Goal: Task Accomplishment & Management: Manage account settings

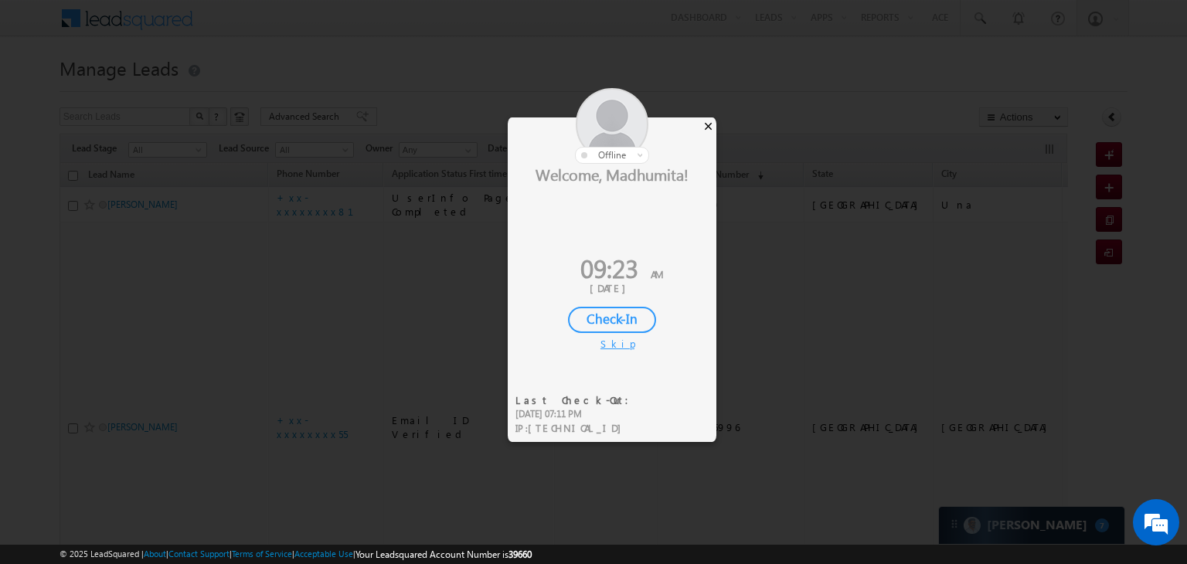
click at [709, 122] on div "×" at bounding box center [708, 125] width 16 height 17
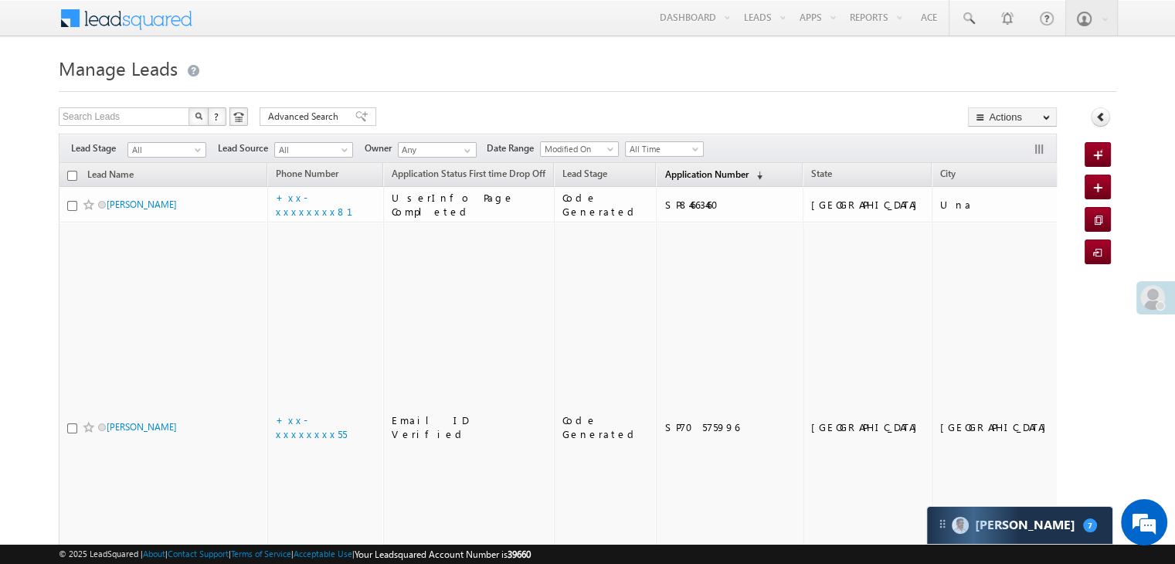
click at [679, 180] on link "Application Number (sorted descending)" at bounding box center [714, 175] width 114 height 20
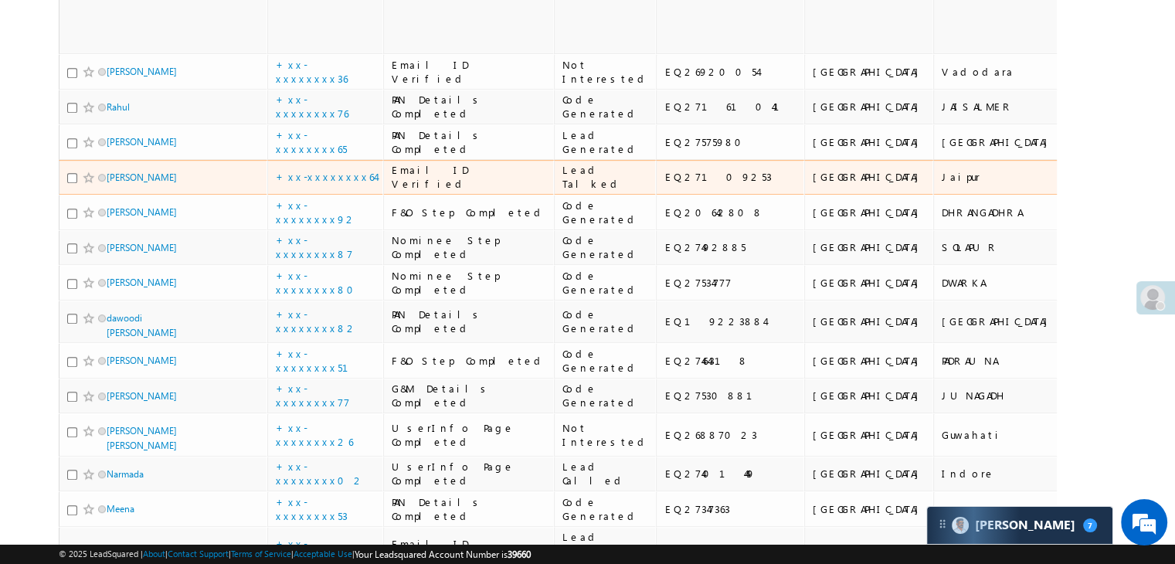
scroll to position [850, 0]
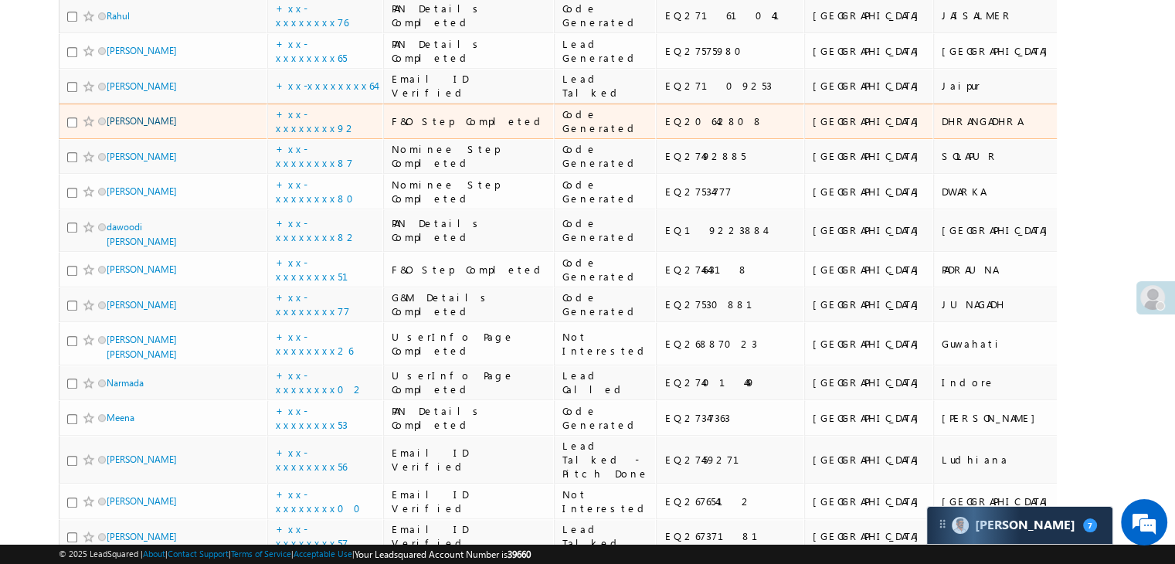
click at [139, 127] on link "[PERSON_NAME]" at bounding box center [142, 121] width 70 height 12
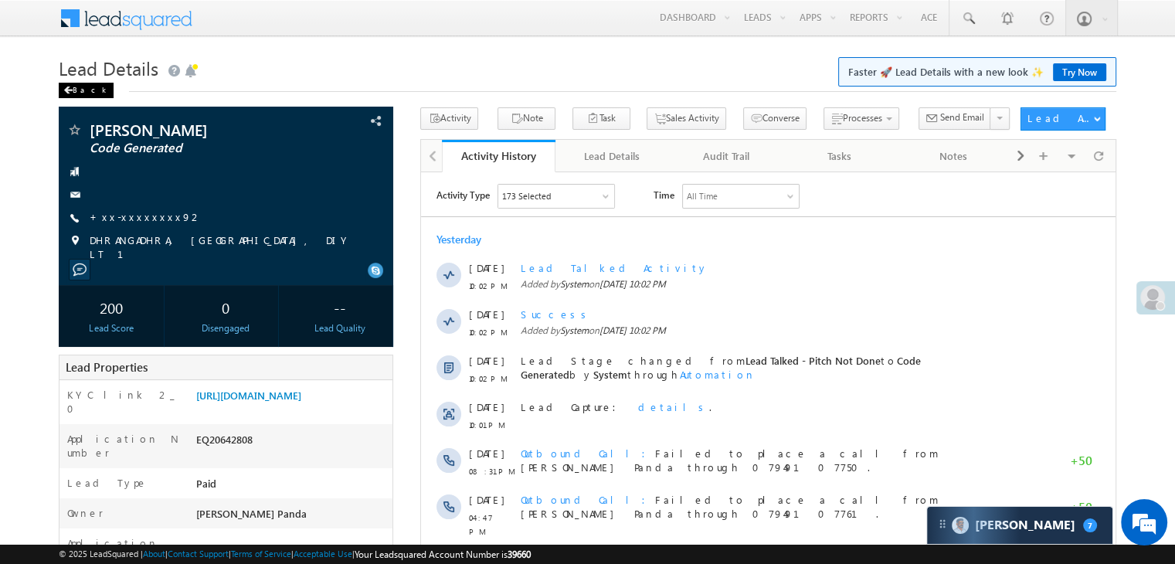
click at [77, 89] on div "Back" at bounding box center [86, 90] width 55 height 15
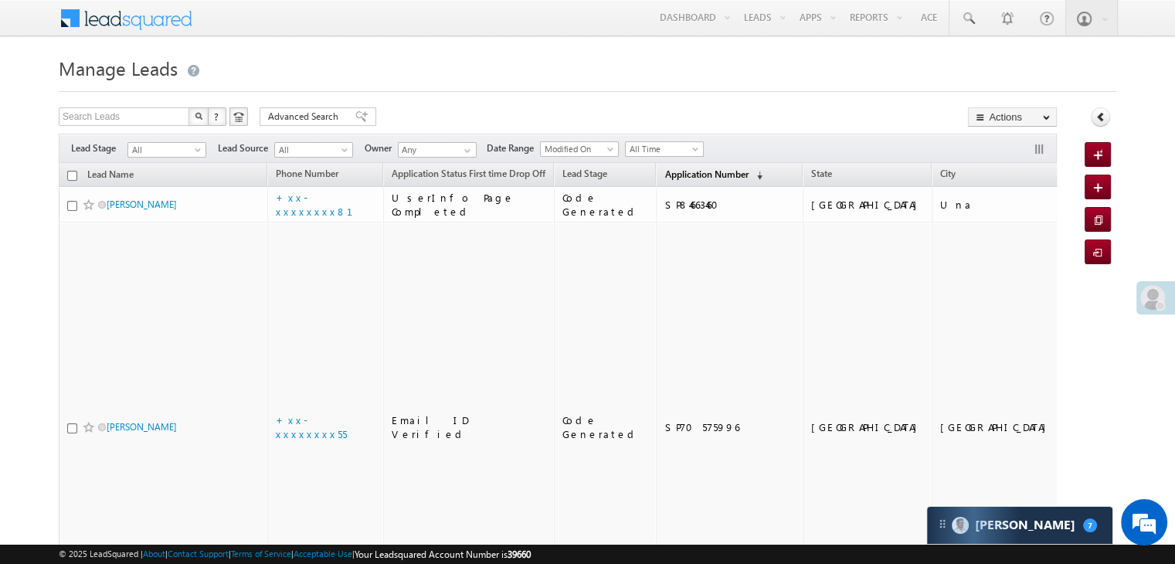
click at [683, 175] on span "Application Number" at bounding box center [706, 174] width 83 height 12
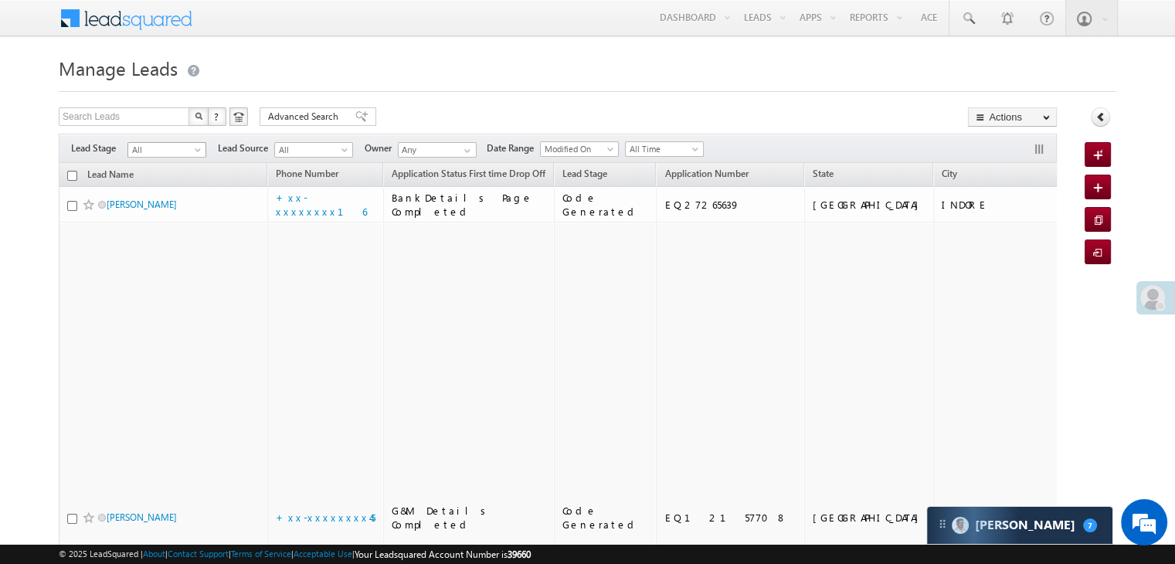
click at [194, 155] on span at bounding box center [199, 153] width 12 height 12
click at [167, 178] on link "Lead Generated" at bounding box center [167, 182] width 78 height 14
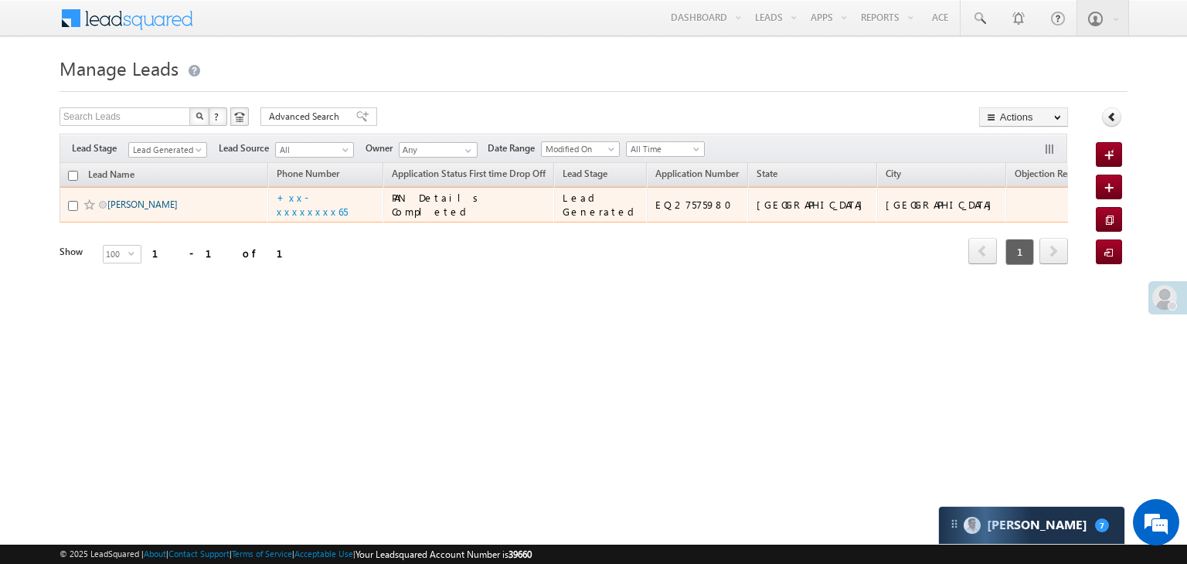
click at [119, 210] on link "Parmar Ajay" at bounding box center [142, 205] width 70 height 12
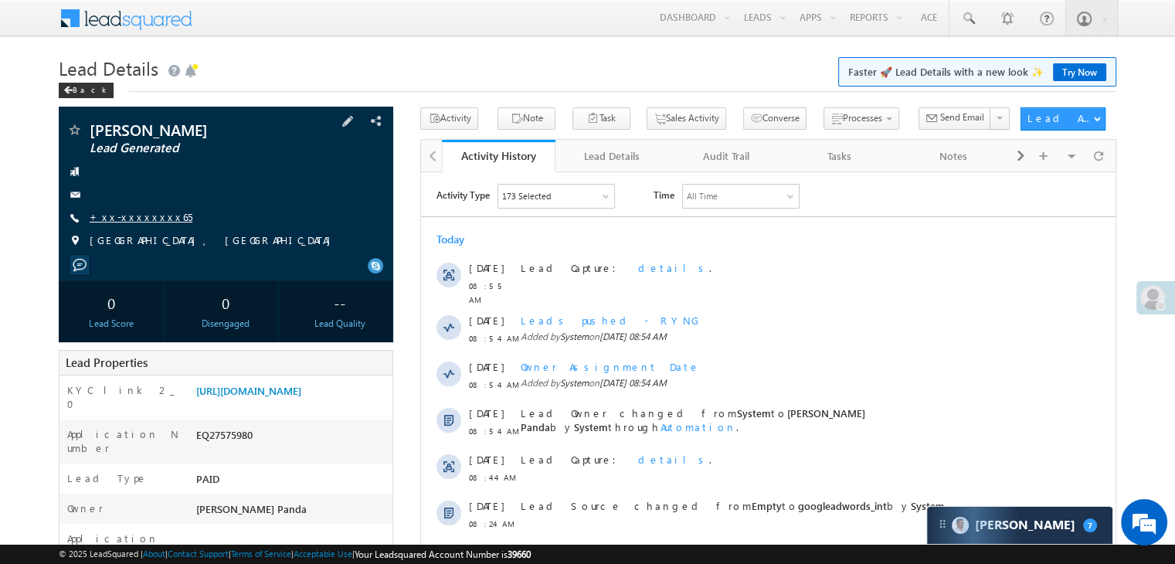
click at [139, 219] on link "+xx-xxxxxxxx65" at bounding box center [141, 216] width 103 height 13
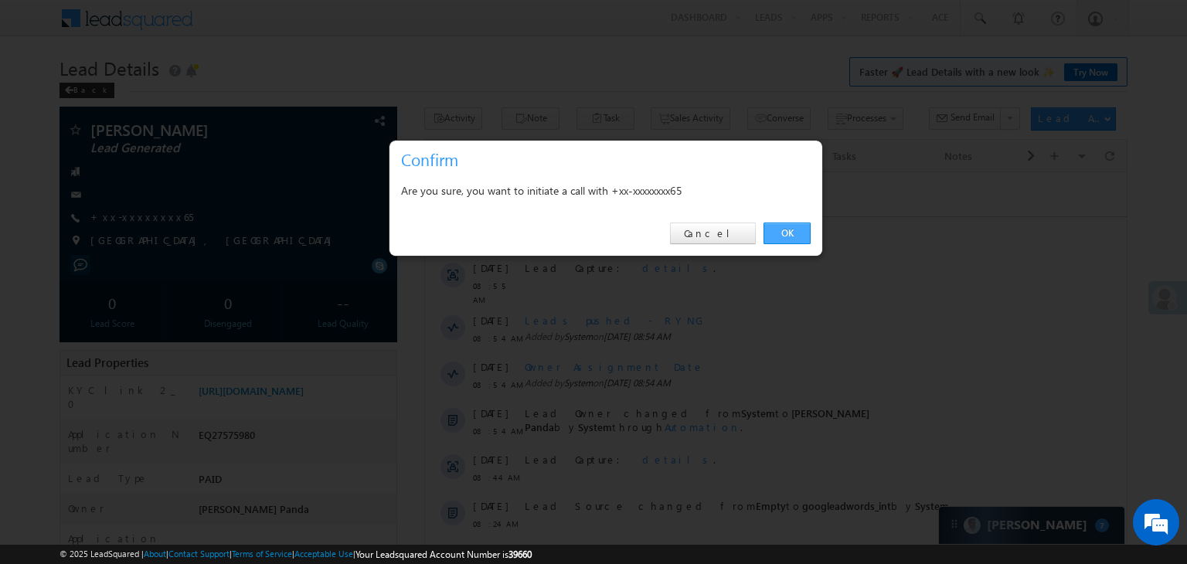
click at [784, 227] on link "OK" at bounding box center [786, 234] width 47 height 22
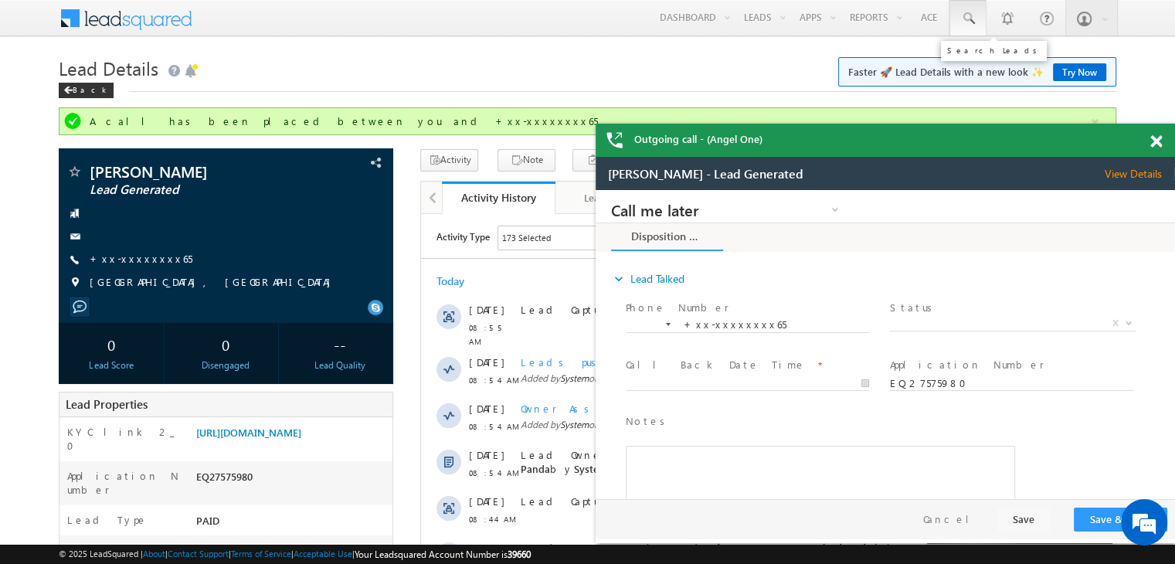
click at [966, 17] on span at bounding box center [967, 18] width 15 height 15
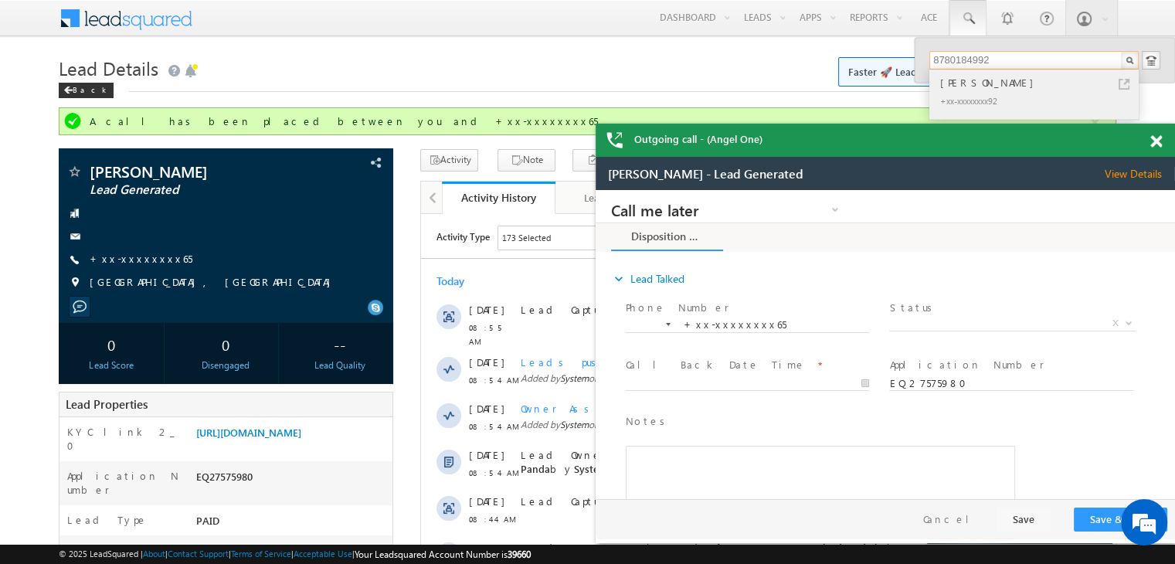
type input "8780184992"
click at [974, 87] on div "[PERSON_NAME]" at bounding box center [1040, 82] width 207 height 17
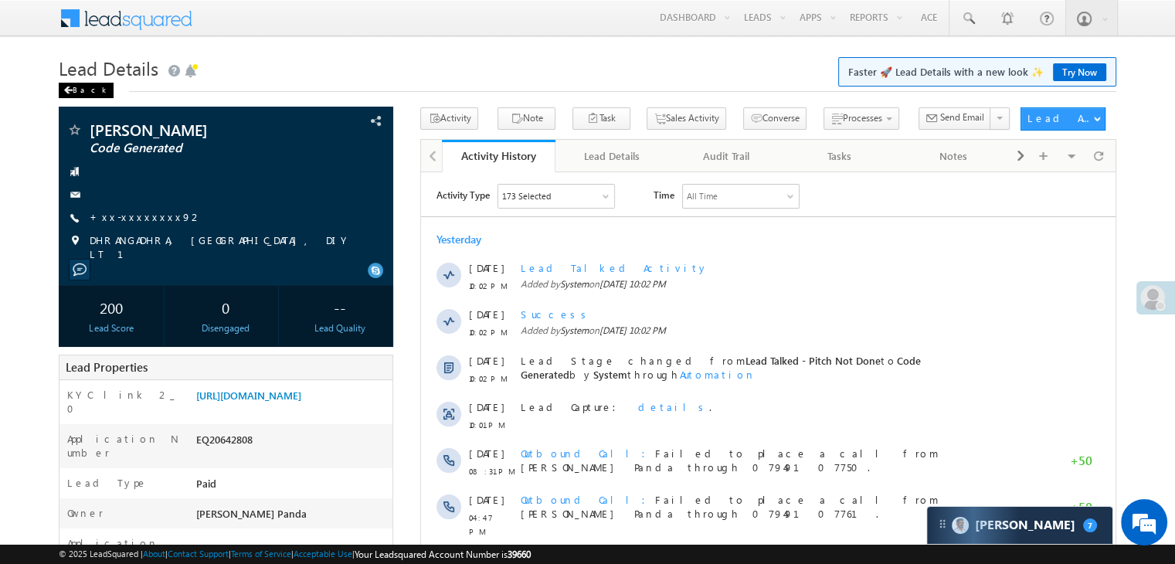
click at [73, 85] on div "Back" at bounding box center [86, 90] width 55 height 15
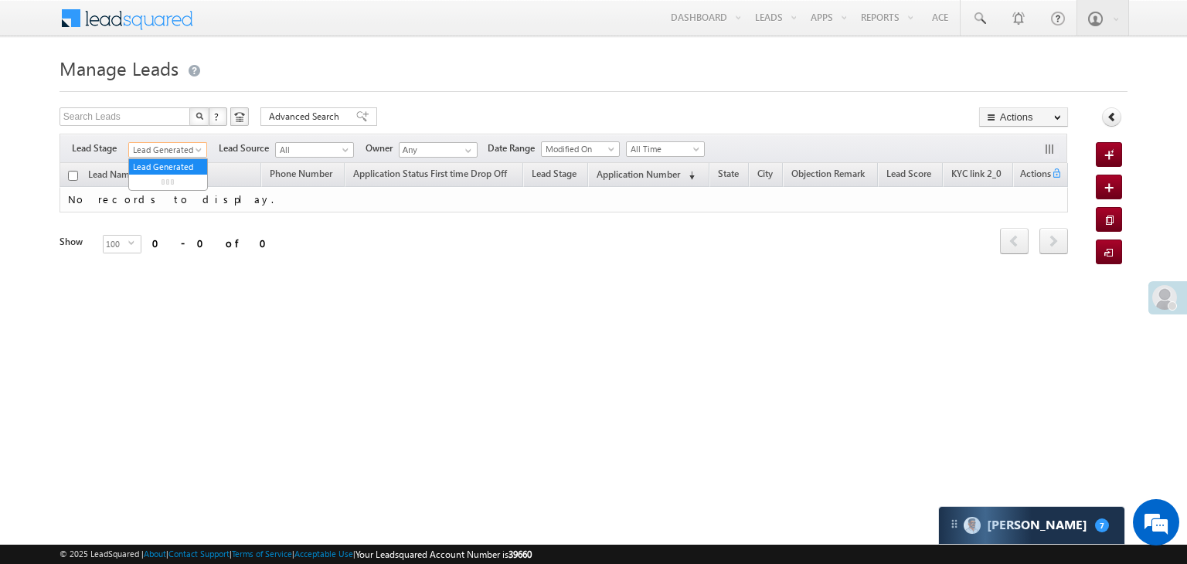
click at [196, 150] on span at bounding box center [200, 153] width 12 height 12
click at [159, 168] on link "All" at bounding box center [168, 167] width 78 height 14
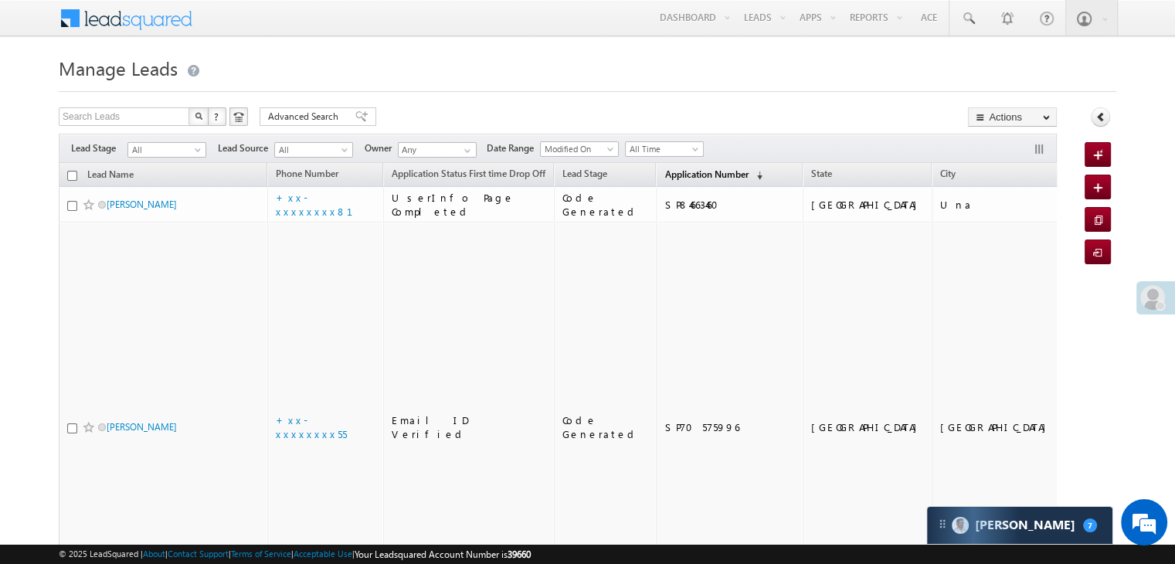
click at [678, 177] on span "Application Number" at bounding box center [706, 174] width 83 height 12
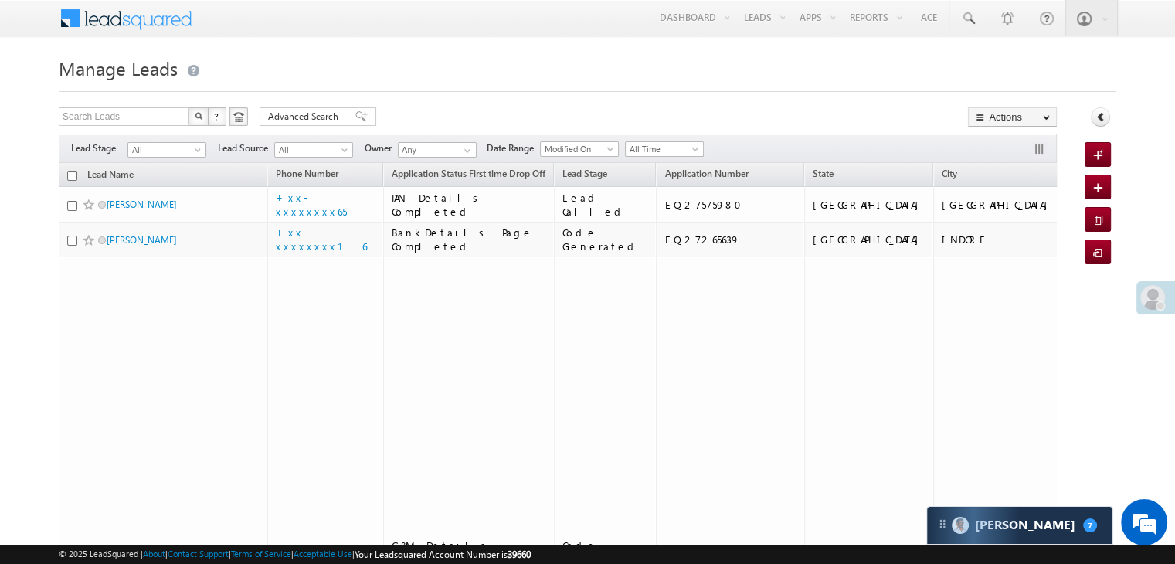
click at [1157, 301] on div at bounding box center [1160, 305] width 9 height 9
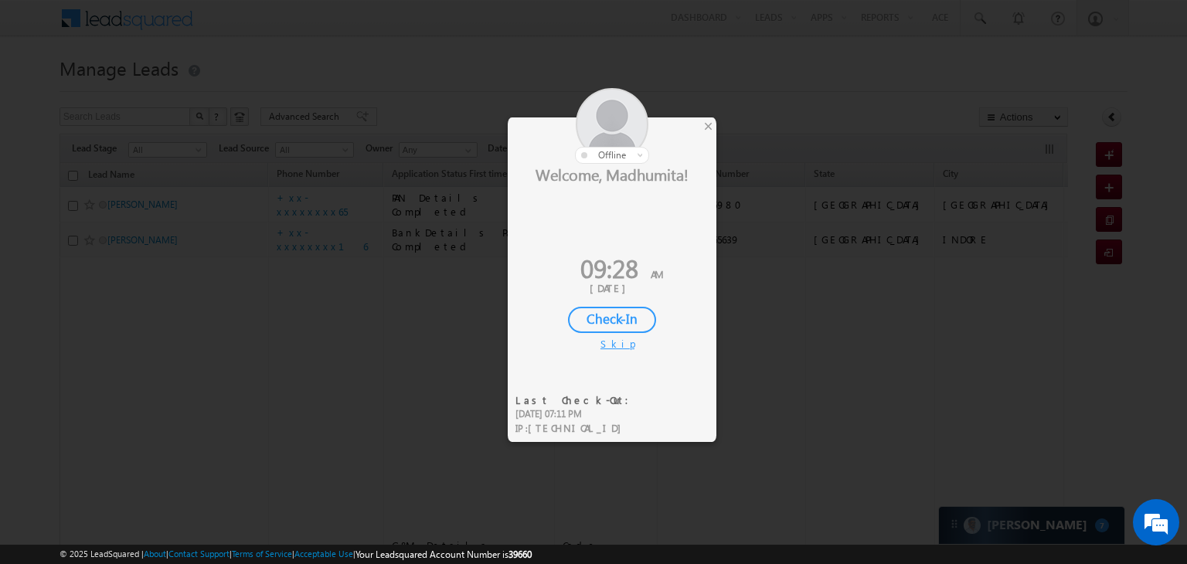
click at [609, 315] on div "Check-In" at bounding box center [612, 320] width 88 height 26
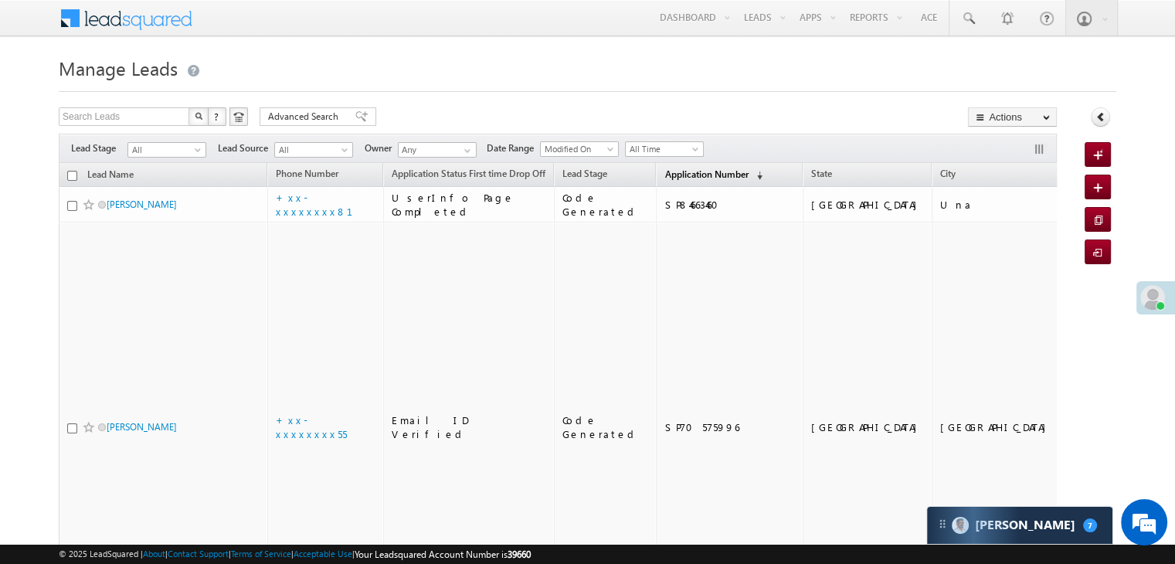
click at [671, 174] on span "Application Number" at bounding box center [706, 174] width 83 height 12
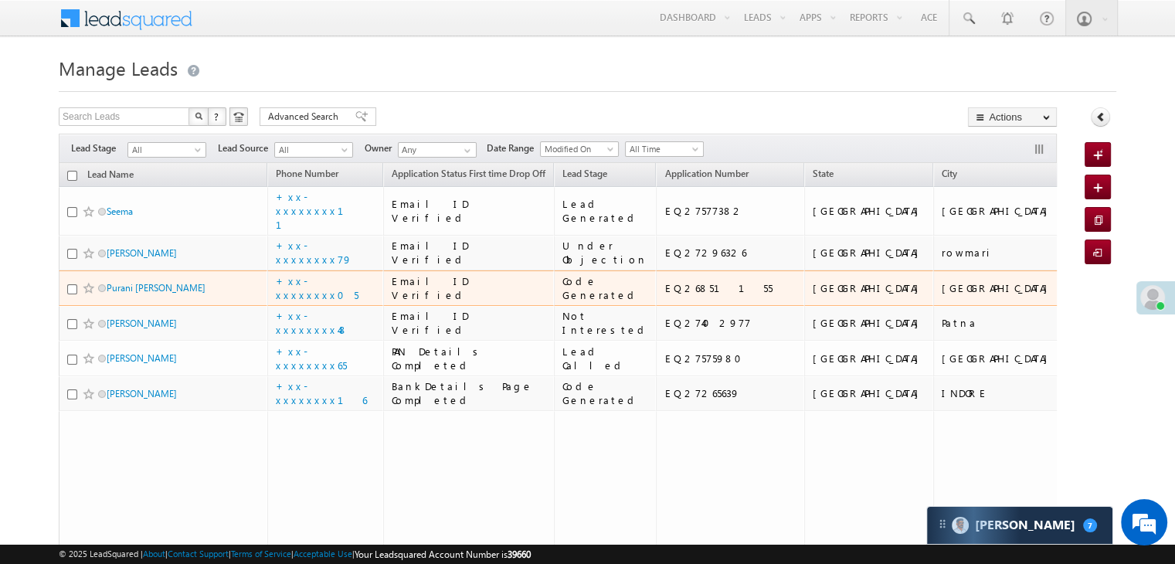
click at [138, 295] on span "Purani Hiren Rameshkumar" at bounding box center [159, 287] width 104 height 15
click at [121, 294] on link "Purani [PERSON_NAME]" at bounding box center [156, 288] width 99 height 12
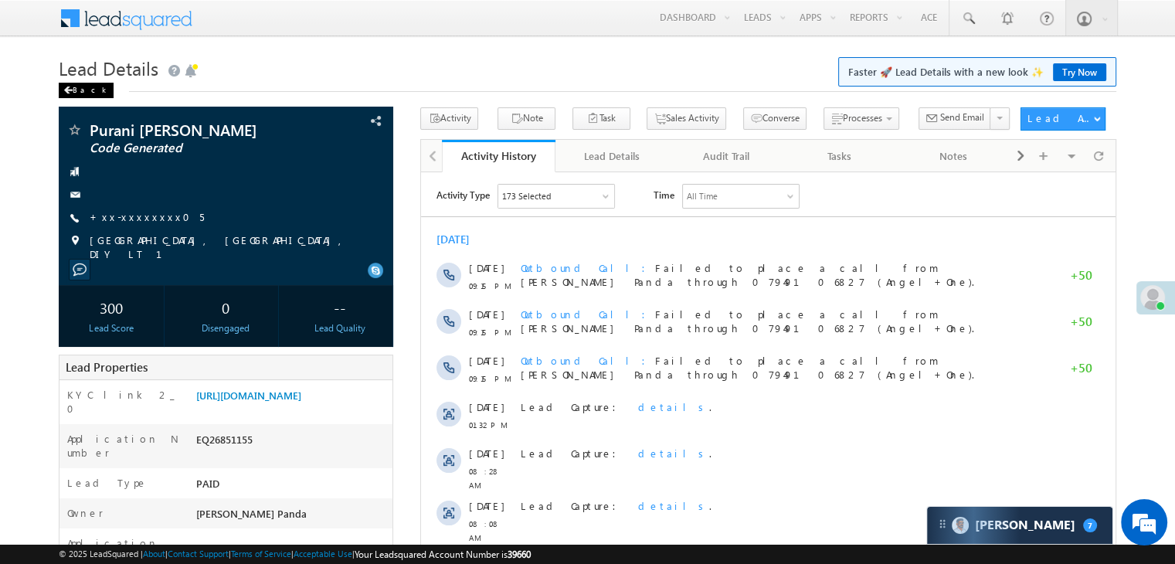
click at [67, 90] on span at bounding box center [67, 91] width 9 height 8
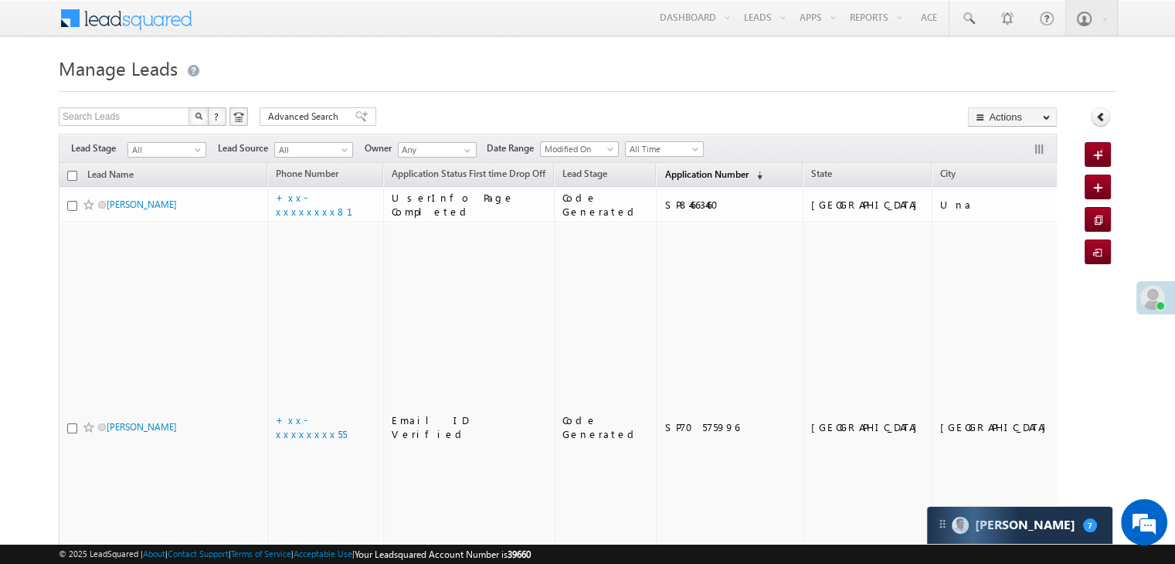
click at [683, 177] on span "Application Number" at bounding box center [706, 174] width 83 height 12
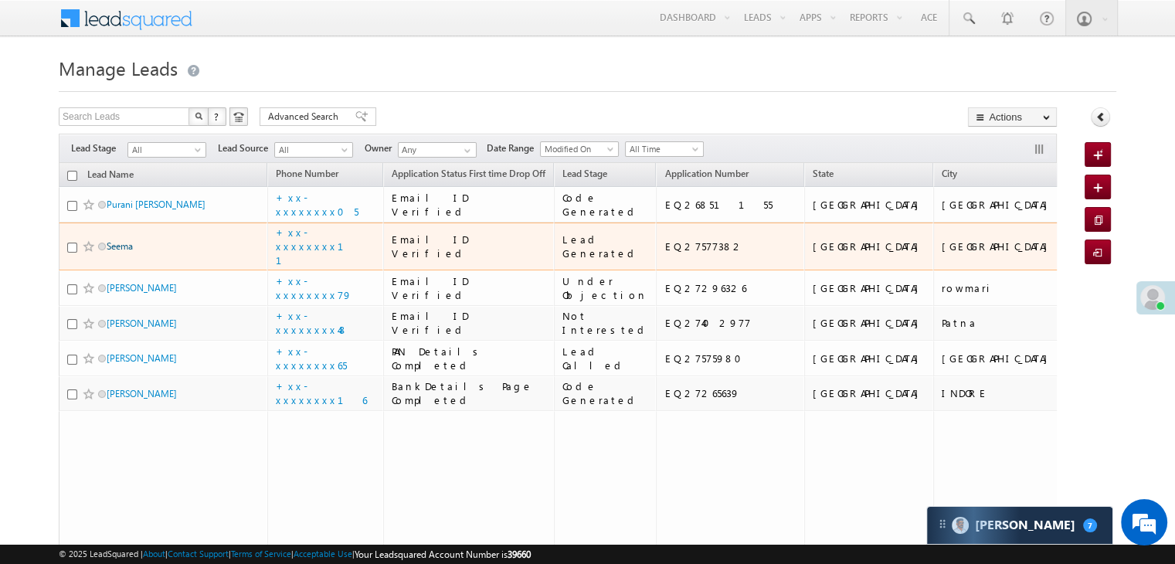
click at [119, 252] on link "Seema" at bounding box center [120, 246] width 26 height 12
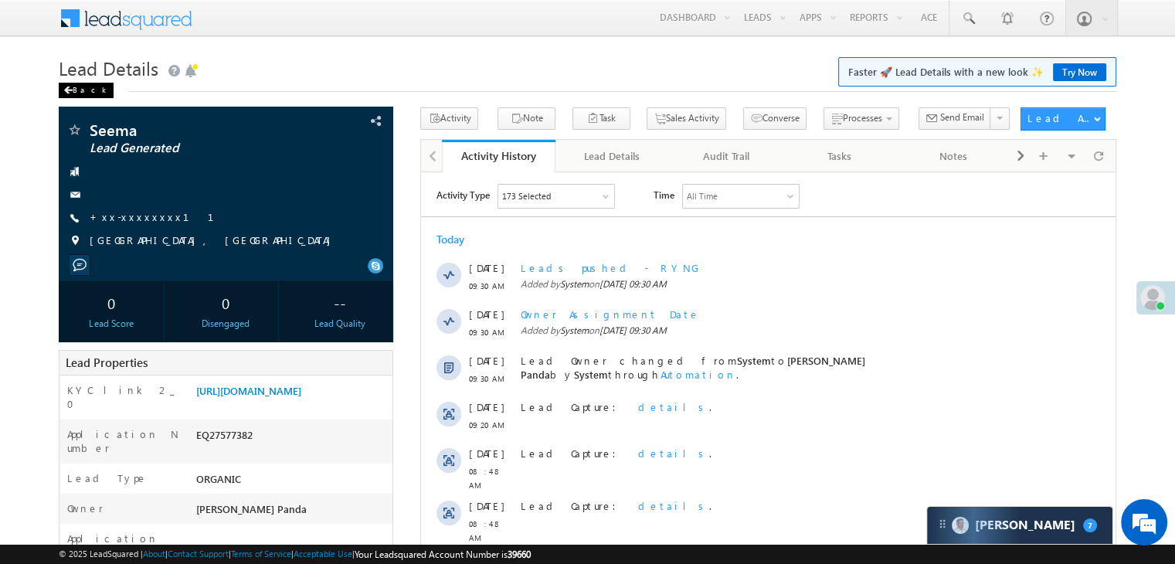
click at [76, 90] on div "Back" at bounding box center [86, 90] width 55 height 15
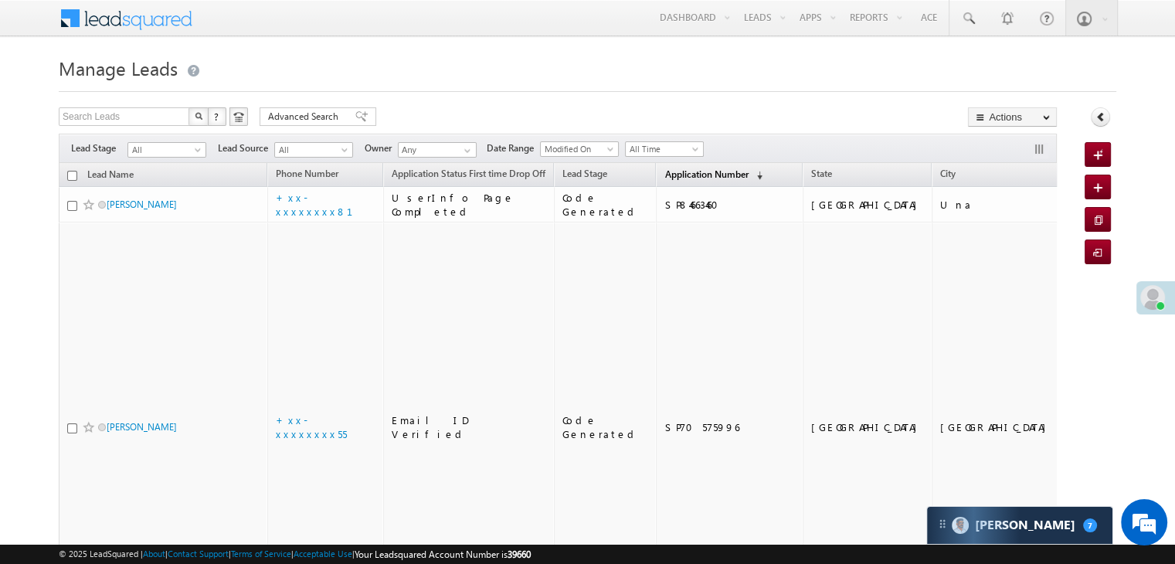
click at [672, 174] on span "Application Number" at bounding box center [706, 174] width 83 height 12
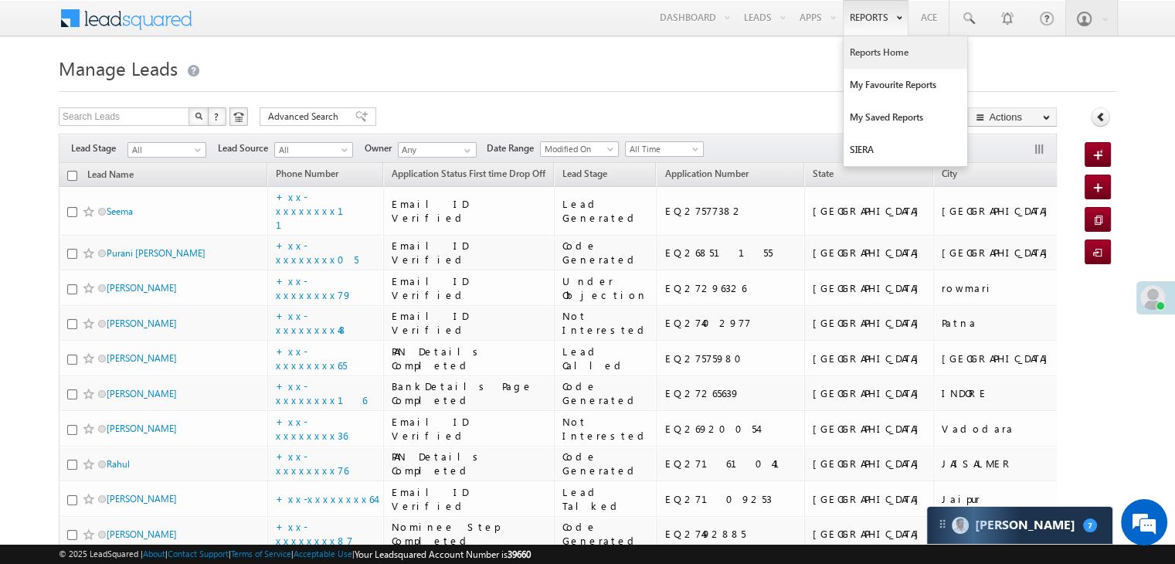
click at [877, 56] on link "Reports Home" at bounding box center [906, 52] width 124 height 32
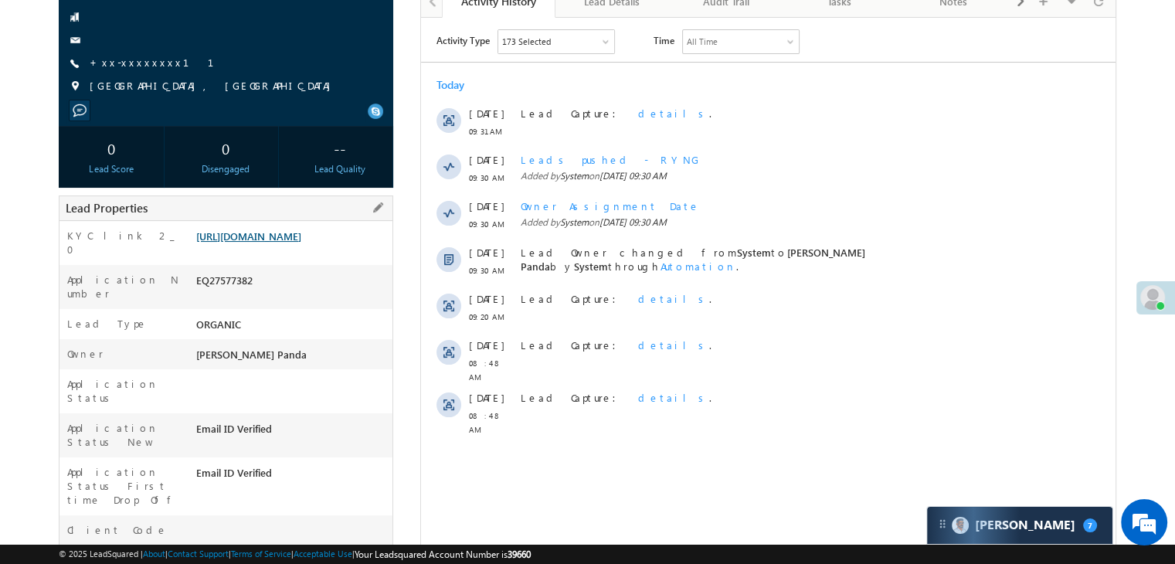
click at [301, 243] on link "[URL][DOMAIN_NAME]" at bounding box center [248, 235] width 105 height 13
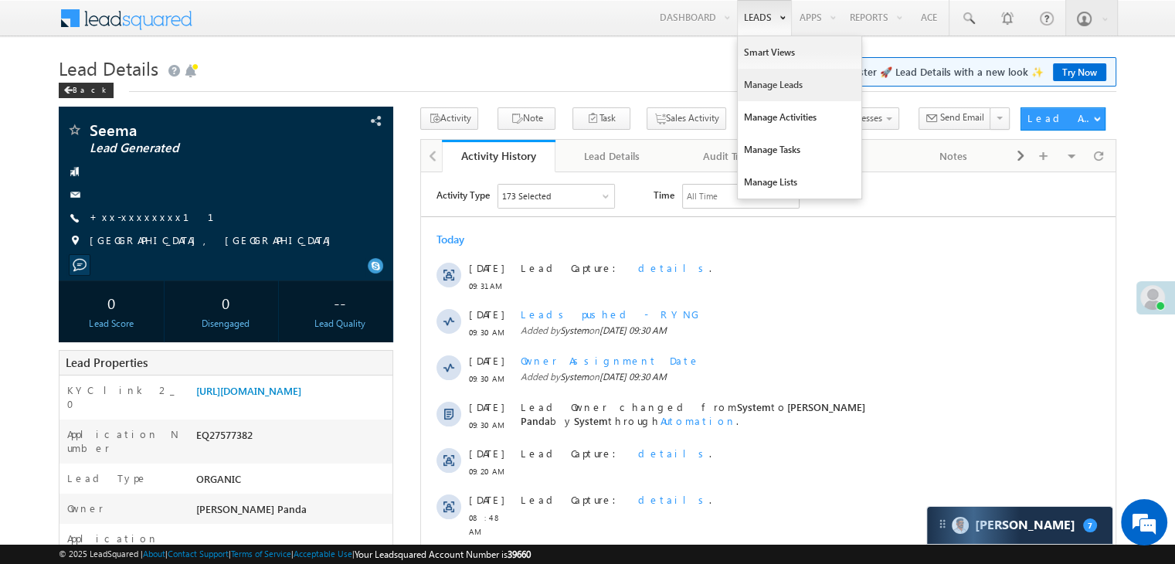
click at [777, 85] on link "Manage Leads" at bounding box center [800, 85] width 124 height 32
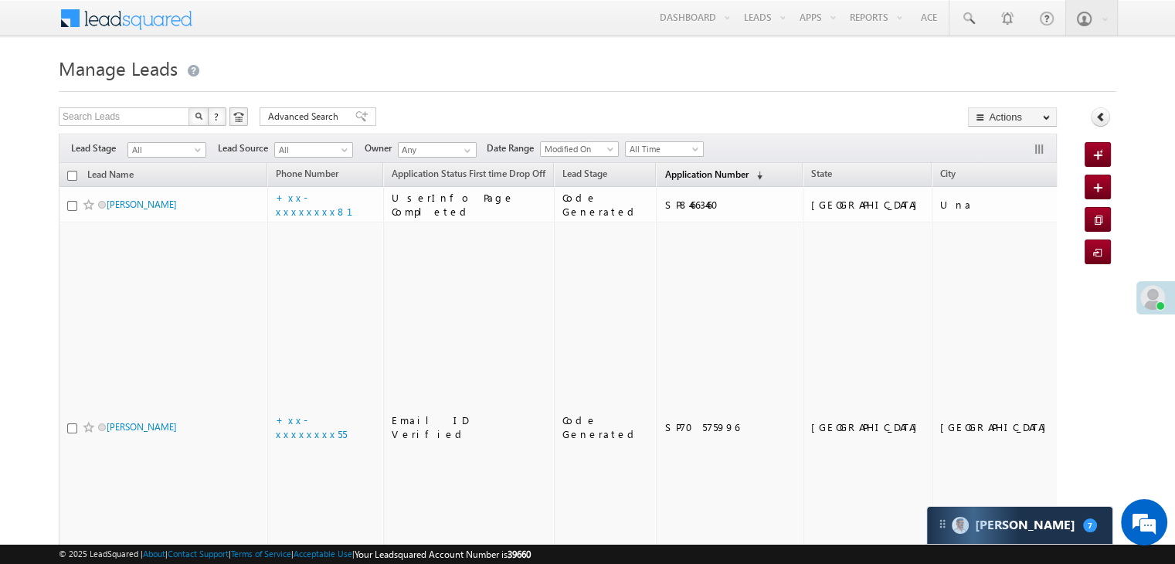
click at [682, 168] on span "Application Number" at bounding box center [706, 174] width 83 height 12
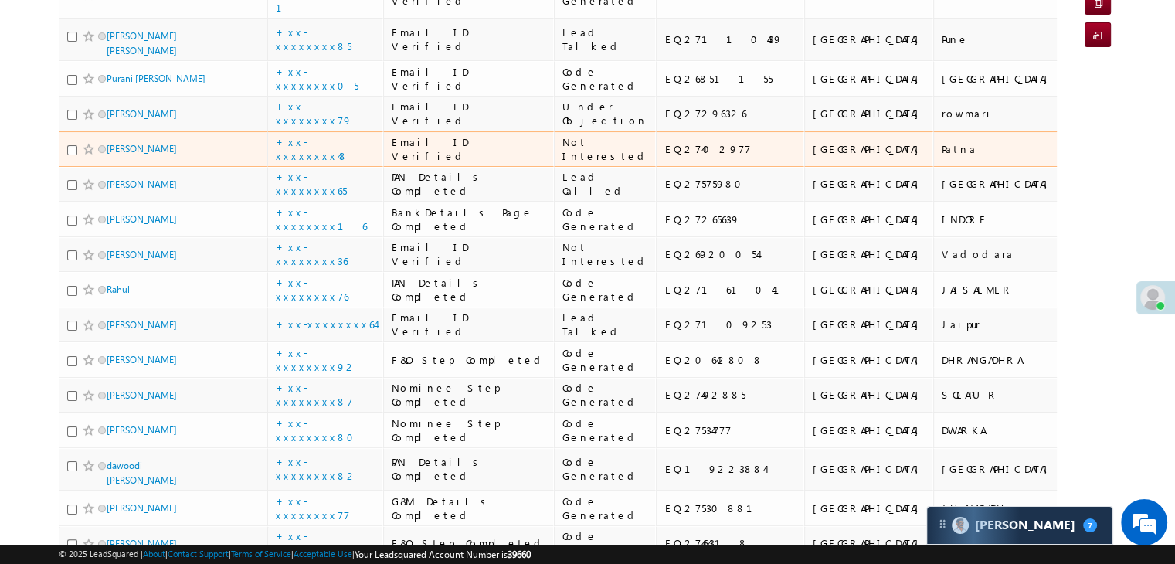
scroll to position [386, 0]
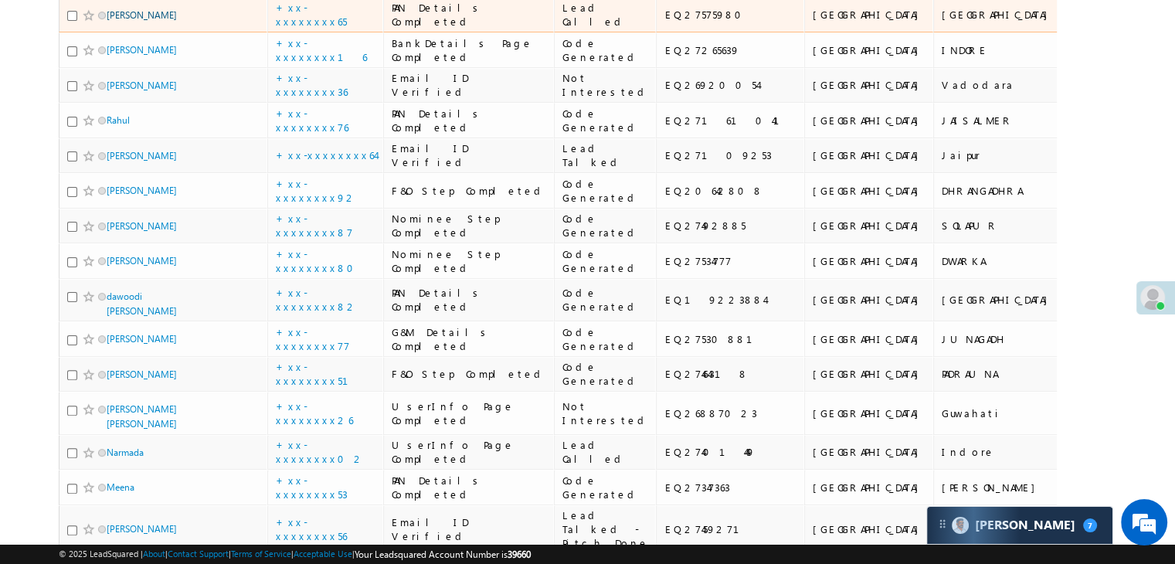
click at [129, 21] on link "[PERSON_NAME]" at bounding box center [142, 15] width 70 height 12
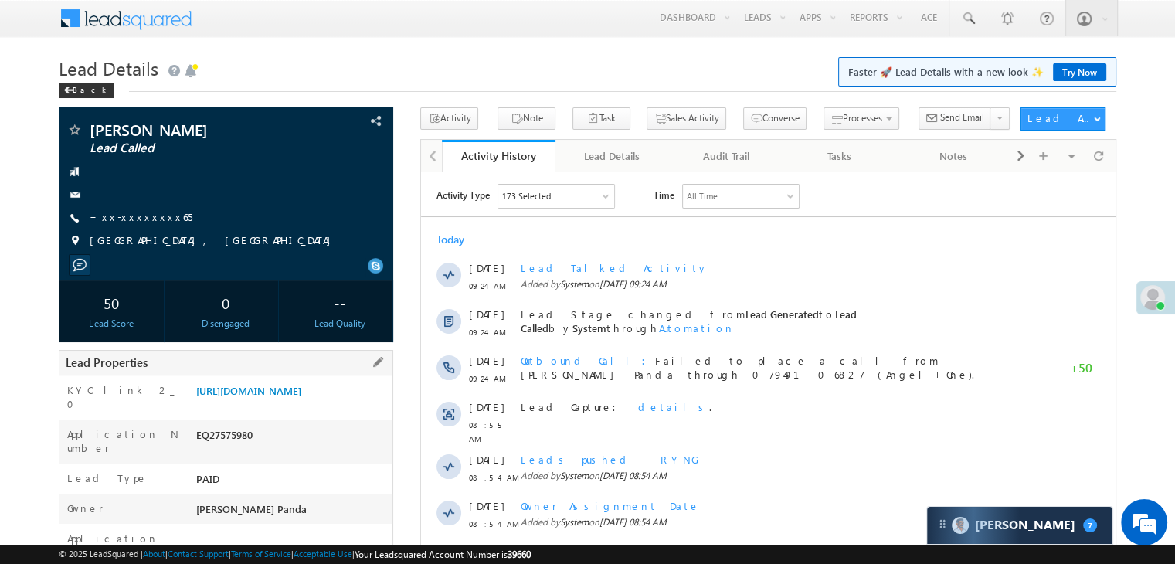
scroll to position [155, 0]
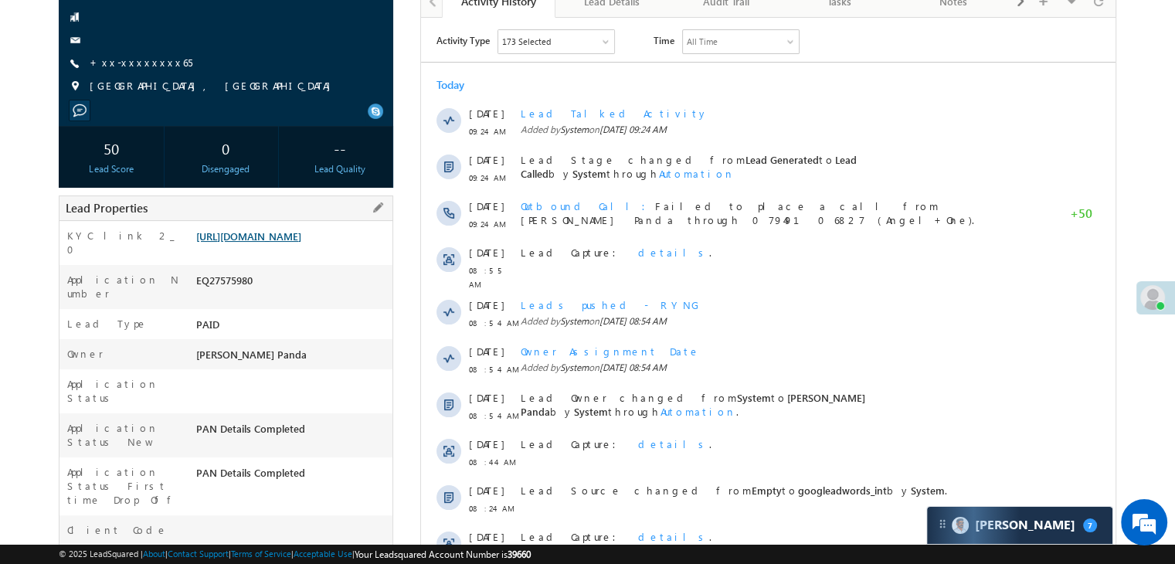
click at [301, 243] on link "[URL][DOMAIN_NAME]" at bounding box center [248, 235] width 105 height 13
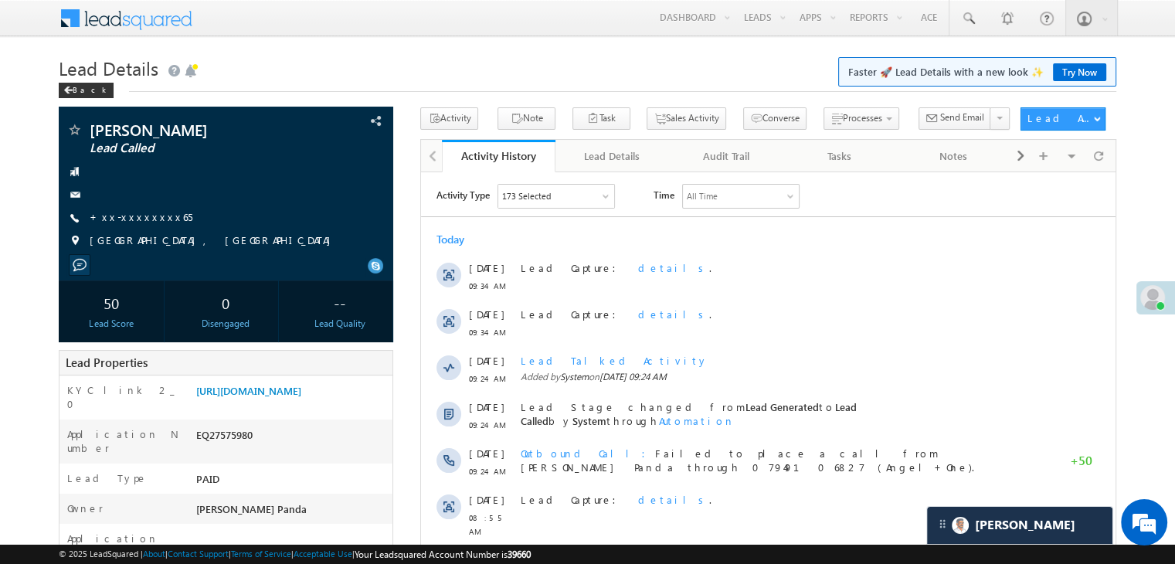
scroll to position [7520, 0]
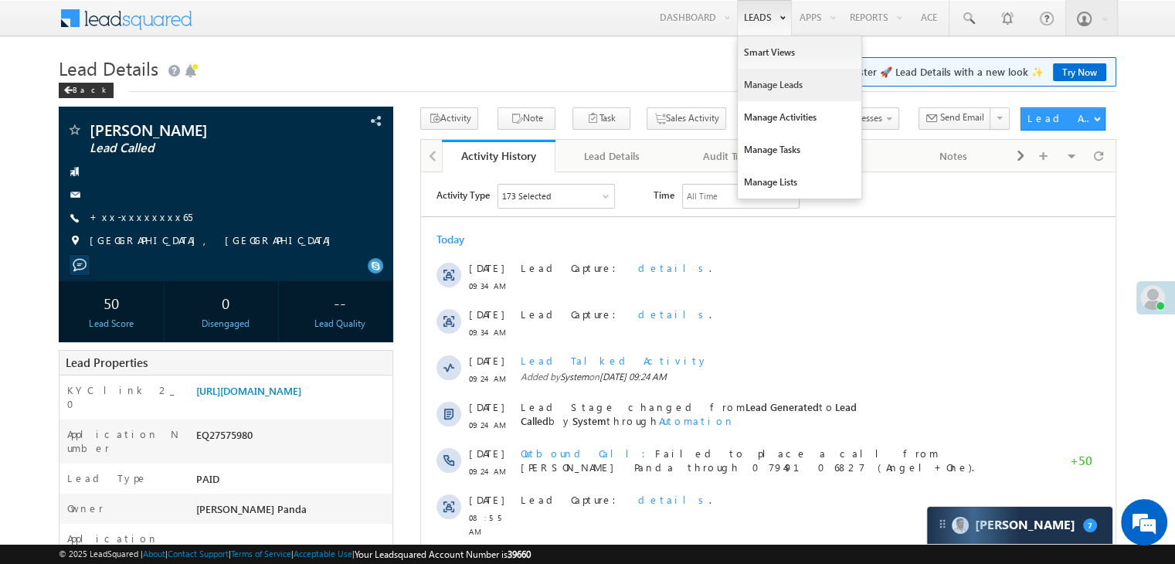
click at [784, 83] on link "Manage Leads" at bounding box center [800, 85] width 124 height 32
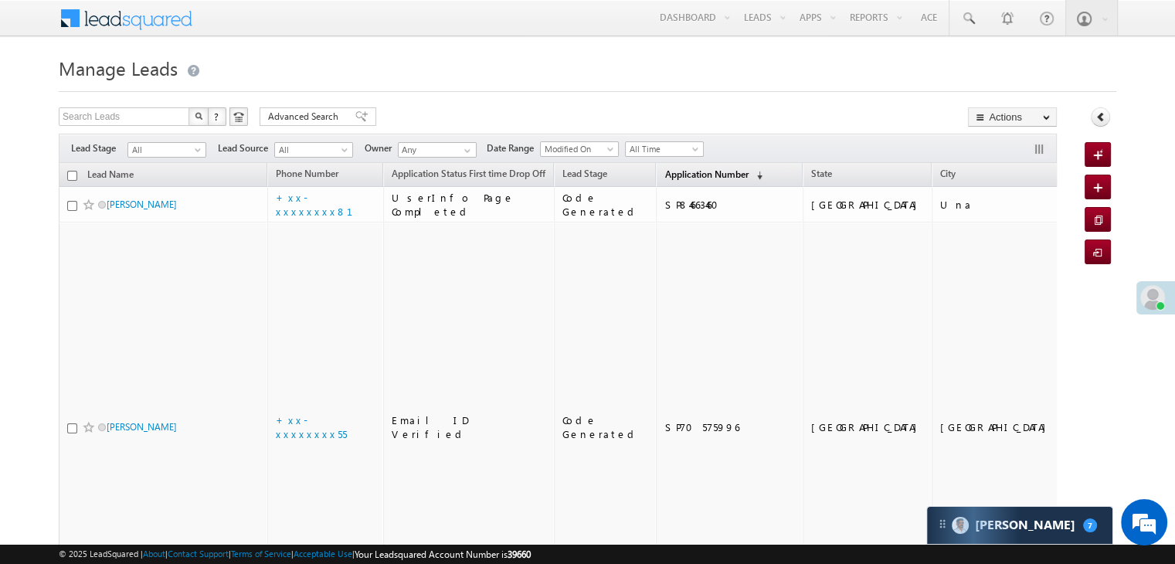
click at [680, 175] on span "Application Number" at bounding box center [706, 174] width 83 height 12
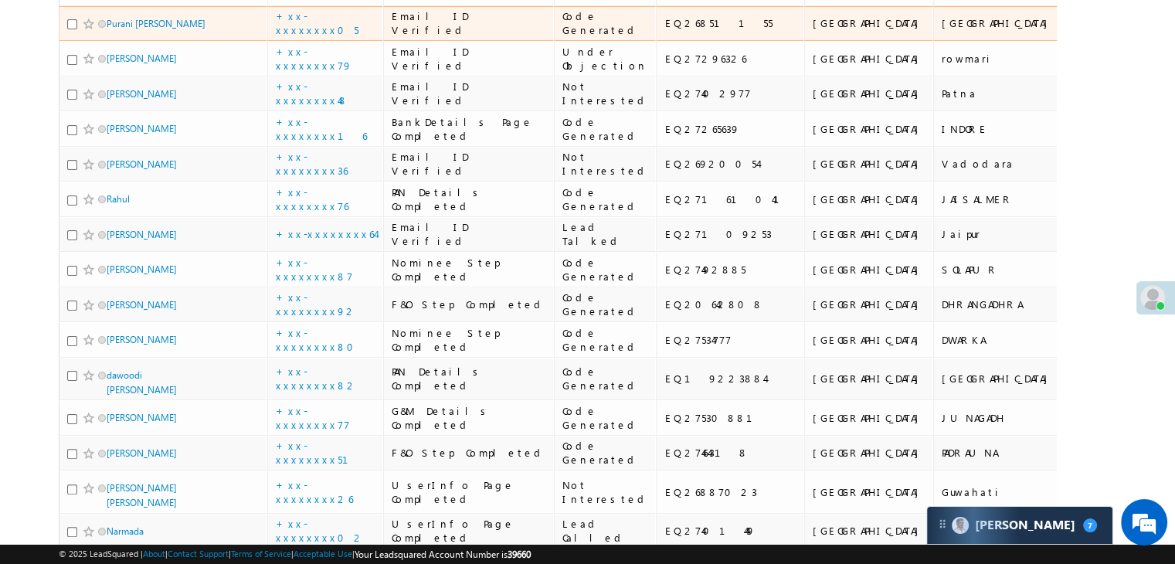
scroll to position [309, 0]
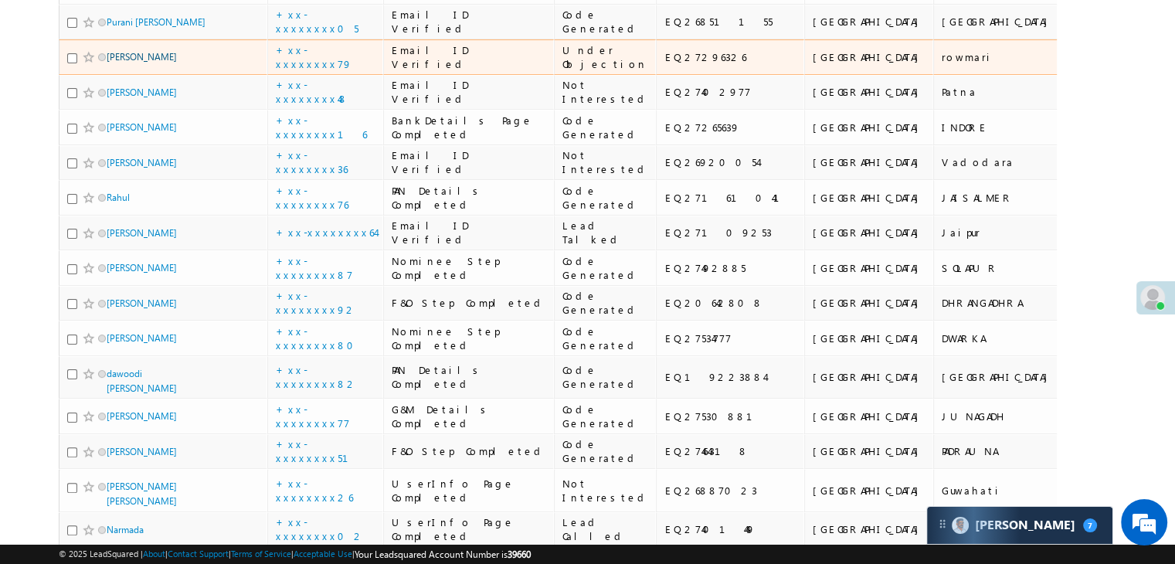
click at [130, 63] on link "Santunu Debnath" at bounding box center [142, 57] width 70 height 12
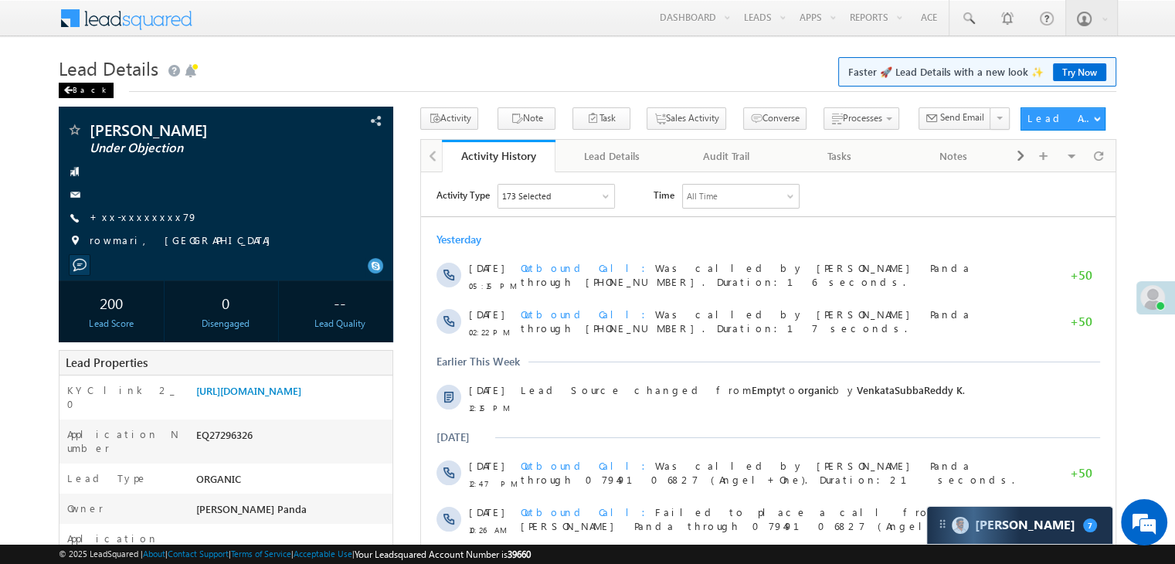
click at [80, 90] on div "Back" at bounding box center [86, 90] width 55 height 15
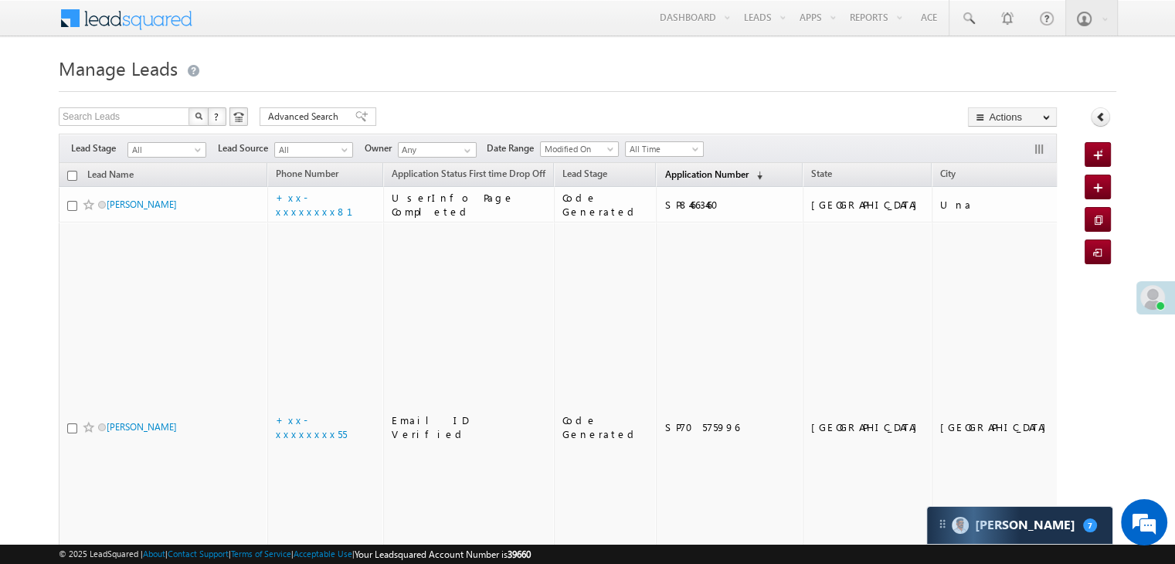
click at [682, 176] on span "Application Number" at bounding box center [706, 174] width 83 height 12
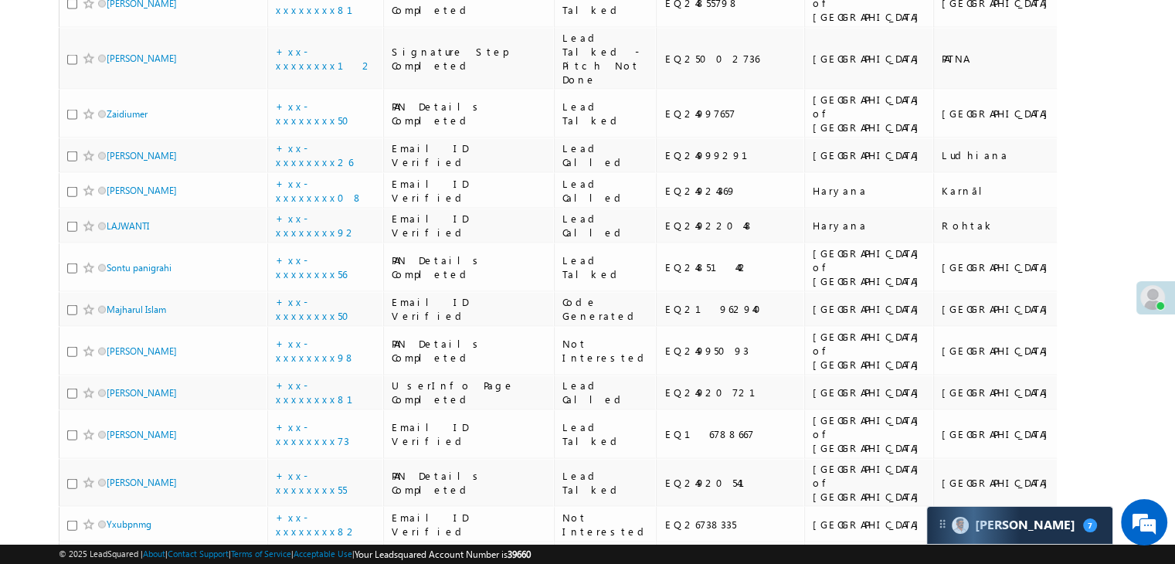
scroll to position [3554, 0]
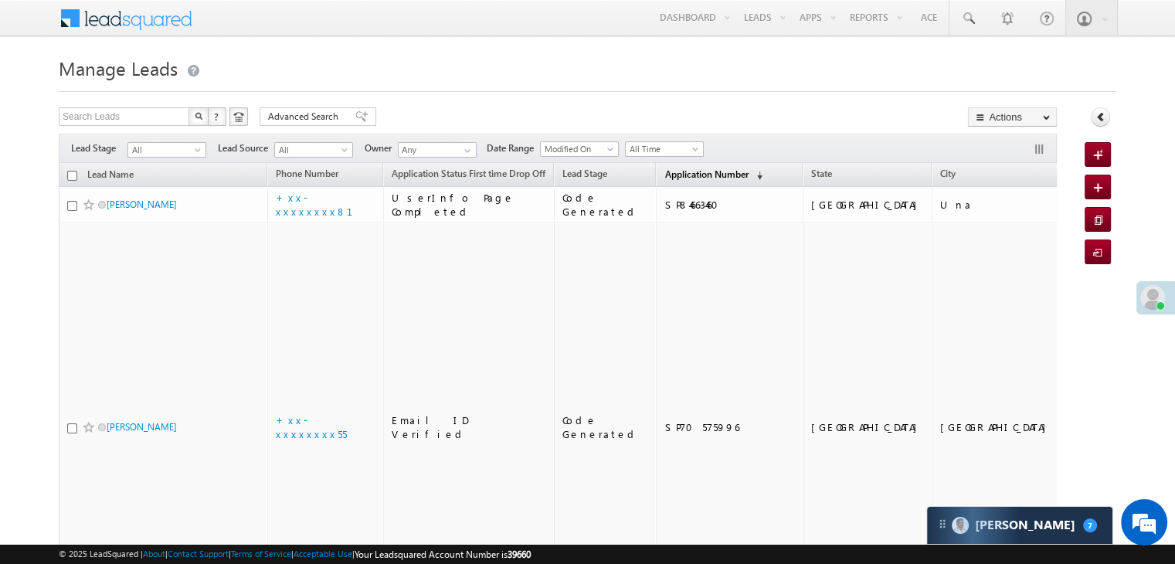
click at [688, 179] on span "Application Number" at bounding box center [706, 174] width 83 height 12
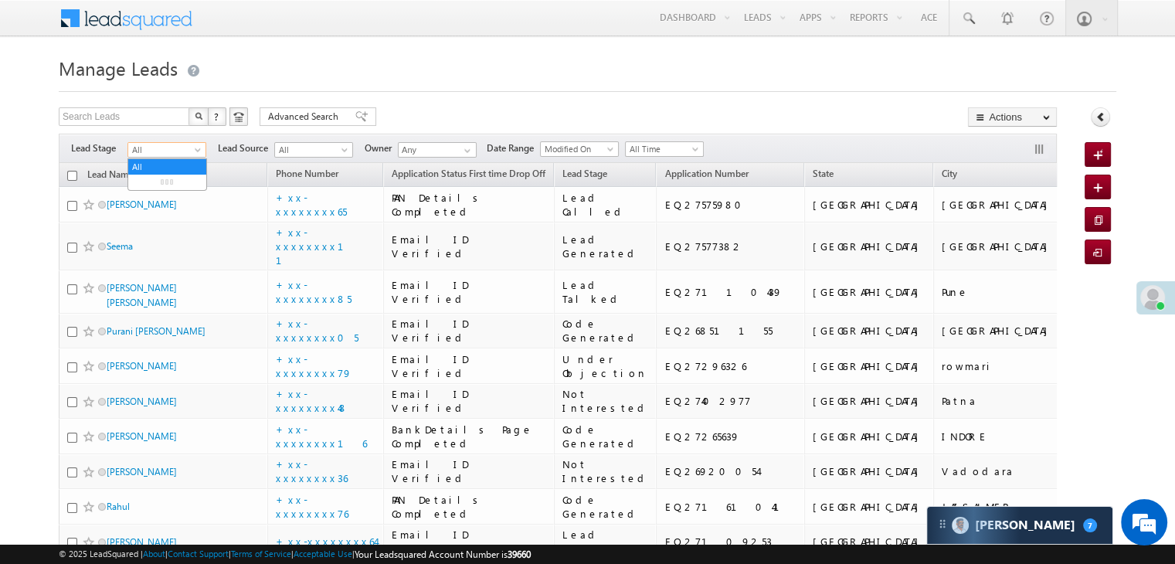
click at [195, 153] on span at bounding box center [199, 153] width 12 height 12
click at [177, 189] on link "Lead Generated" at bounding box center [167, 182] width 78 height 14
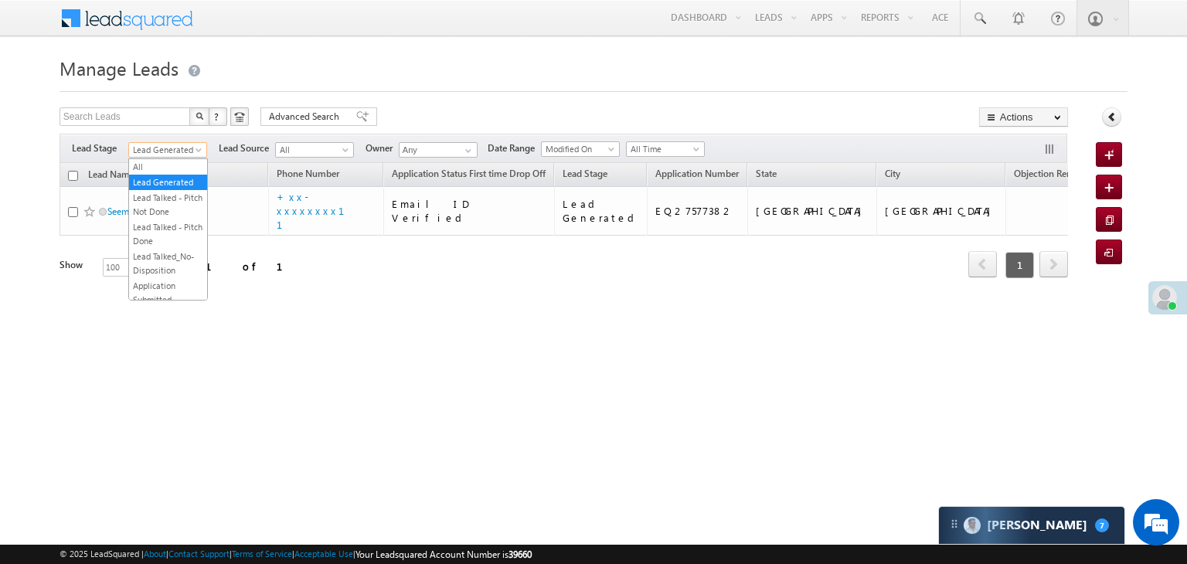
click at [189, 154] on span "Lead Generated" at bounding box center [165, 150] width 73 height 14
click at [171, 161] on link "All" at bounding box center [168, 167] width 78 height 14
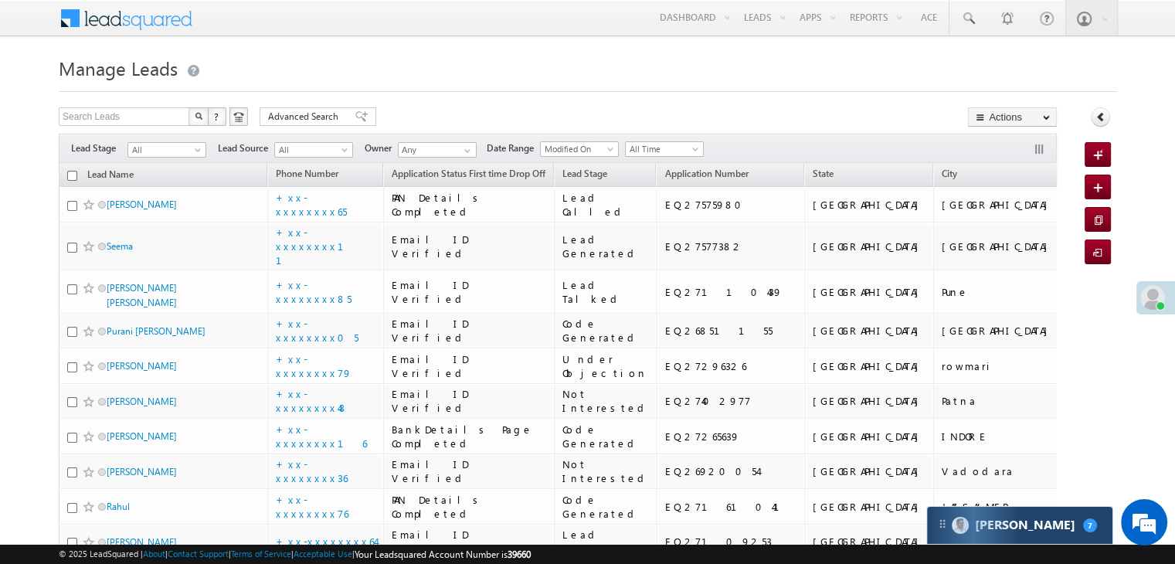
click at [1035, 529] on div "Carter 7" at bounding box center [1019, 525] width 185 height 37
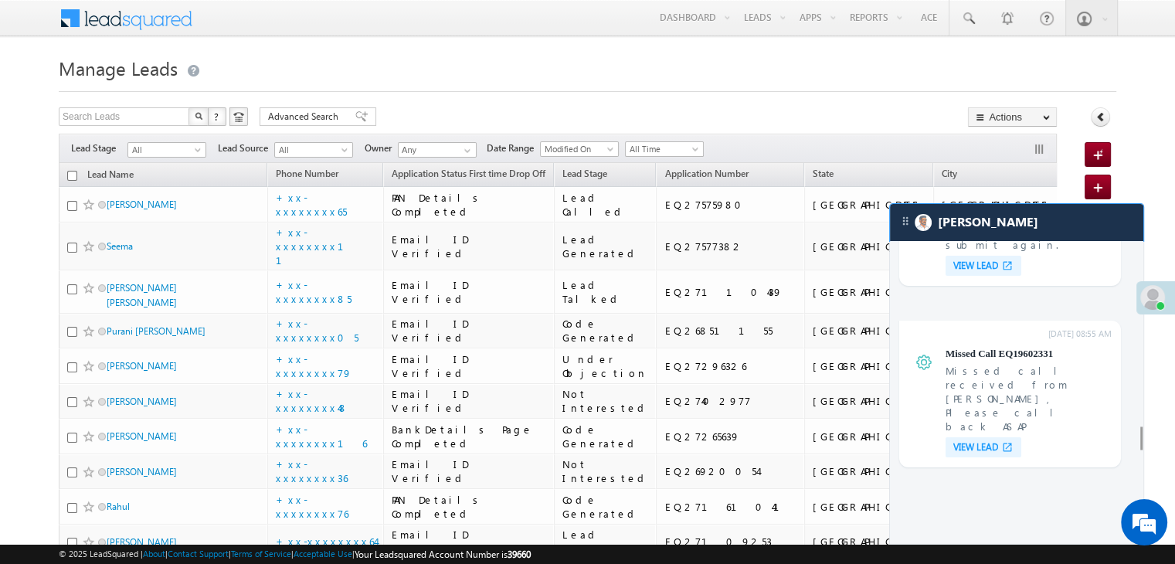
scroll to position [5345, 0]
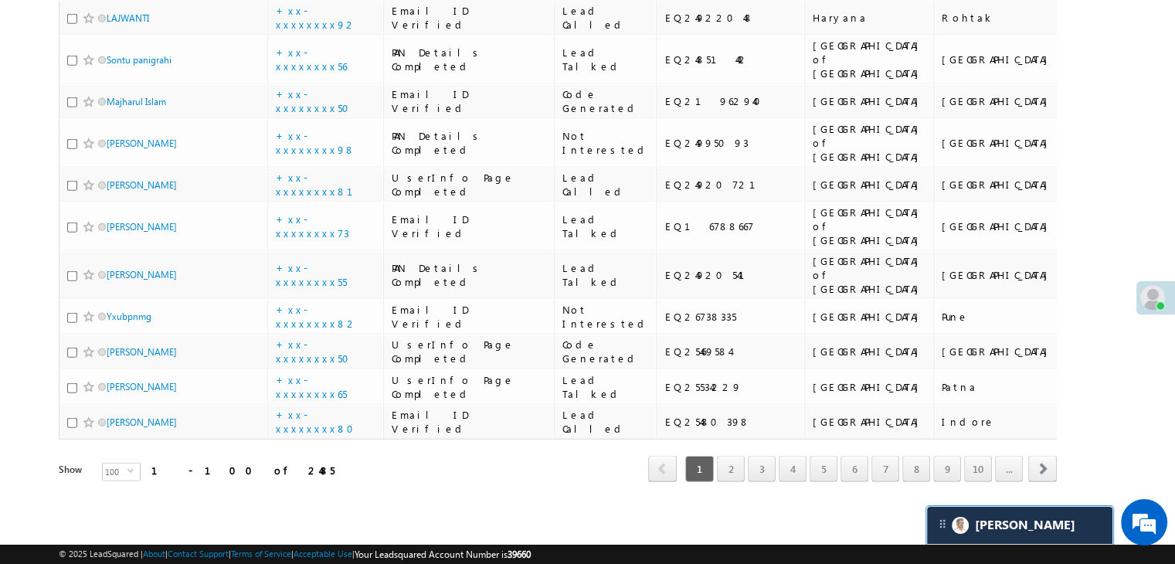
scroll to position [4791, 0]
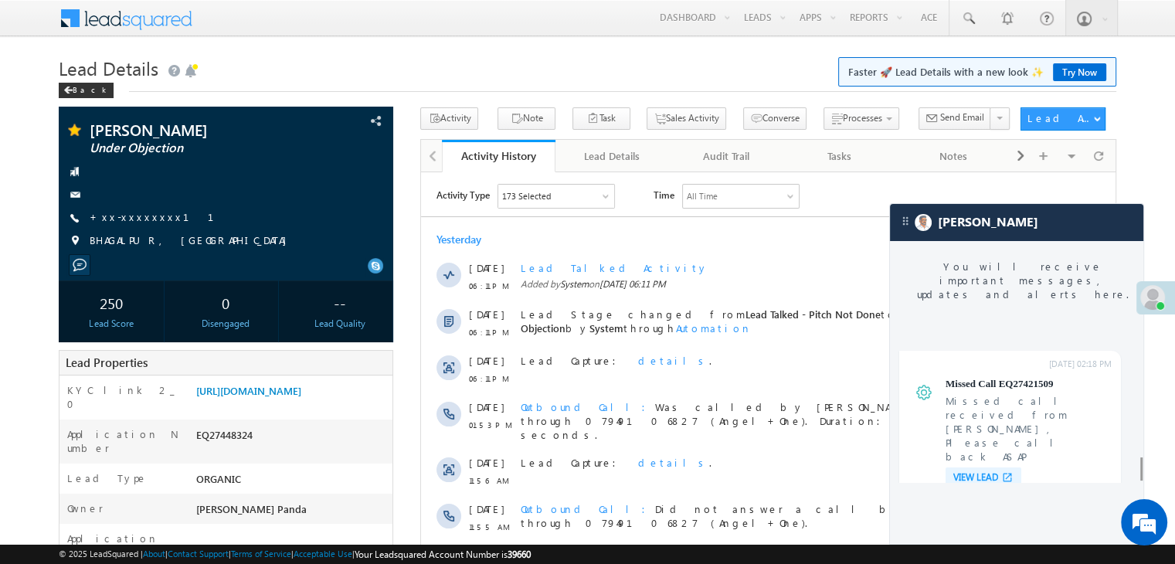
scroll to position [6090, 0]
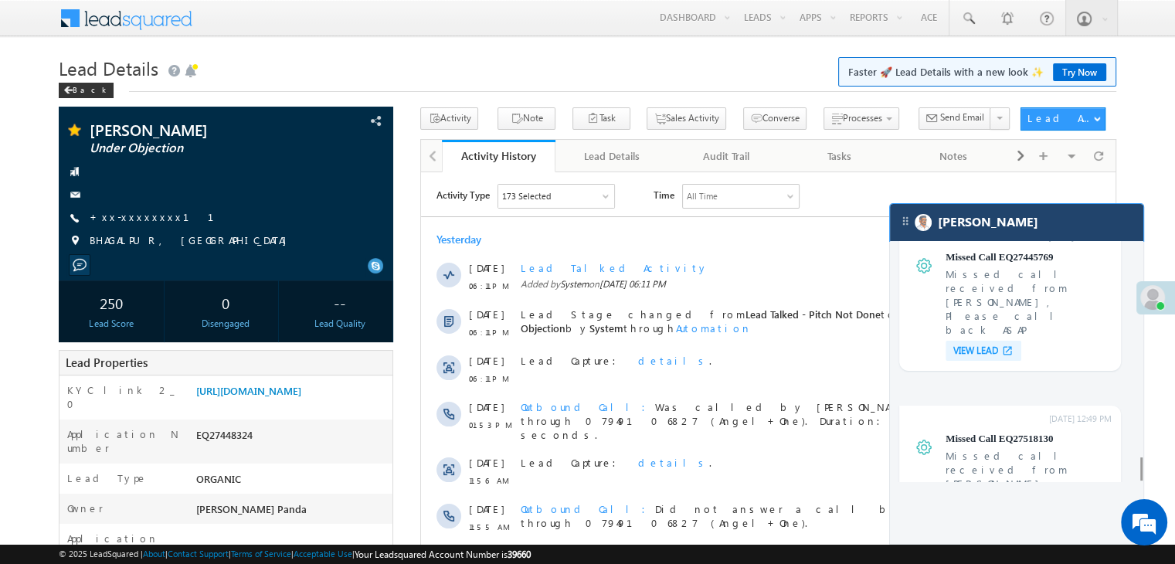
click at [1028, 220] on div "[PERSON_NAME]" at bounding box center [1016, 222] width 253 height 37
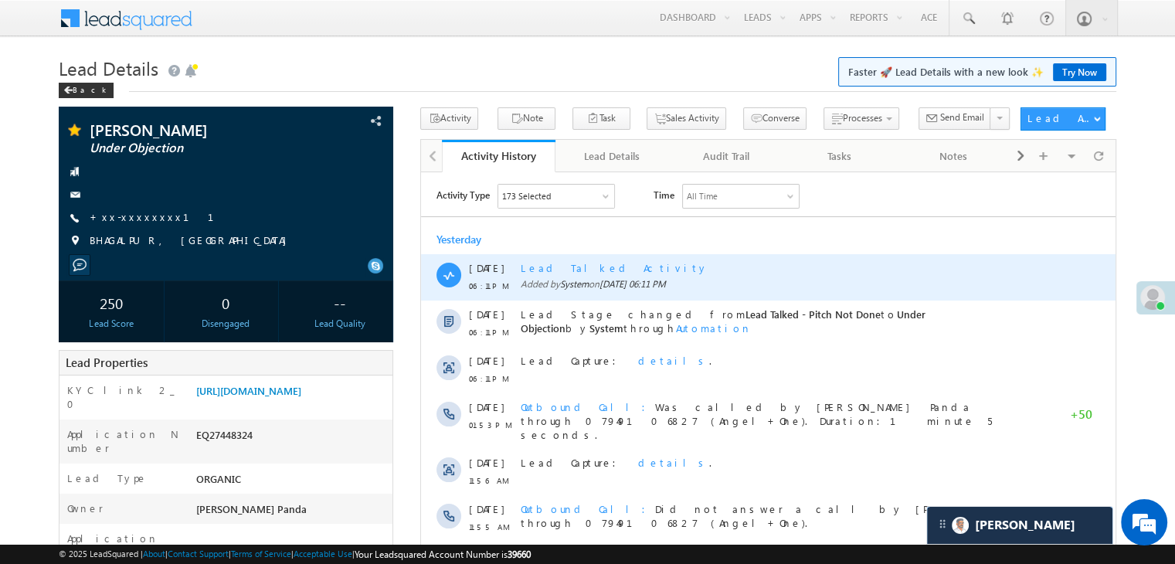
scroll to position [6178, 0]
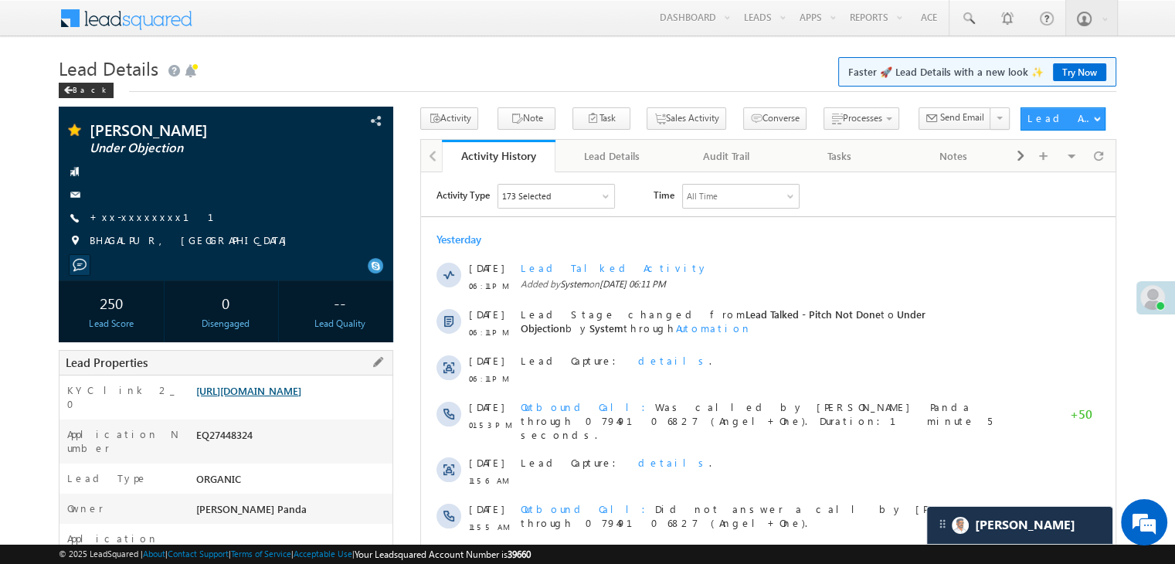
click at [300, 393] on link "[URL][DOMAIN_NAME]" at bounding box center [248, 390] width 105 height 13
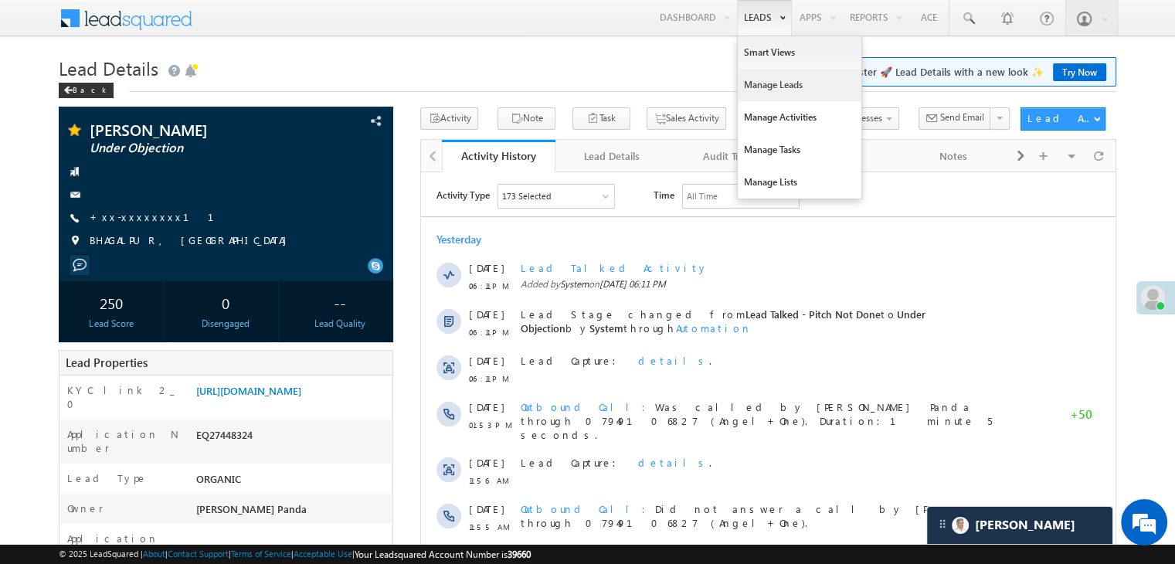
click at [761, 90] on link "Manage Leads" at bounding box center [800, 85] width 124 height 32
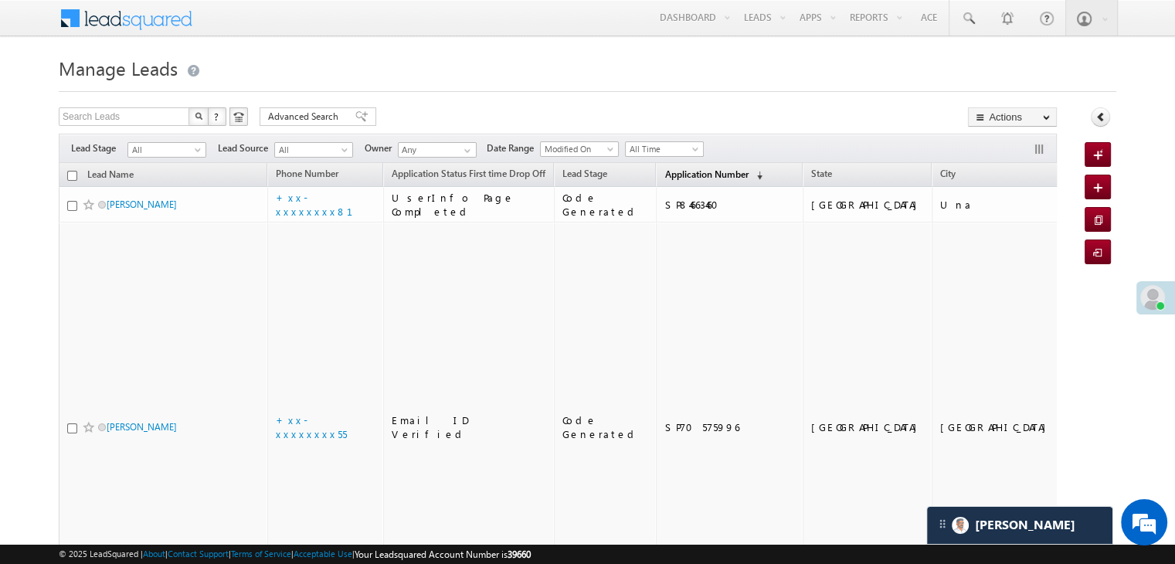
click at [675, 174] on span "Application Number" at bounding box center [706, 174] width 83 height 12
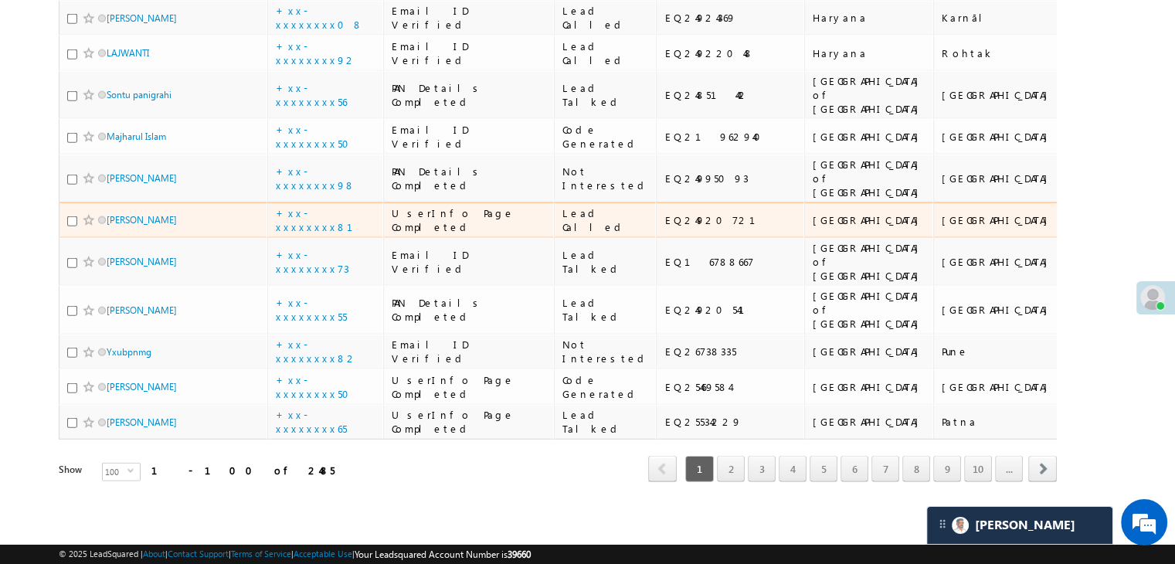
scroll to position [8728, 0]
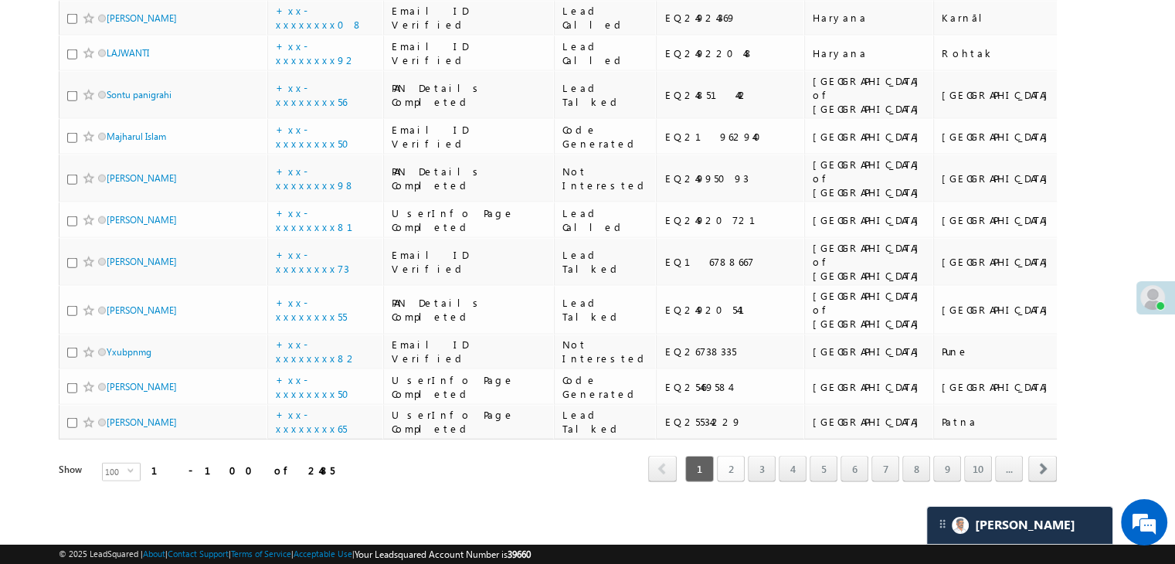
click at [739, 457] on link "2" at bounding box center [731, 469] width 28 height 26
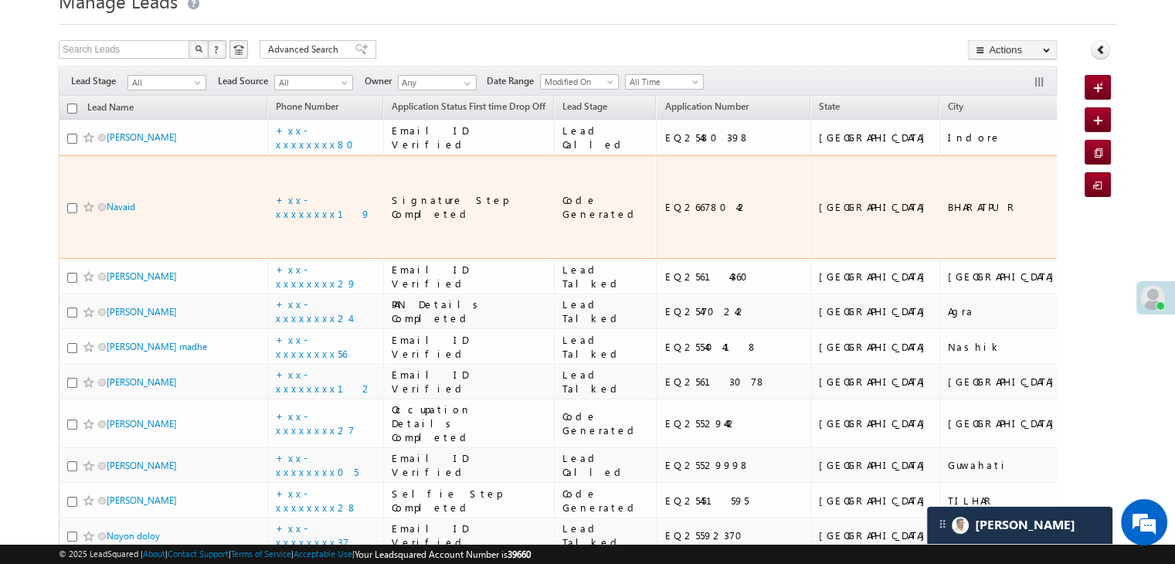
scroll to position [0, 0]
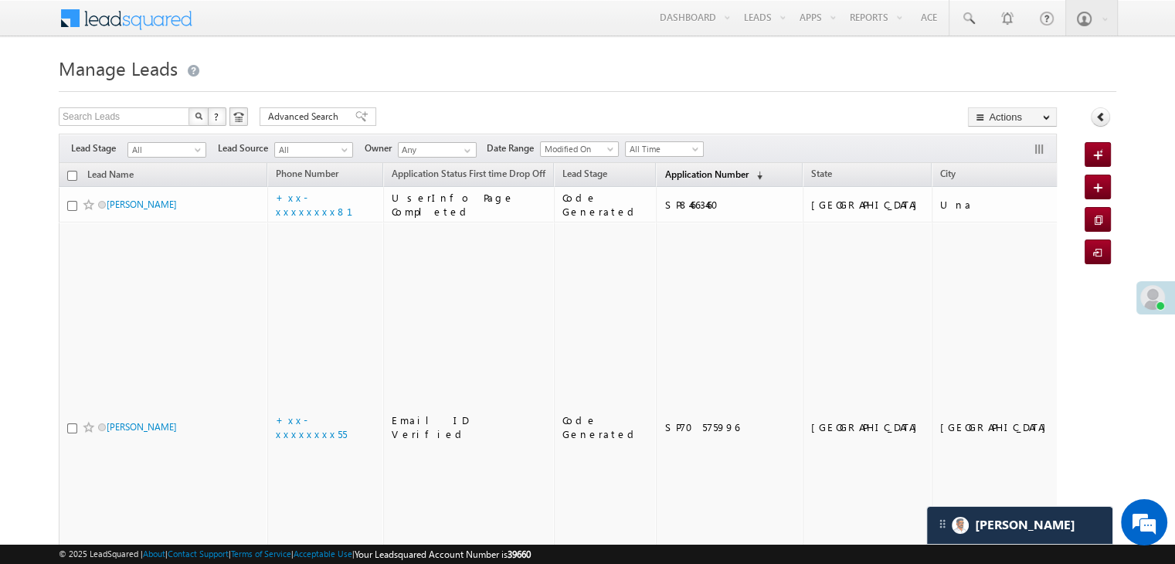
click at [674, 175] on span "Application Number" at bounding box center [706, 174] width 83 height 12
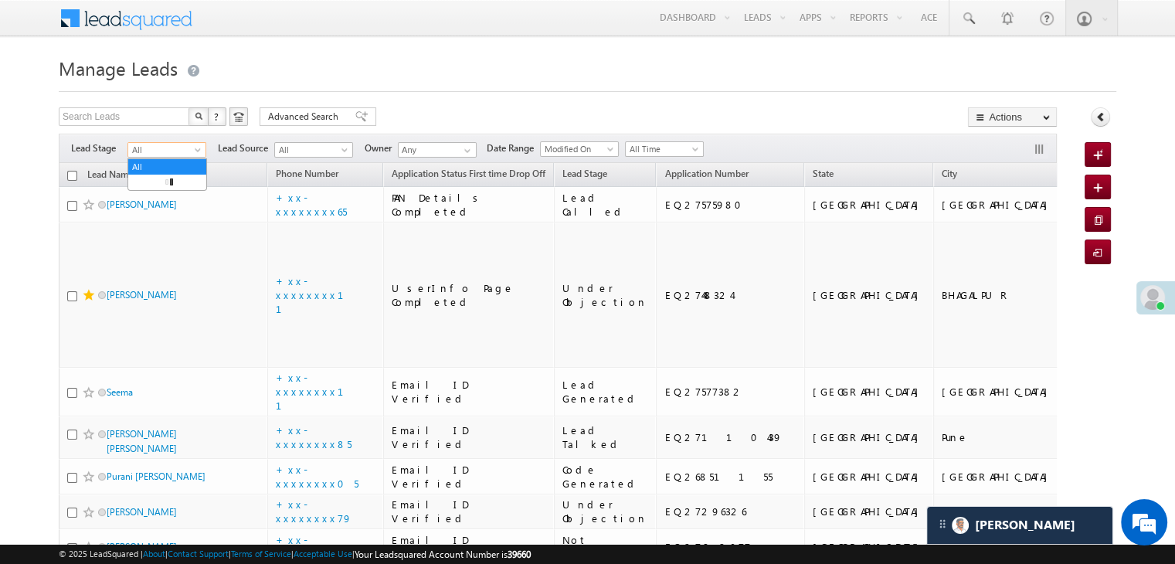
click at [196, 152] on span at bounding box center [199, 153] width 12 height 12
click at [177, 189] on link "Lead Generated" at bounding box center [167, 182] width 78 height 14
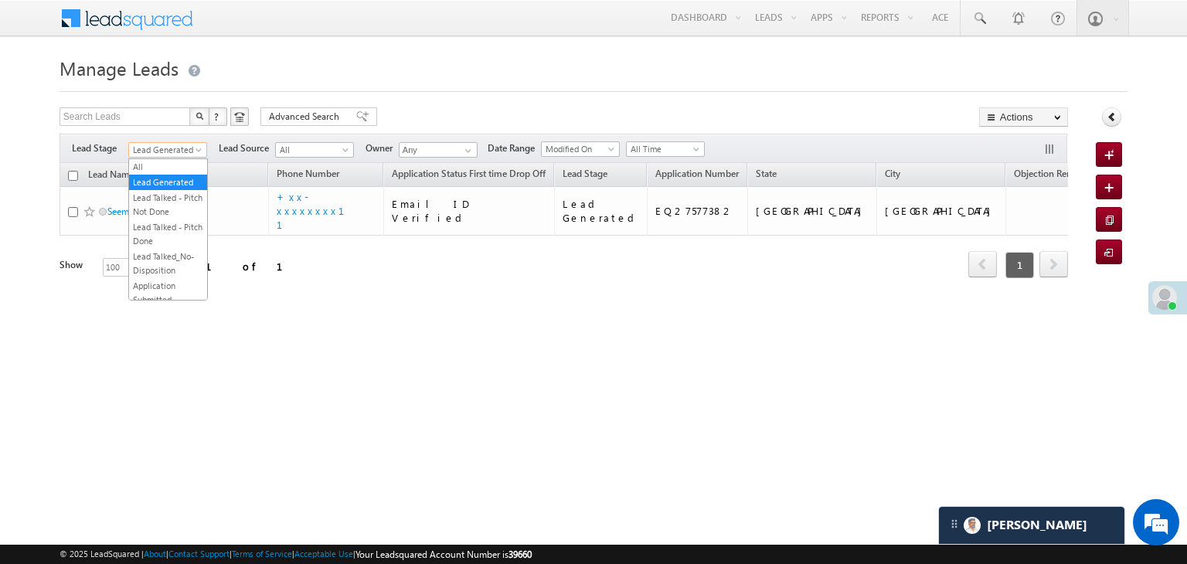
click at [178, 155] on span "Lead Generated" at bounding box center [165, 150] width 73 height 14
click at [162, 161] on link "All" at bounding box center [168, 167] width 78 height 14
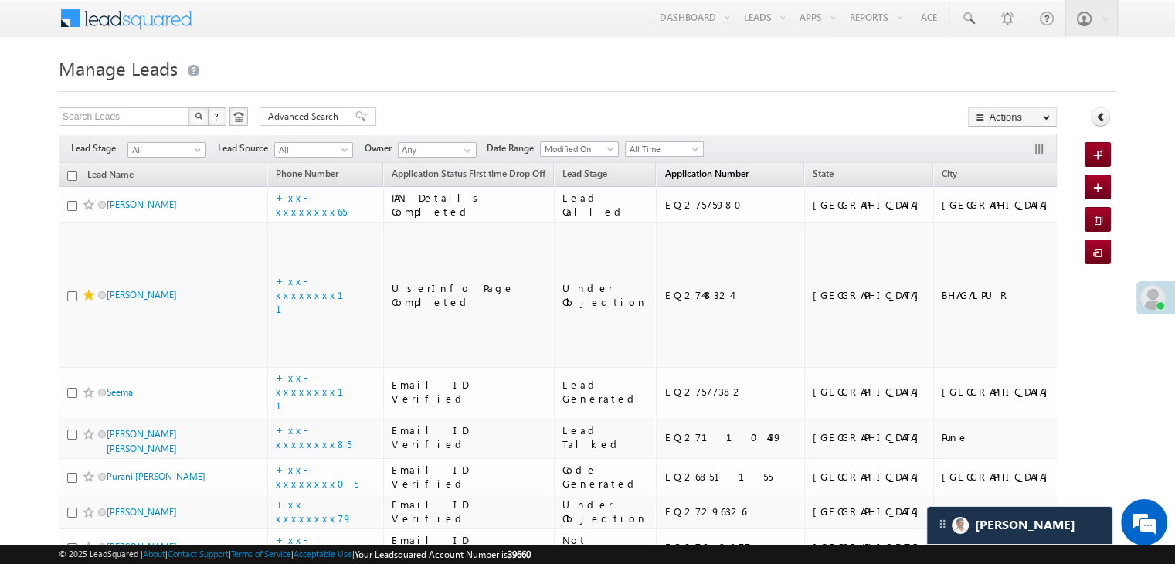
click at [676, 175] on span "Application Number" at bounding box center [706, 174] width 83 height 12
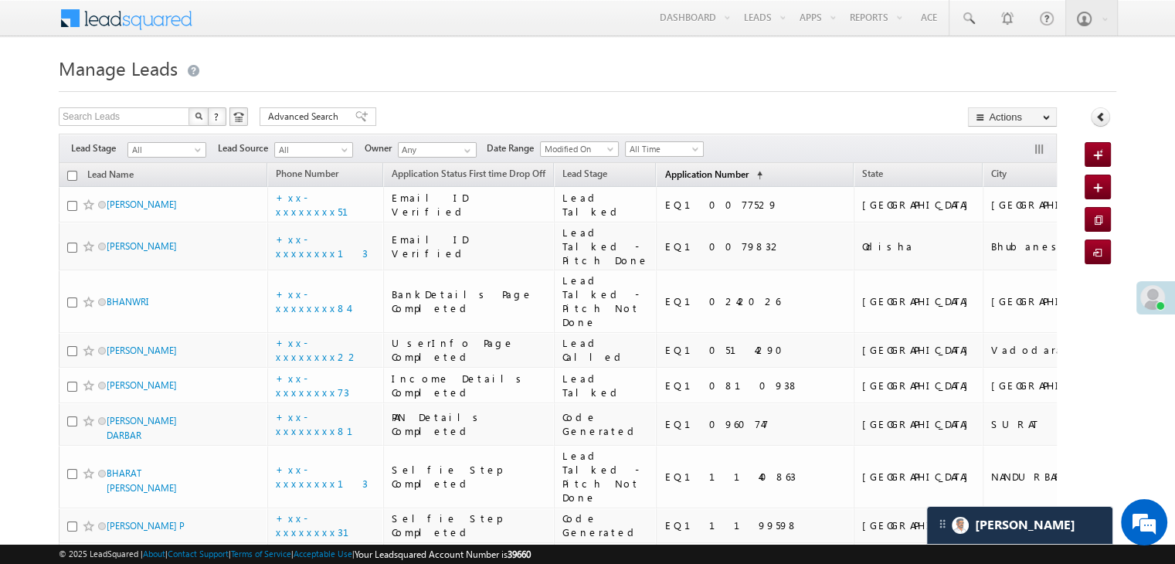
click at [665, 174] on span "Application Number" at bounding box center [706, 174] width 83 height 12
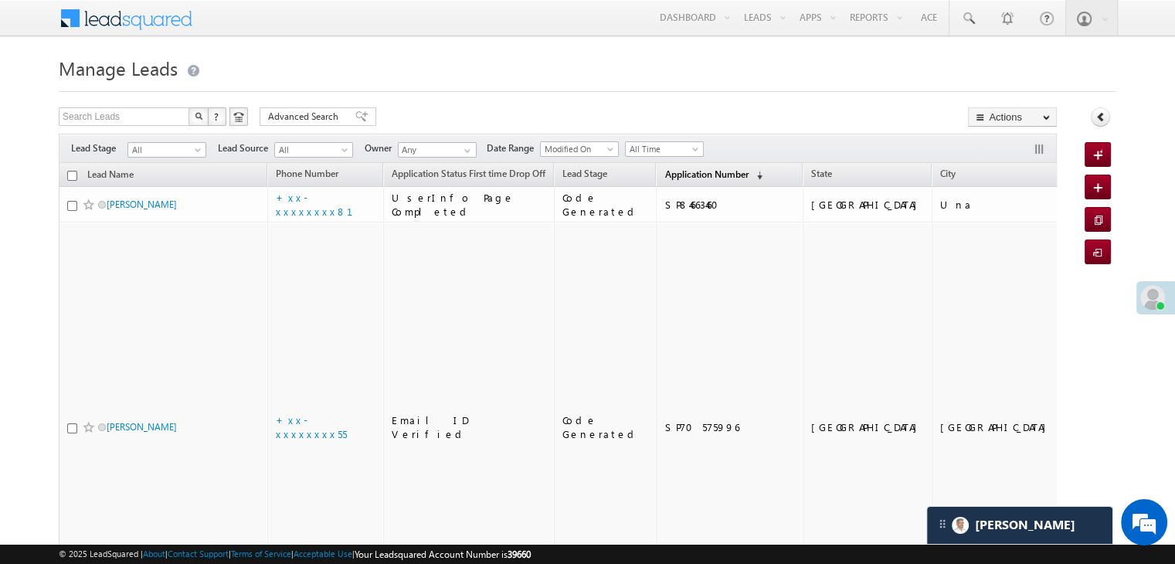
click at [665, 174] on span "Application Number" at bounding box center [706, 174] width 83 height 12
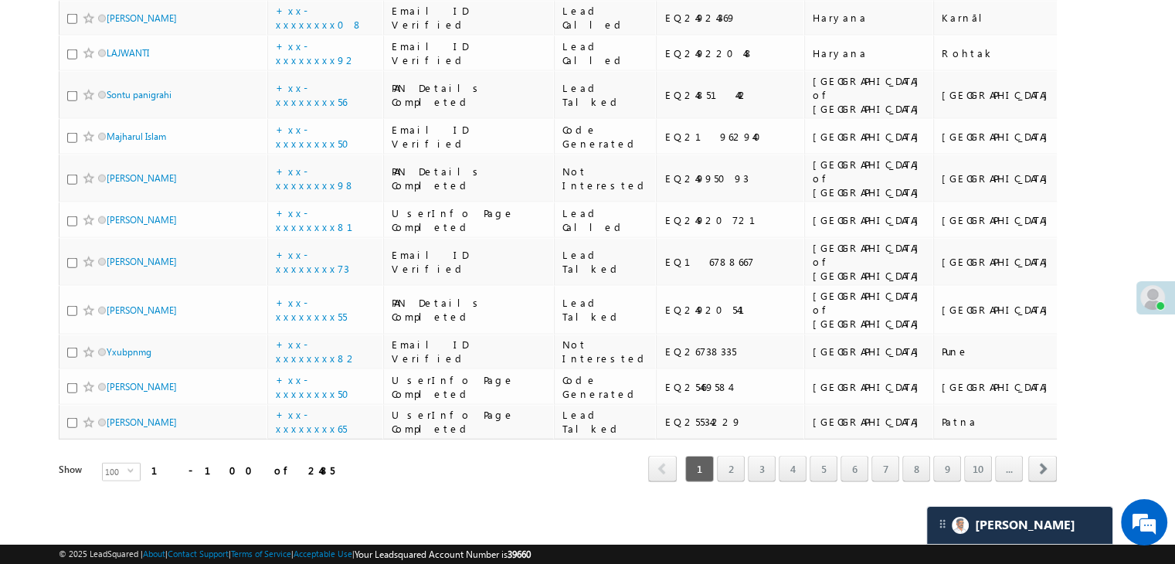
scroll to position [7572, 0]
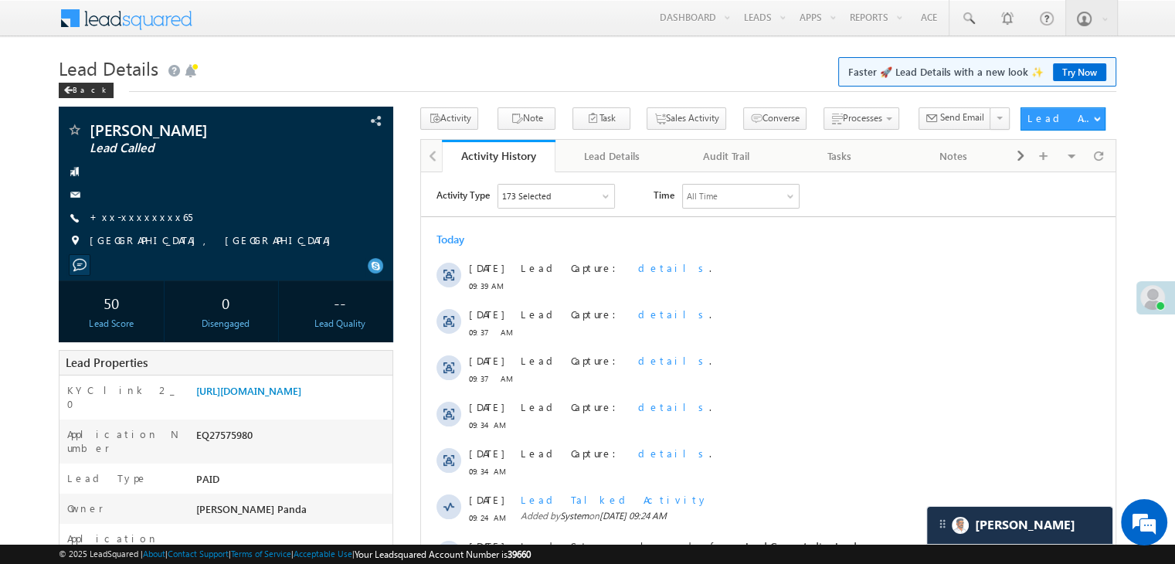
scroll to position [155, 0]
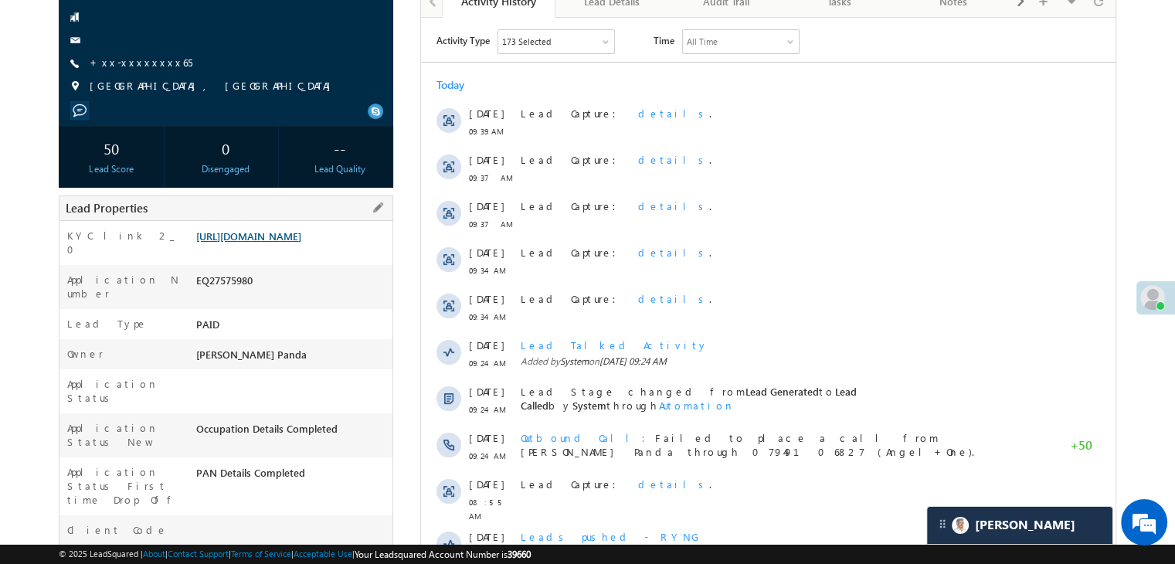
click at [296, 243] on link "[URL][DOMAIN_NAME]" at bounding box center [248, 235] width 105 height 13
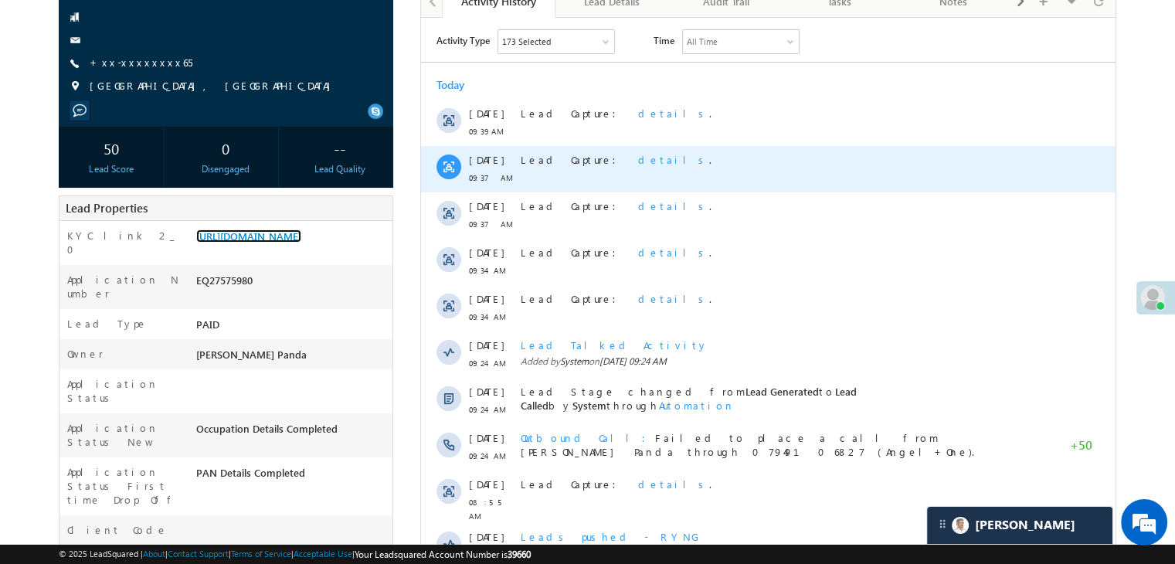
scroll to position [0, 0]
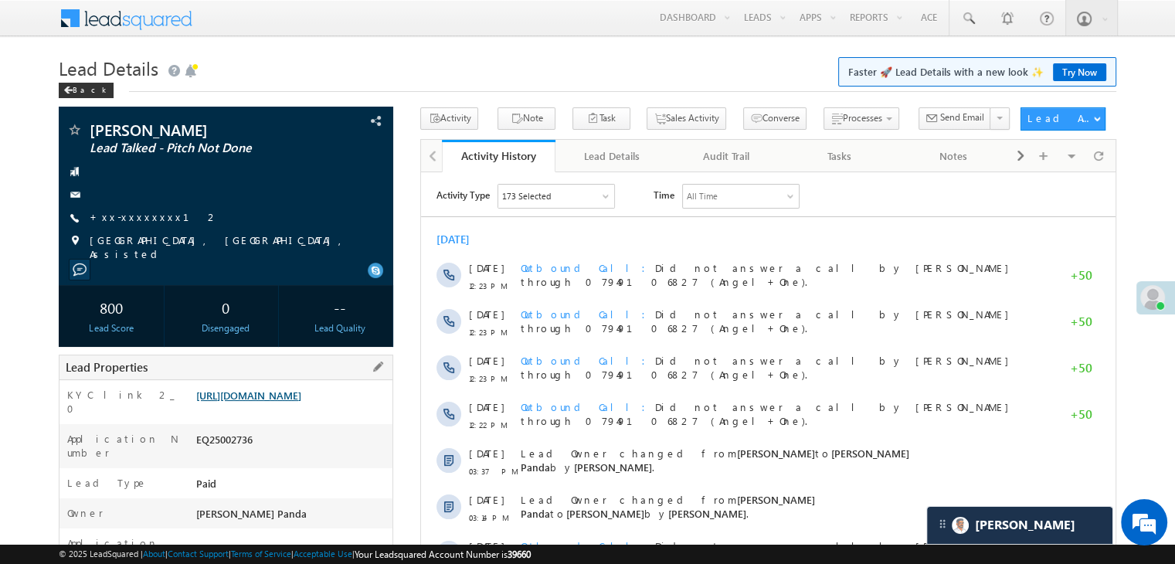
click at [301, 402] on link "[URL][DOMAIN_NAME]" at bounding box center [248, 395] width 105 height 13
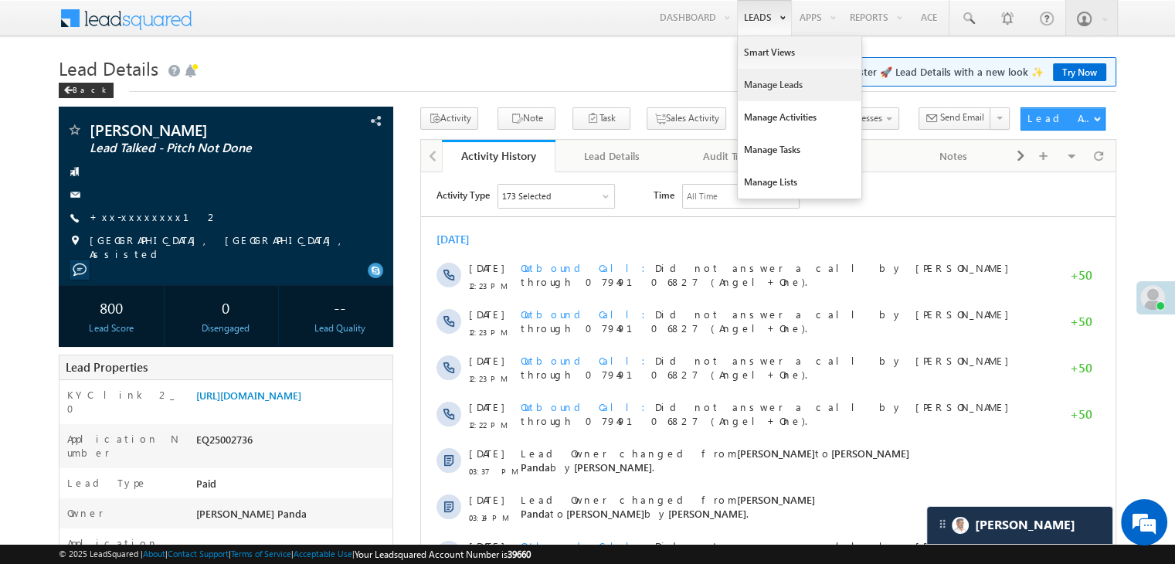
click at [760, 80] on link "Manage Leads" at bounding box center [800, 85] width 124 height 32
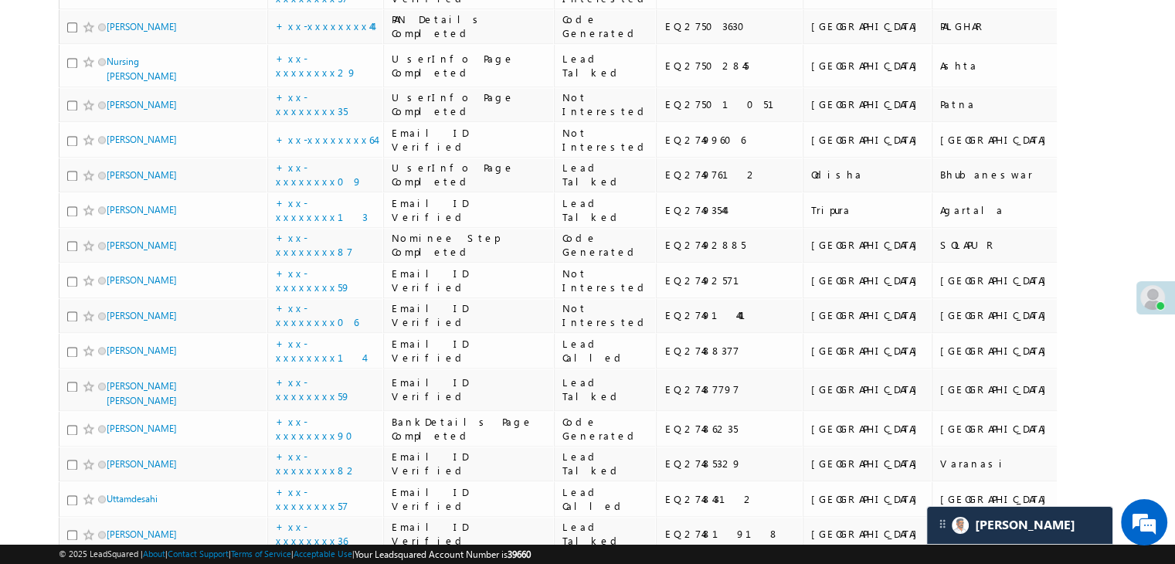
scroll to position [2164, 0]
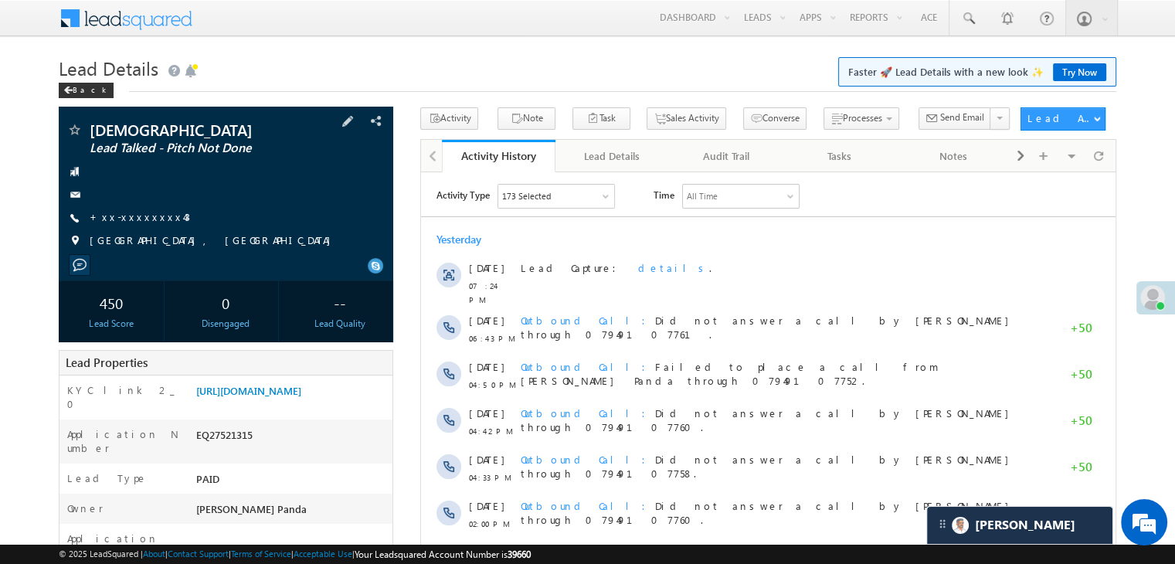
scroll to position [232, 0]
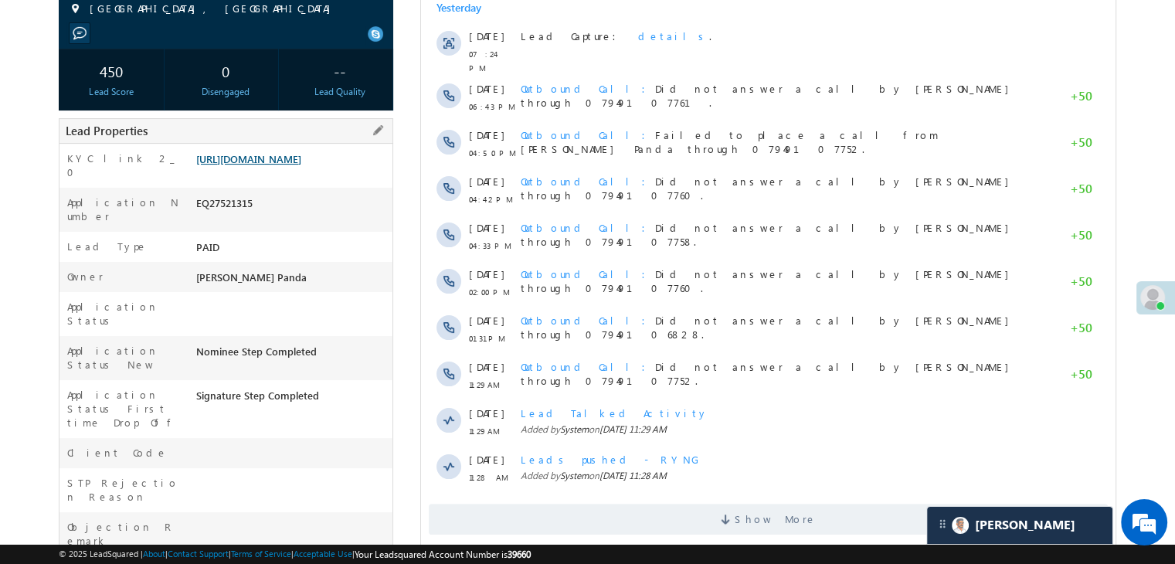
click at [280, 152] on link "[URL][DOMAIN_NAME]" at bounding box center [248, 158] width 105 height 13
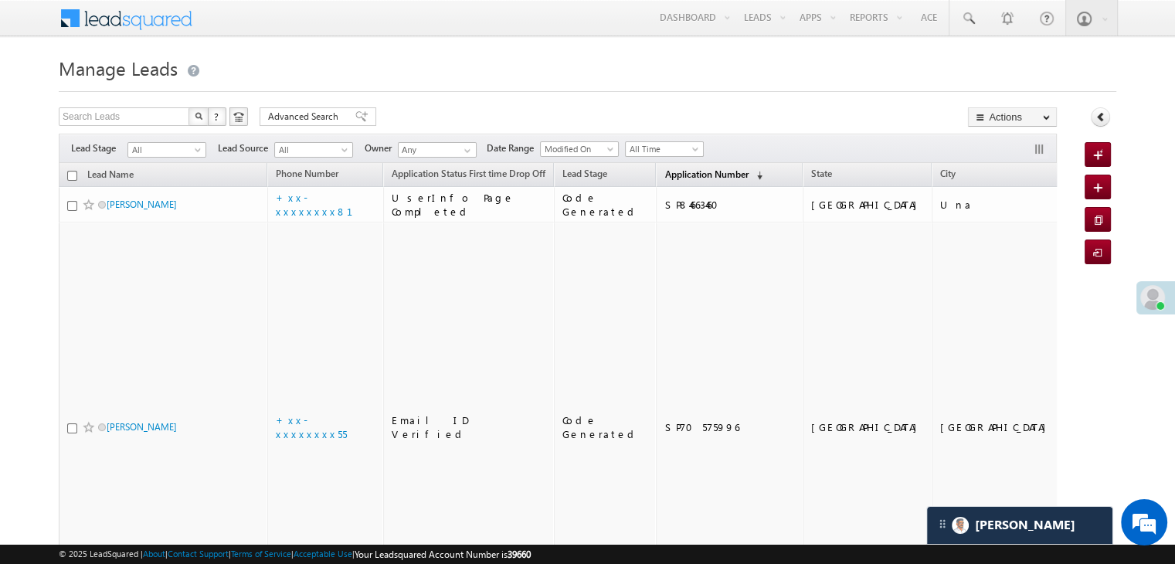
click at [688, 168] on span "Application Number" at bounding box center [706, 174] width 83 height 12
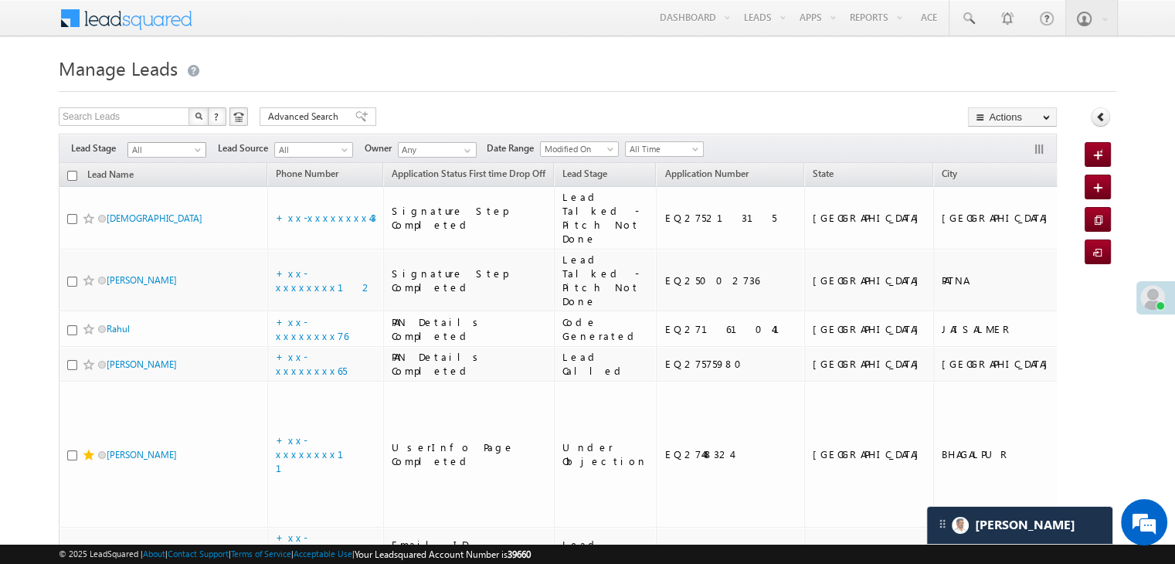
click at [193, 155] on span at bounding box center [199, 153] width 12 height 12
click at [163, 177] on link "Lead Generated" at bounding box center [167, 182] width 78 height 14
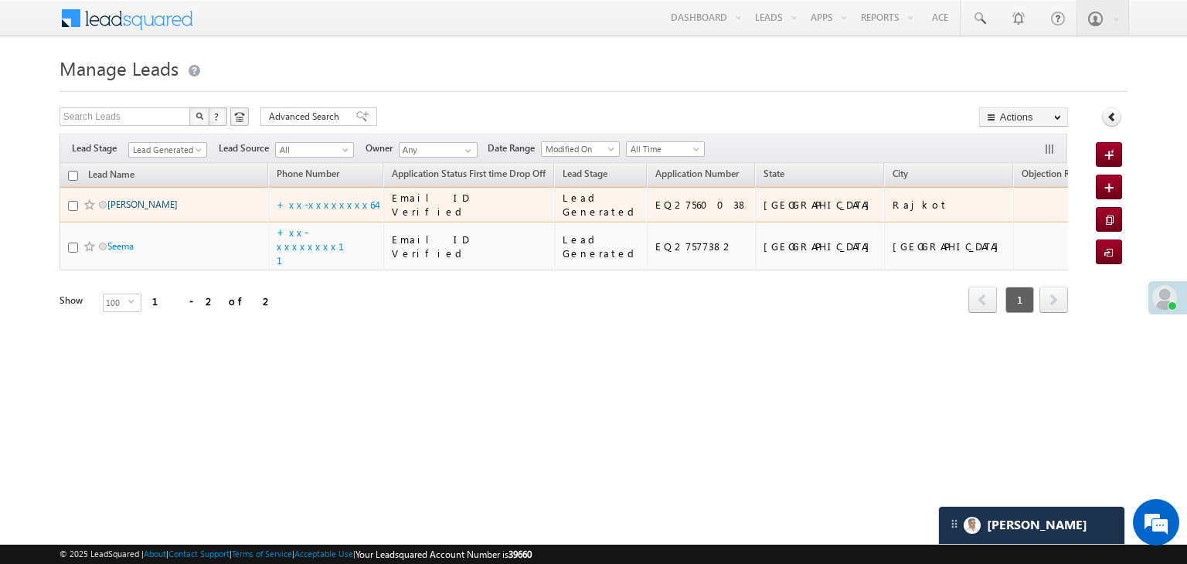
click at [150, 210] on link "[PERSON_NAME]" at bounding box center [142, 205] width 70 height 12
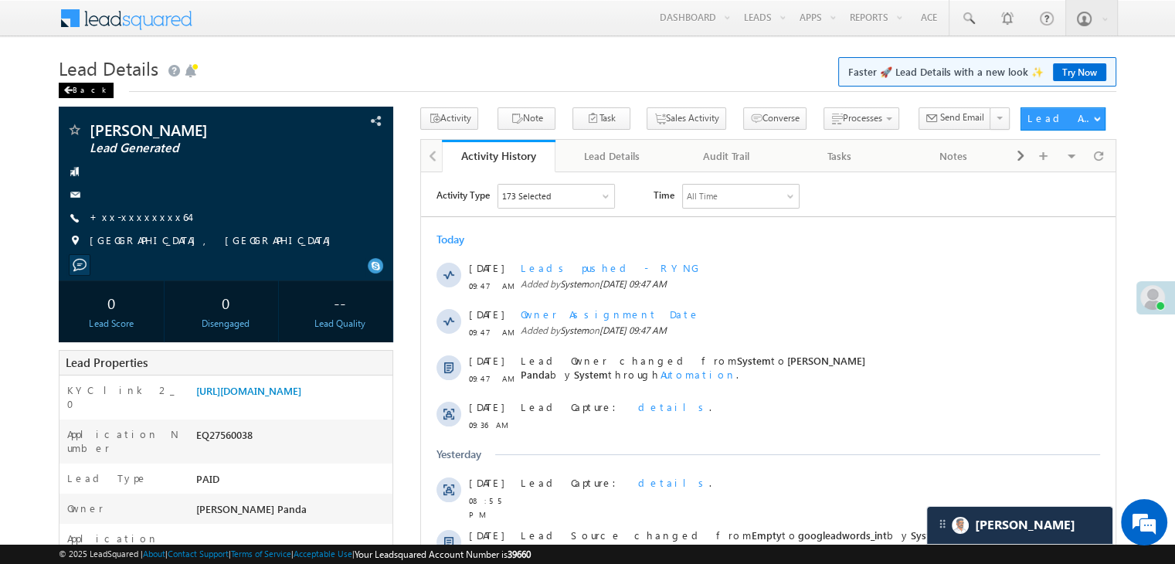
click at [79, 91] on div "Back" at bounding box center [86, 90] width 55 height 15
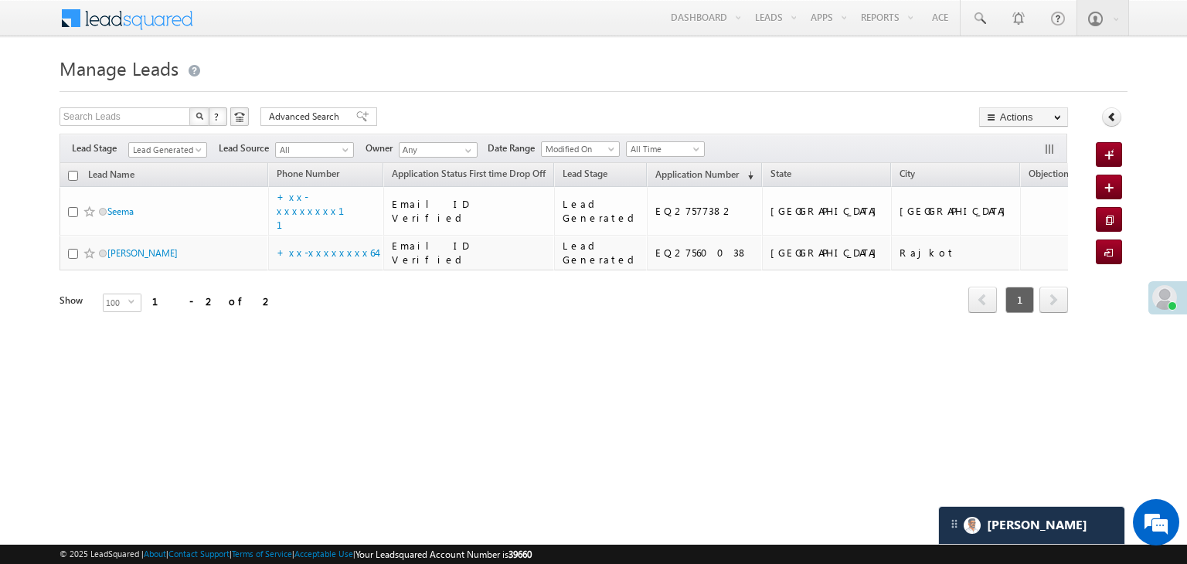
click at [75, 173] on input "checkbox" at bounding box center [73, 176] width 10 height 10
checkbox input "true"
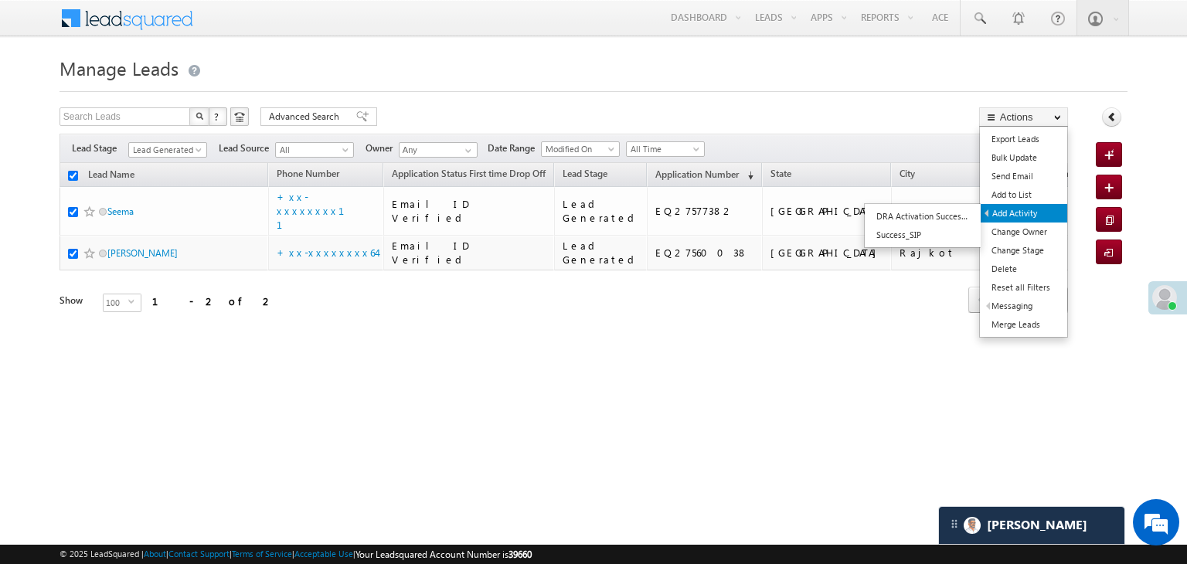
click at [1014, 220] on link "Add Activity" at bounding box center [1024, 213] width 87 height 19
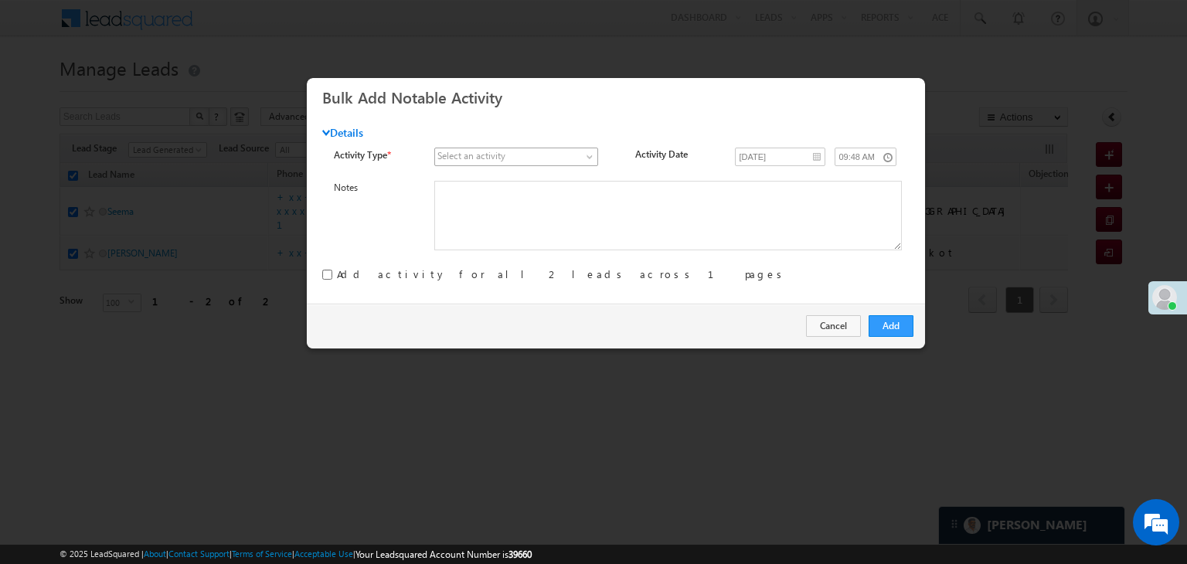
click at [585, 157] on span at bounding box center [591, 160] width 12 height 12
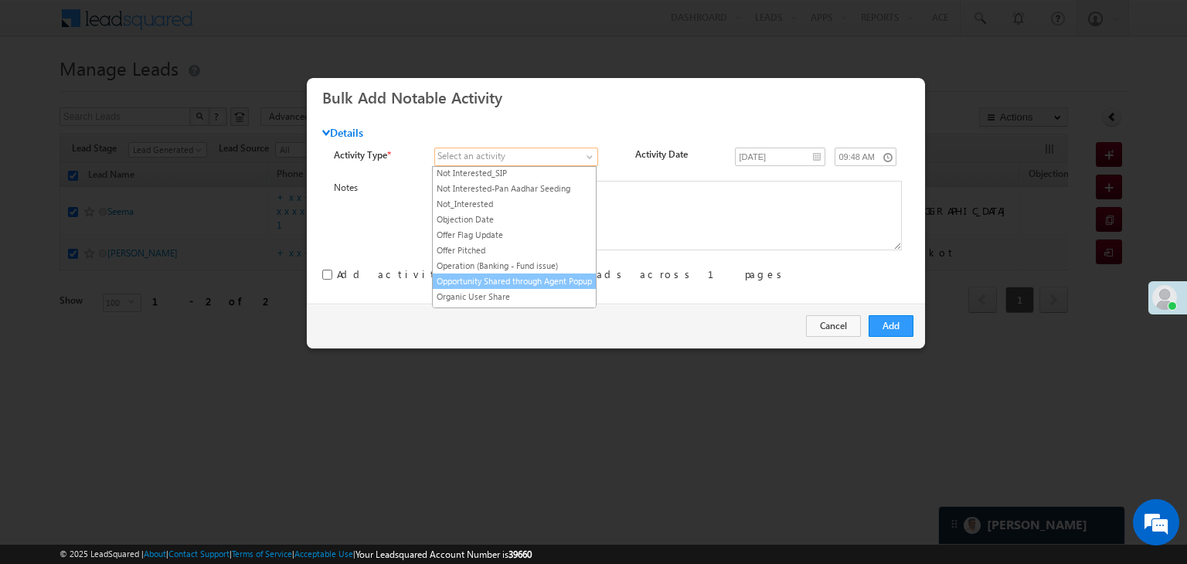
scroll to position [1391, 0]
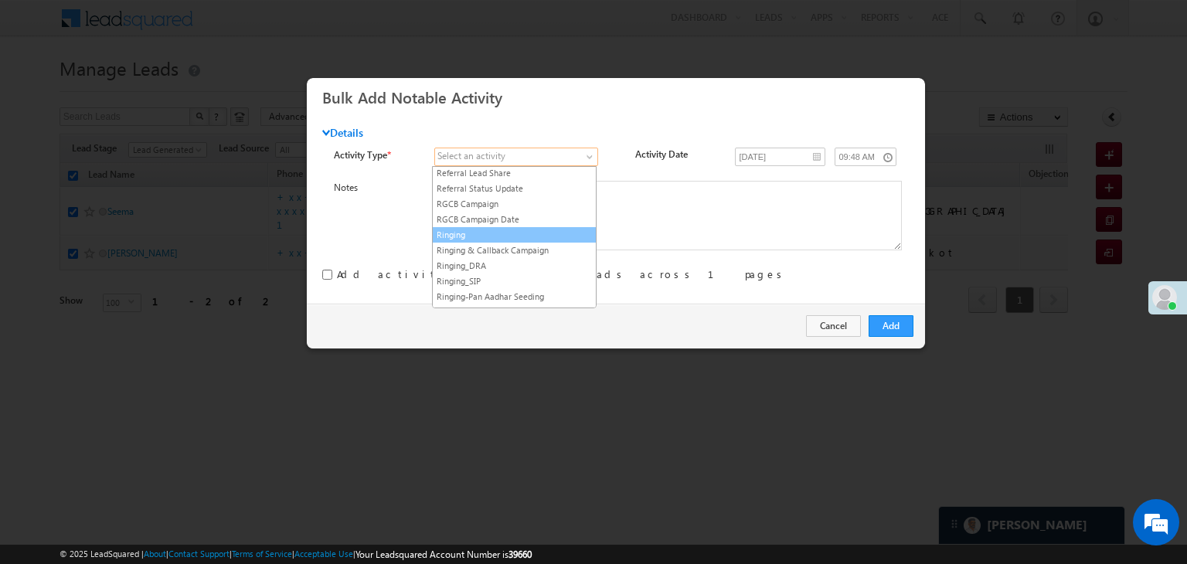
click at [526, 231] on link "Ringing" at bounding box center [514, 235] width 163 height 14
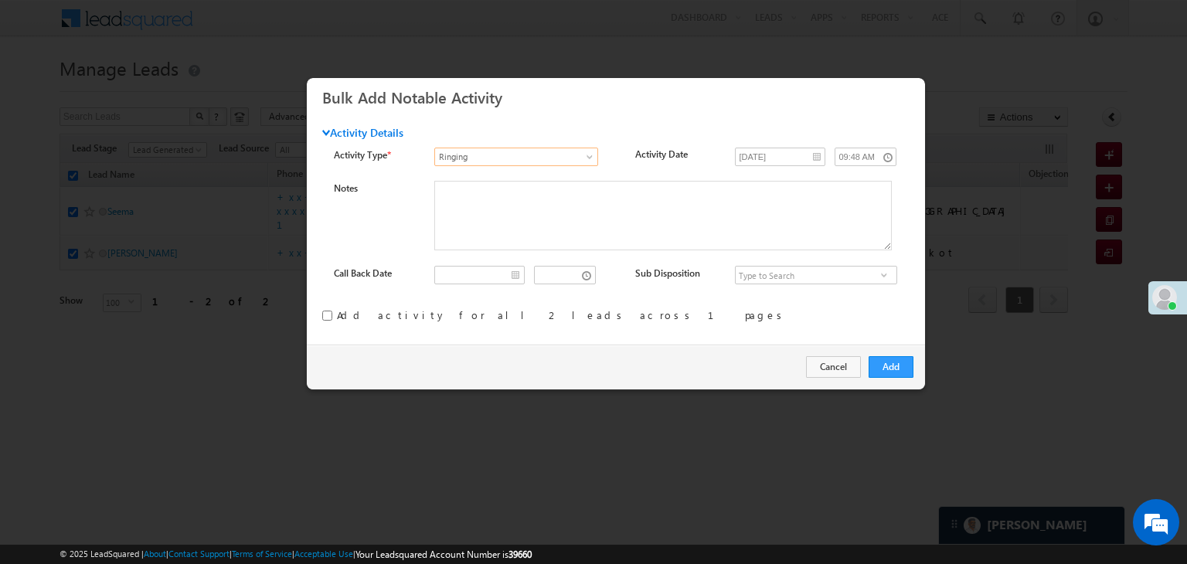
click at [325, 319] on input "checkbox" at bounding box center [327, 316] width 10 height 10
checkbox input "true"
click at [882, 365] on button "Add" at bounding box center [891, 367] width 45 height 22
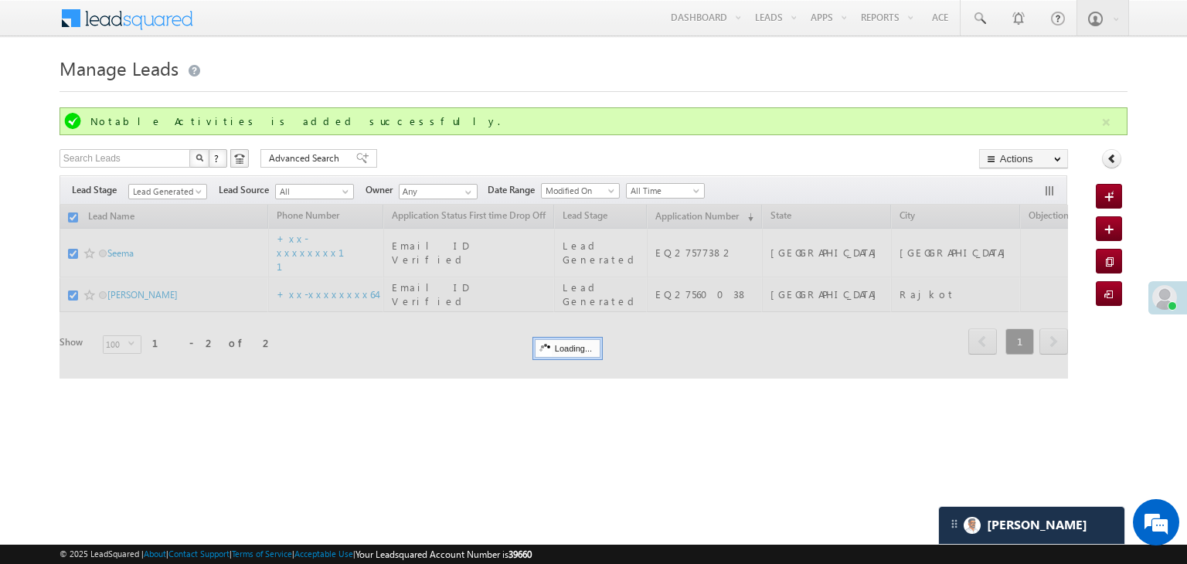
checkbox input "false"
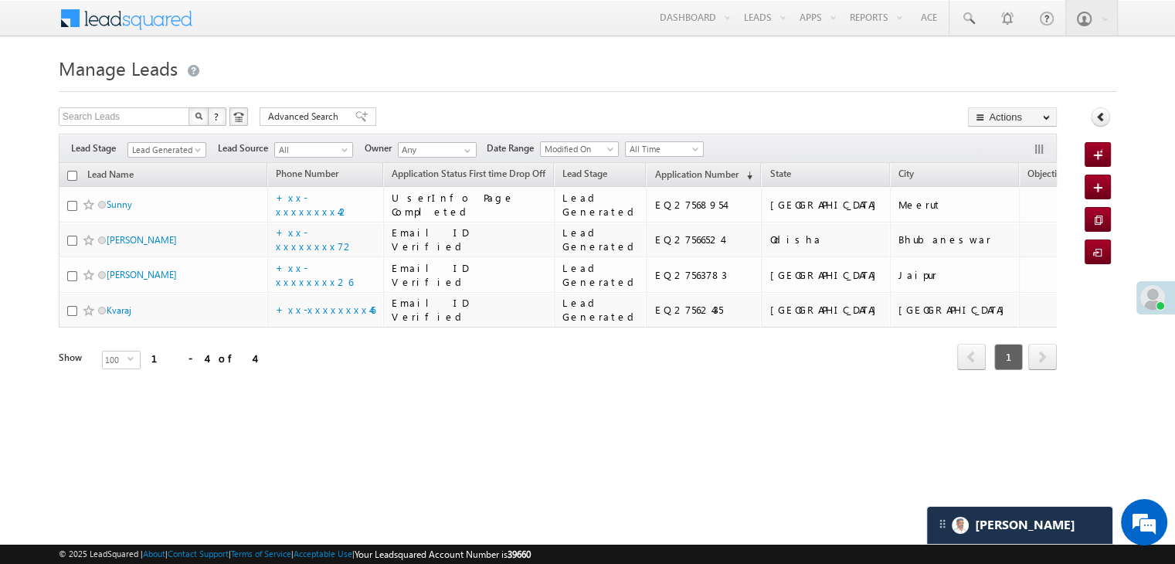
click at [76, 172] on input "checkbox" at bounding box center [72, 176] width 10 height 10
checkbox input "true"
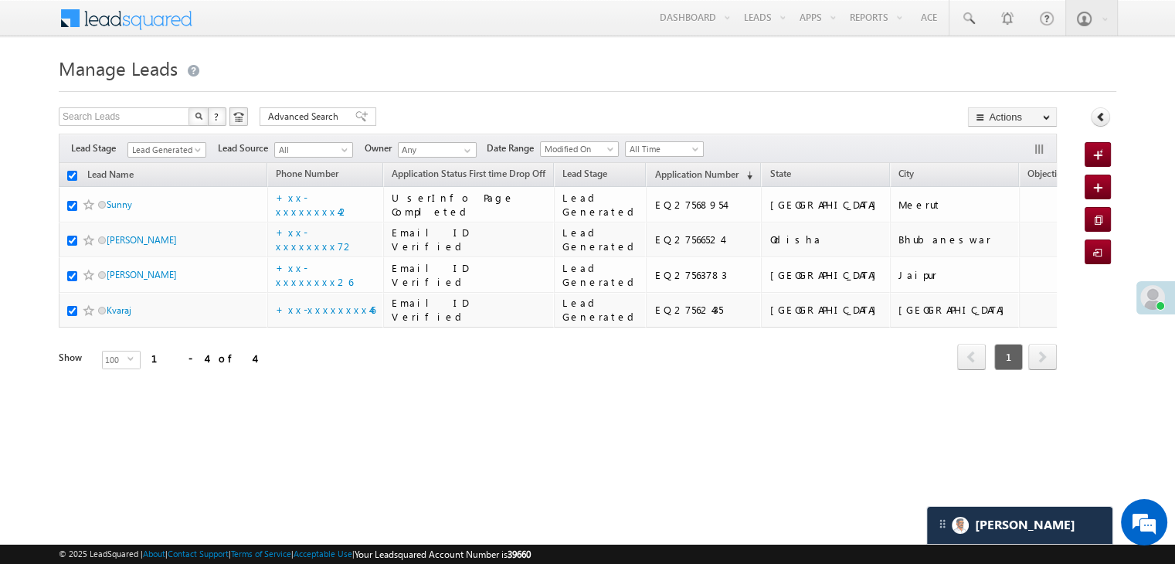
checkbox input "true"
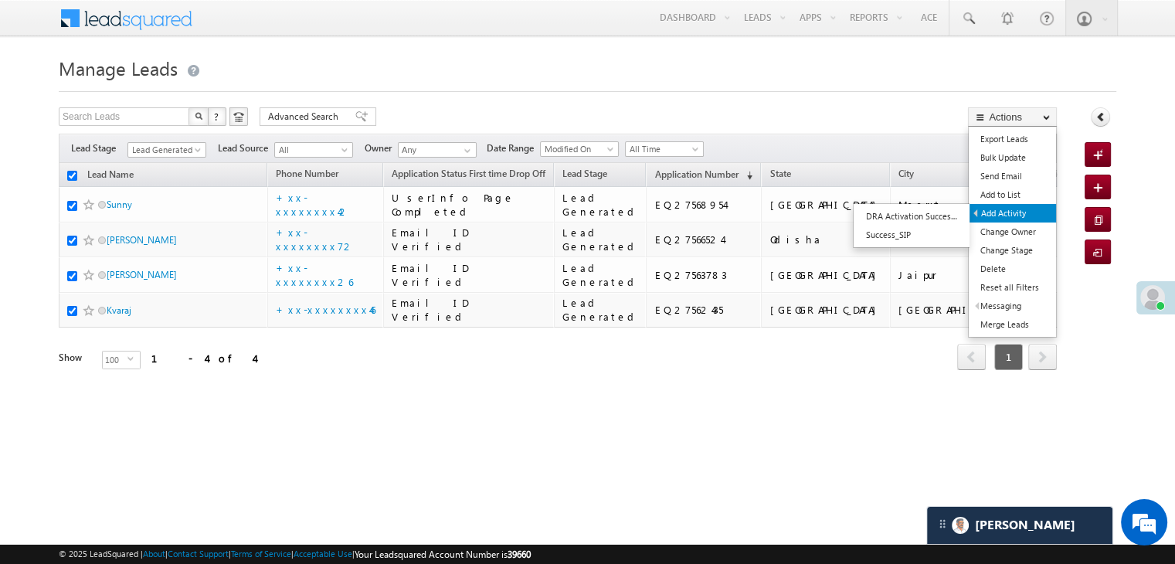
click at [1001, 216] on link "Add Activity" at bounding box center [1013, 213] width 87 height 19
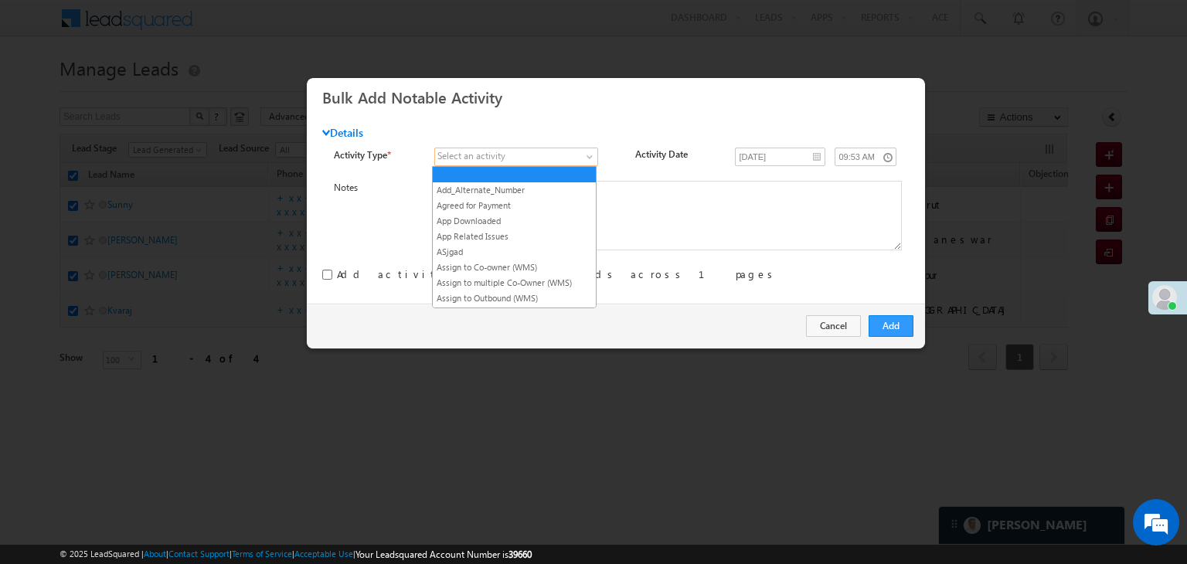
click at [589, 158] on span at bounding box center [591, 160] width 12 height 12
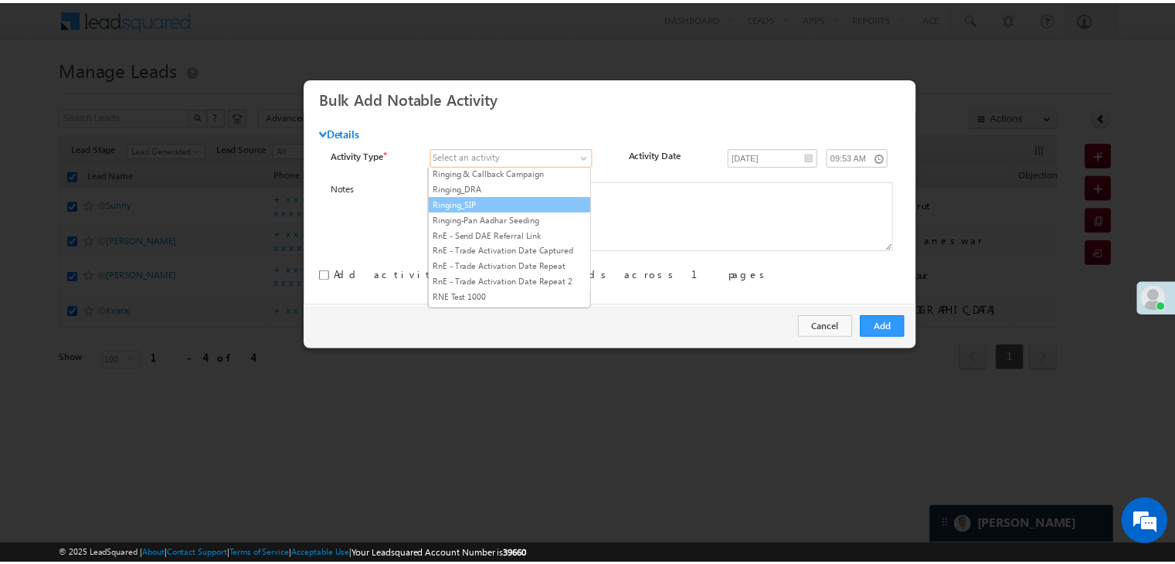
scroll to position [1391, 0]
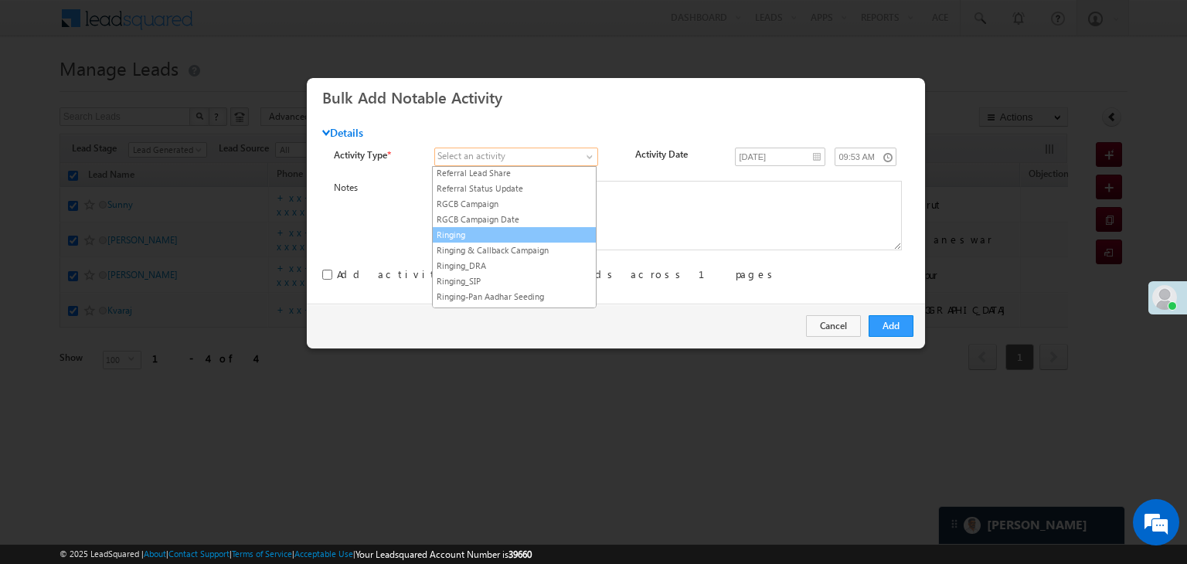
click at [479, 232] on link "Ringing" at bounding box center [514, 235] width 163 height 14
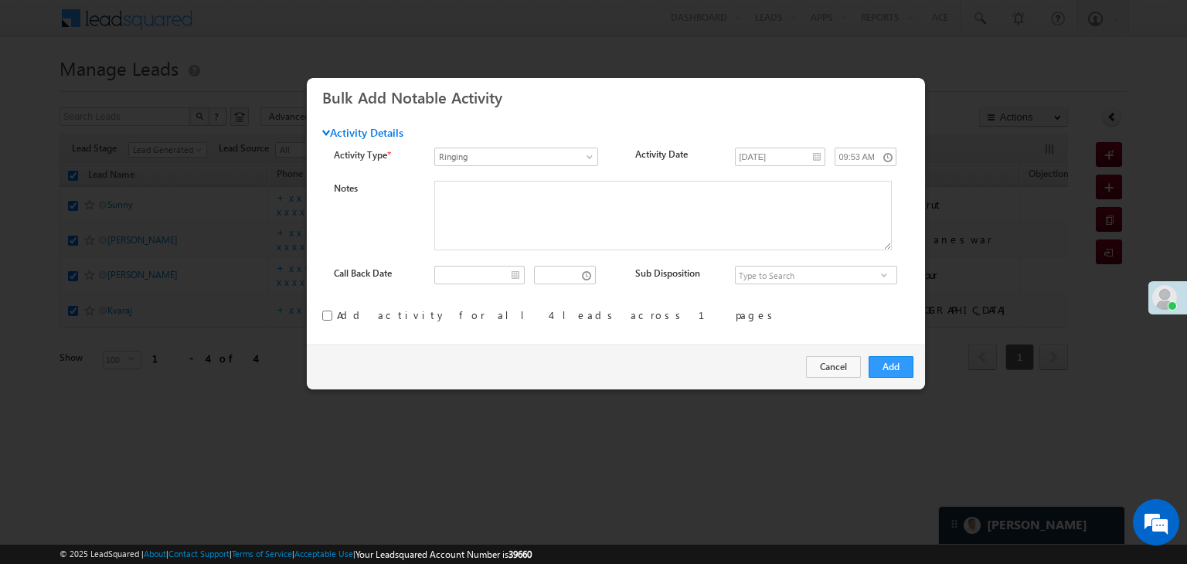
click at [328, 313] on input "checkbox" at bounding box center [327, 316] width 10 height 10
checkbox input "true"
click at [894, 365] on button "Add" at bounding box center [891, 367] width 45 height 22
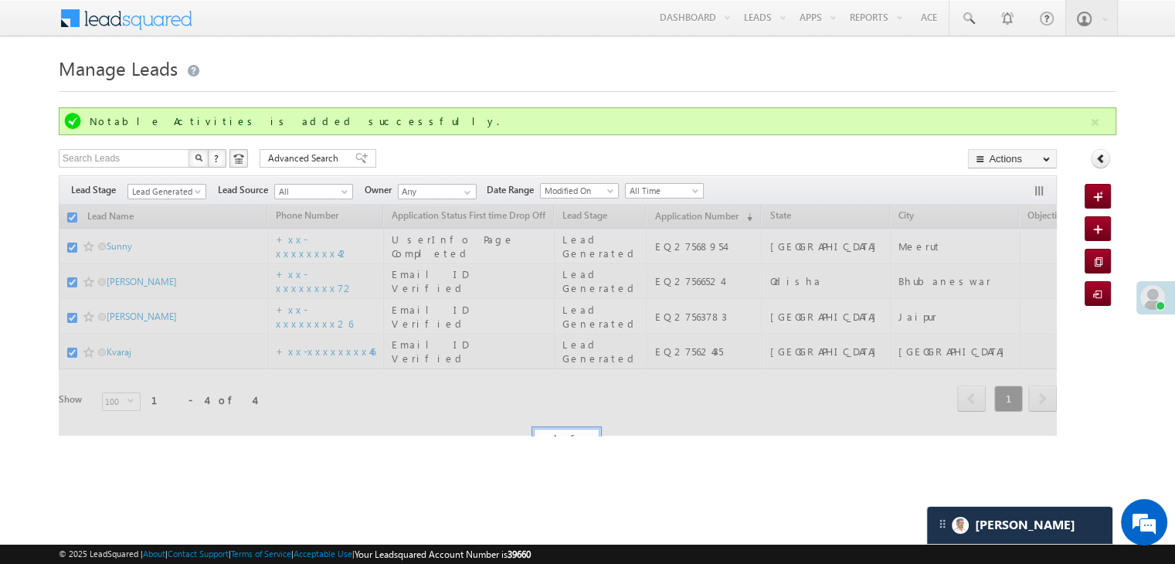
checkbox input "false"
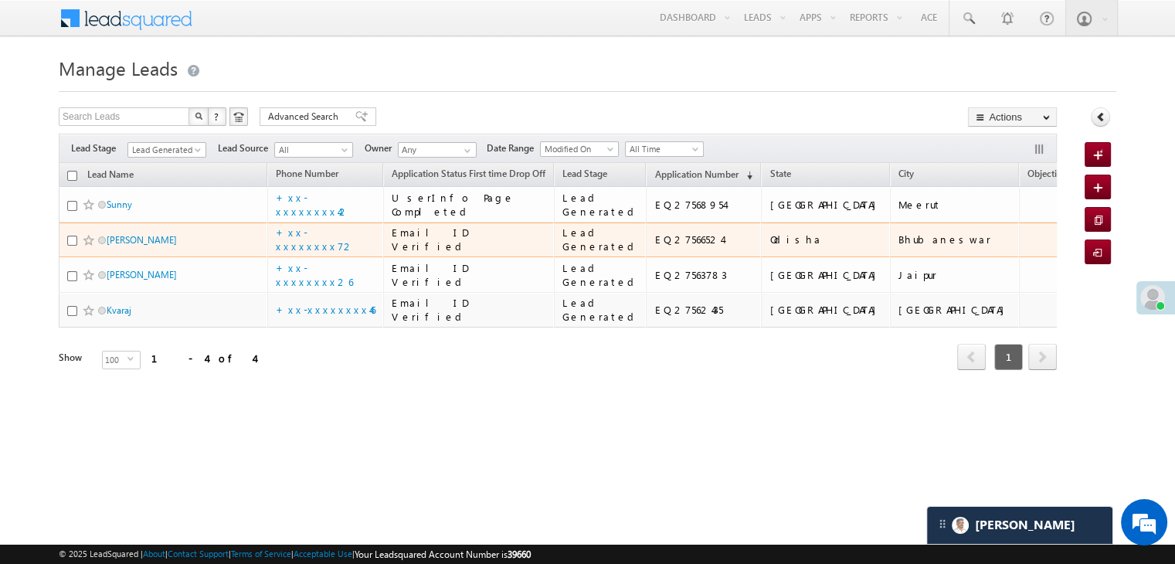
scroll to position [117, 0]
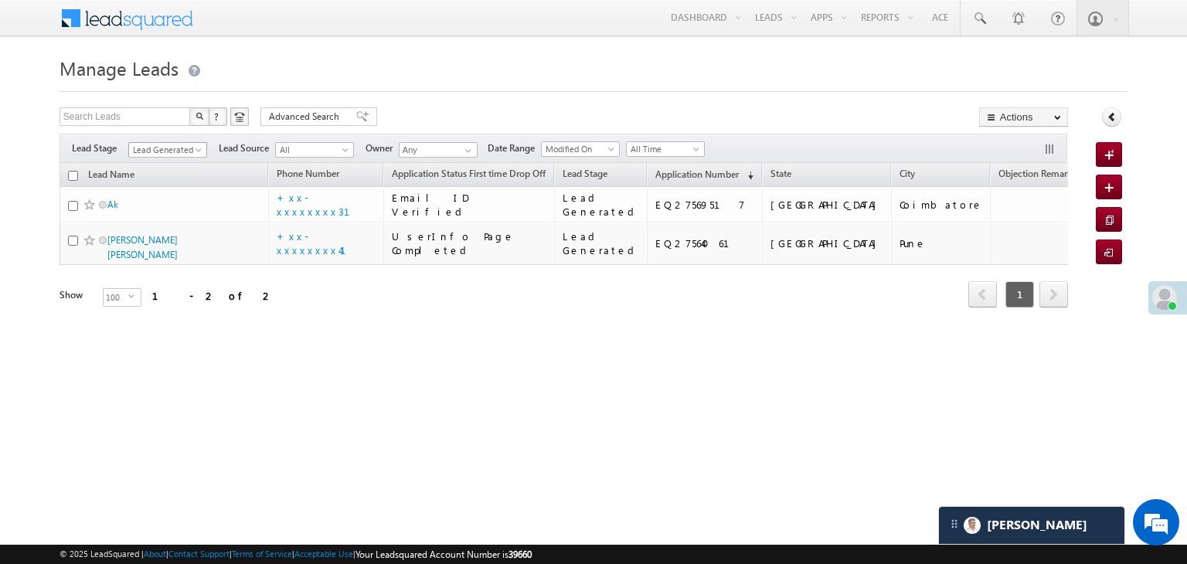
click at [201, 152] on span at bounding box center [200, 153] width 12 height 12
click at [185, 160] on link "All" at bounding box center [168, 167] width 78 height 14
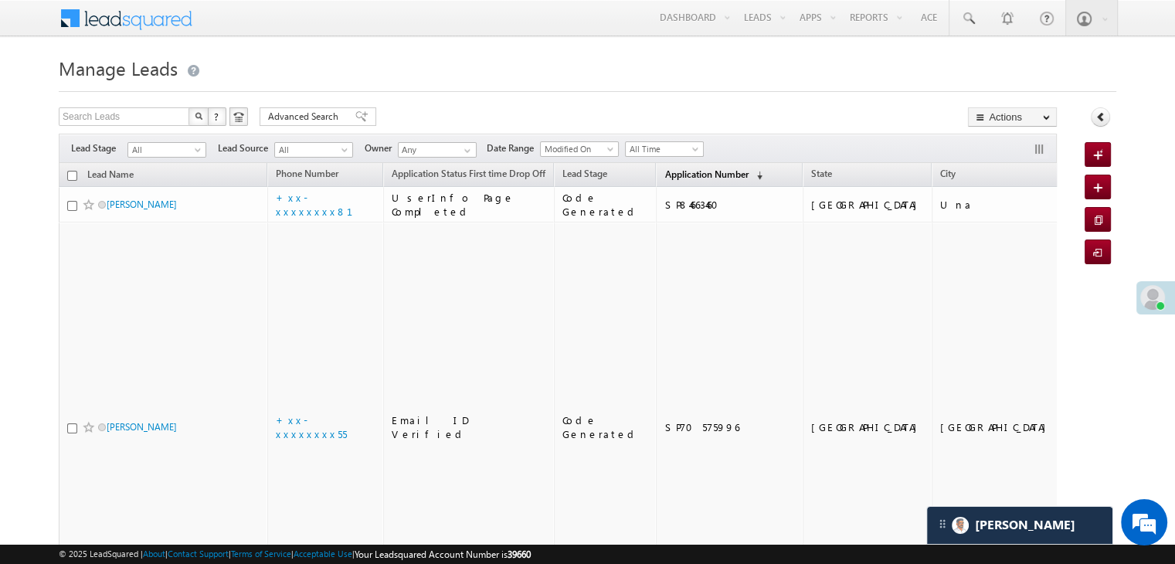
click at [669, 180] on span "Application Number" at bounding box center [706, 174] width 83 height 12
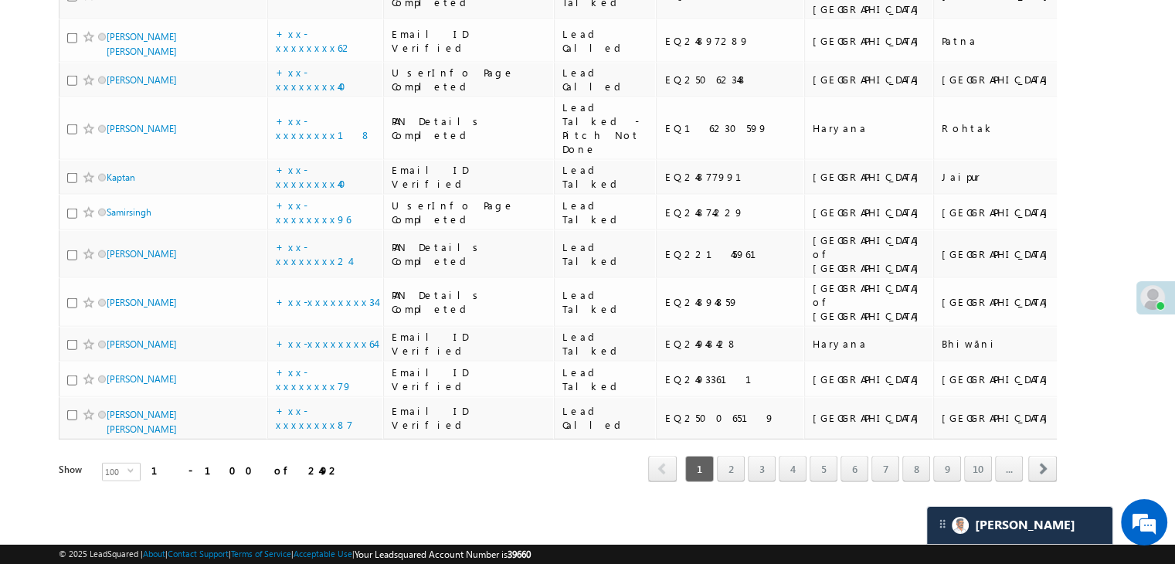
scroll to position [6722, 0]
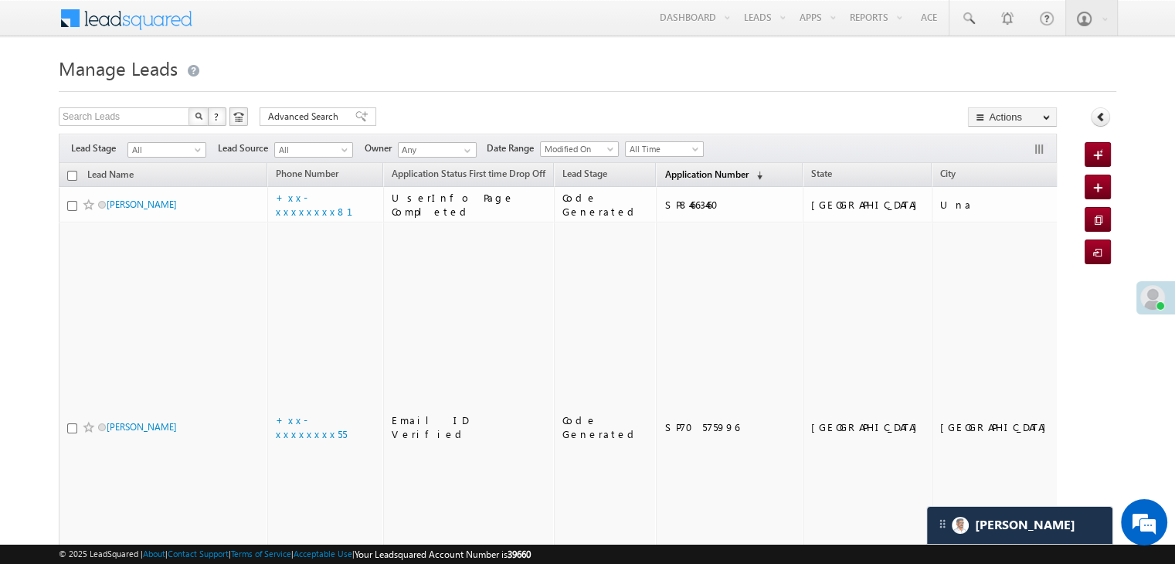
click at [677, 172] on span "Application Number" at bounding box center [706, 174] width 83 height 12
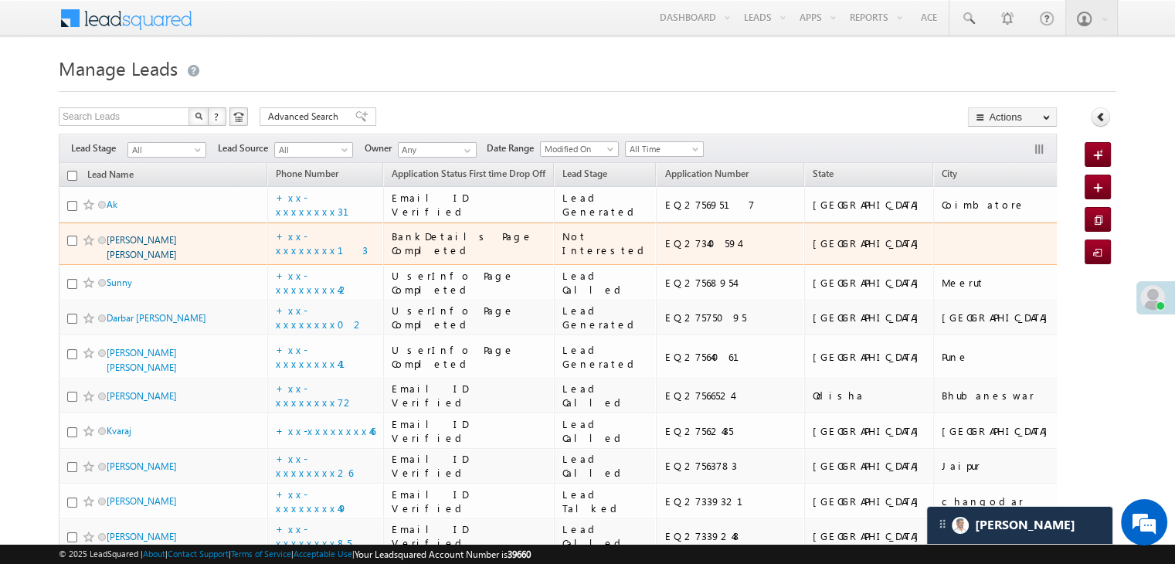
click at [155, 260] on link "Gurpreet Singh Sandhu" at bounding box center [142, 247] width 70 height 26
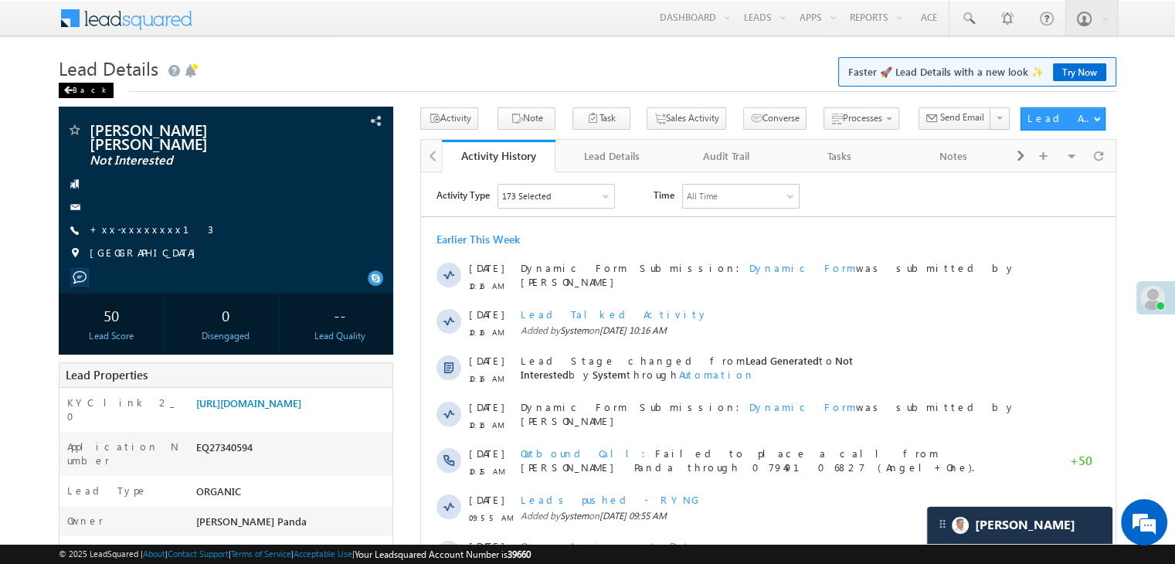
click at [77, 93] on div "Back" at bounding box center [86, 90] width 55 height 15
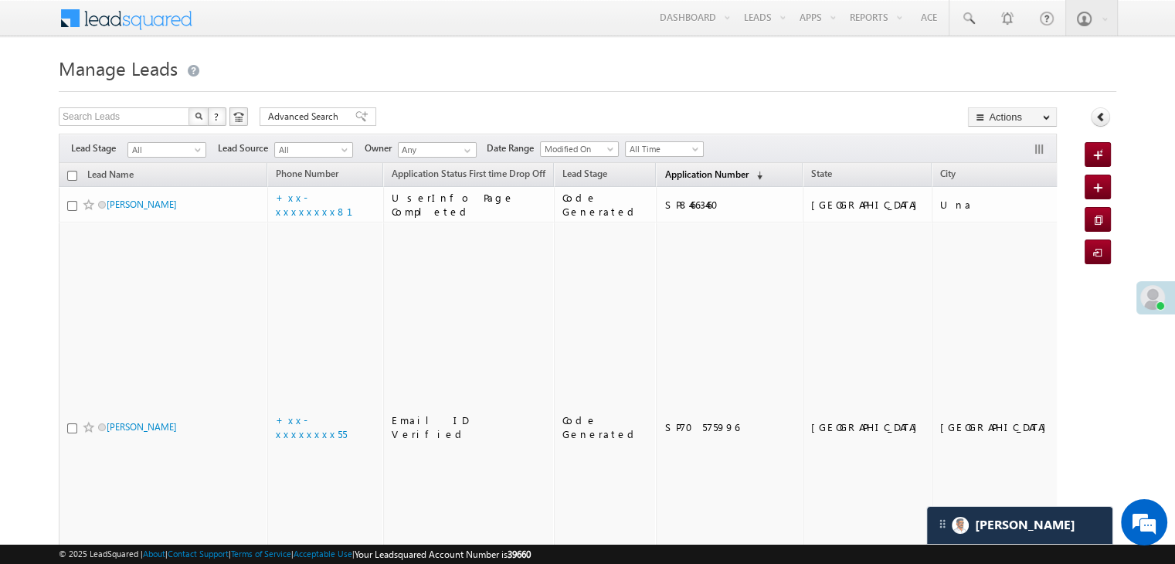
click at [678, 179] on span "Application Number" at bounding box center [706, 174] width 83 height 12
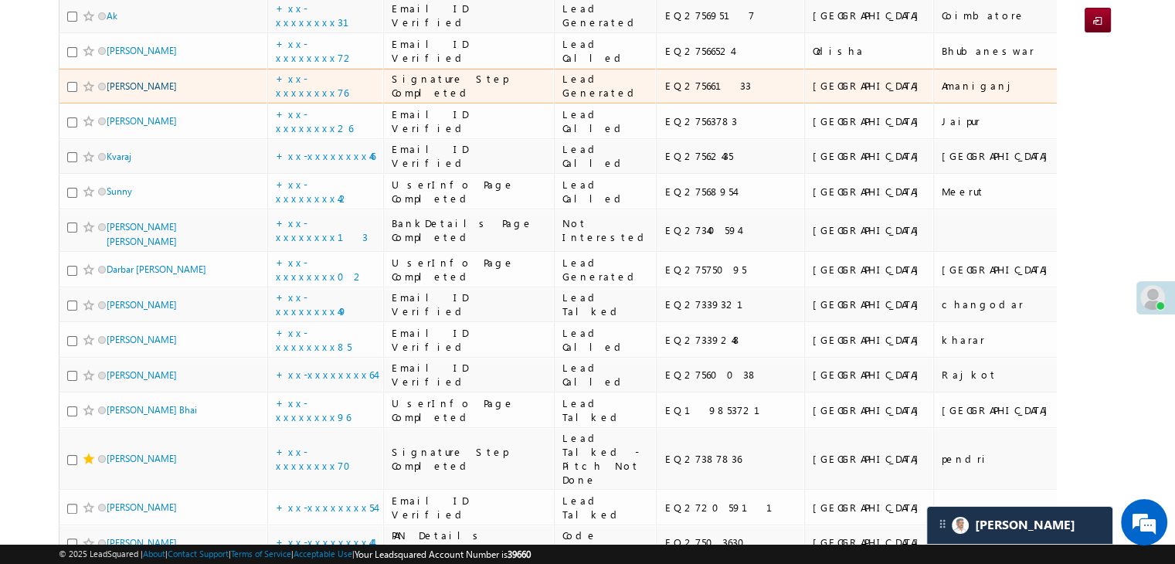
click at [148, 92] on link "[PERSON_NAME]" at bounding box center [142, 86] width 70 height 12
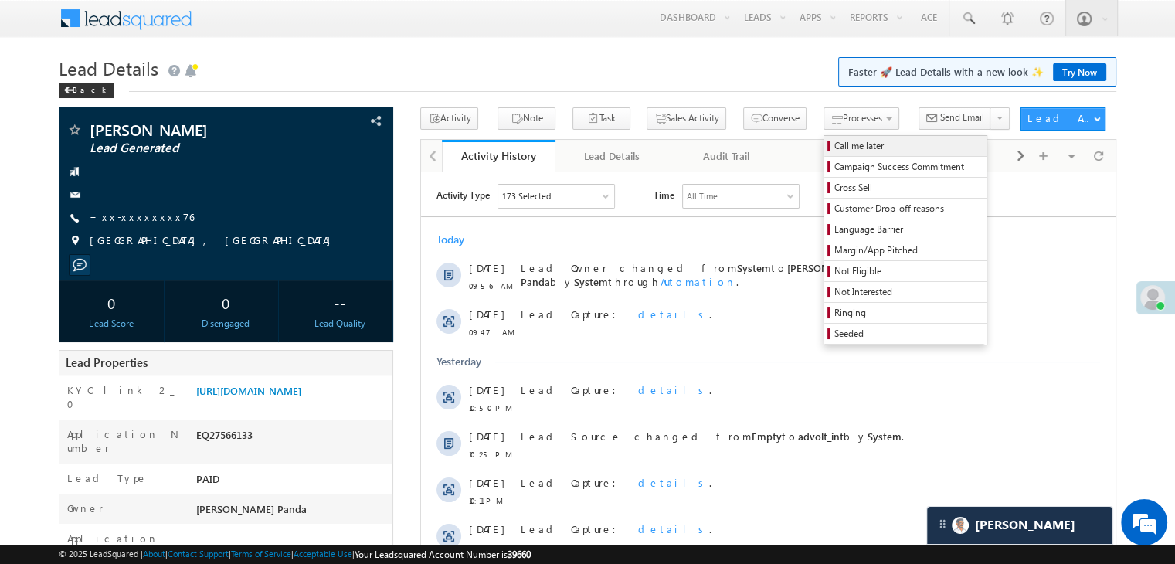
click at [835, 144] on span "Call me later" at bounding box center [908, 146] width 147 height 14
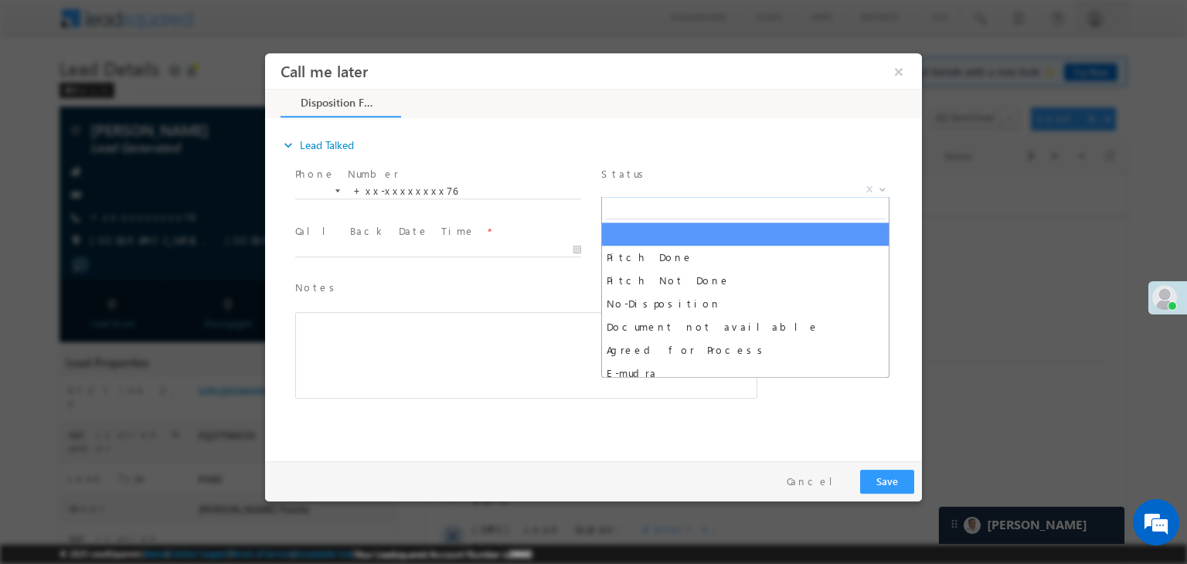
click at [794, 186] on span "X" at bounding box center [745, 189] width 288 height 15
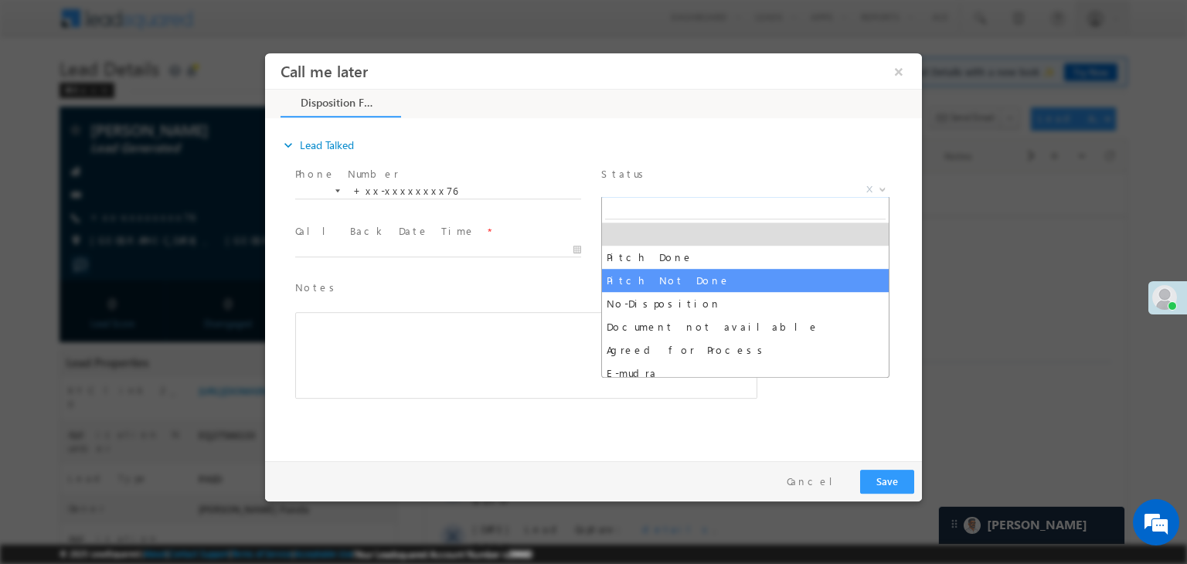
select select "Pitch Not Done"
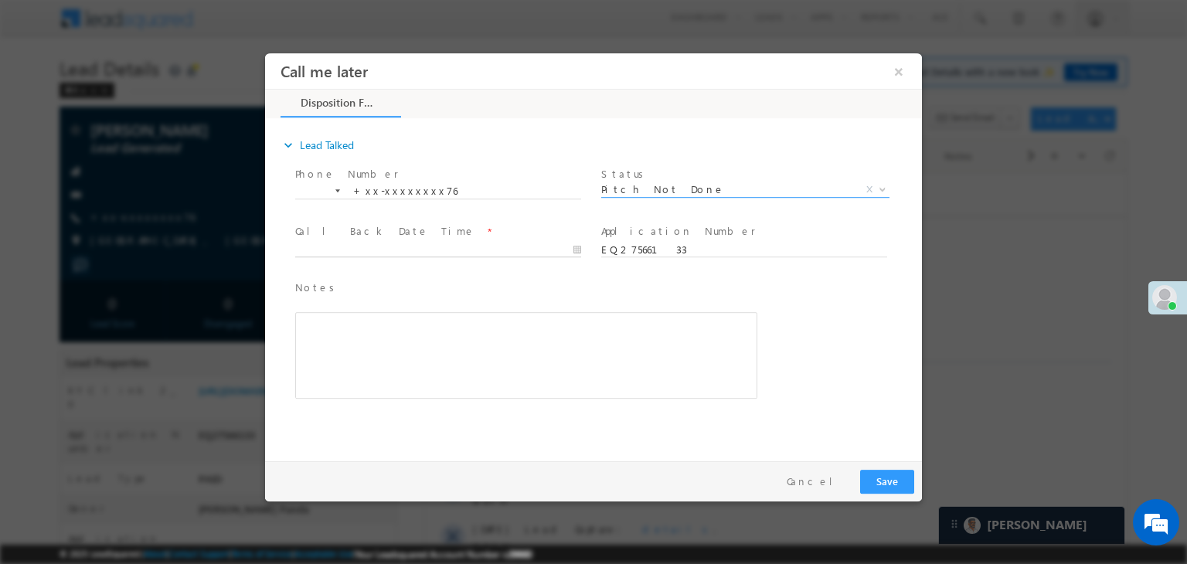
type input "08/22/25 9:57 AM"
click at [554, 250] on input "08/22/25 9:57 AM" at bounding box center [438, 250] width 286 height 15
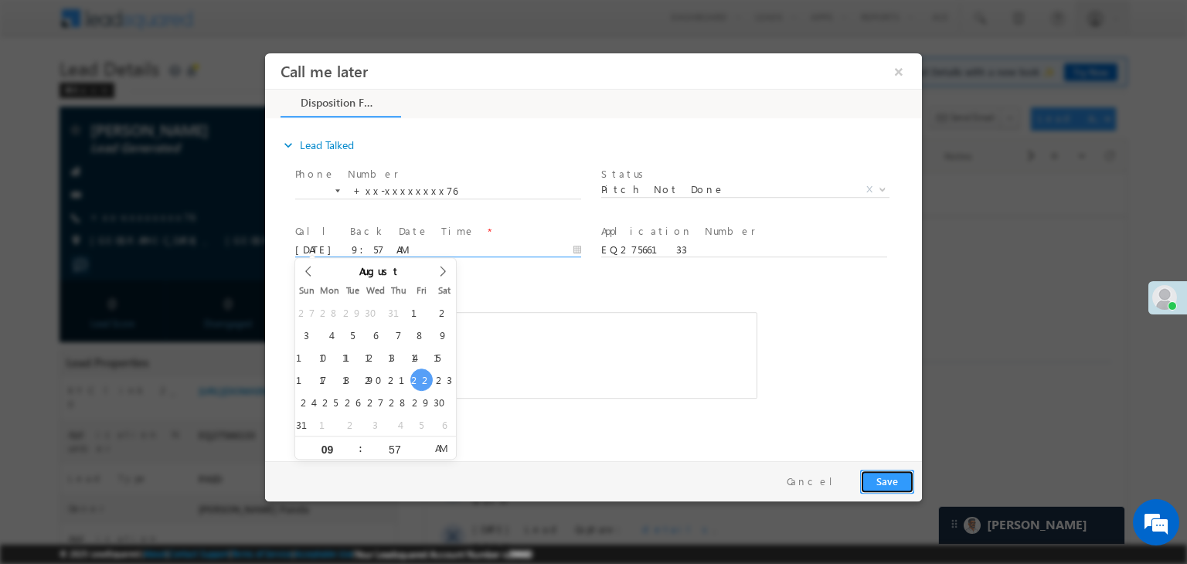
click at [887, 491] on button "Save" at bounding box center [887, 482] width 54 height 24
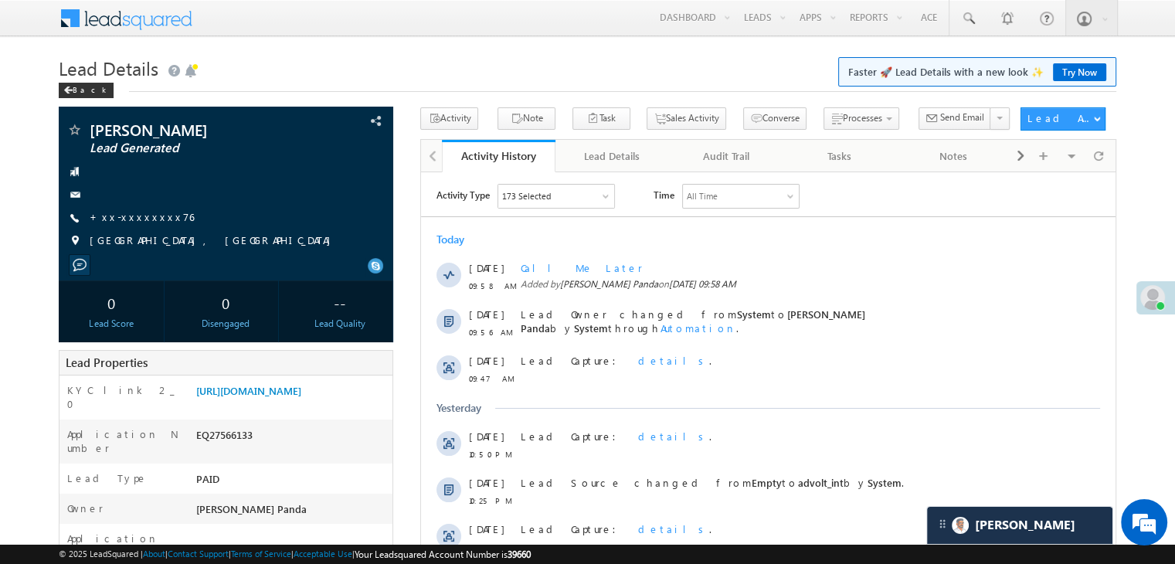
click at [272, 397] on link "https://angelbroking1-pk3em7sa.customui-test.leadsquared.com?leadId=0000e57d-0e…" at bounding box center [248, 390] width 105 height 13
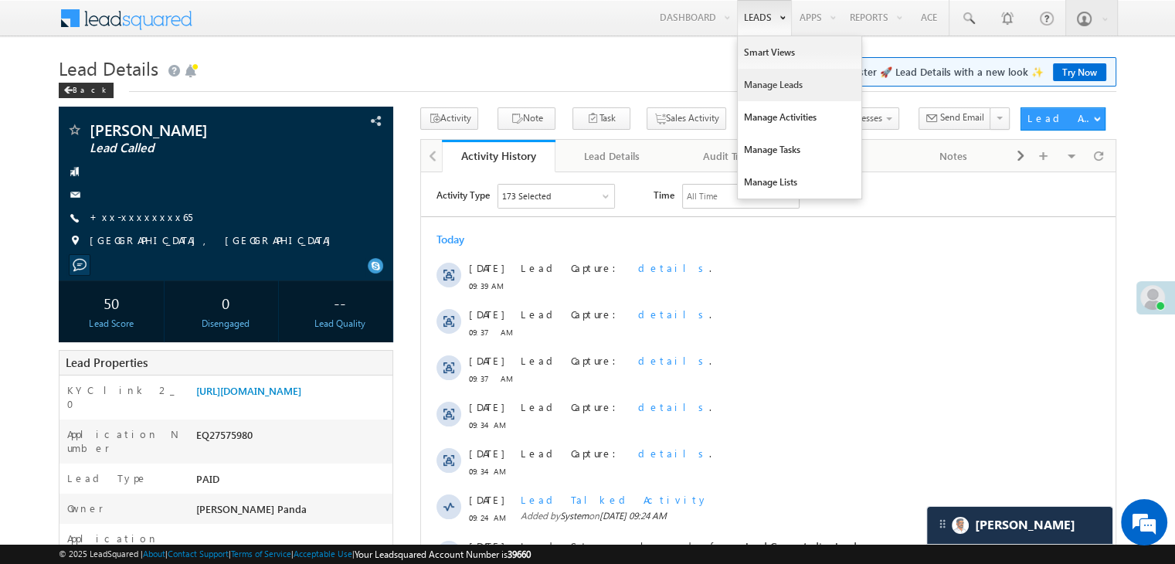
click at [757, 88] on link "Manage Leads" at bounding box center [800, 85] width 124 height 32
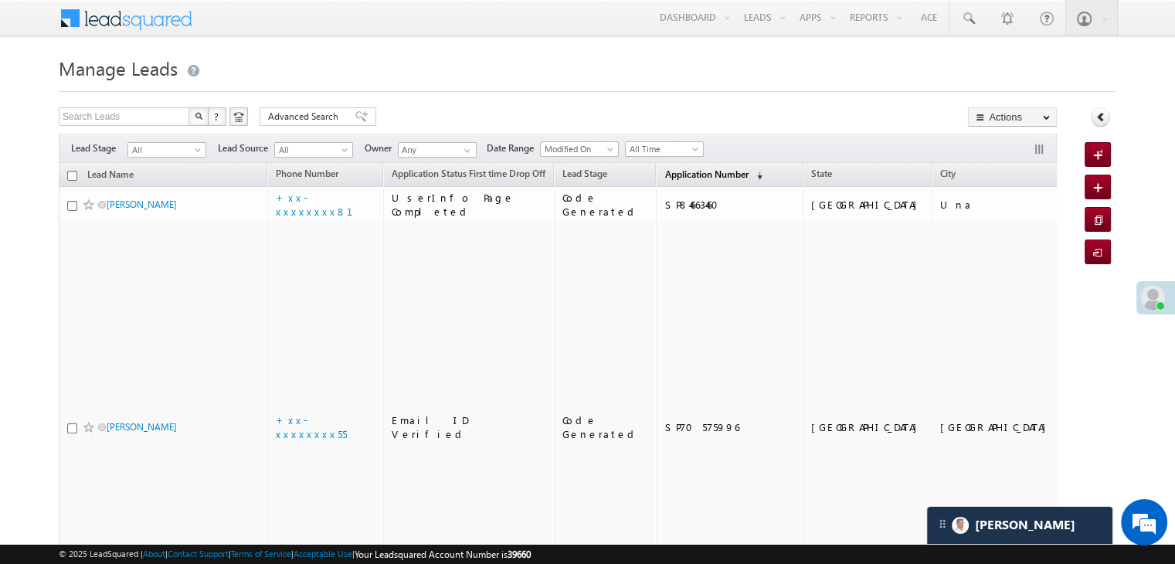
click at [665, 171] on span "Application Number" at bounding box center [706, 174] width 83 height 12
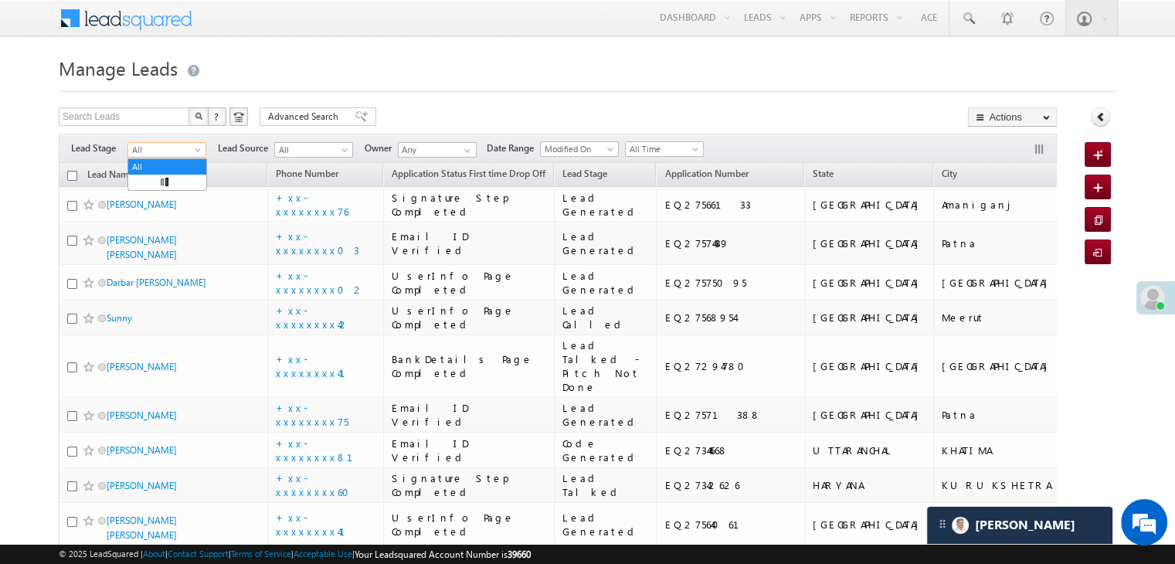
click at [201, 153] on span at bounding box center [199, 153] width 12 height 12
click at [184, 186] on link "Lead Generated" at bounding box center [167, 182] width 78 height 14
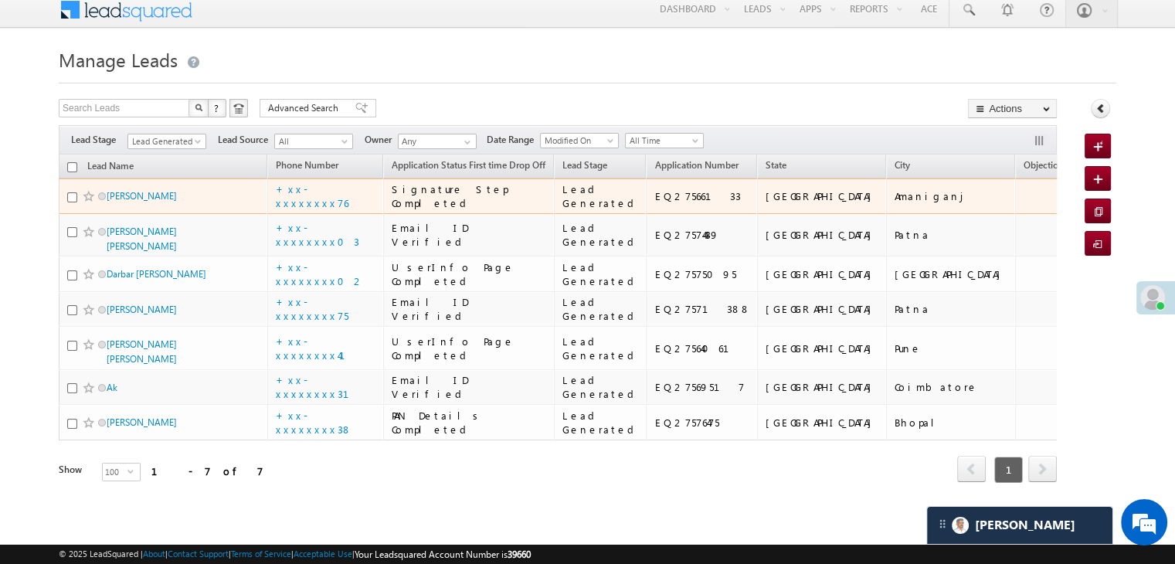
scroll to position [386, 0]
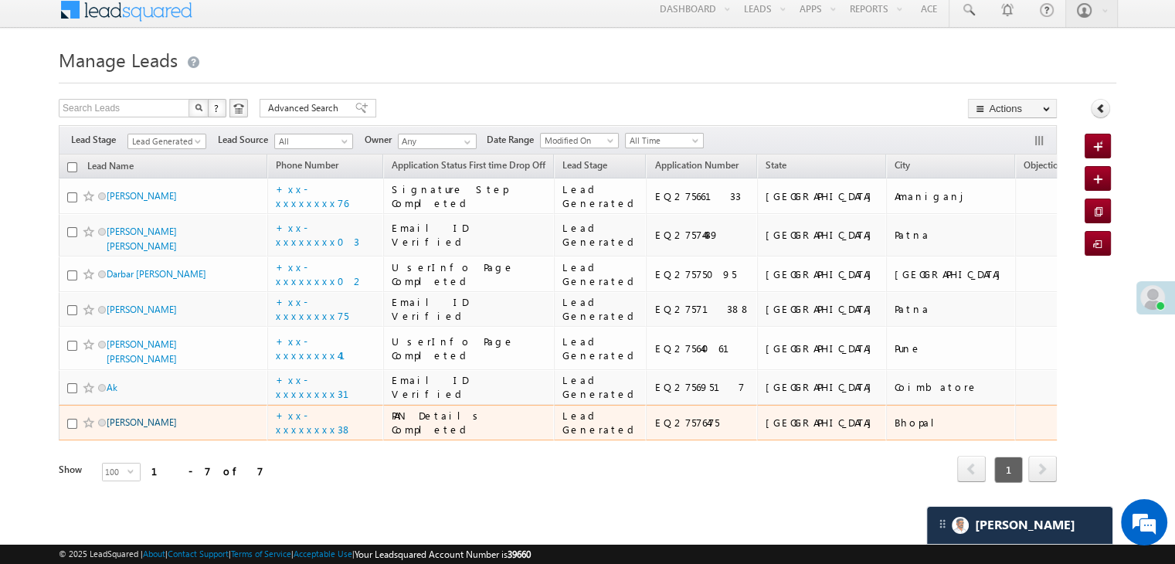
click at [136, 416] on link "Mohit singh thakur" at bounding box center [142, 422] width 70 height 12
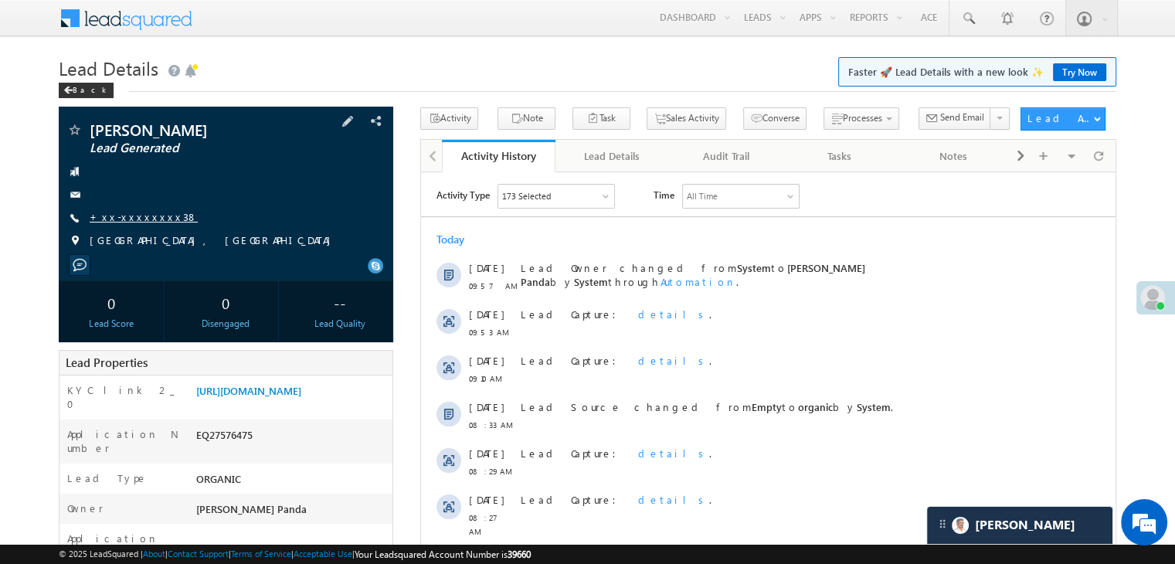
click at [133, 220] on link "+xx-xxxxxxxx38" at bounding box center [144, 216] width 108 height 13
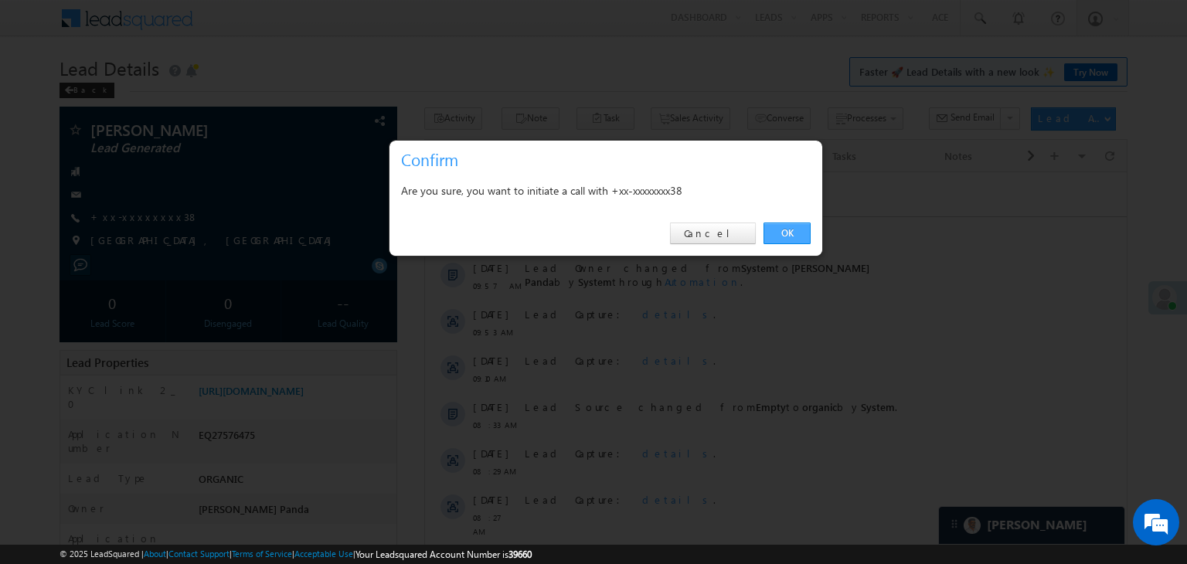
drag, startPoint x: 784, startPoint y: 238, endPoint x: 22, endPoint y: 122, distance: 770.6
click at [784, 238] on link "OK" at bounding box center [786, 234] width 47 height 22
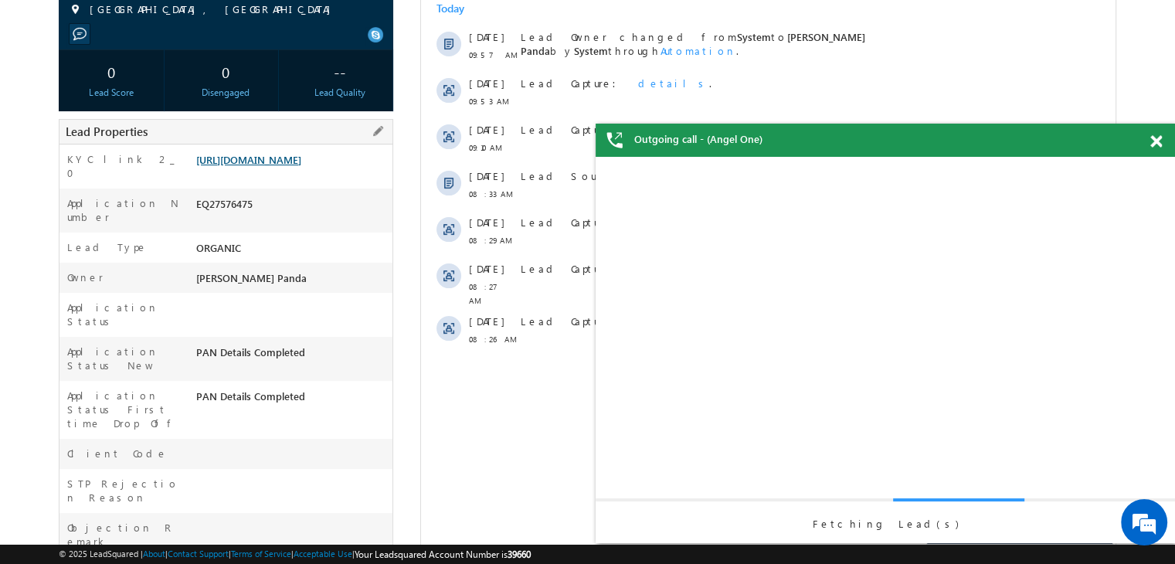
click at [277, 166] on link "https://angelbroking1-pk3em7sa.customui-test.leadsquared.com?leadId=295d77ab-49…" at bounding box center [248, 159] width 105 height 13
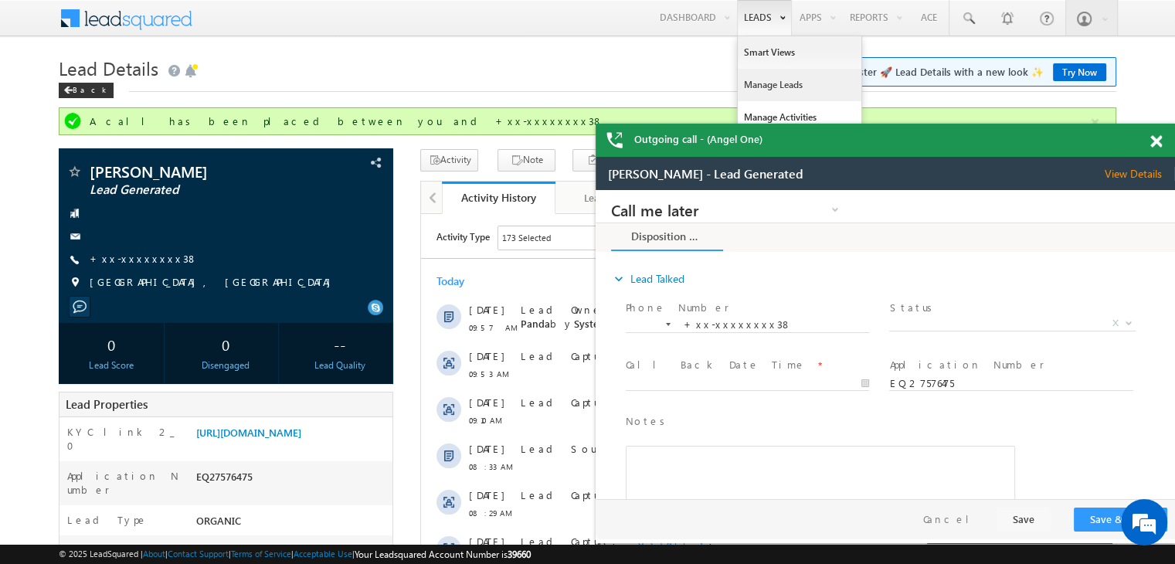
click at [769, 80] on link "Manage Leads" at bounding box center [800, 85] width 124 height 32
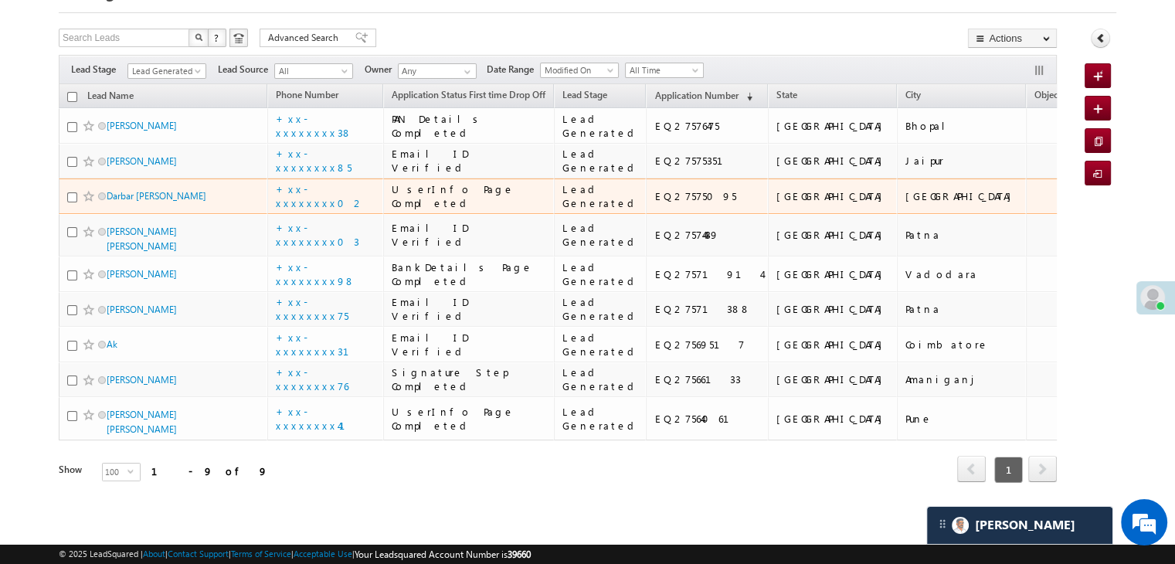
scroll to position [309, 0]
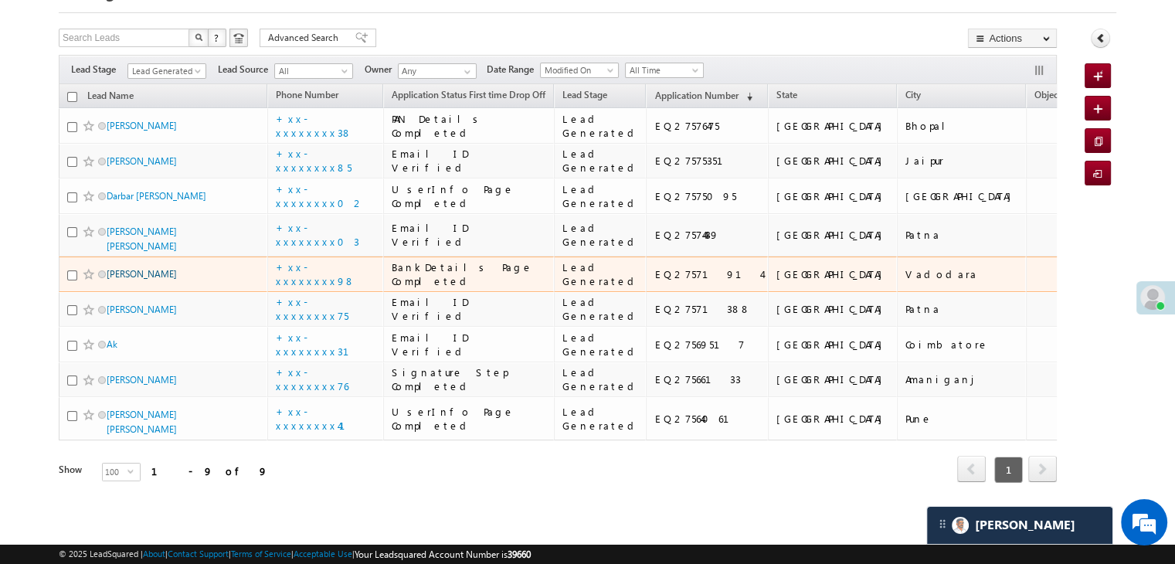
click at [130, 280] on link "[PERSON_NAME]" at bounding box center [142, 274] width 70 height 12
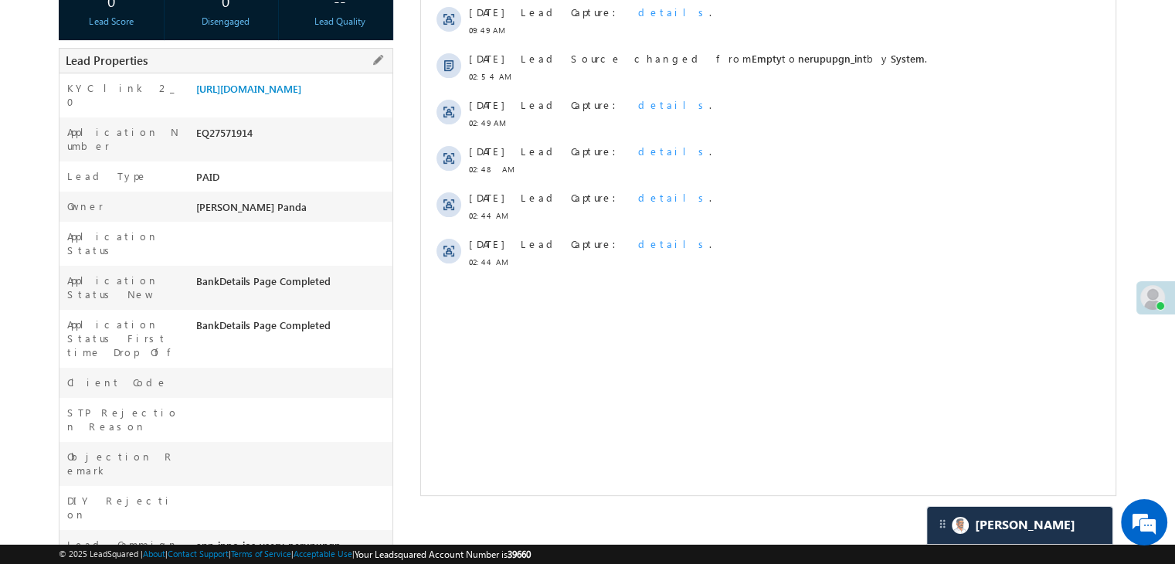
scroll to position [309, 0]
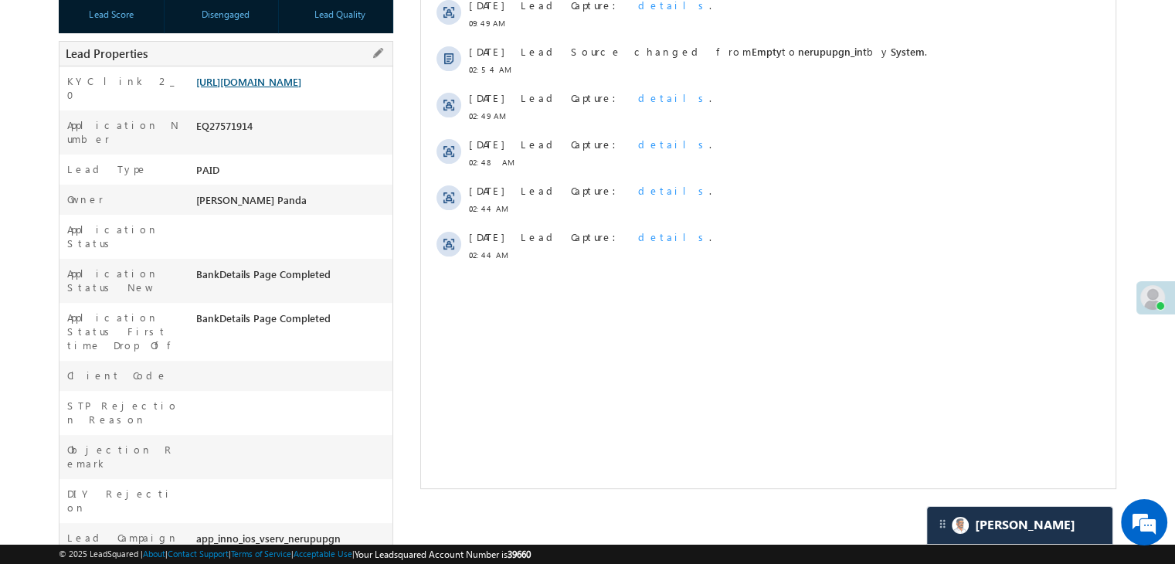
click at [300, 88] on link "[URL][DOMAIN_NAME]" at bounding box center [248, 81] width 105 height 13
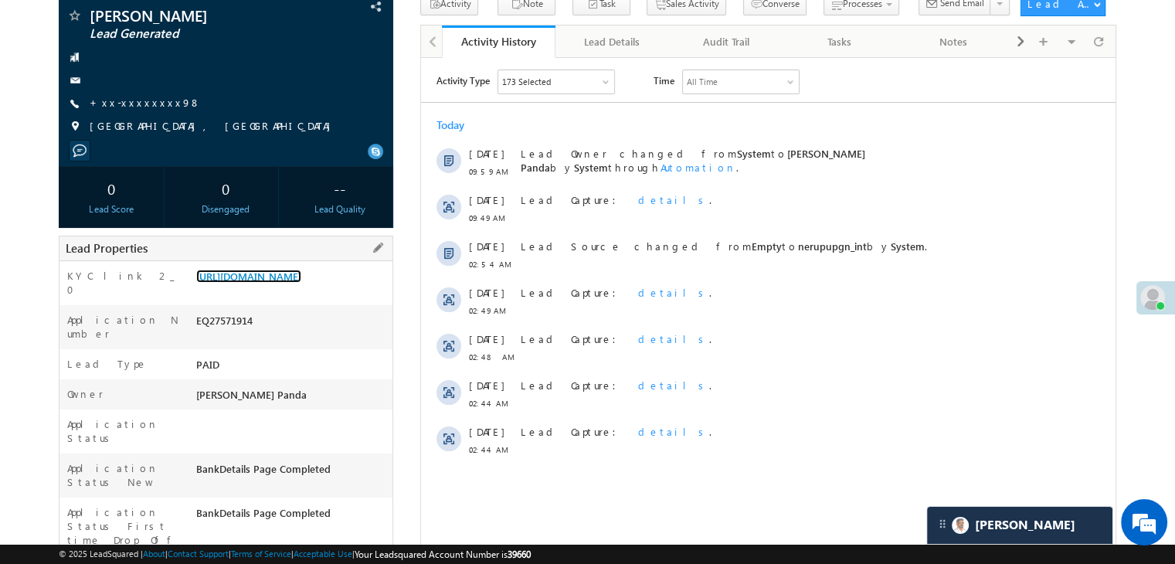
scroll to position [77, 0]
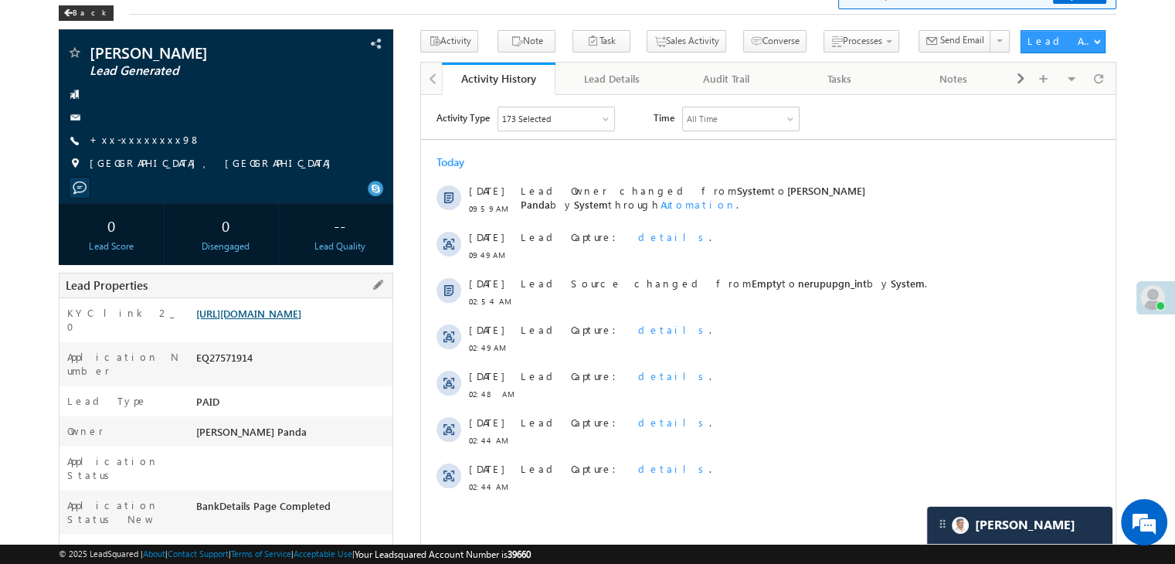
click at [291, 320] on link "[URL][DOMAIN_NAME]" at bounding box center [248, 313] width 105 height 13
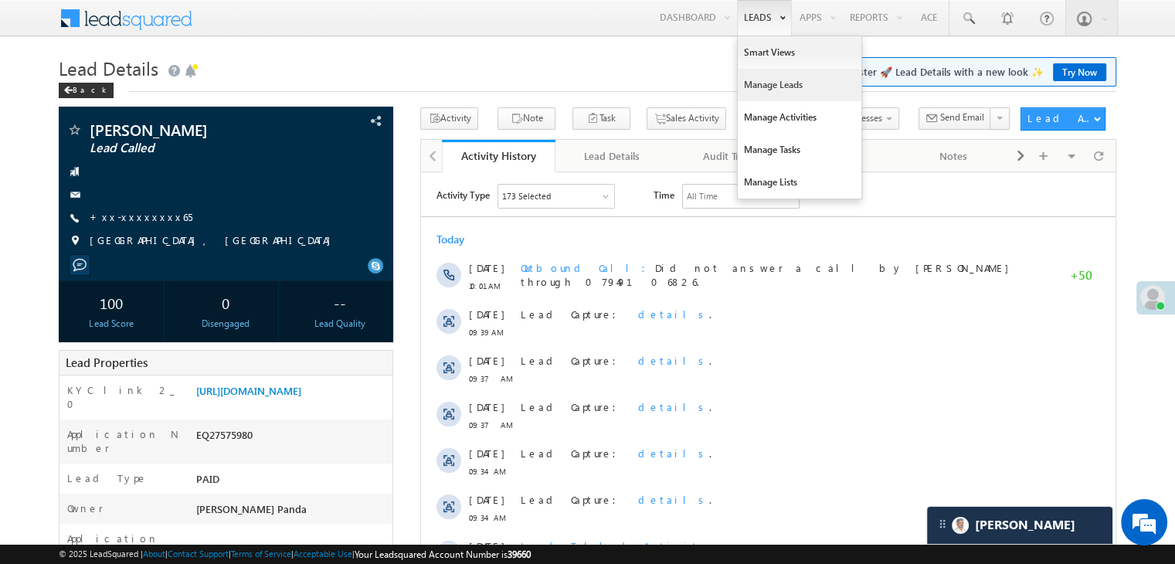
click at [763, 79] on link "Manage Leads" at bounding box center [800, 85] width 124 height 32
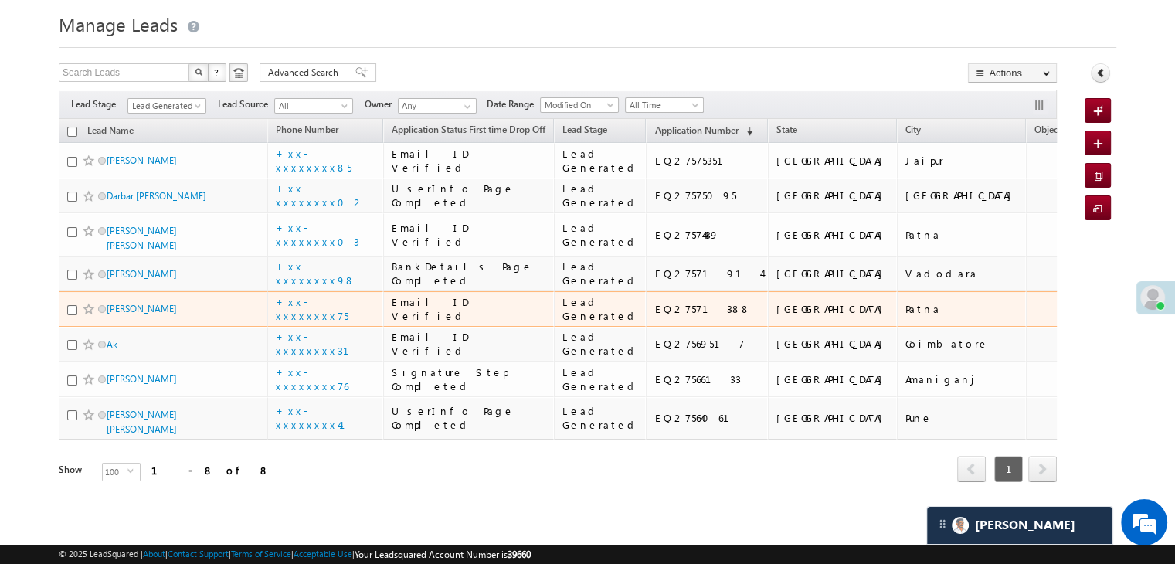
scroll to position [476, 0]
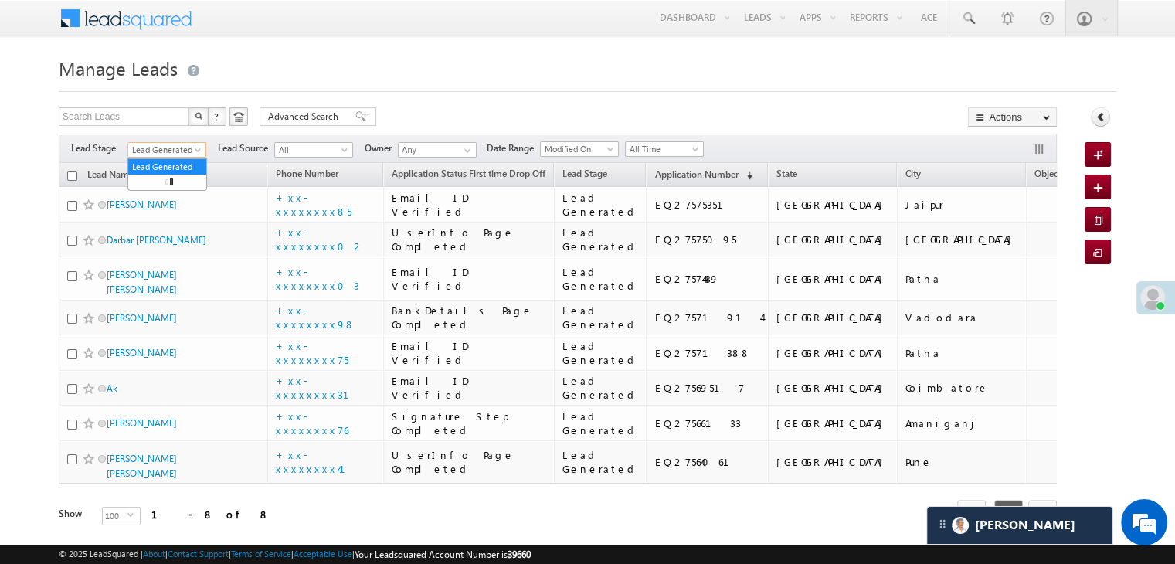
click at [192, 148] on span "Lead Generated" at bounding box center [164, 150] width 73 height 14
click at [160, 163] on link "All" at bounding box center [167, 167] width 78 height 14
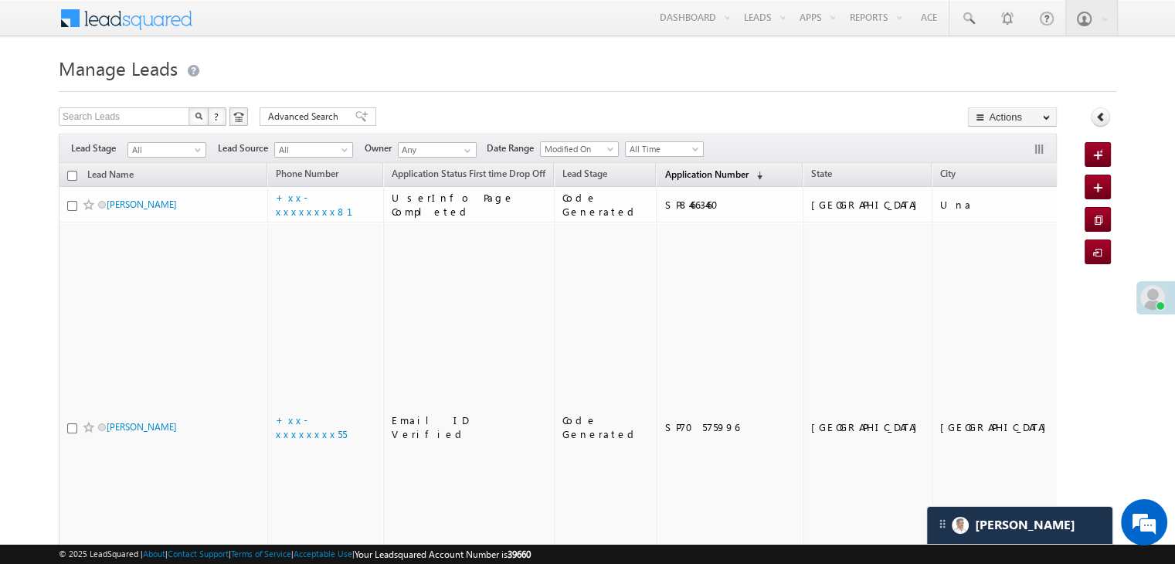
click at [681, 176] on span "Application Number" at bounding box center [706, 174] width 83 height 12
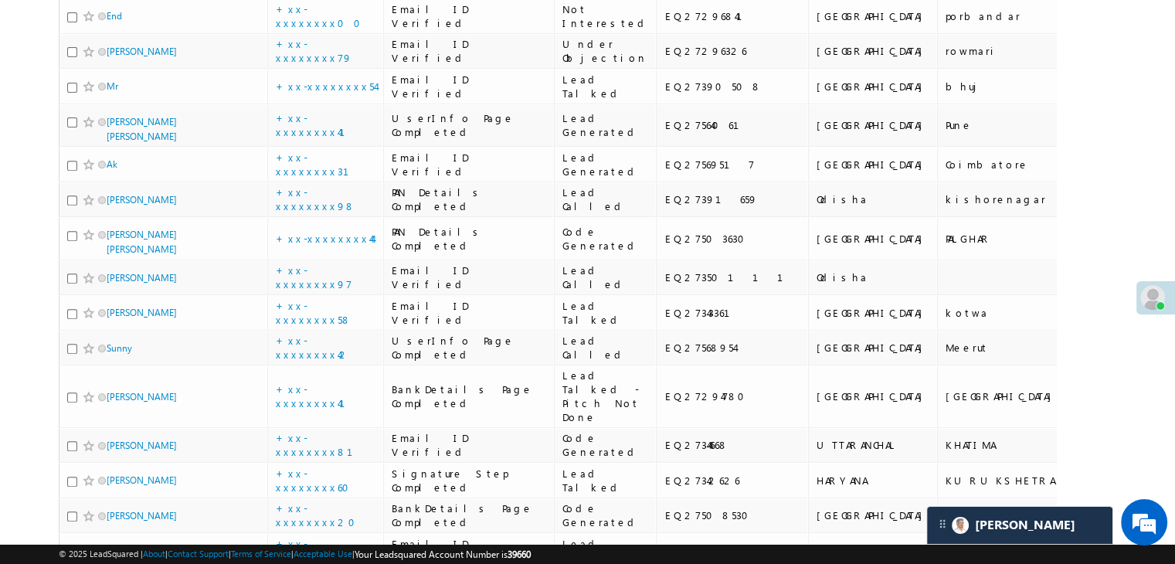
scroll to position [618, 0]
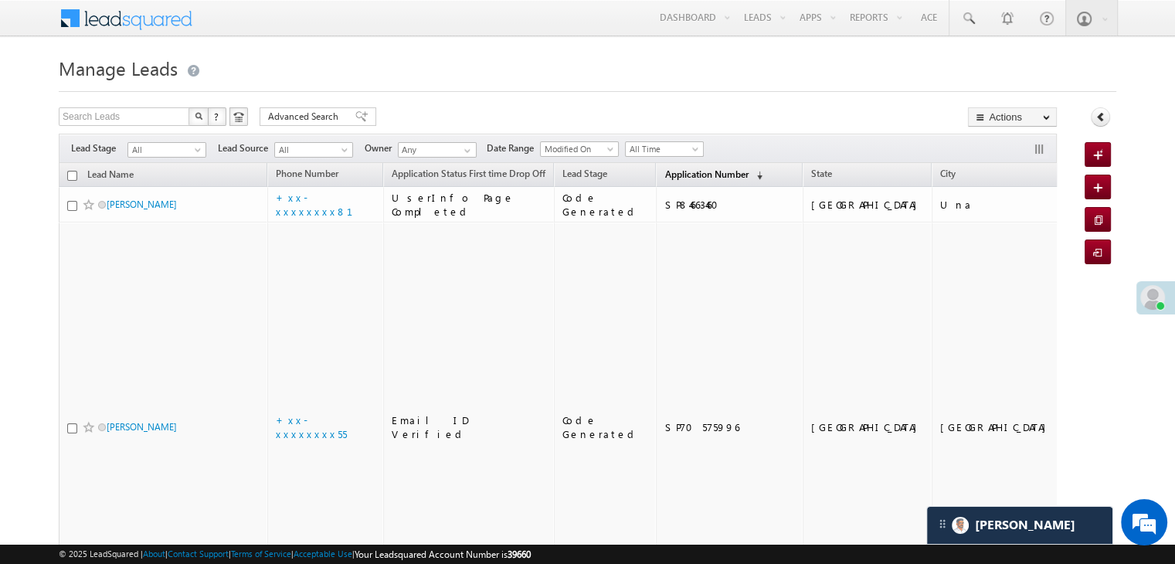
click at [671, 177] on span "Application Number" at bounding box center [706, 174] width 83 height 12
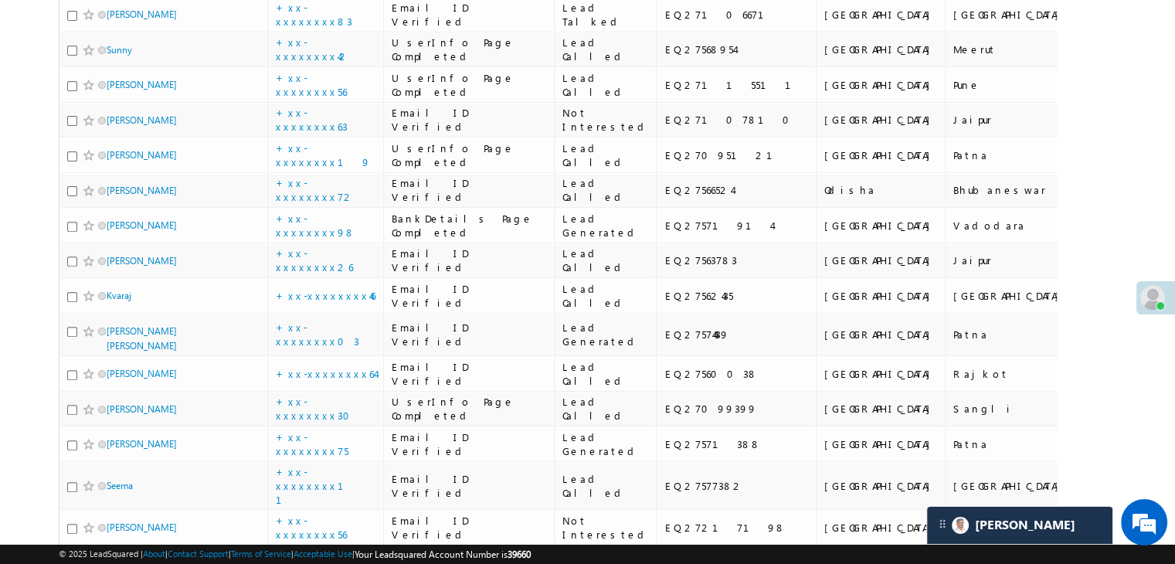
scroll to position [541, 0]
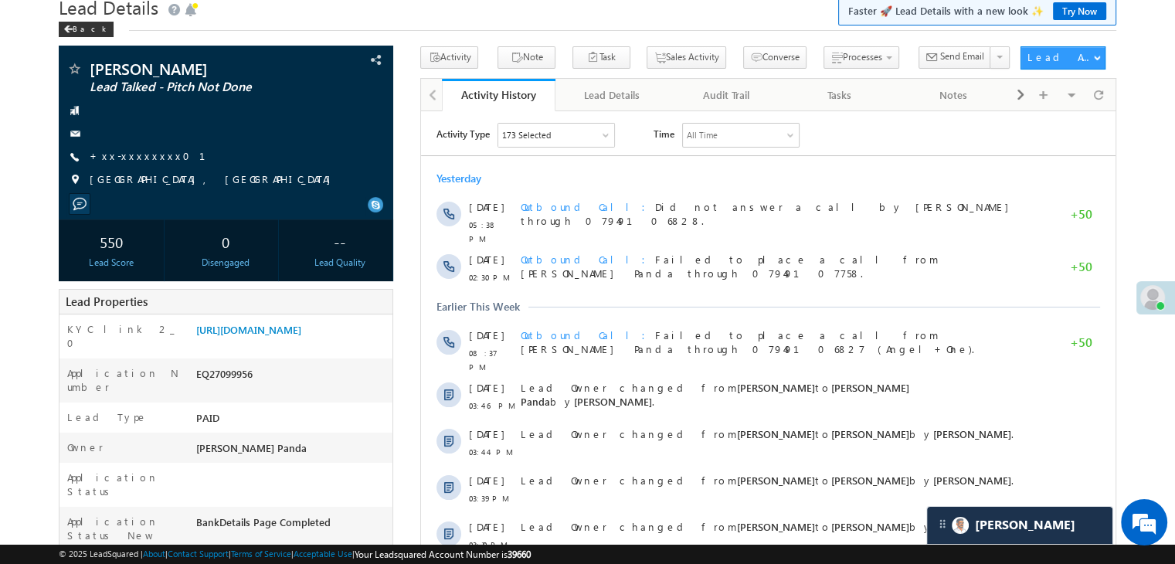
scroll to position [232, 0]
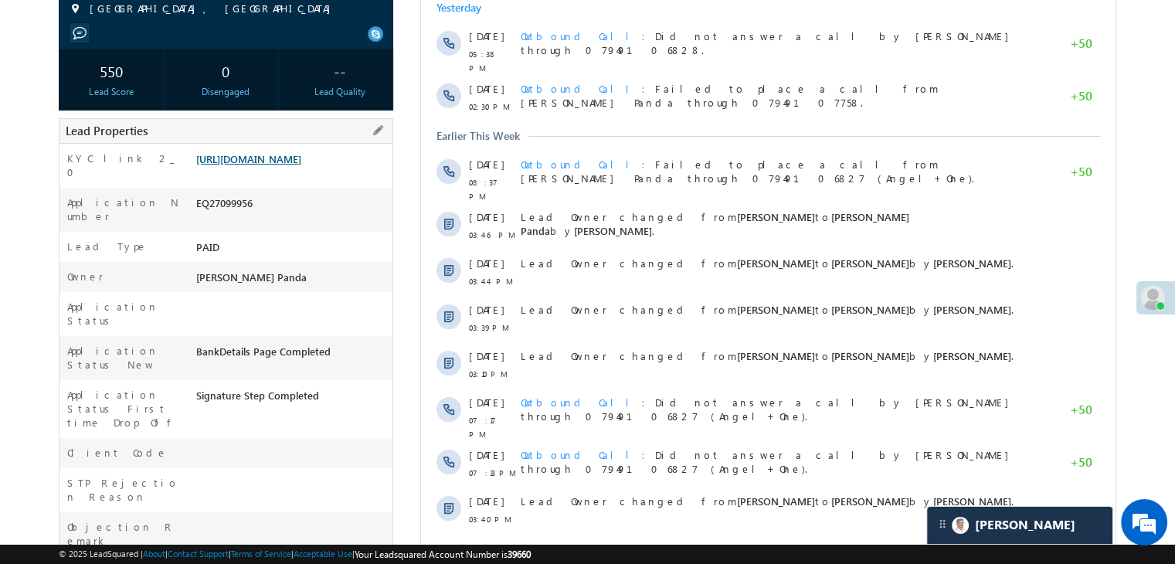
click at [301, 165] on link "[URL][DOMAIN_NAME]" at bounding box center [248, 158] width 105 height 13
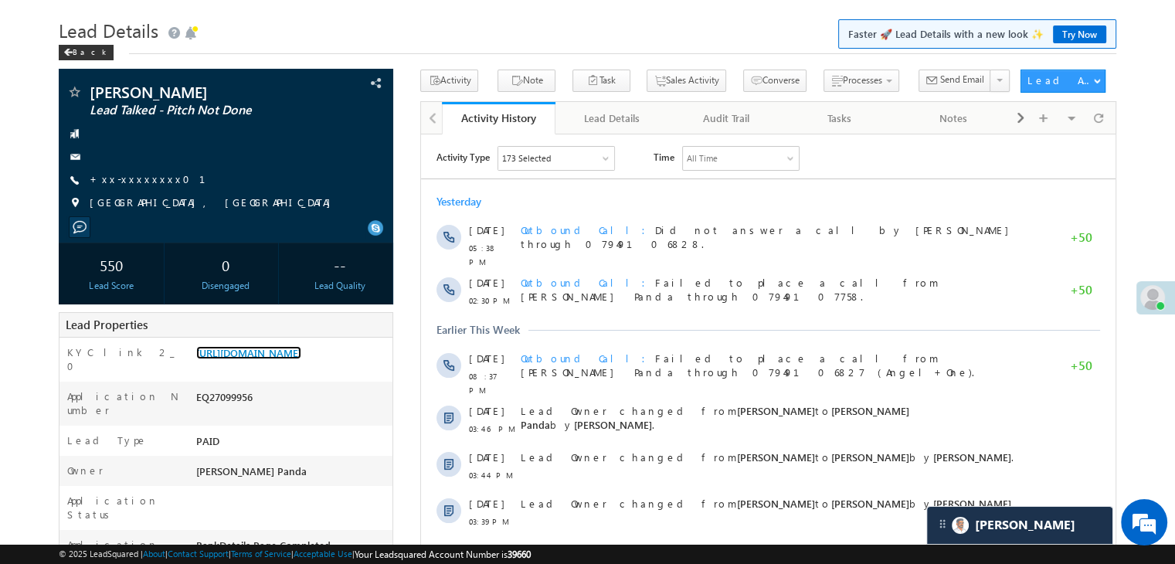
scroll to position [0, 0]
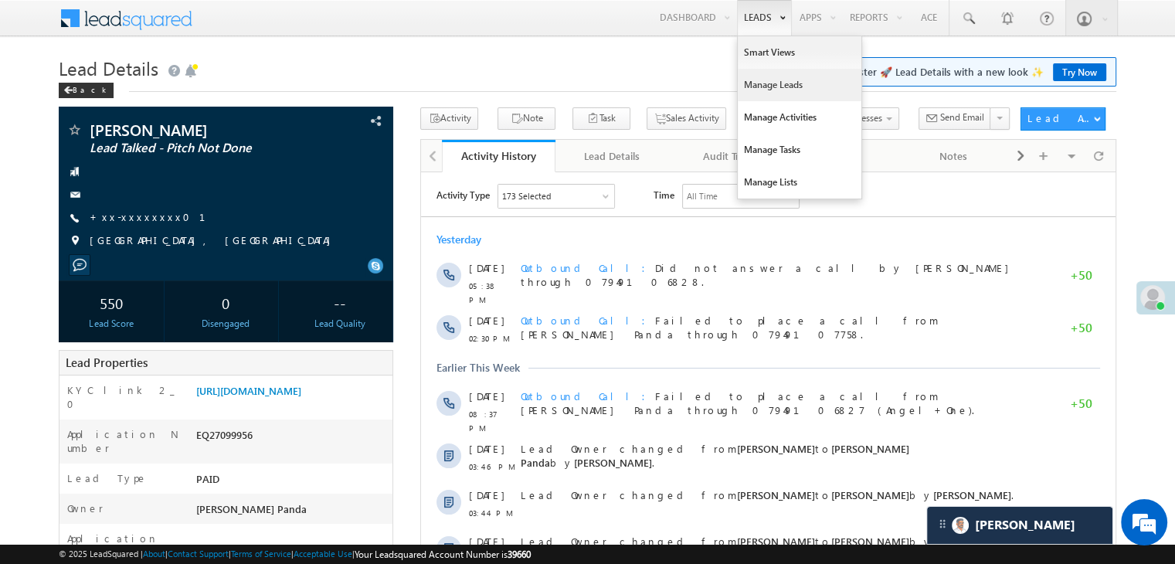
click at [753, 81] on link "Manage Leads" at bounding box center [800, 85] width 124 height 32
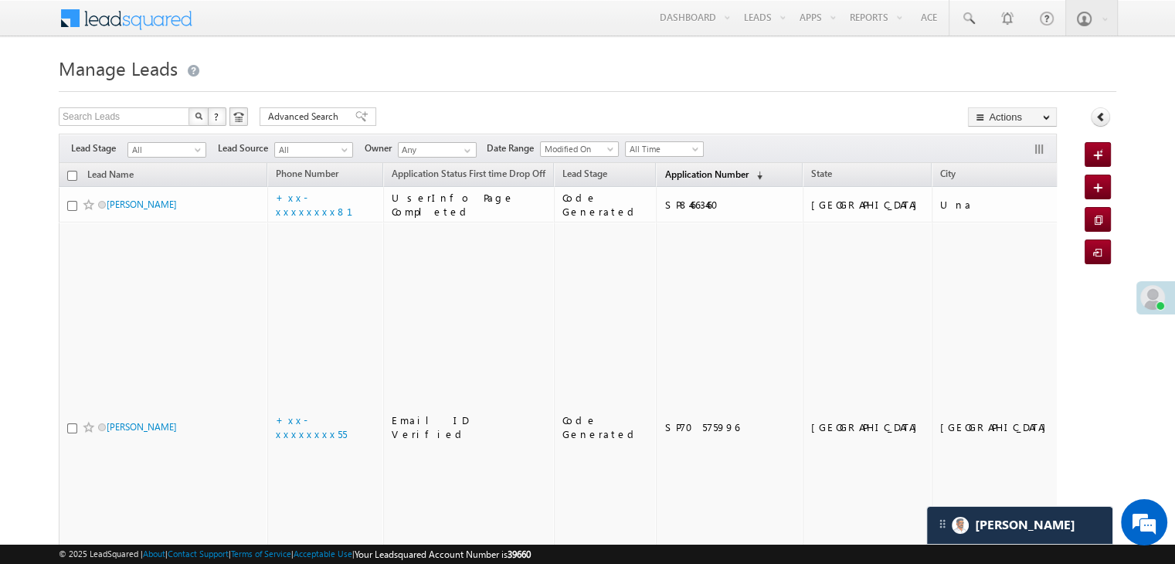
click at [688, 177] on span "Application Number" at bounding box center [706, 174] width 83 height 12
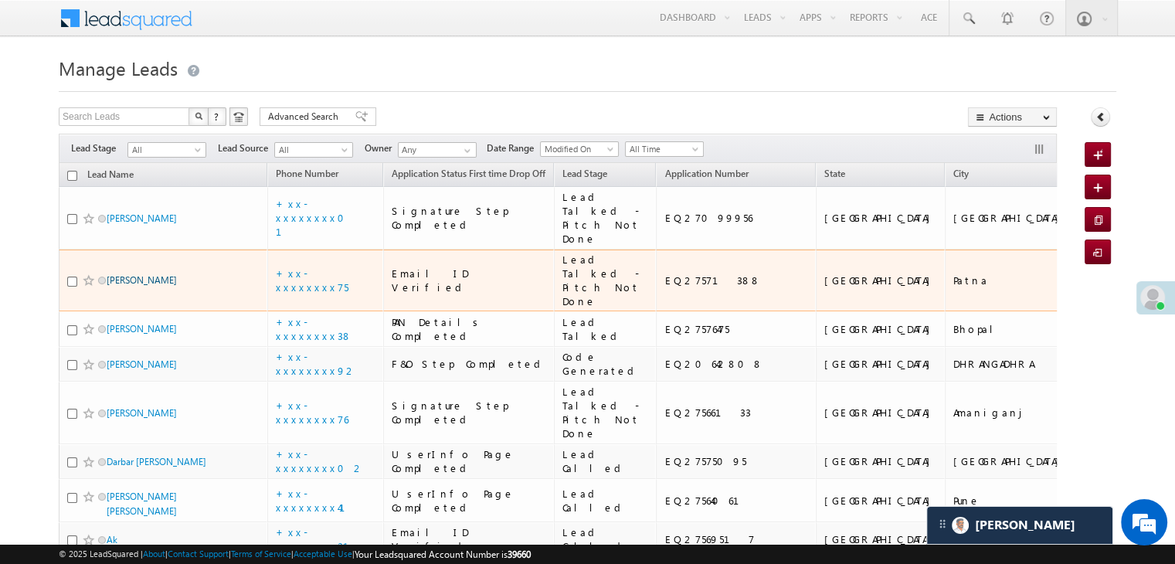
click at [124, 286] on link "[PERSON_NAME]" at bounding box center [142, 280] width 70 height 12
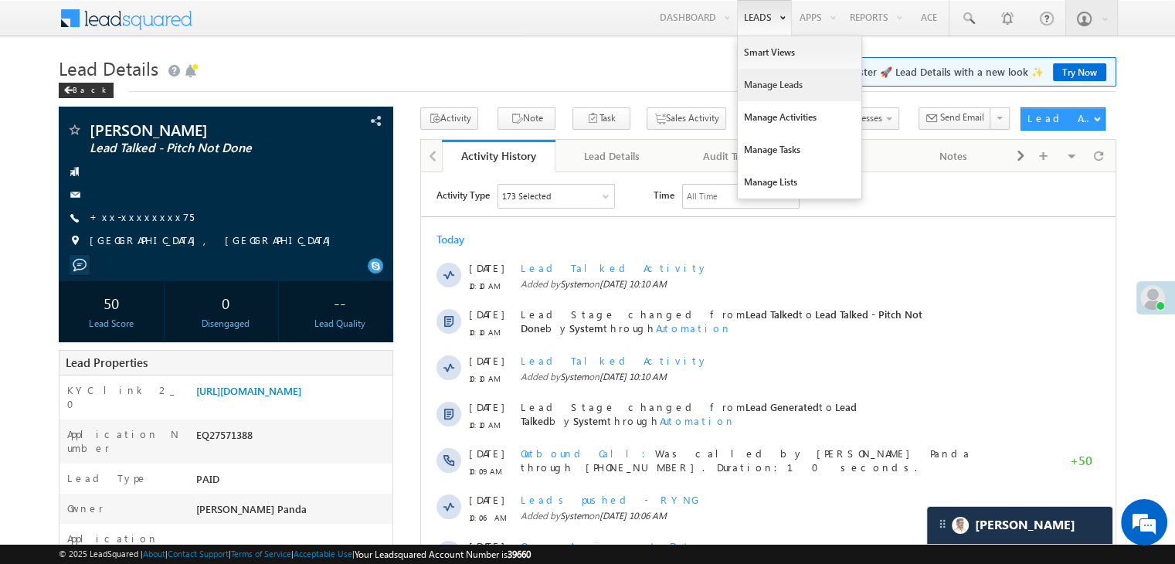
click at [760, 83] on link "Manage Leads" at bounding box center [800, 85] width 124 height 32
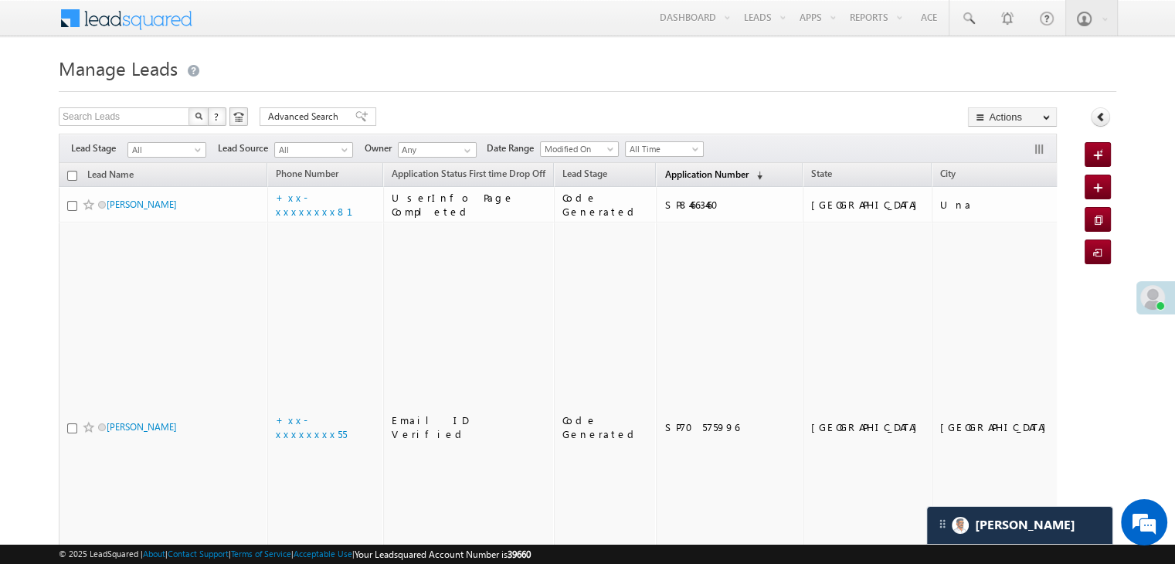
click at [692, 172] on span "Application Number" at bounding box center [706, 174] width 83 height 12
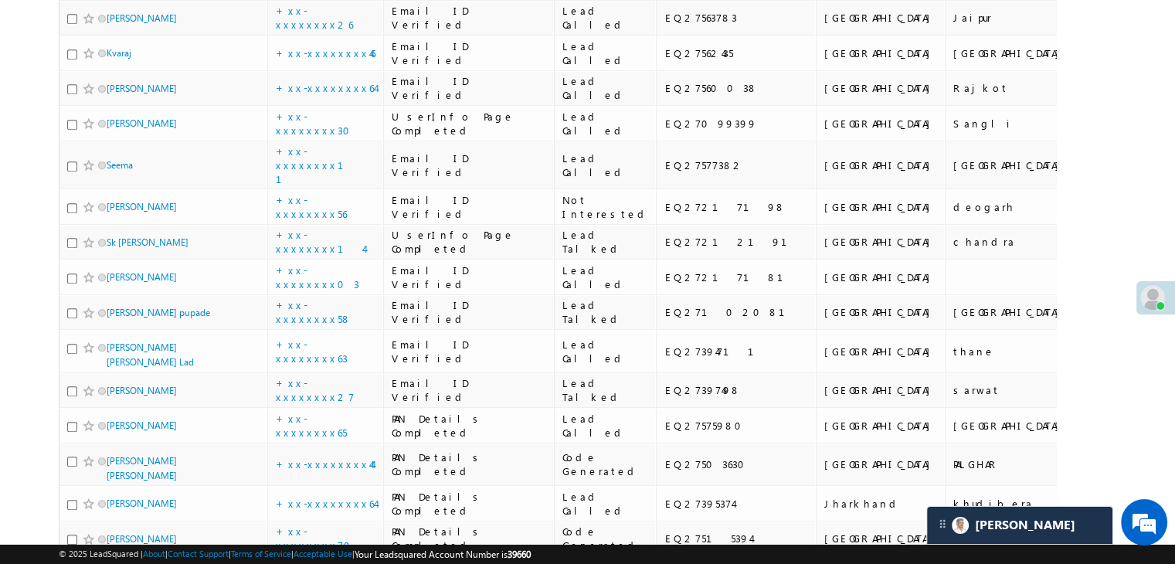
scroll to position [927, 0]
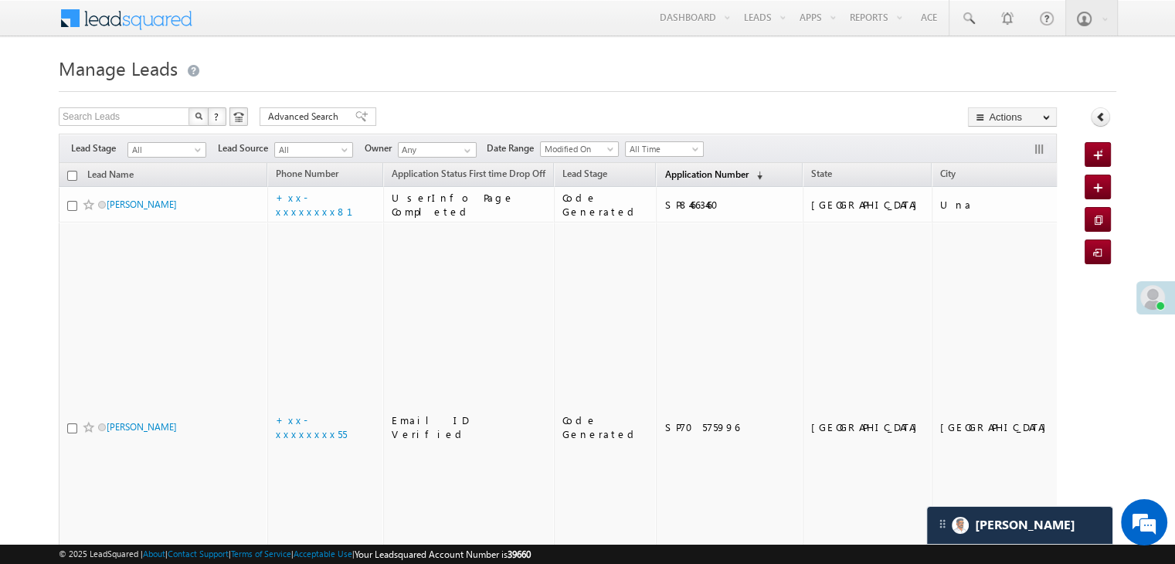
click at [659, 166] on link "Application Number (sorted descending)" at bounding box center [714, 175] width 114 height 20
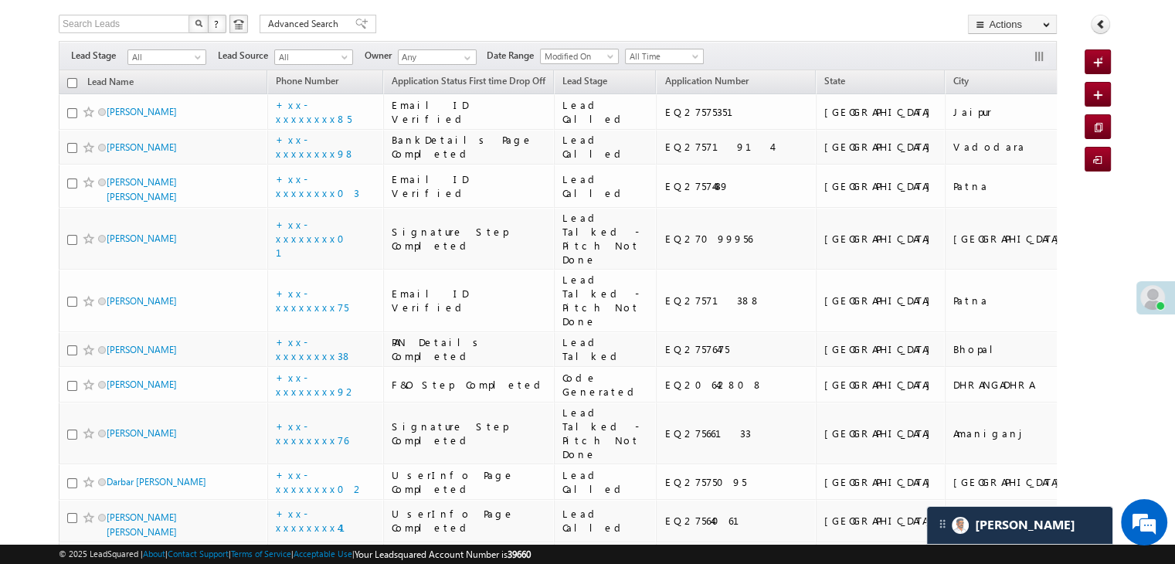
scroll to position [232, 0]
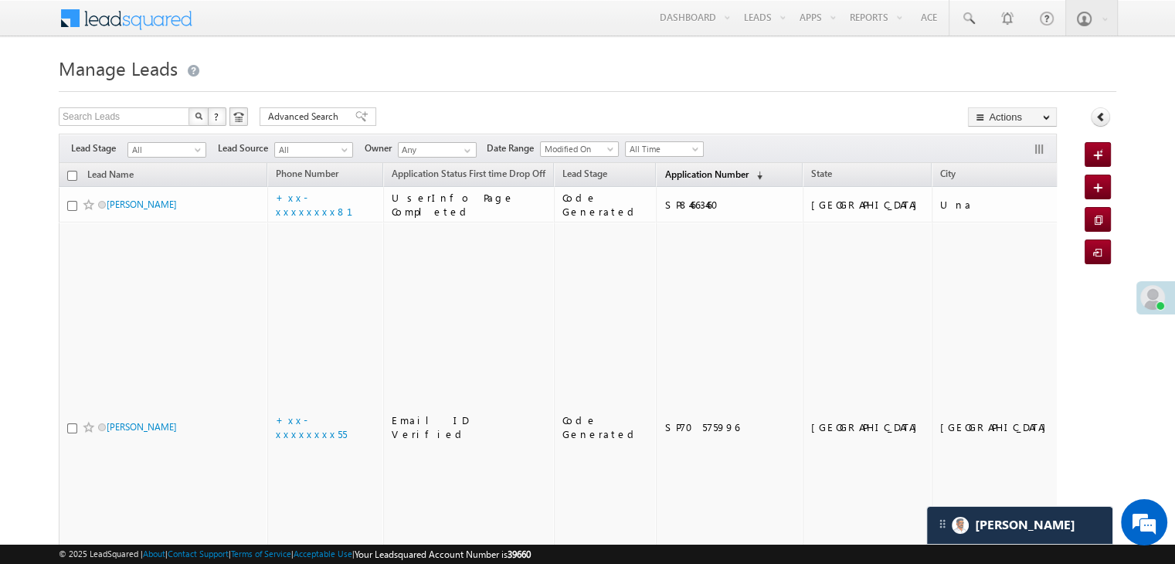
click at [682, 170] on span "Application Number" at bounding box center [706, 174] width 83 height 12
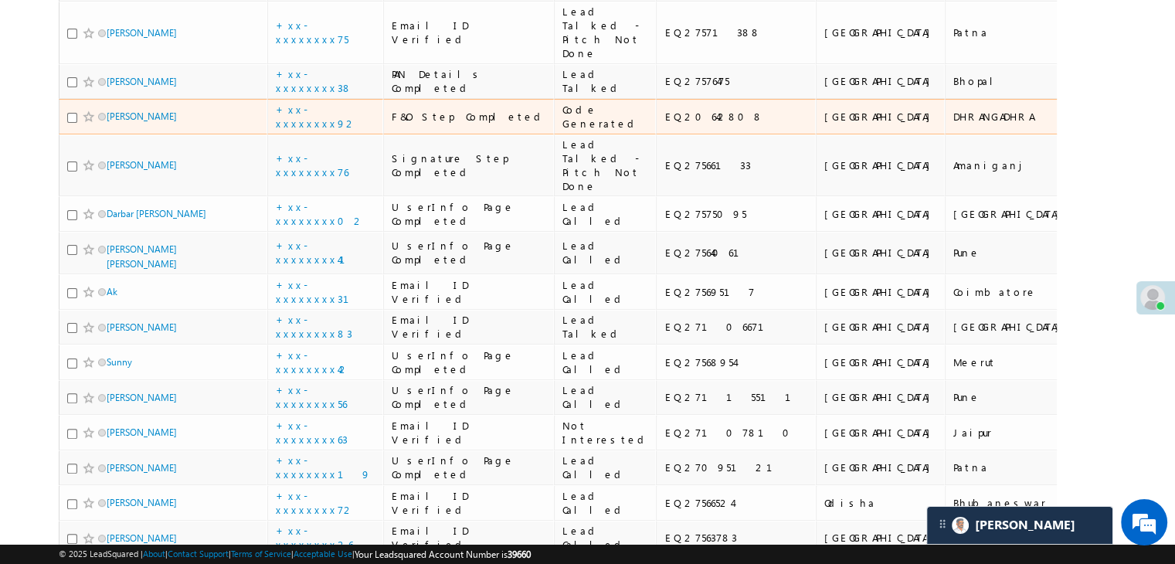
scroll to position [386, 0]
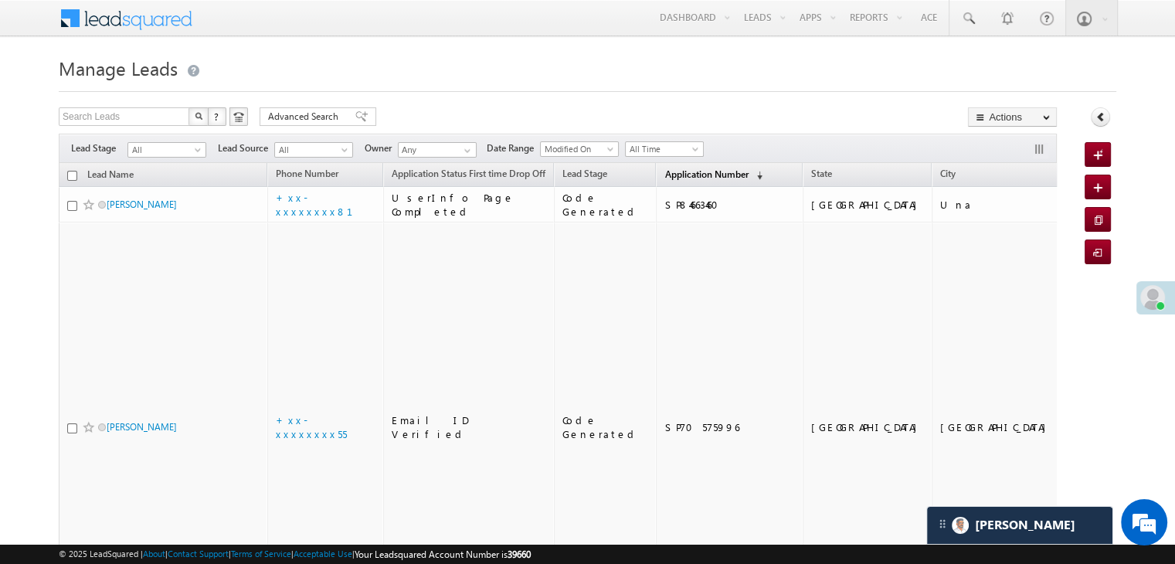
click at [684, 174] on span "Application Number" at bounding box center [706, 174] width 83 height 12
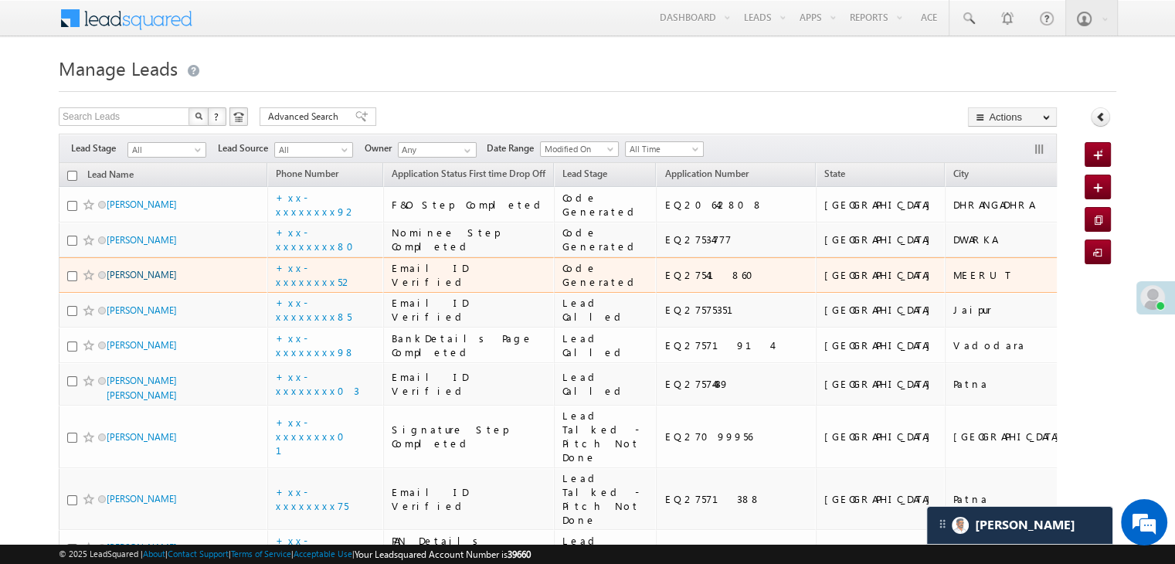
click at [140, 280] on link "[PERSON_NAME]" at bounding box center [142, 275] width 70 height 12
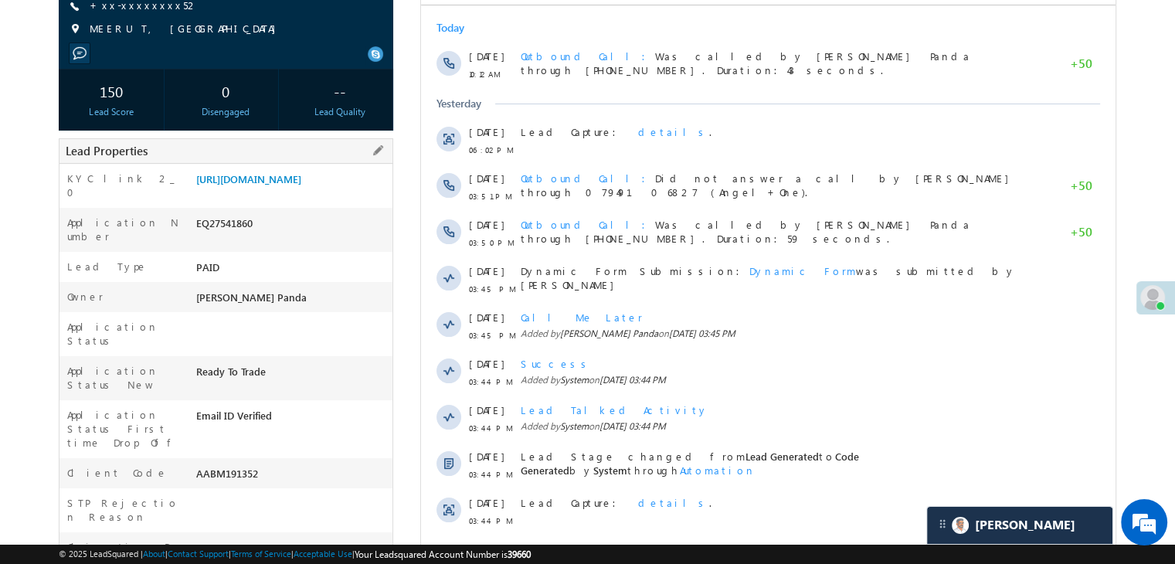
scroll to position [386, 0]
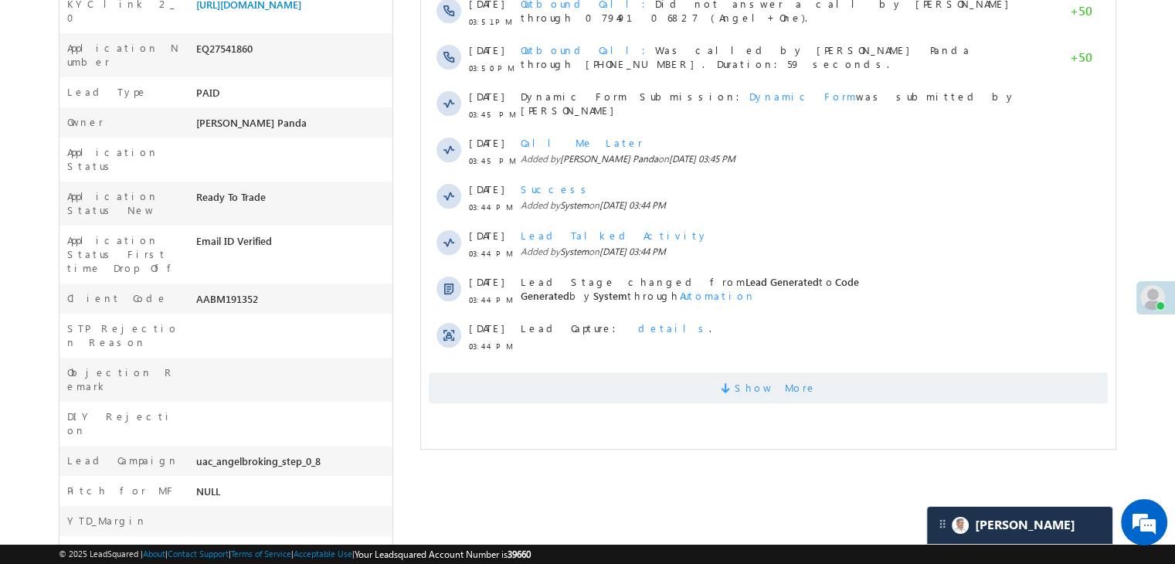
click at [761, 386] on span "Show More" at bounding box center [776, 387] width 82 height 31
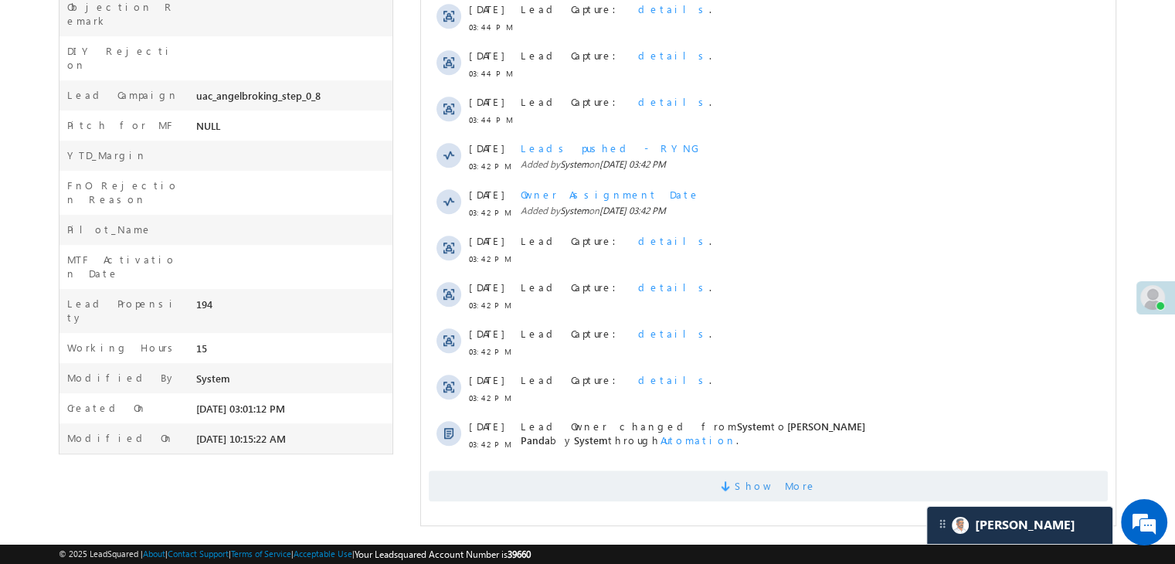
scroll to position [0, 0]
click at [777, 482] on span "Show More" at bounding box center [776, 486] width 82 height 31
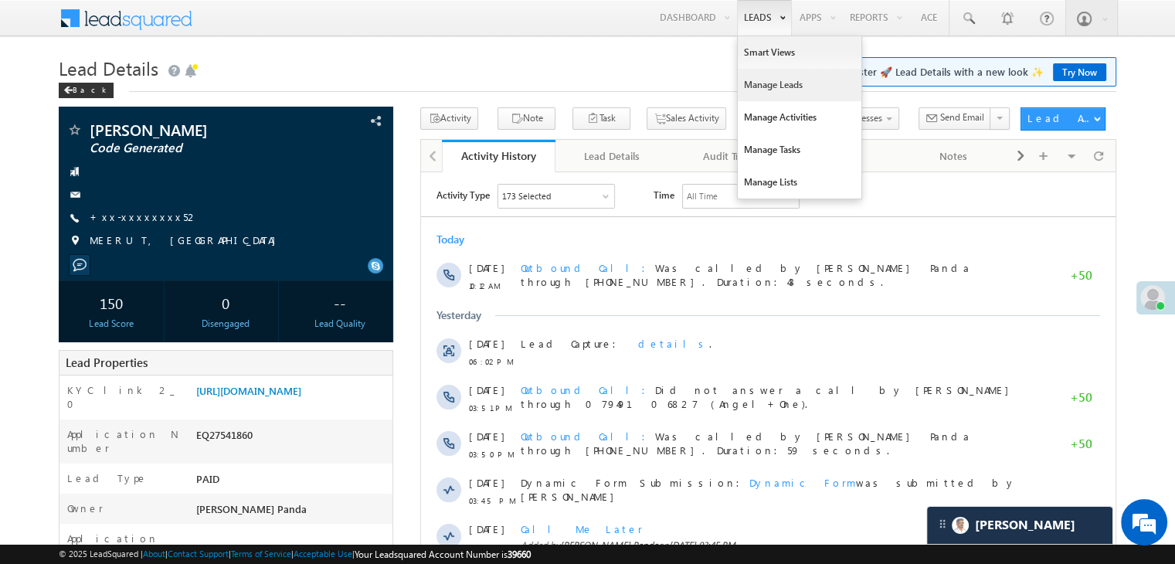
click at [760, 83] on link "Manage Leads" at bounding box center [800, 85] width 124 height 32
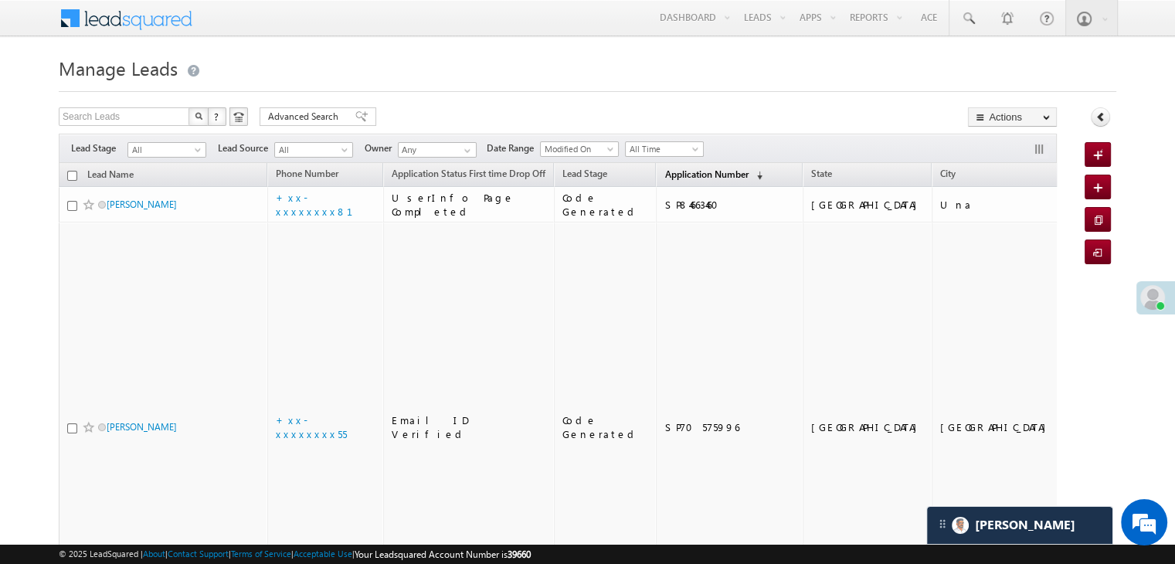
click at [671, 174] on span "Application Number" at bounding box center [706, 174] width 83 height 12
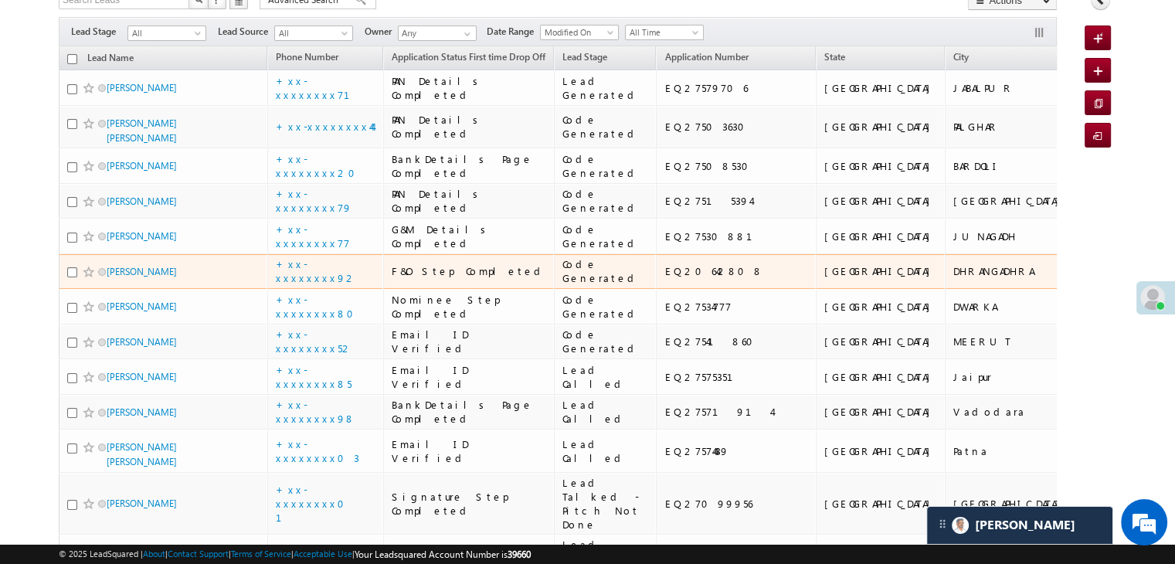
scroll to position [77, 0]
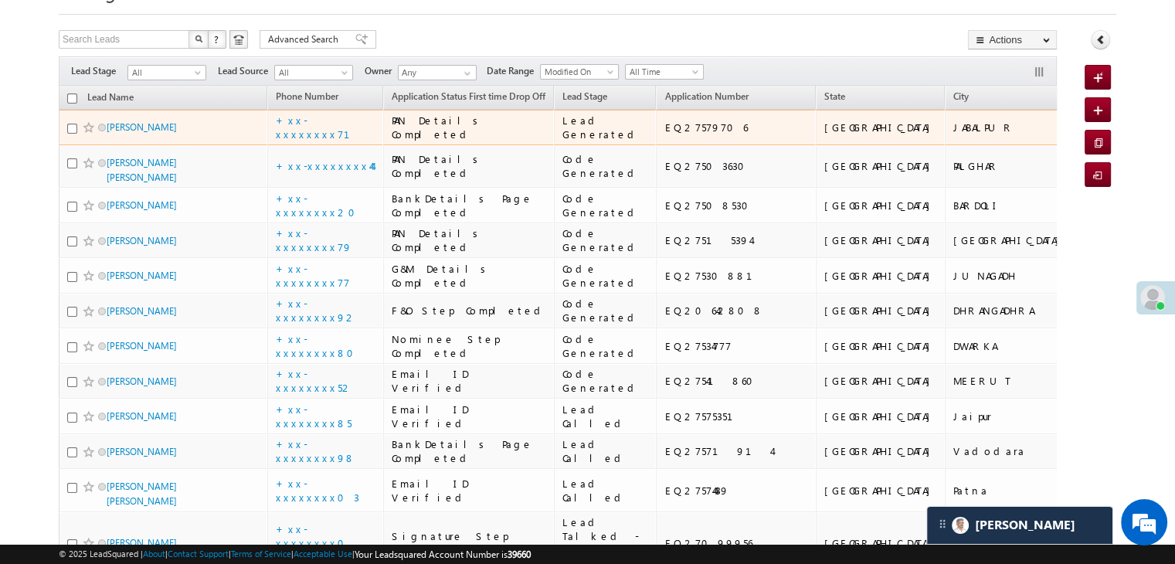
click at [89, 134] on span at bounding box center [89, 127] width 12 height 12
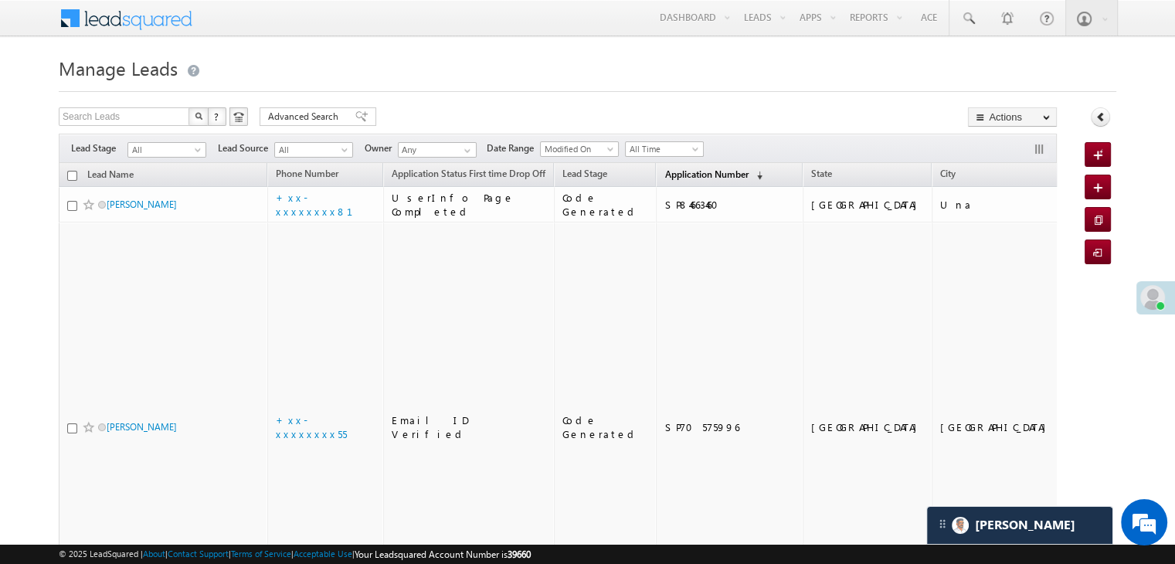
click at [677, 171] on span "Application Number" at bounding box center [706, 174] width 83 height 12
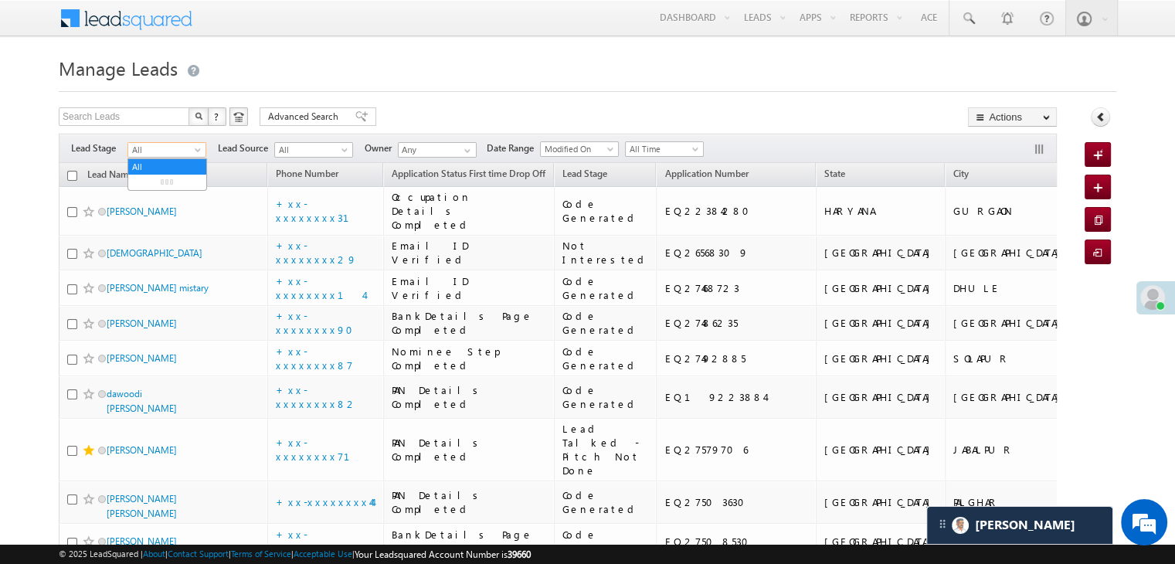
click at [198, 155] on span at bounding box center [199, 153] width 12 height 12
click at [182, 177] on link "Lead Generated" at bounding box center [167, 182] width 78 height 14
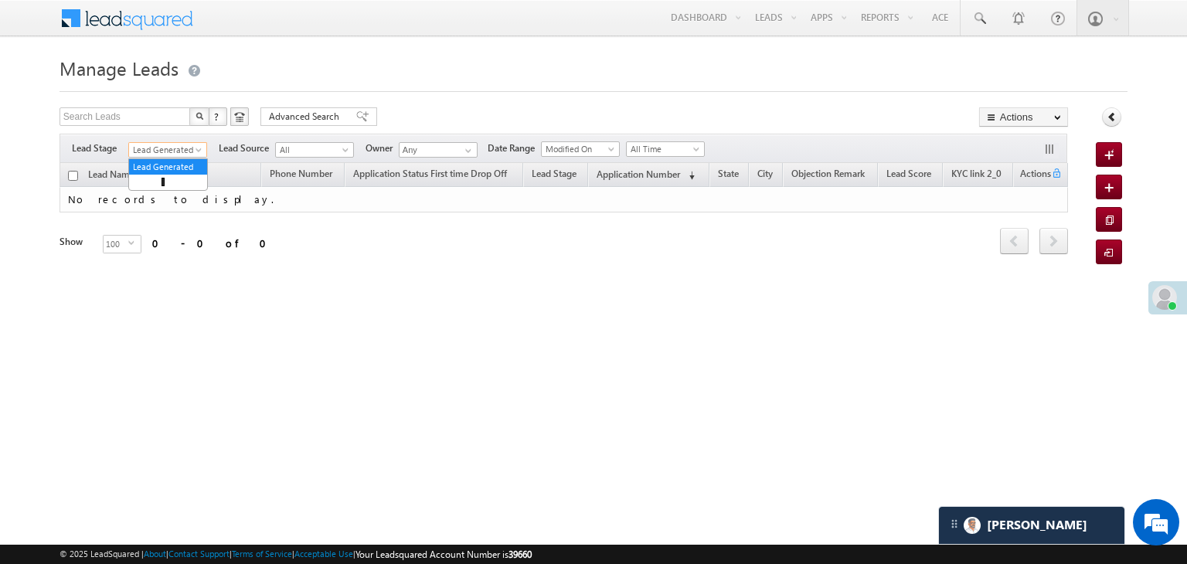
click at [196, 147] on span at bounding box center [200, 153] width 12 height 12
click at [172, 161] on link "All" at bounding box center [168, 167] width 78 height 14
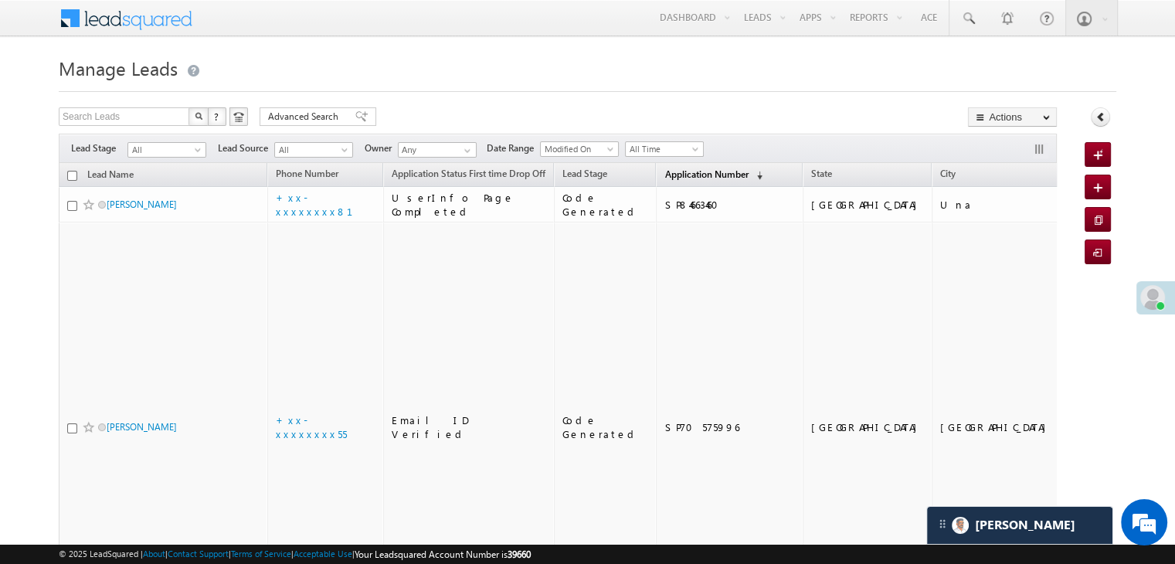
click at [671, 177] on span "Application Number" at bounding box center [706, 174] width 83 height 12
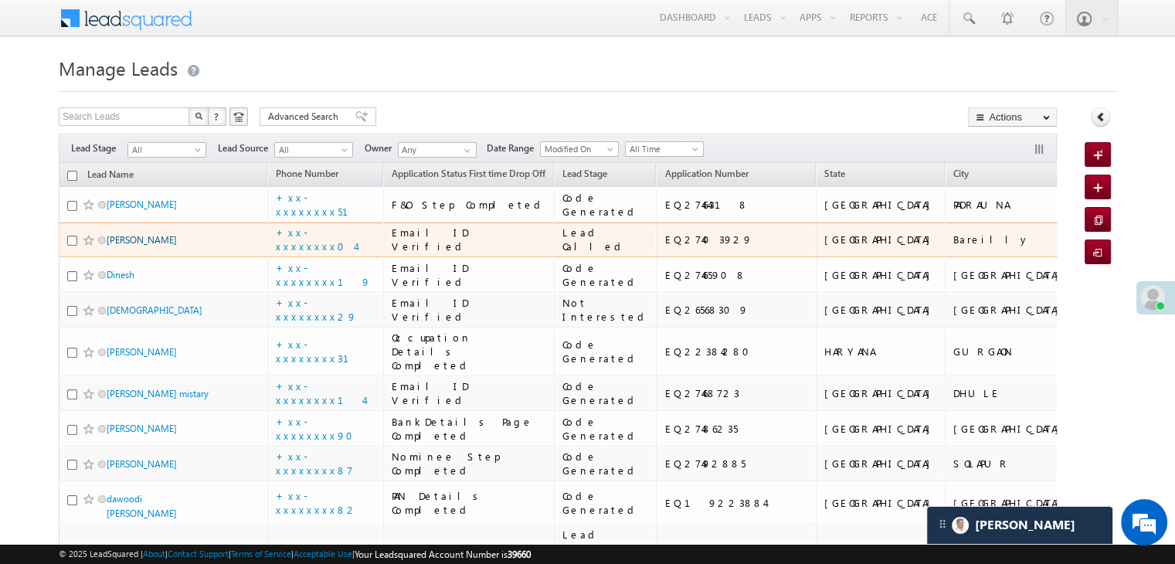
click at [127, 246] on link "[PERSON_NAME]" at bounding box center [142, 240] width 70 height 12
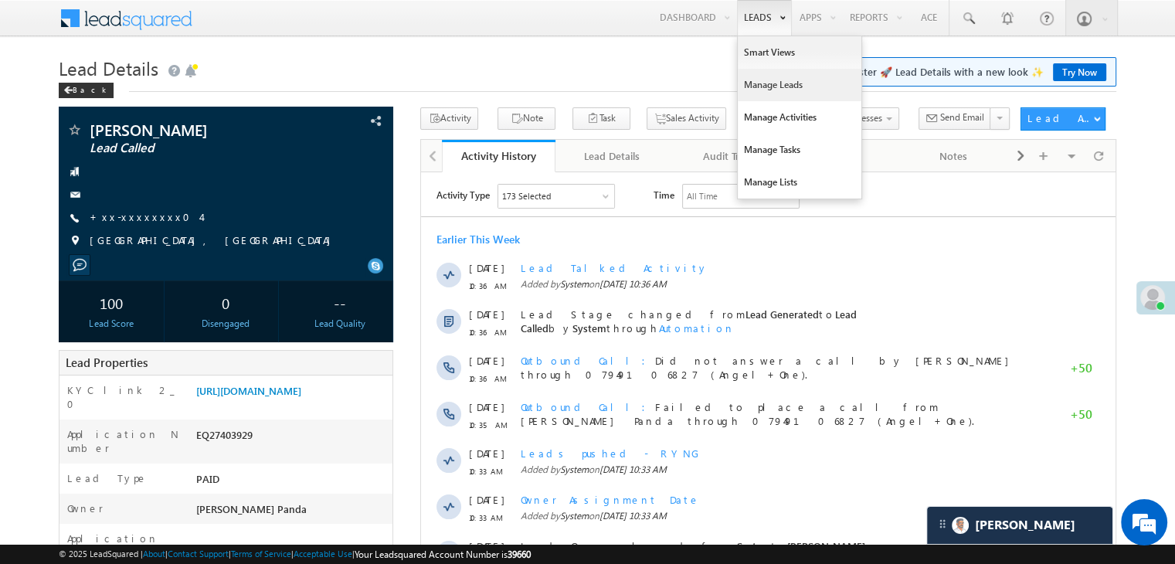
click at [771, 84] on link "Manage Leads" at bounding box center [800, 85] width 124 height 32
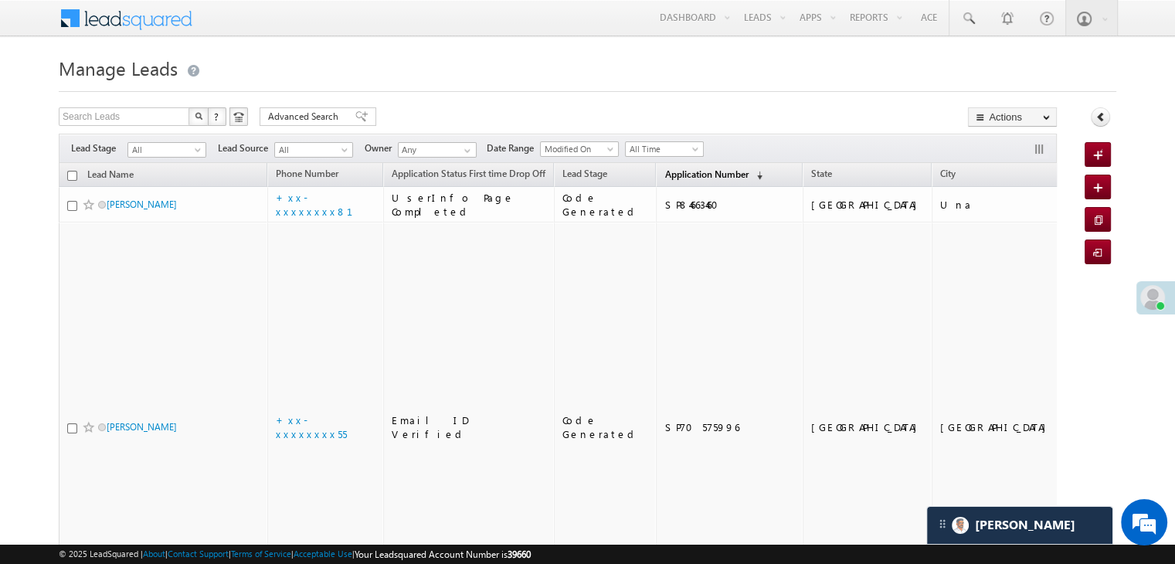
click at [685, 172] on span "Application Number" at bounding box center [706, 174] width 83 height 12
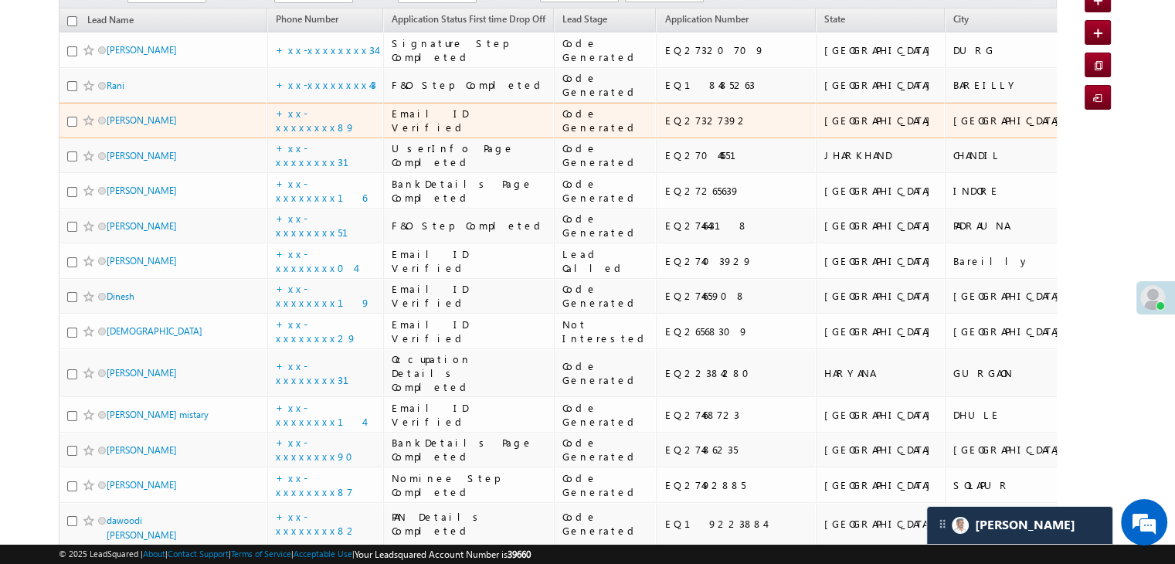
scroll to position [232, 0]
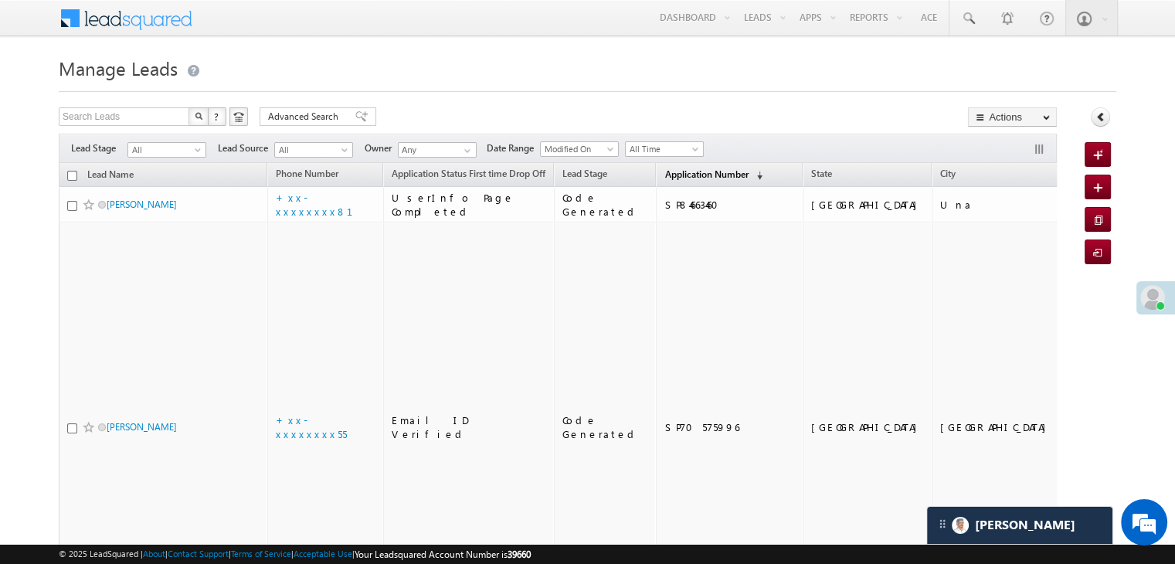
click at [678, 178] on span "Application Number" at bounding box center [706, 174] width 83 height 12
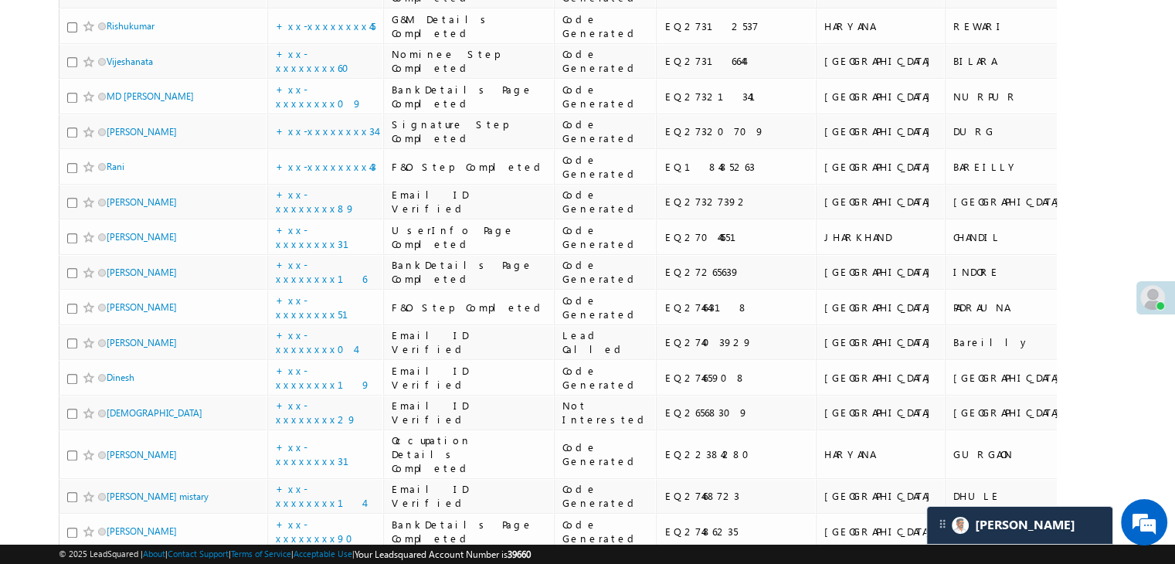
scroll to position [618, 0]
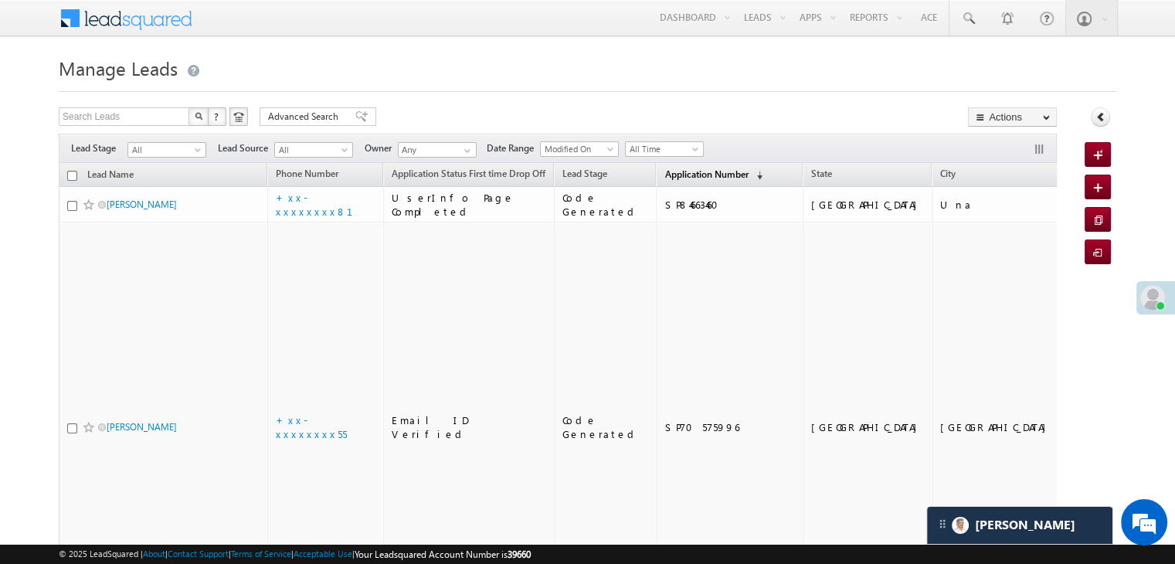
click at [665, 175] on span "Application Number" at bounding box center [706, 174] width 83 height 12
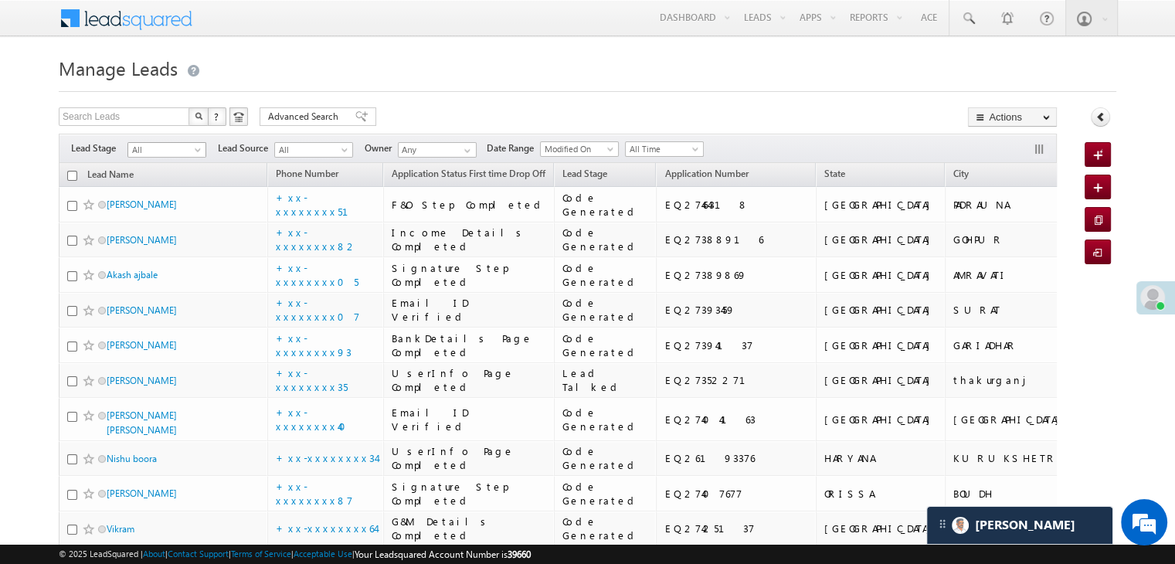
click at [197, 150] on span at bounding box center [199, 153] width 12 height 12
click at [176, 185] on link "Lead Generated" at bounding box center [167, 182] width 78 height 14
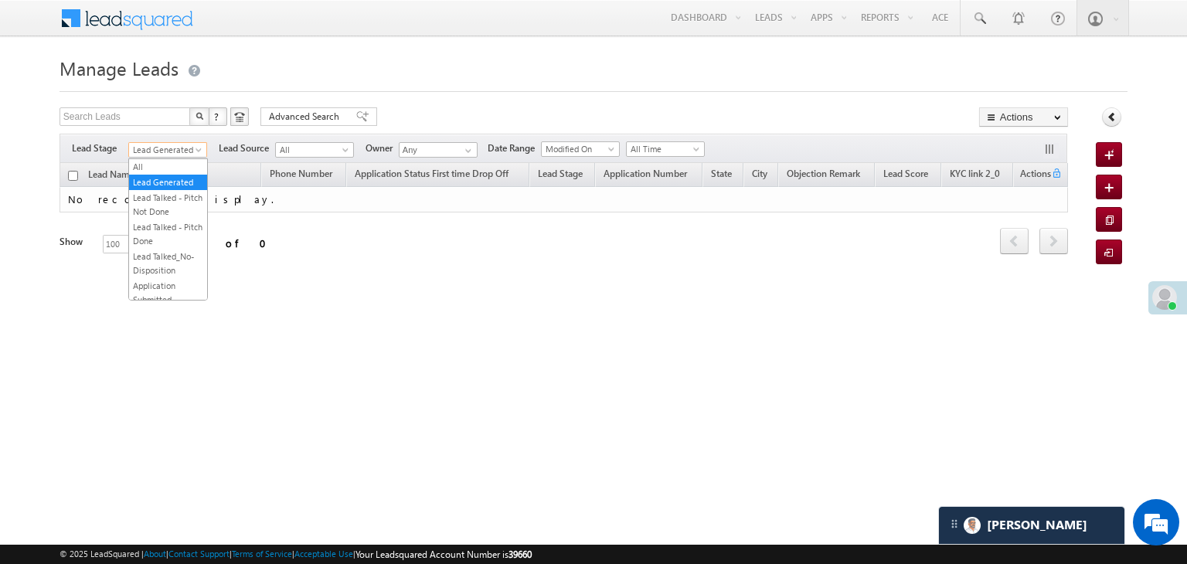
click at [198, 155] on span at bounding box center [200, 153] width 12 height 12
click at [168, 162] on link "All" at bounding box center [168, 167] width 78 height 14
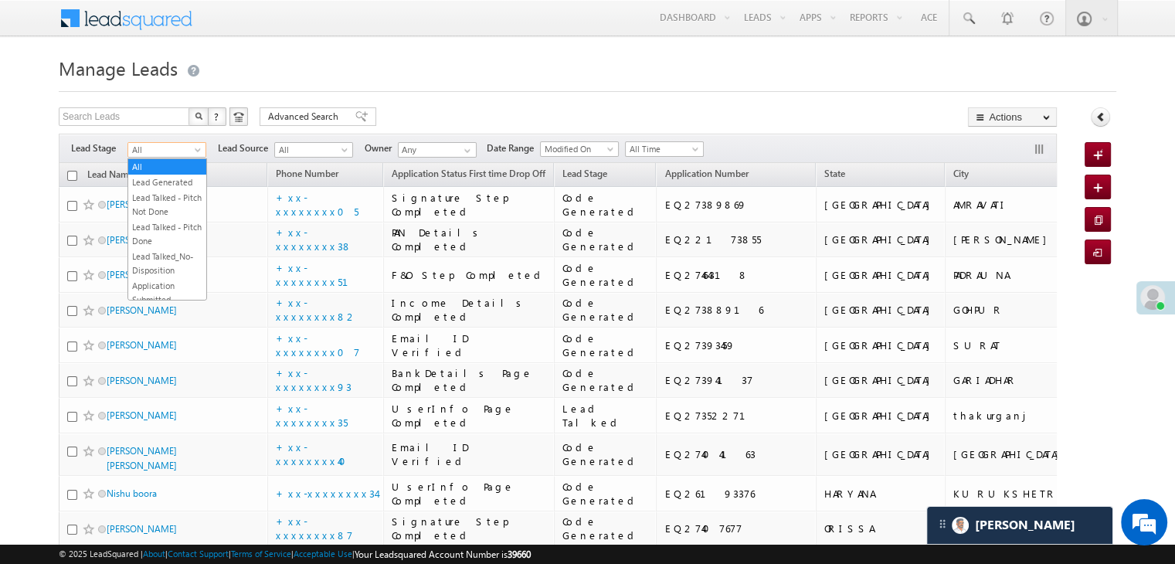
click at [199, 151] on span at bounding box center [199, 153] width 12 height 12
click at [176, 180] on link "Lead Generated" at bounding box center [167, 182] width 78 height 14
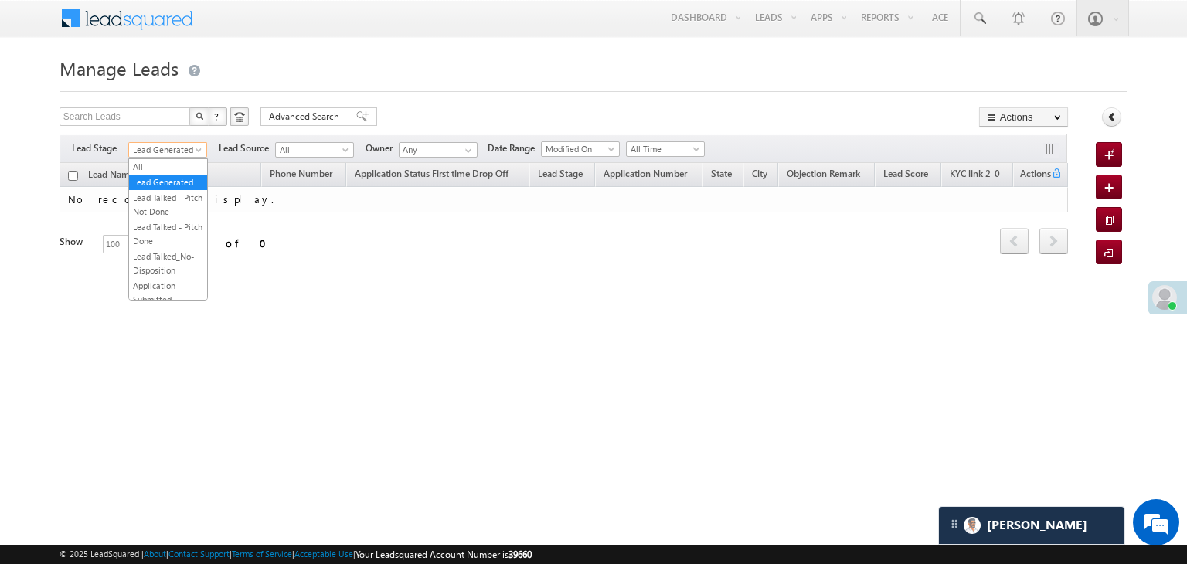
click at [189, 152] on span "Lead Generated" at bounding box center [165, 150] width 73 height 14
click at [170, 161] on link "All" at bounding box center [168, 167] width 78 height 14
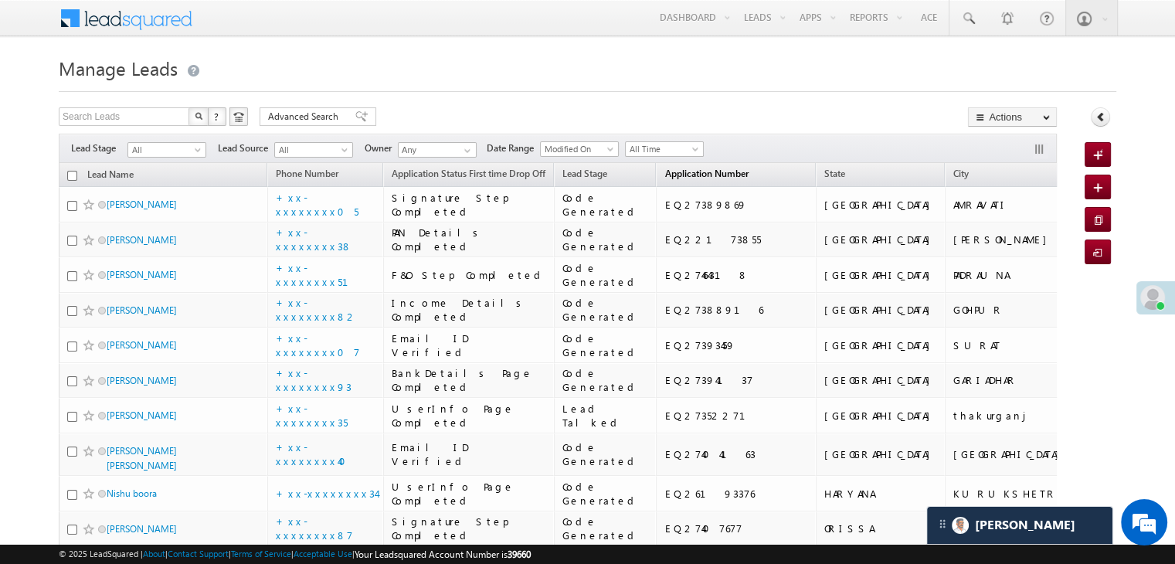
click at [688, 177] on span "Application Number" at bounding box center [706, 174] width 83 height 12
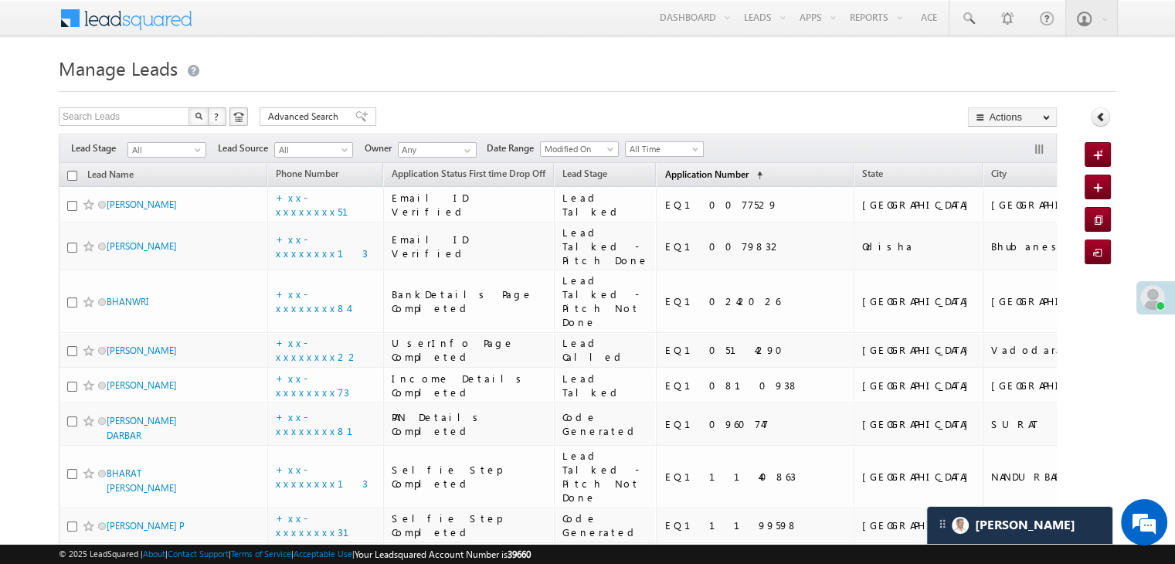
click at [688, 177] on span "Application Number" at bounding box center [706, 174] width 83 height 12
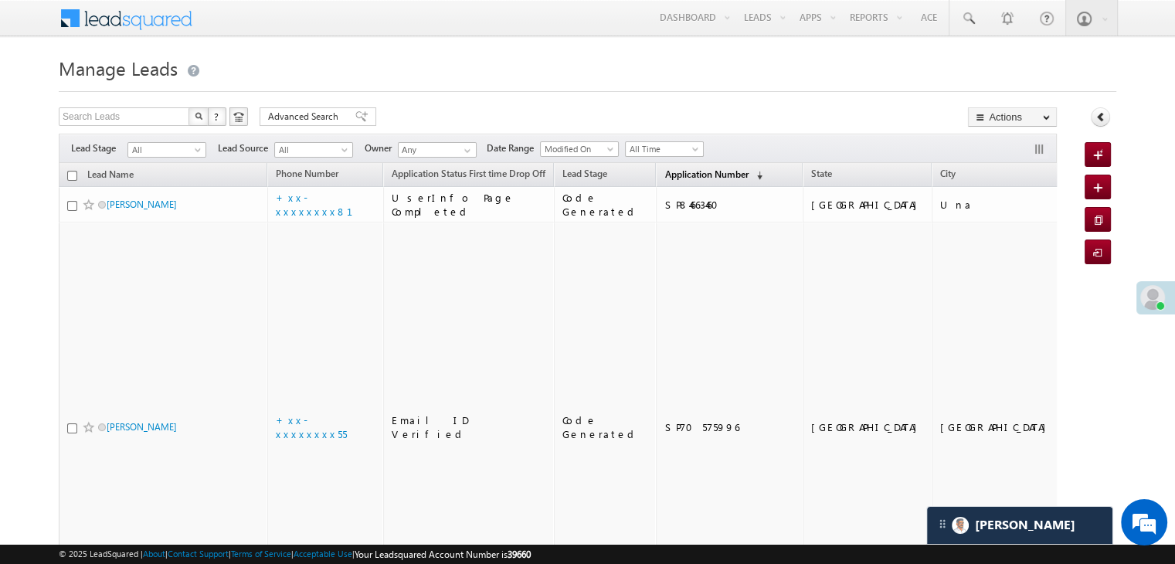
click at [688, 177] on span "Application Number" at bounding box center [706, 174] width 83 height 12
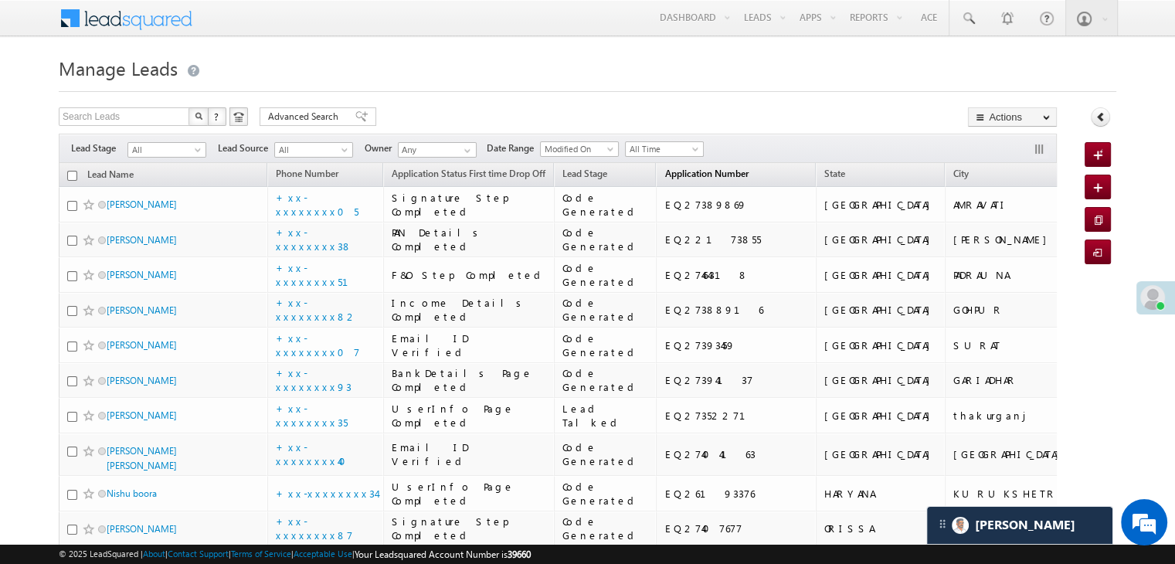
click at [688, 177] on span "Application Number" at bounding box center [706, 174] width 83 height 12
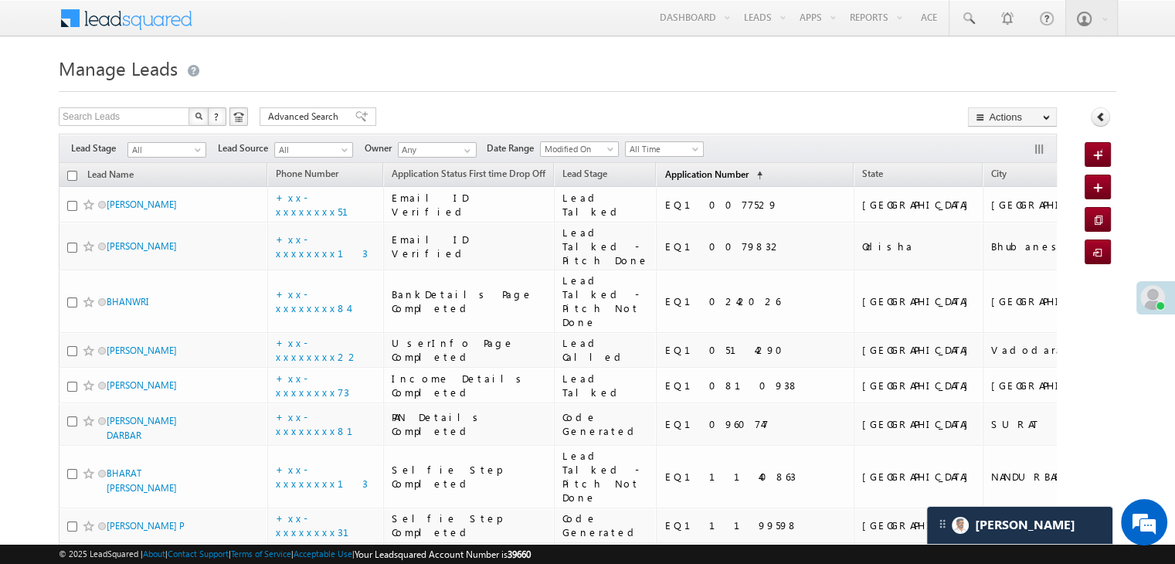
click at [688, 177] on span "Application Number" at bounding box center [706, 174] width 83 height 12
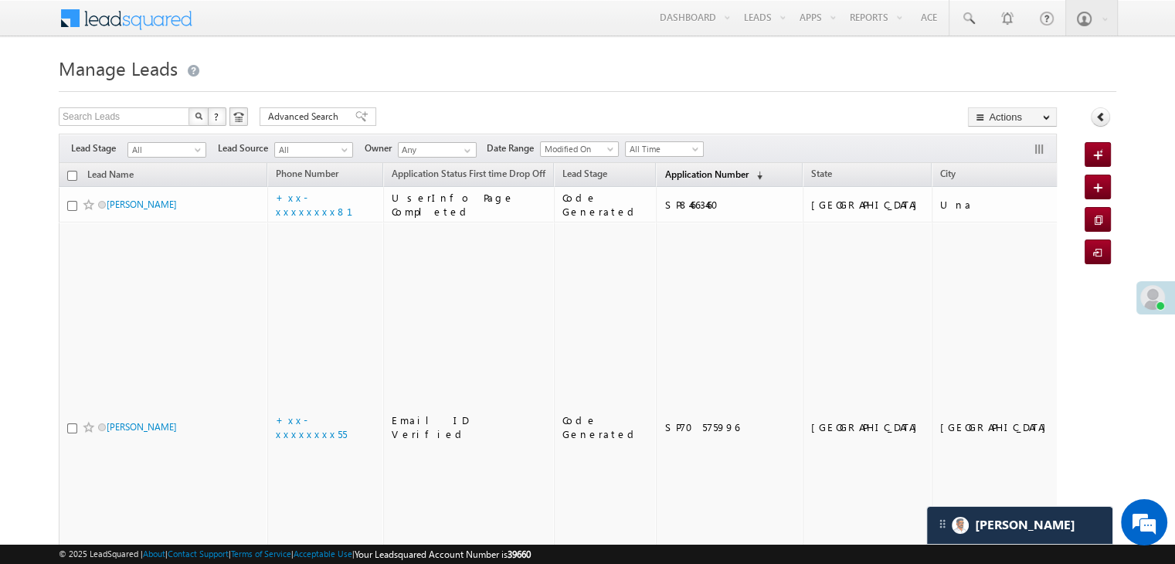
click at [688, 177] on span "Application Number" at bounding box center [706, 174] width 83 height 12
click at [677, 176] on span "Application Number" at bounding box center [706, 174] width 83 height 12
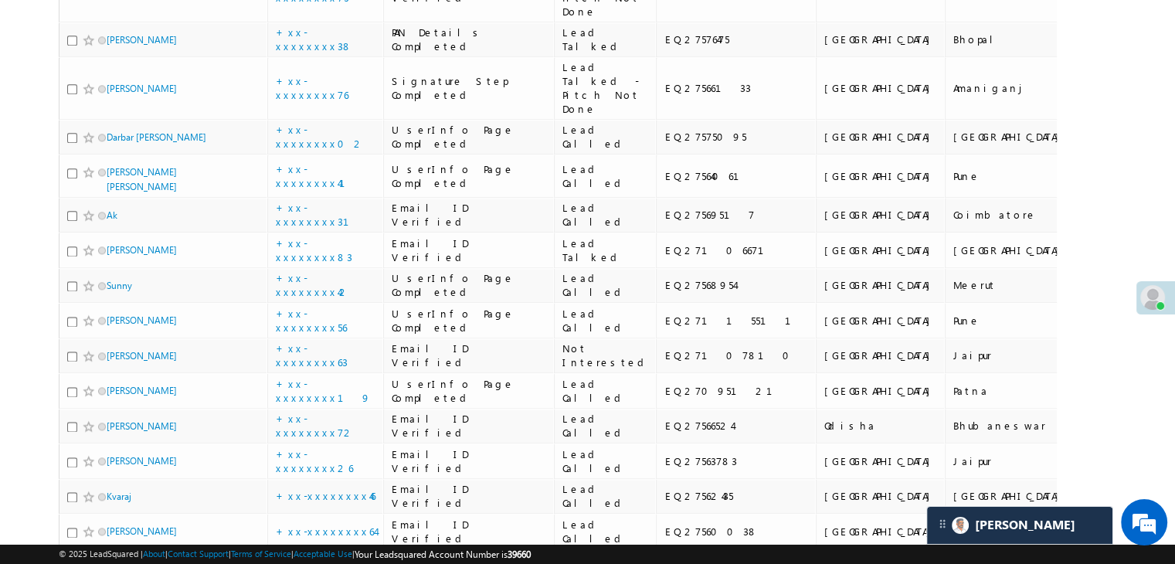
scroll to position [2009, 0]
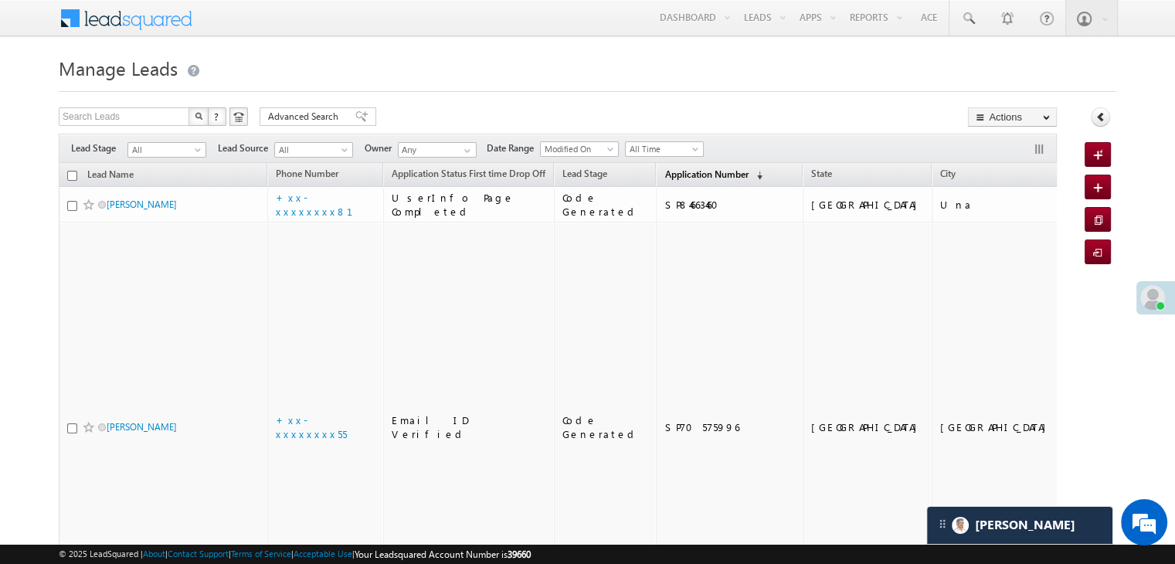
click at [690, 175] on span "Application Number" at bounding box center [706, 174] width 83 height 12
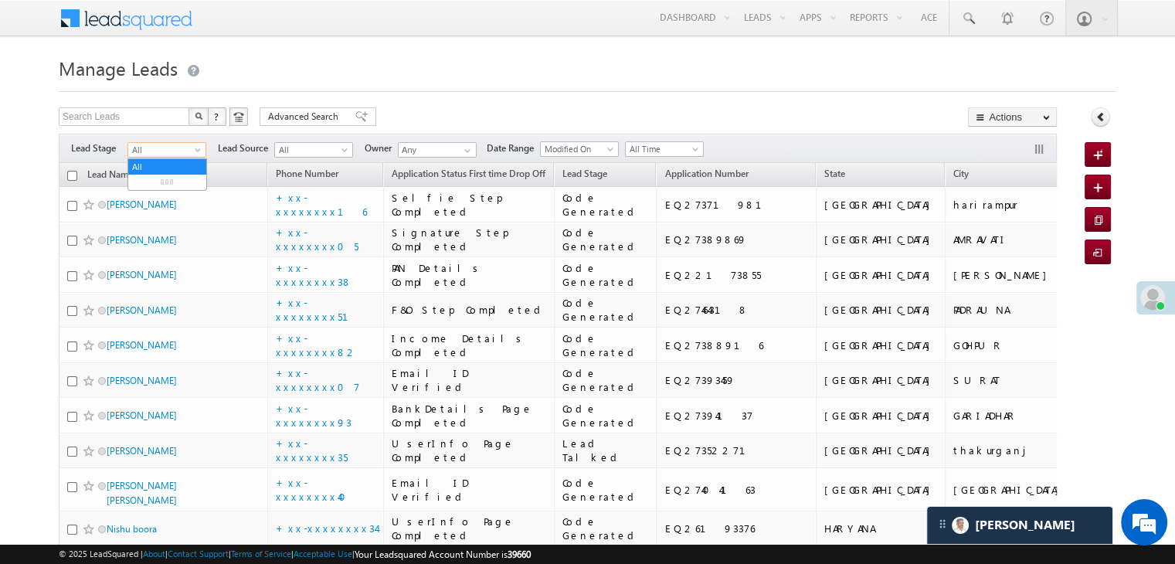
click at [200, 151] on span at bounding box center [199, 153] width 12 height 12
click at [176, 180] on link "Lead Generated" at bounding box center [167, 182] width 78 height 14
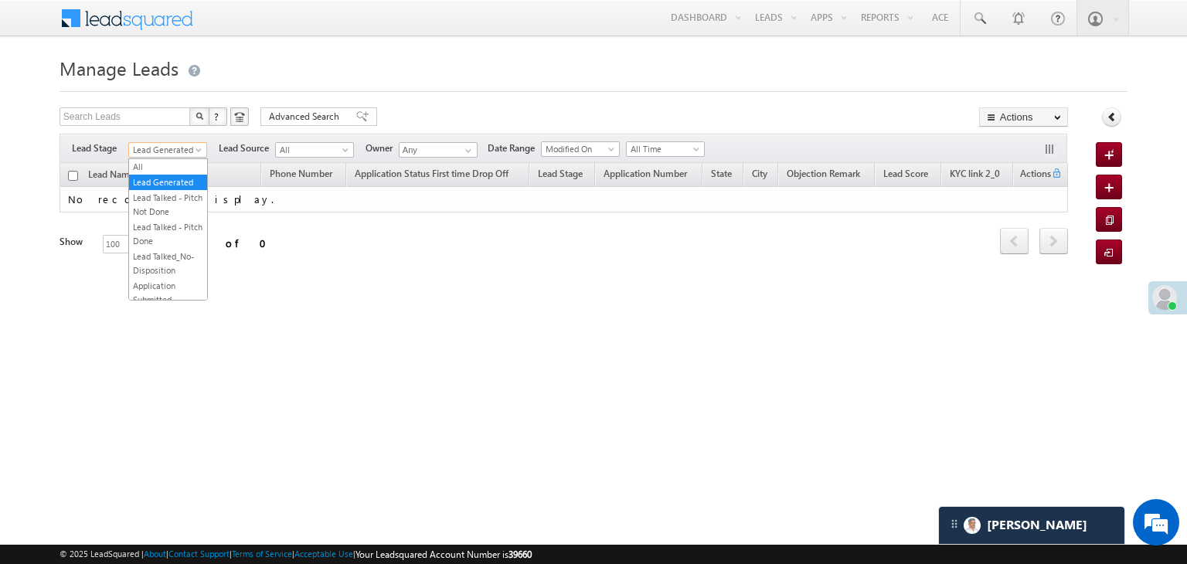
click at [202, 144] on link "Lead Generated" at bounding box center [167, 149] width 79 height 15
click at [172, 163] on link "All" at bounding box center [168, 167] width 78 height 14
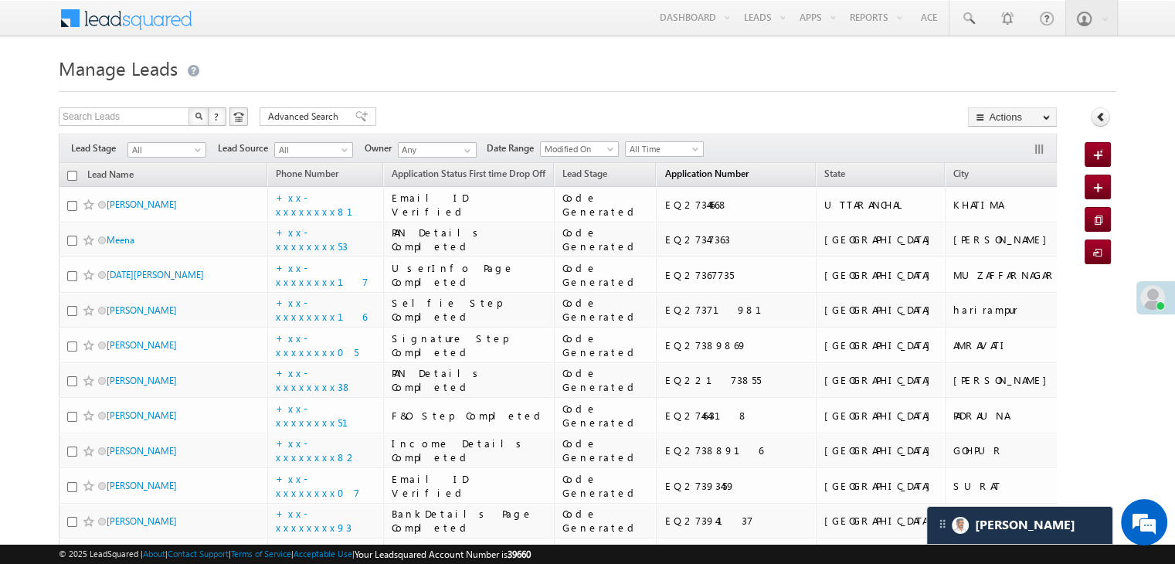
click at [665, 168] on span "Application Number" at bounding box center [706, 174] width 83 height 12
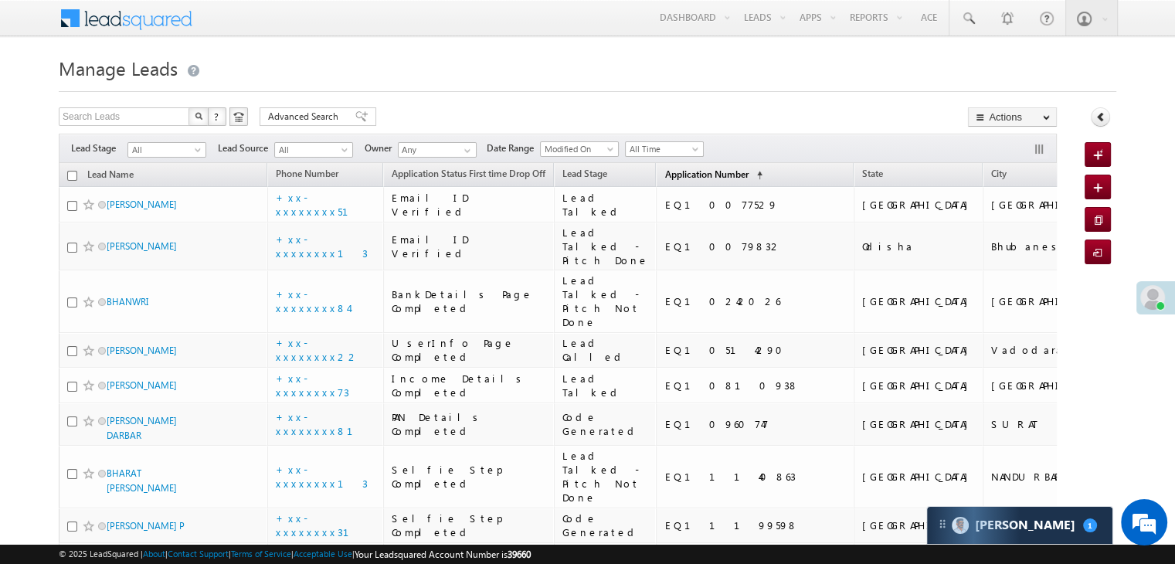
click at [665, 174] on span "Application Number" at bounding box center [706, 174] width 83 height 12
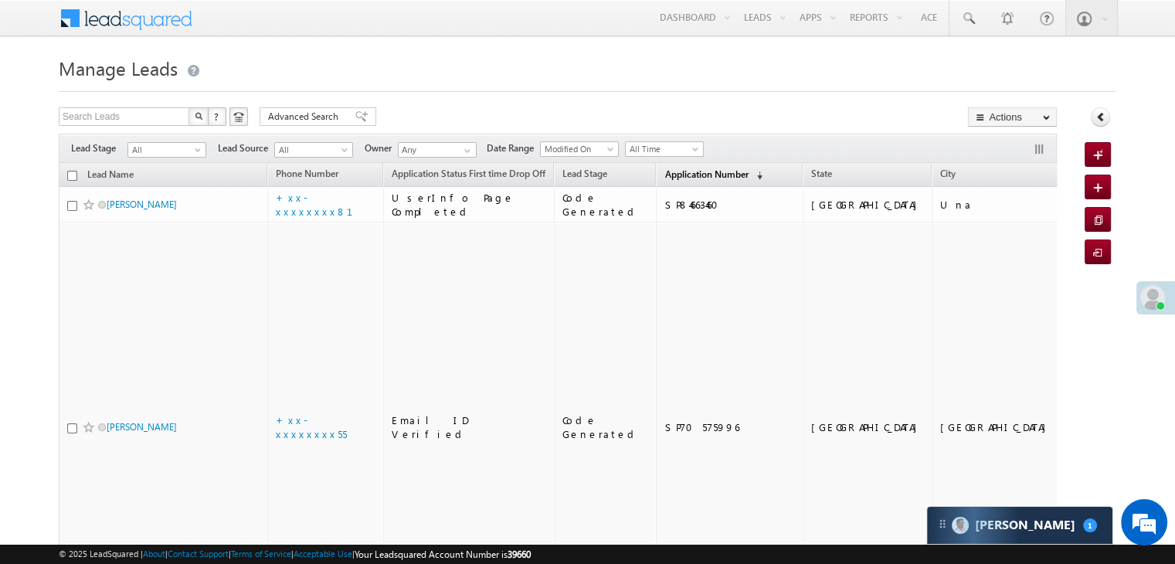
click at [665, 174] on span "Application Number" at bounding box center [706, 174] width 83 height 12
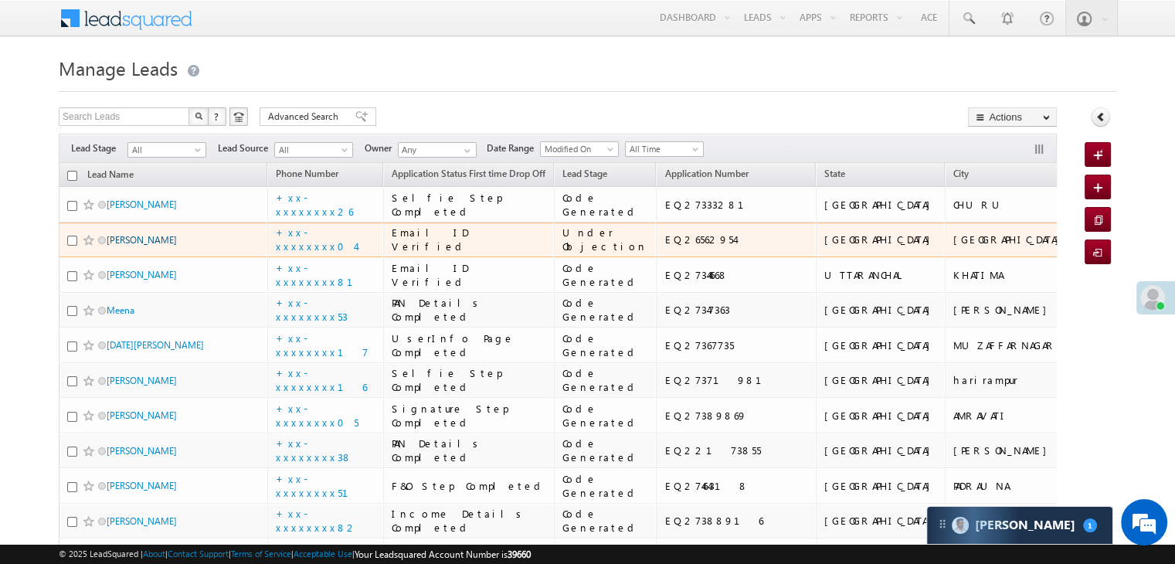
click at [132, 246] on link "[PERSON_NAME]" at bounding box center [142, 240] width 70 height 12
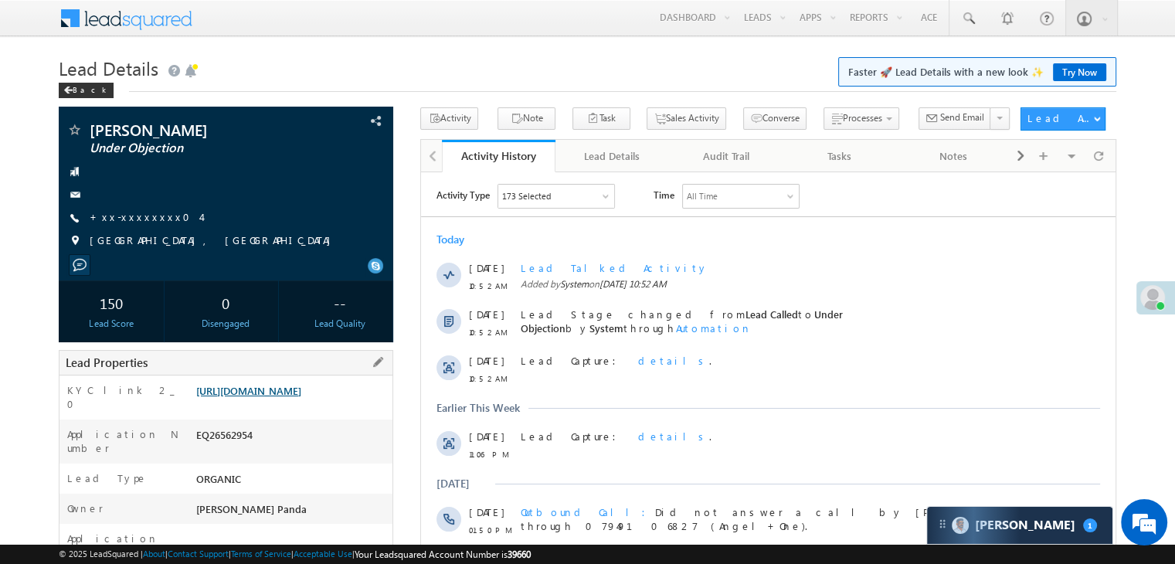
click at [288, 397] on link "[URL][DOMAIN_NAME]" at bounding box center [248, 390] width 105 height 13
click at [77, 134] on span at bounding box center [73, 131] width 15 height 15
click at [77, 93] on div "Back" at bounding box center [86, 90] width 55 height 15
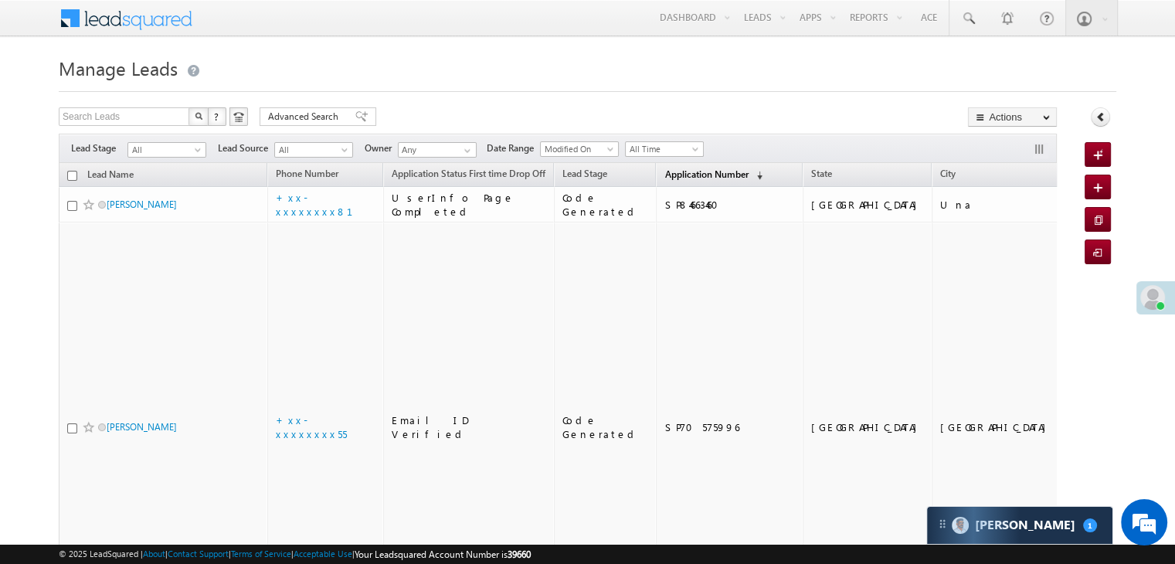
click at [673, 174] on span "Application Number" at bounding box center [706, 174] width 83 height 12
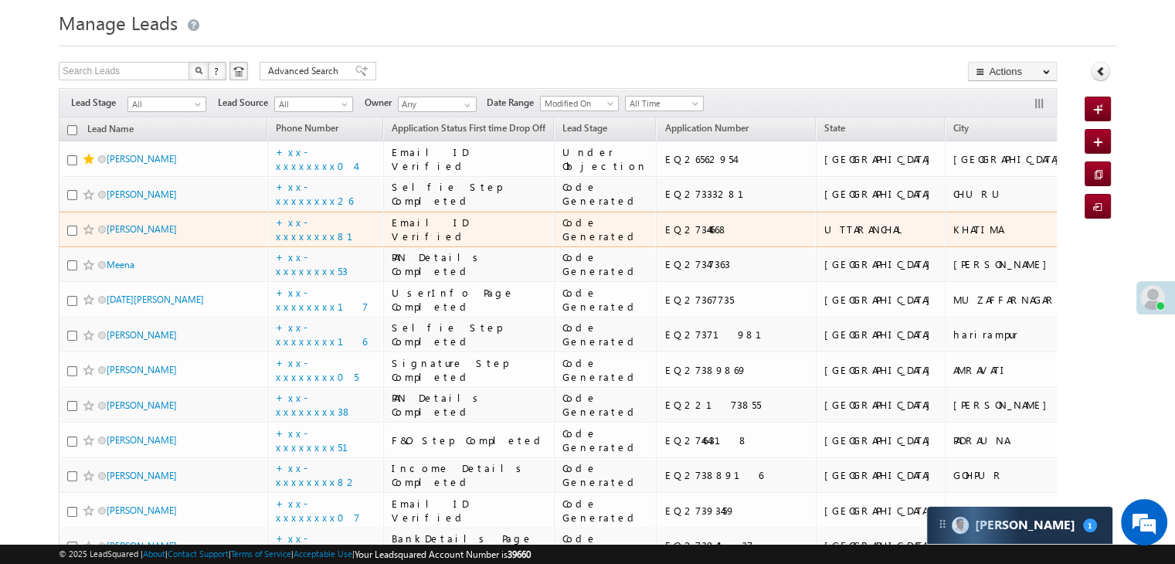
scroll to position [77, 0]
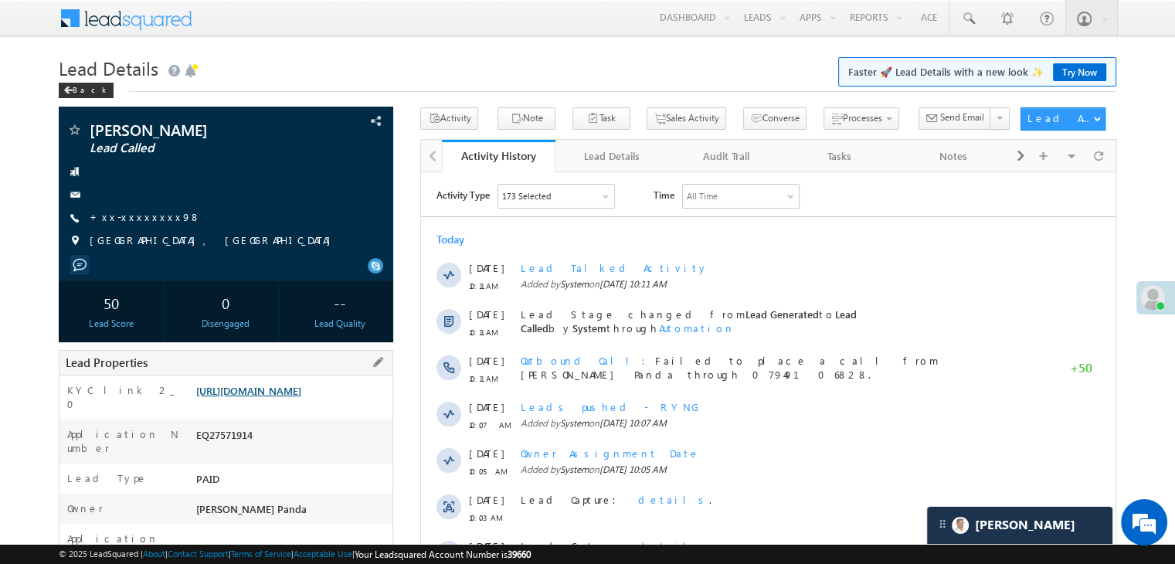
click at [291, 397] on link "https://angelbroking1-pk3em7sa.customui-test.leadsquared.com?leadId=f8ef9838-5e…" at bounding box center [248, 390] width 105 height 13
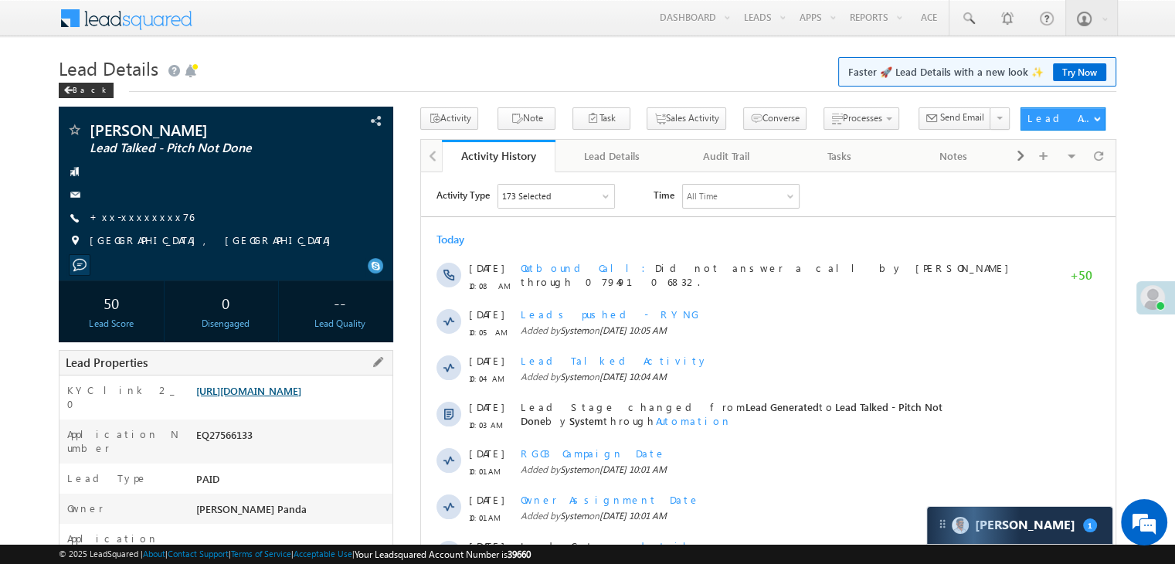
click at [284, 397] on link "[URL][DOMAIN_NAME]" at bounding box center [248, 390] width 105 height 13
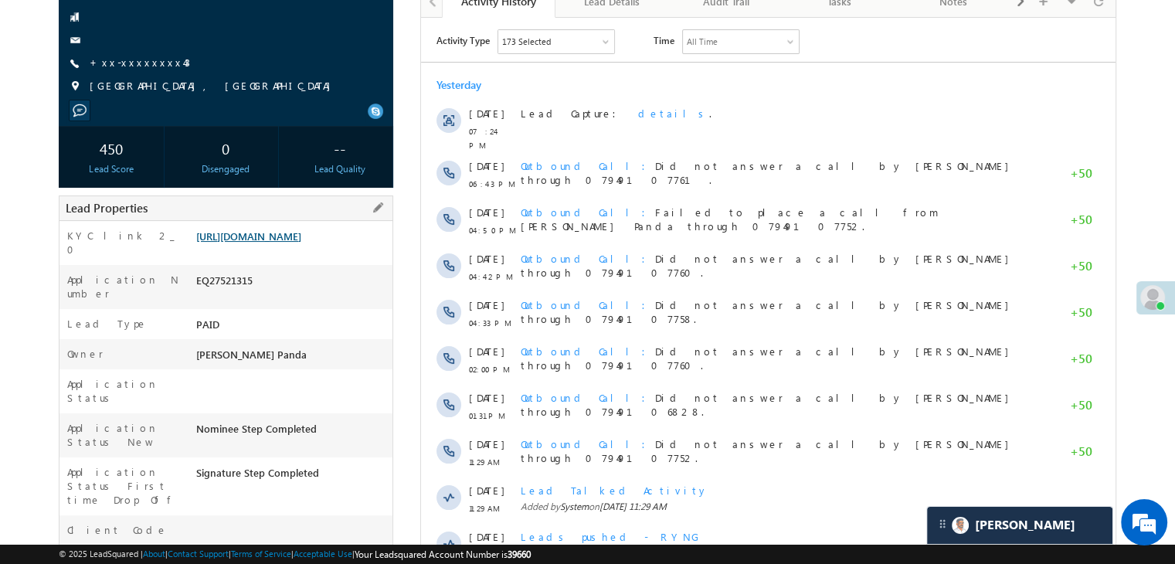
click at [301, 243] on link "[URL][DOMAIN_NAME]" at bounding box center [248, 235] width 105 height 13
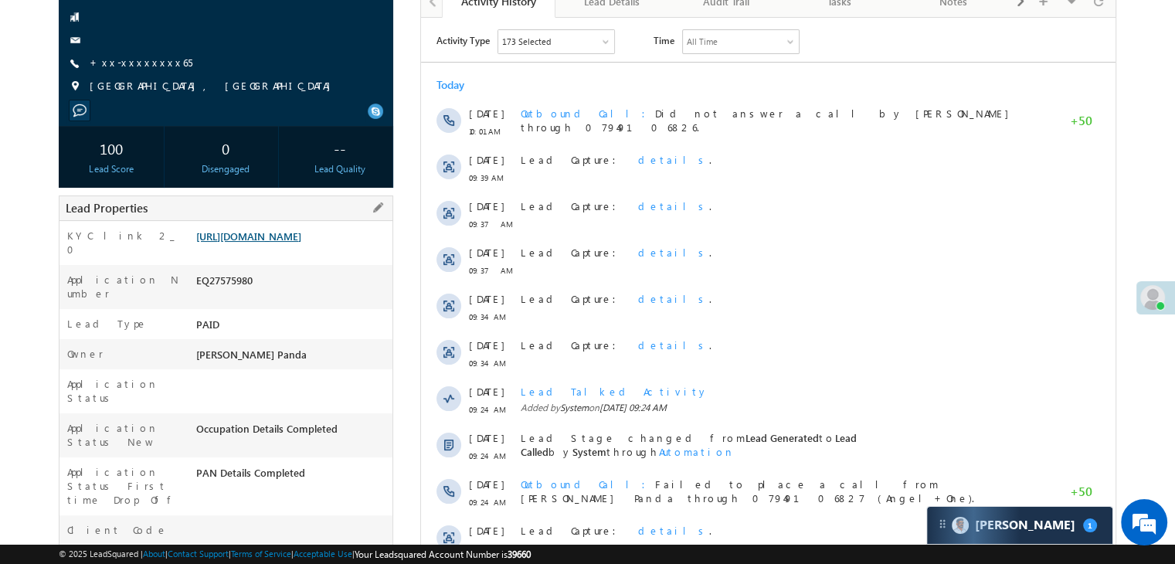
click at [297, 243] on link "[URL][DOMAIN_NAME]" at bounding box center [248, 235] width 105 height 13
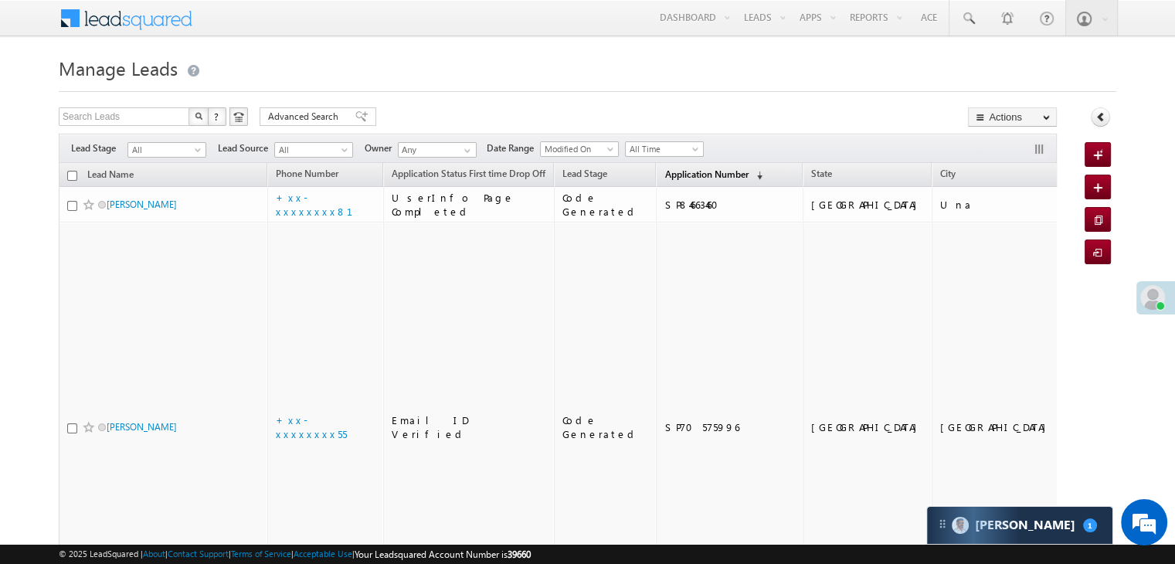
click at [676, 172] on span "Application Number" at bounding box center [706, 174] width 83 height 12
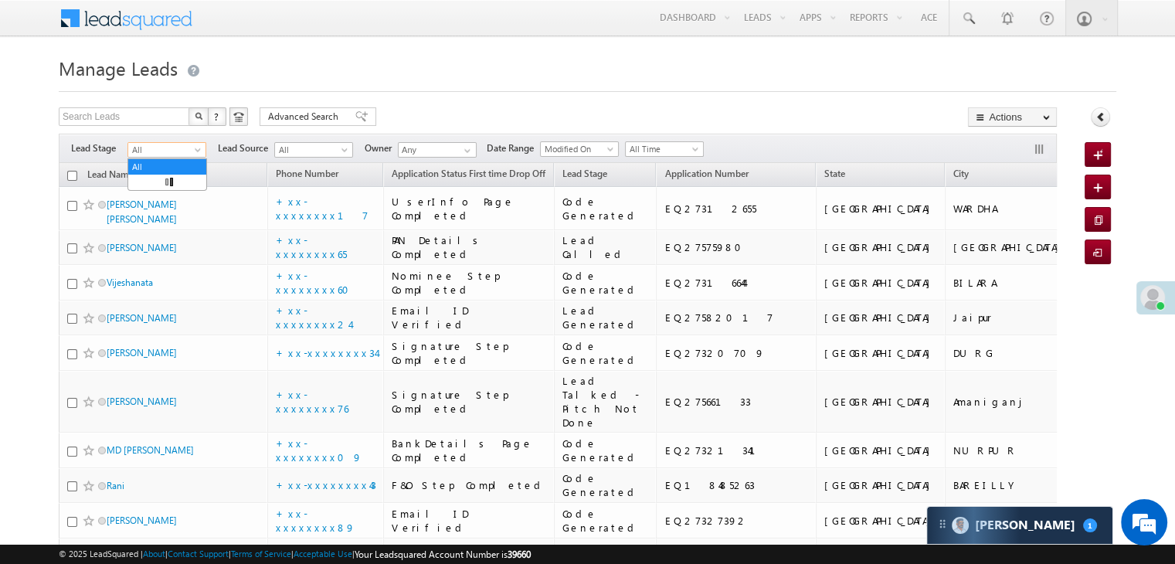
click at [204, 155] on span at bounding box center [199, 153] width 12 height 12
click at [182, 186] on link "Lead Generated" at bounding box center [167, 182] width 78 height 14
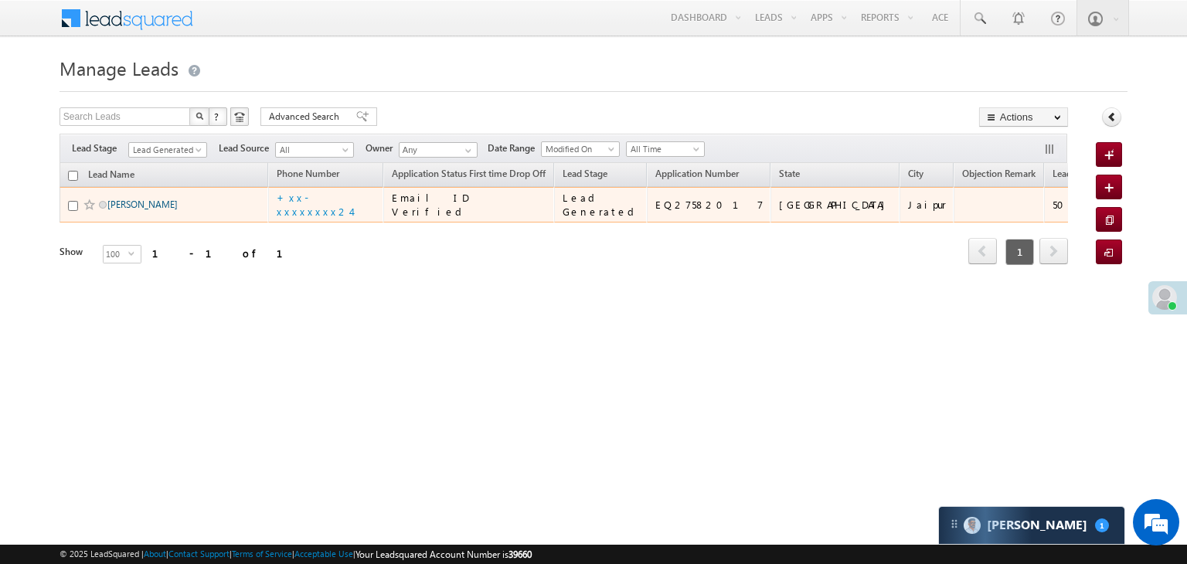
click at [117, 210] on link "[PERSON_NAME]" at bounding box center [142, 205] width 70 height 12
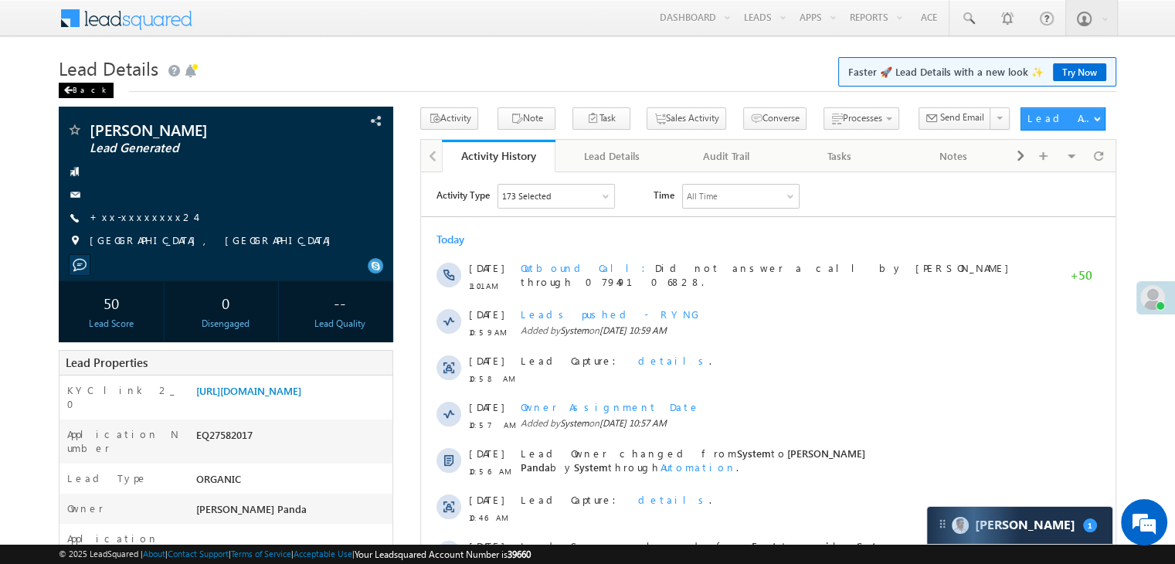
click at [83, 94] on div "Back" at bounding box center [86, 90] width 55 height 15
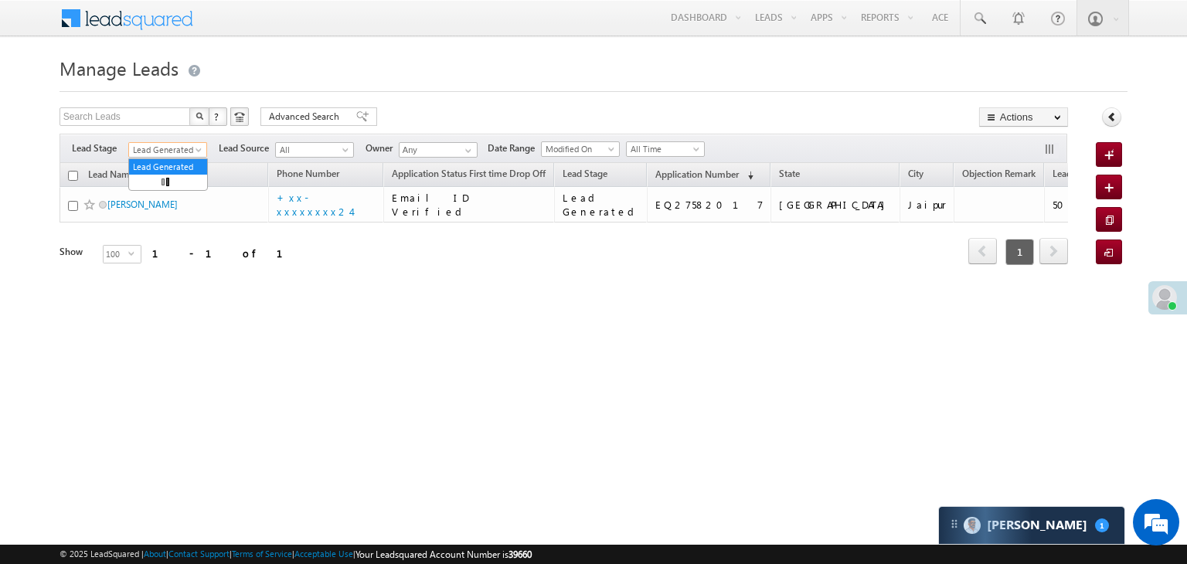
click at [198, 149] on span at bounding box center [200, 153] width 12 height 12
click at [179, 165] on link "All" at bounding box center [168, 167] width 78 height 14
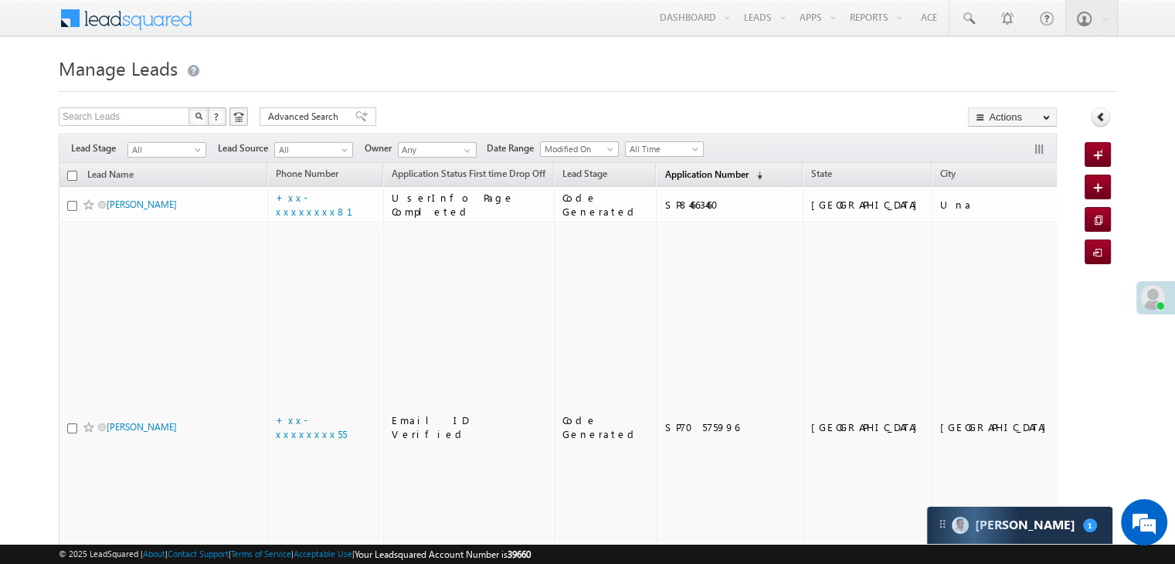
click at [682, 176] on span "Application Number" at bounding box center [706, 174] width 83 height 12
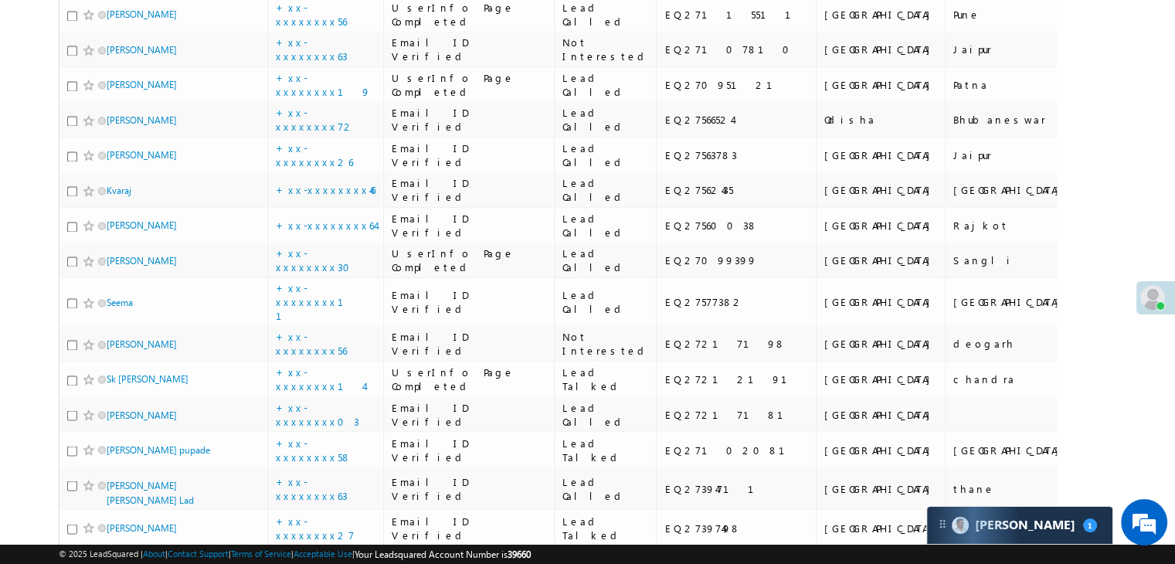
scroll to position [2550, 0]
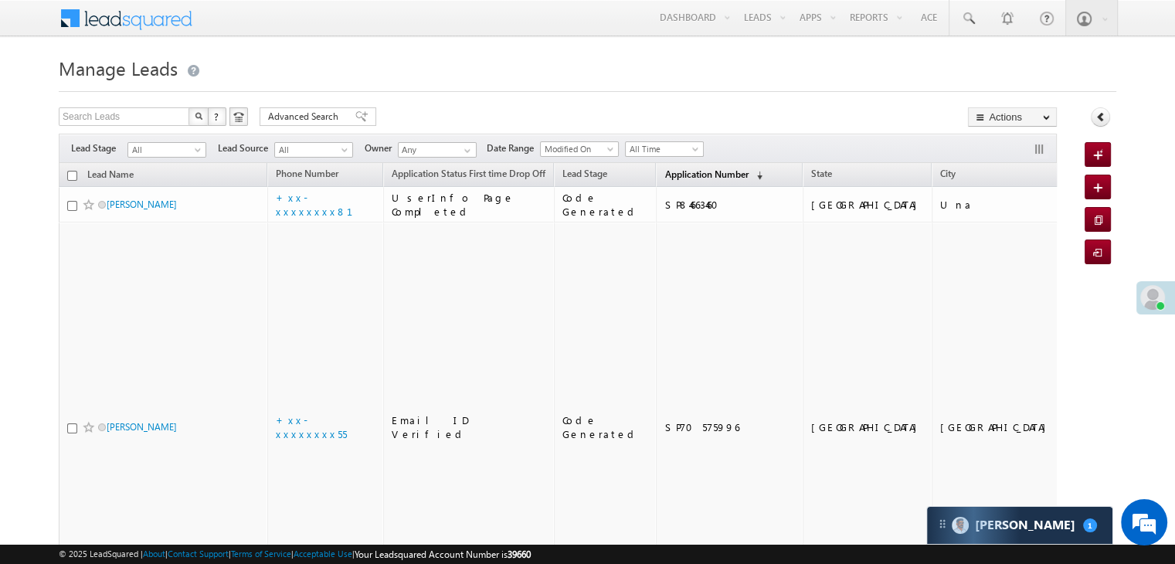
click at [657, 166] on link "Application Number (sorted descending)" at bounding box center [714, 175] width 114 height 20
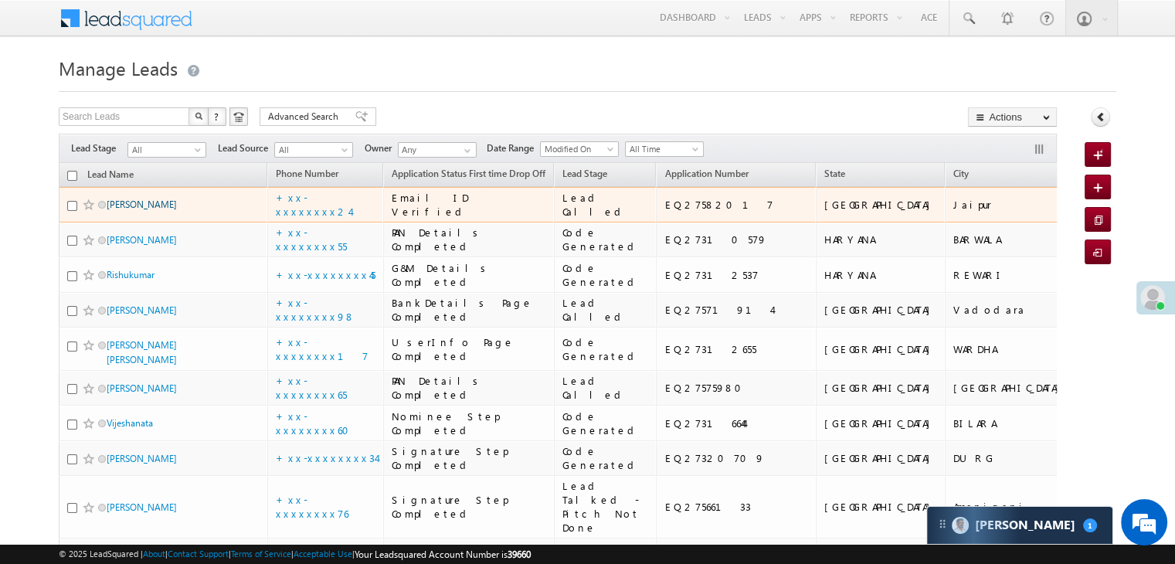
click at [123, 210] on link "Aakash" at bounding box center [142, 205] width 70 height 12
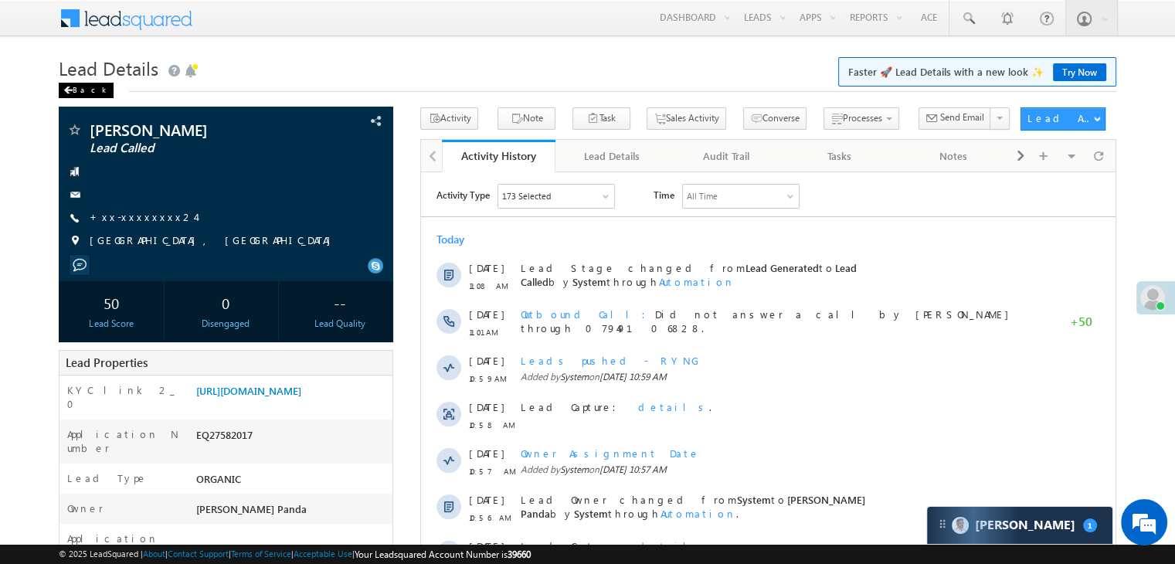
click at [77, 90] on div "Back" at bounding box center [86, 90] width 55 height 15
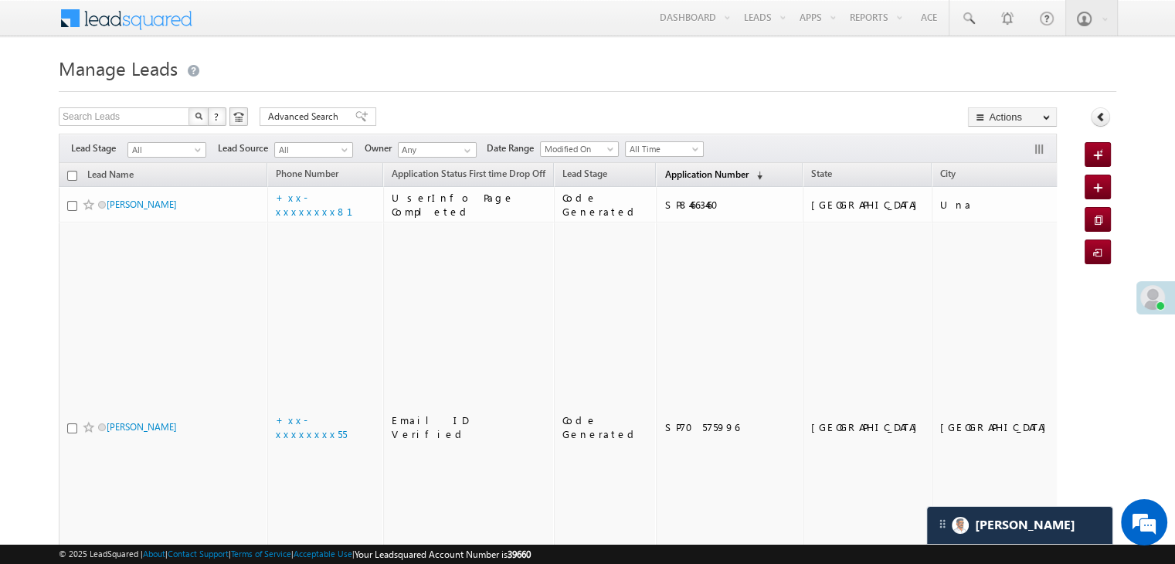
click at [665, 179] on span "Application Number" at bounding box center [706, 174] width 83 height 12
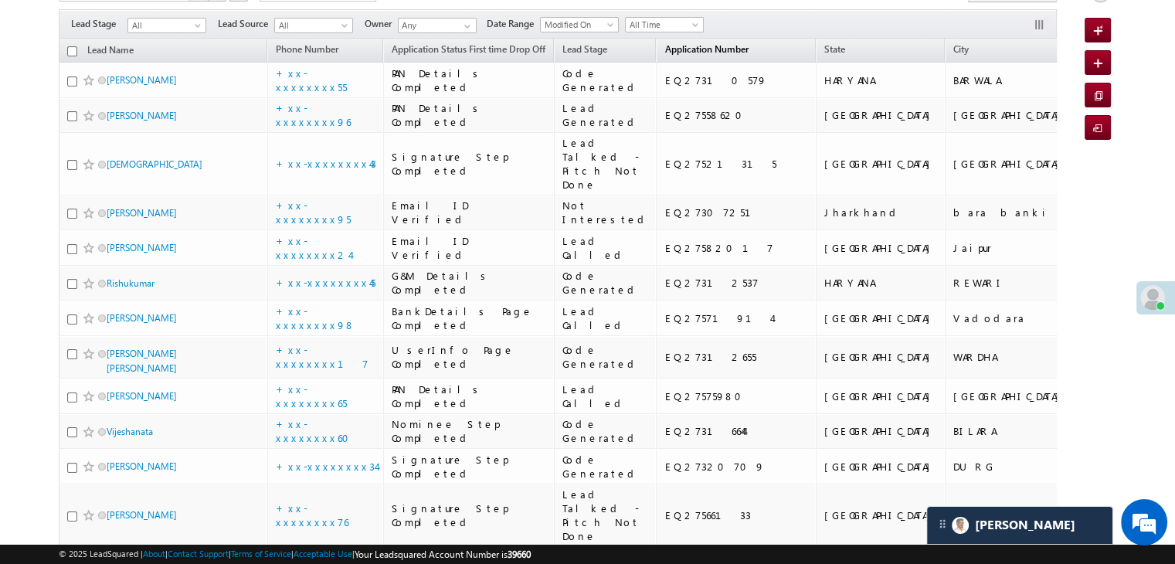
scroll to position [155, 0]
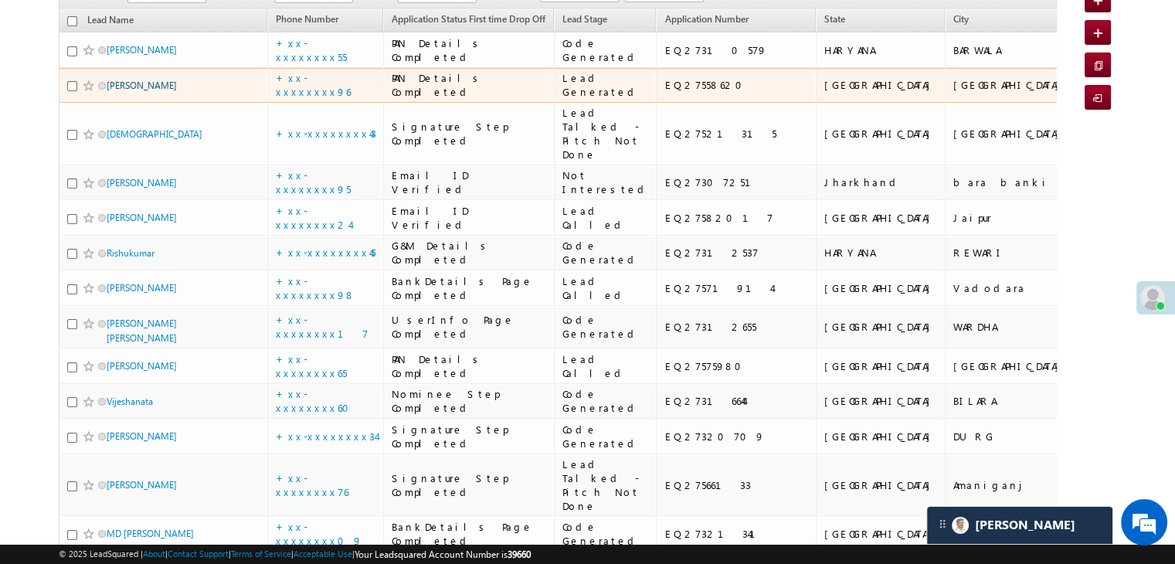
click at [139, 91] on link "Anil Adiwasi" at bounding box center [142, 86] width 70 height 12
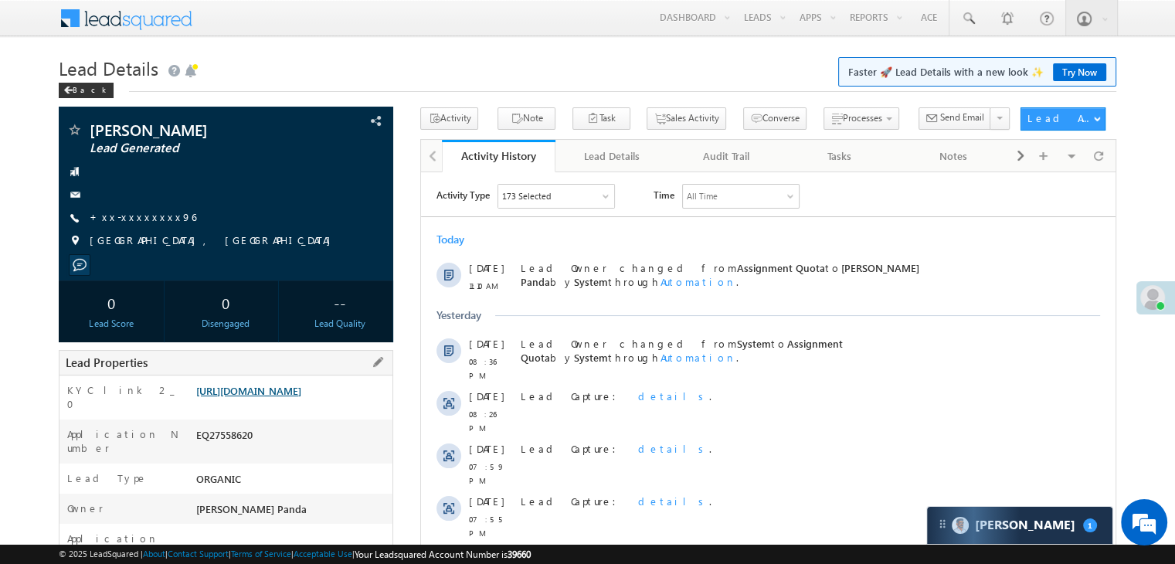
click at [301, 396] on link "[URL][DOMAIN_NAME]" at bounding box center [248, 390] width 105 height 13
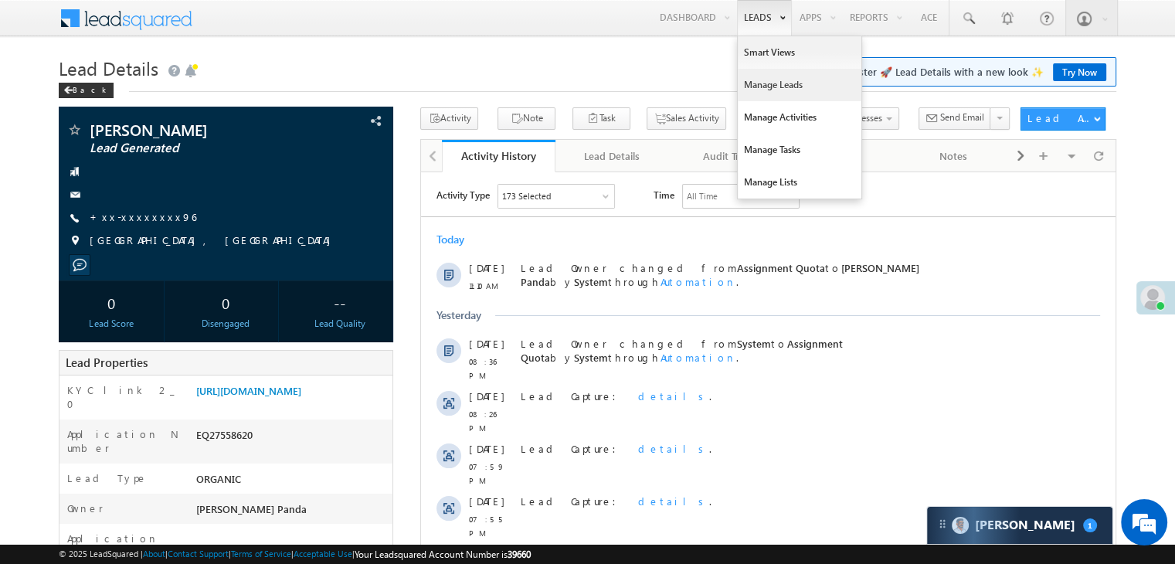
click at [755, 81] on link "Manage Leads" at bounding box center [800, 85] width 124 height 32
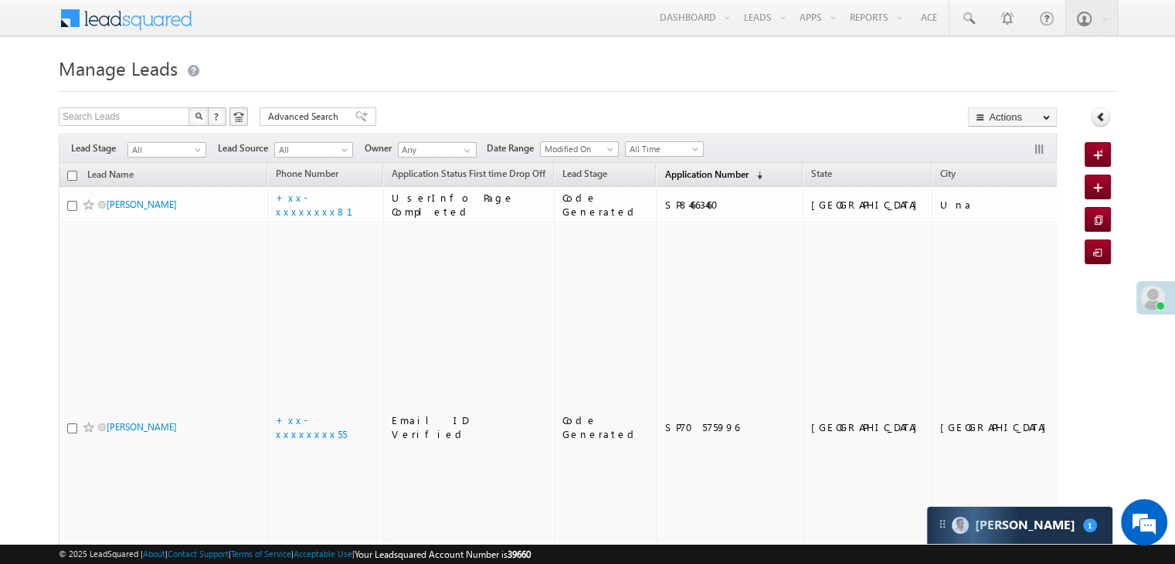
click at [665, 172] on span "Application Number" at bounding box center [706, 174] width 83 height 12
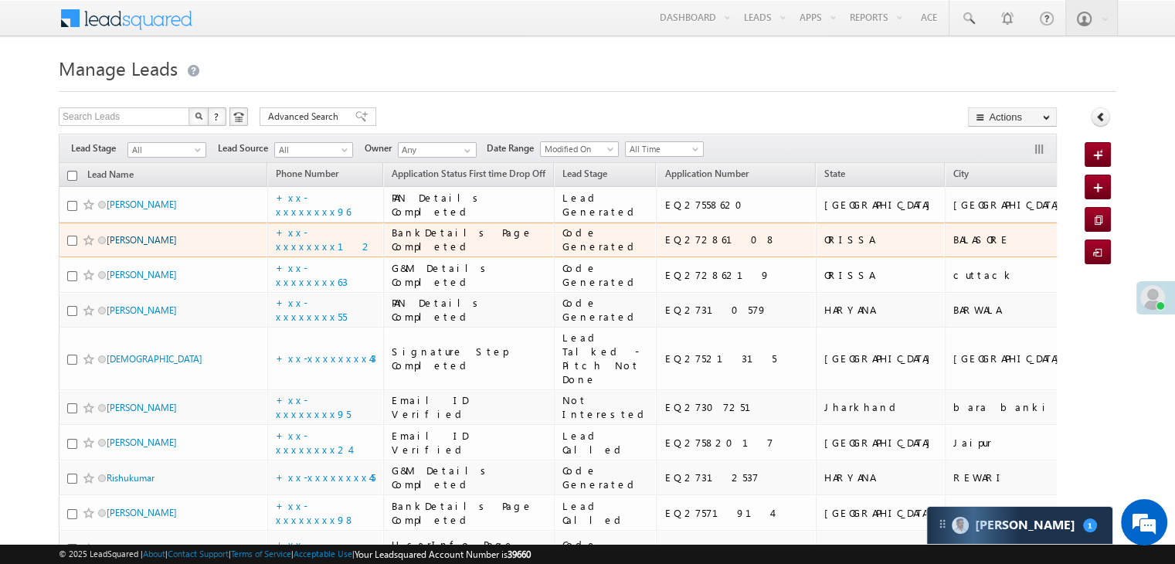
click at [144, 246] on link "[PERSON_NAME]" at bounding box center [142, 240] width 70 height 12
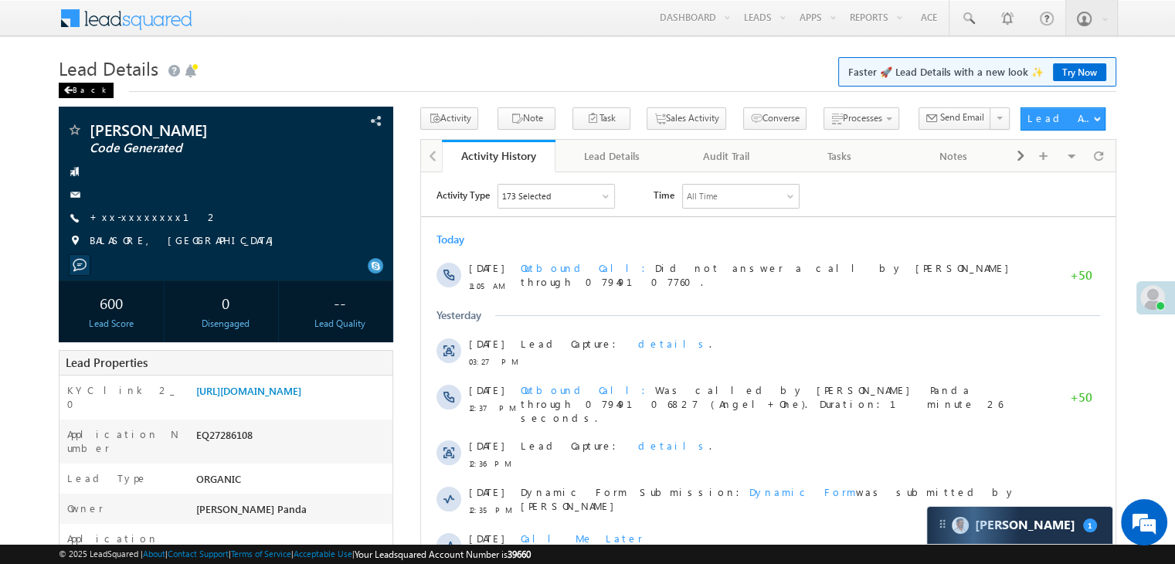
click at [83, 93] on div "Back" at bounding box center [86, 90] width 55 height 15
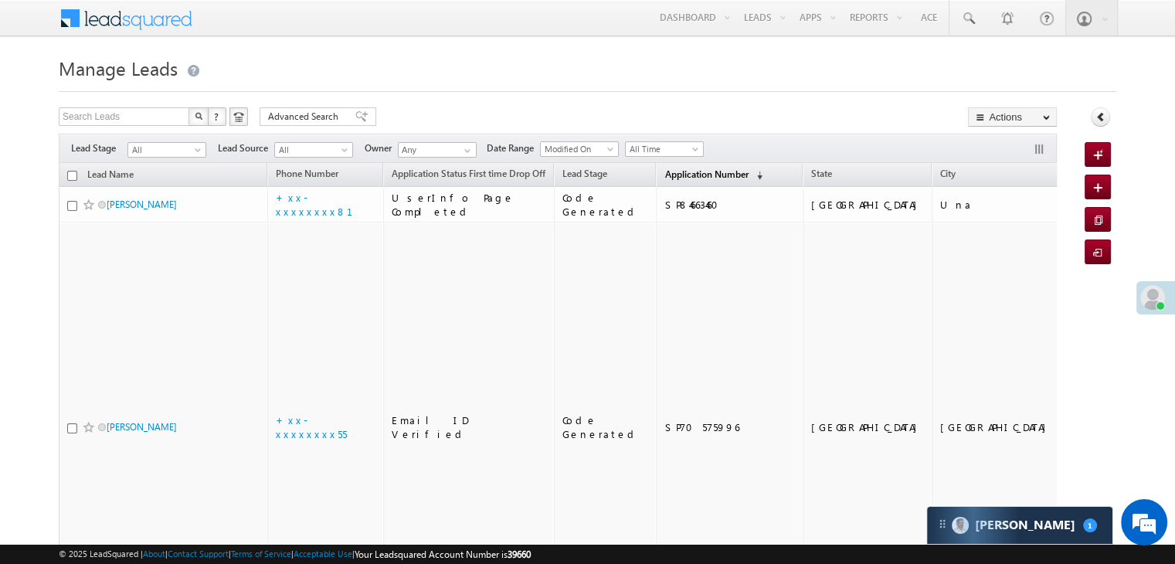
click at [664, 166] on link "Application Number (sorted descending)" at bounding box center [714, 175] width 114 height 20
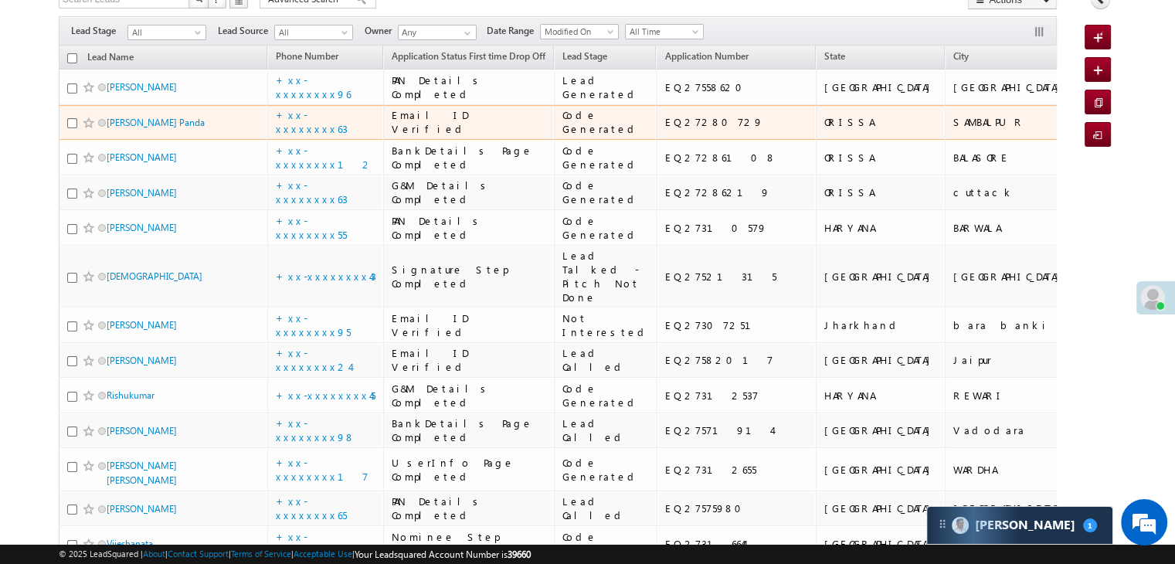
scroll to position [232, 0]
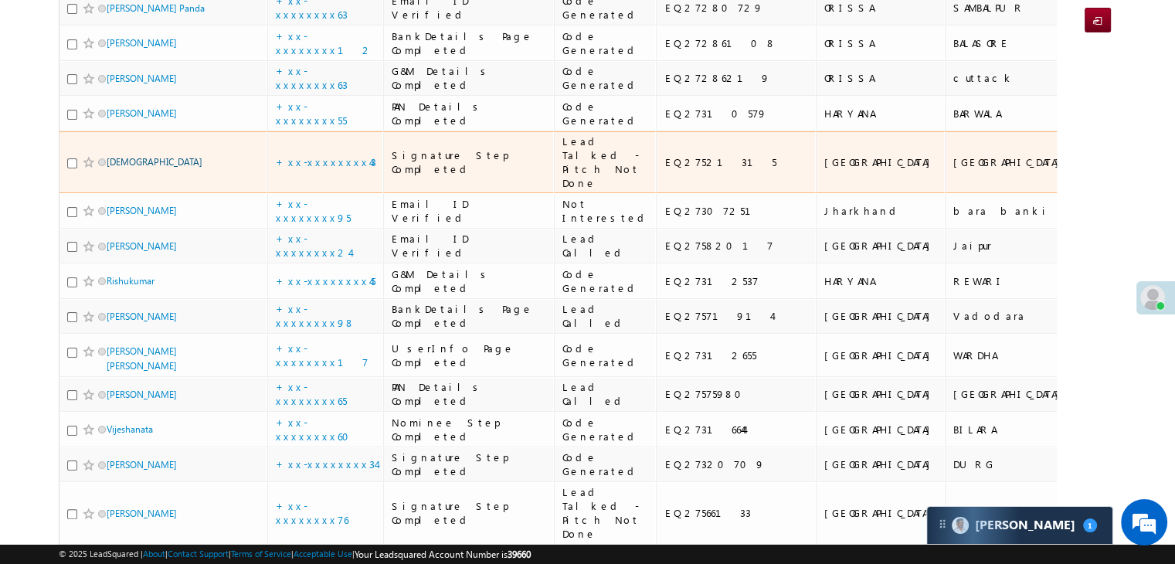
click at [110, 168] on link "[DEMOGRAPHIC_DATA]" at bounding box center [155, 162] width 96 height 12
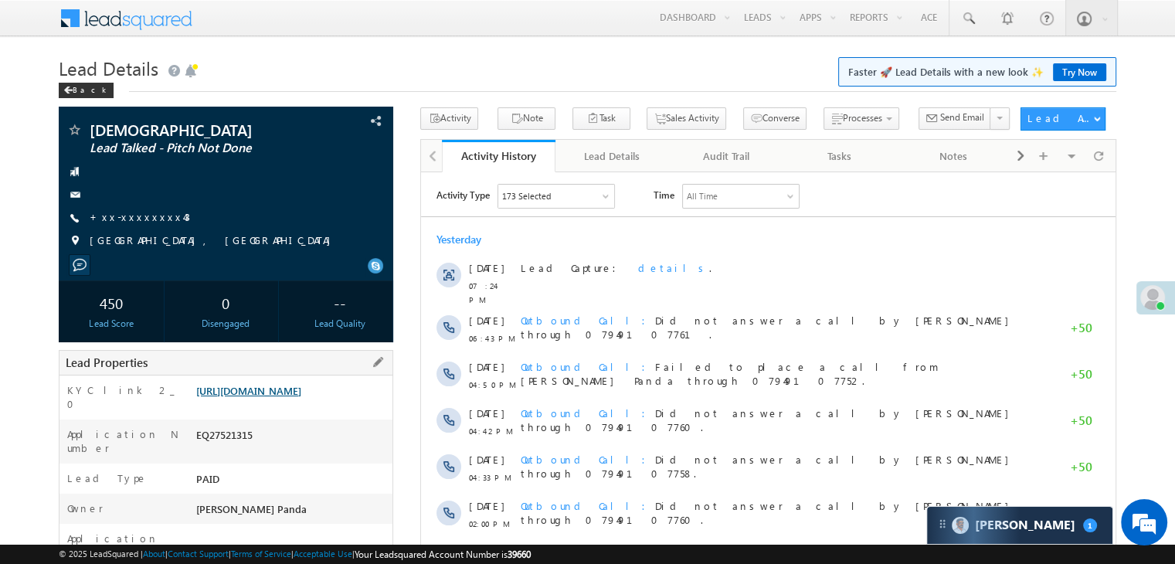
scroll to position [155, 0]
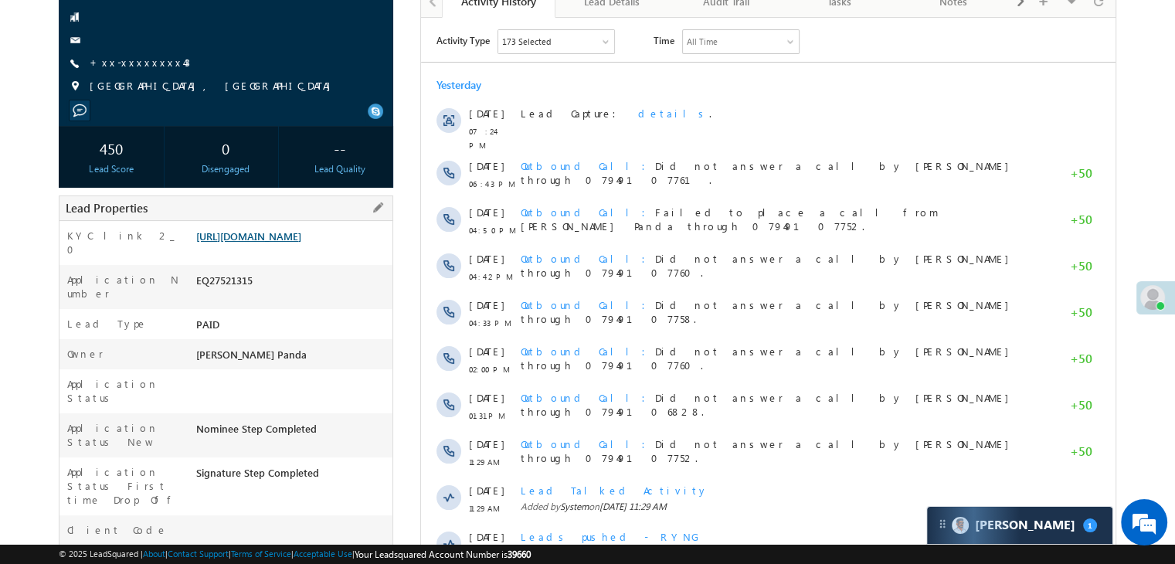
click at [282, 243] on link "[URL][DOMAIN_NAME]" at bounding box center [248, 235] width 105 height 13
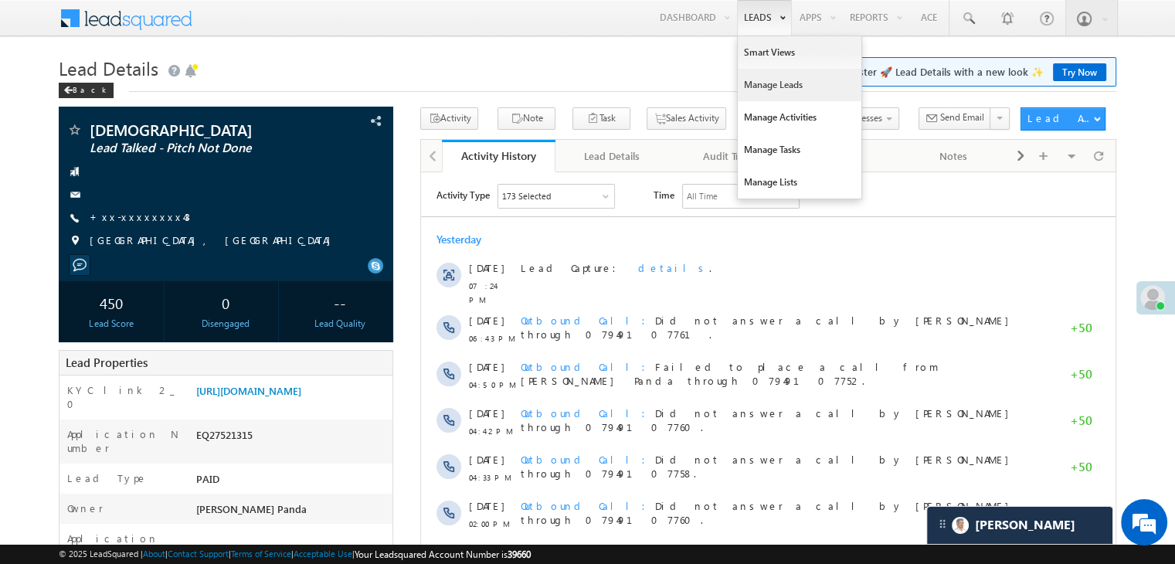
click at [763, 85] on link "Manage Leads" at bounding box center [800, 85] width 124 height 32
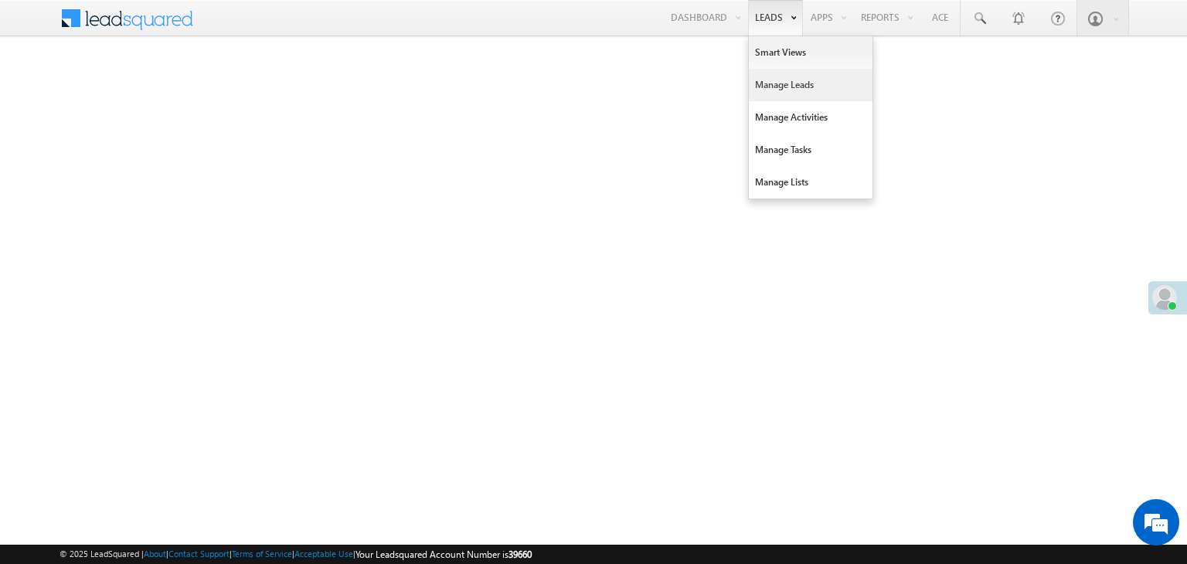
click at [771, 83] on link "Manage Leads" at bounding box center [811, 85] width 124 height 32
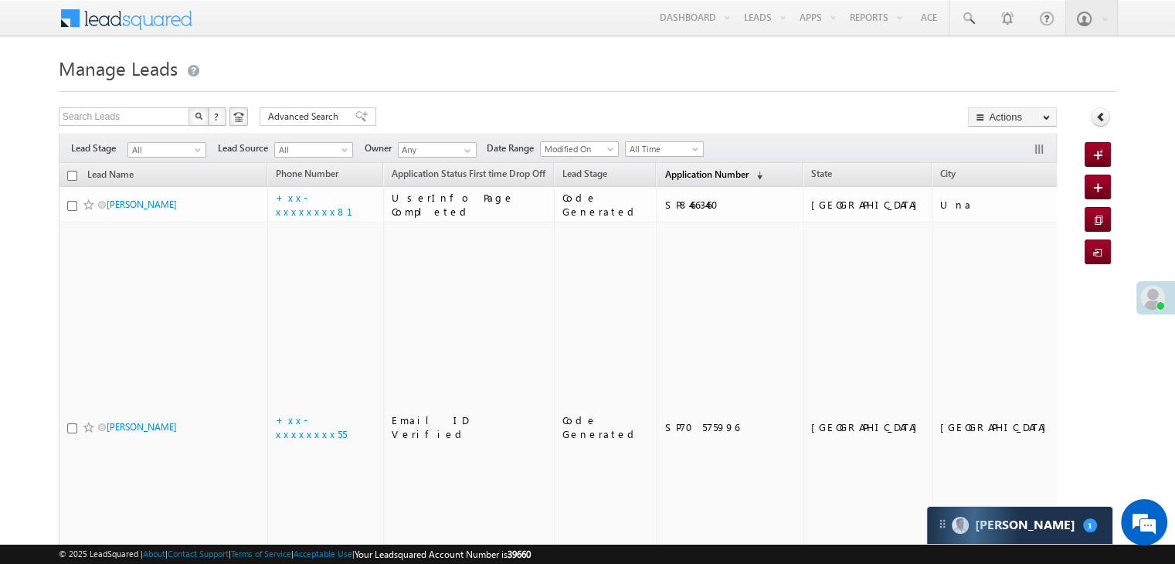
click at [680, 176] on span "Application Number" at bounding box center [706, 174] width 83 height 12
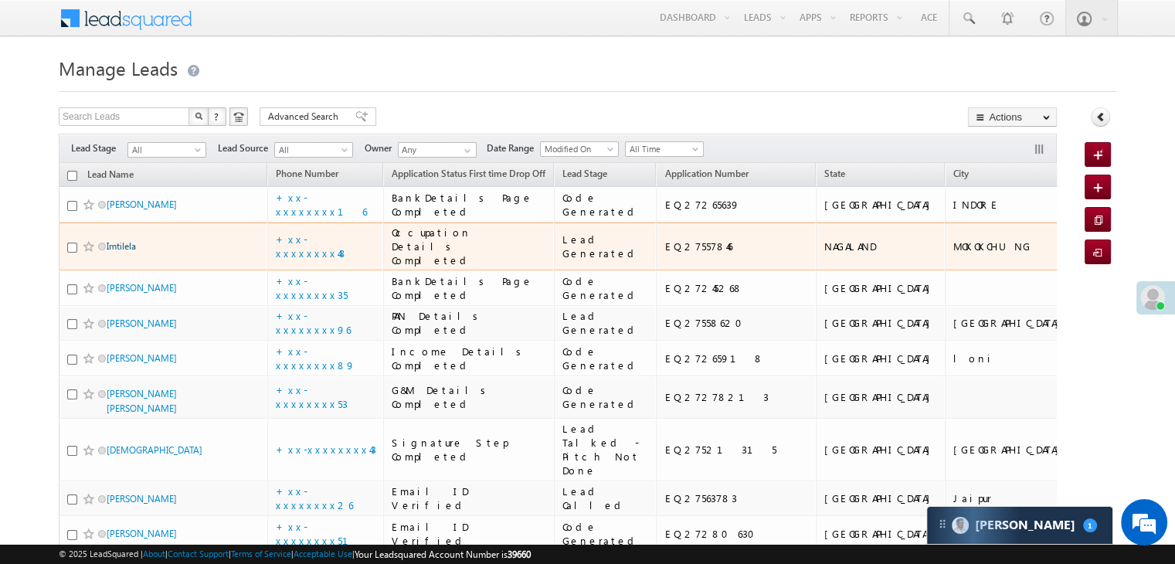
click at [122, 252] on link "Imtilela" at bounding box center [121, 246] width 29 height 12
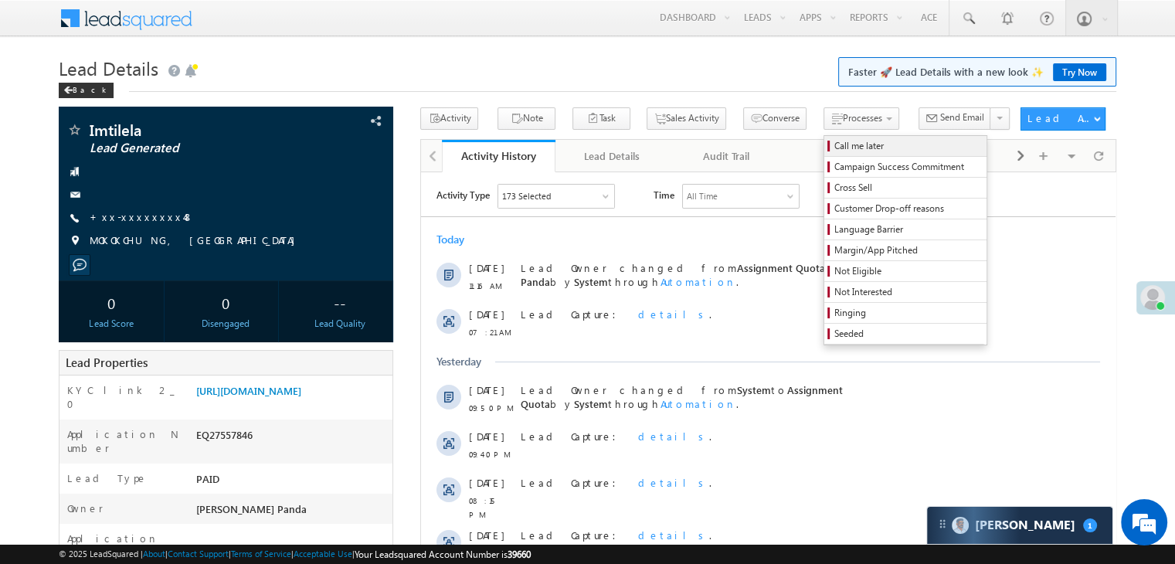
click at [835, 144] on span "Call me later" at bounding box center [908, 146] width 147 height 14
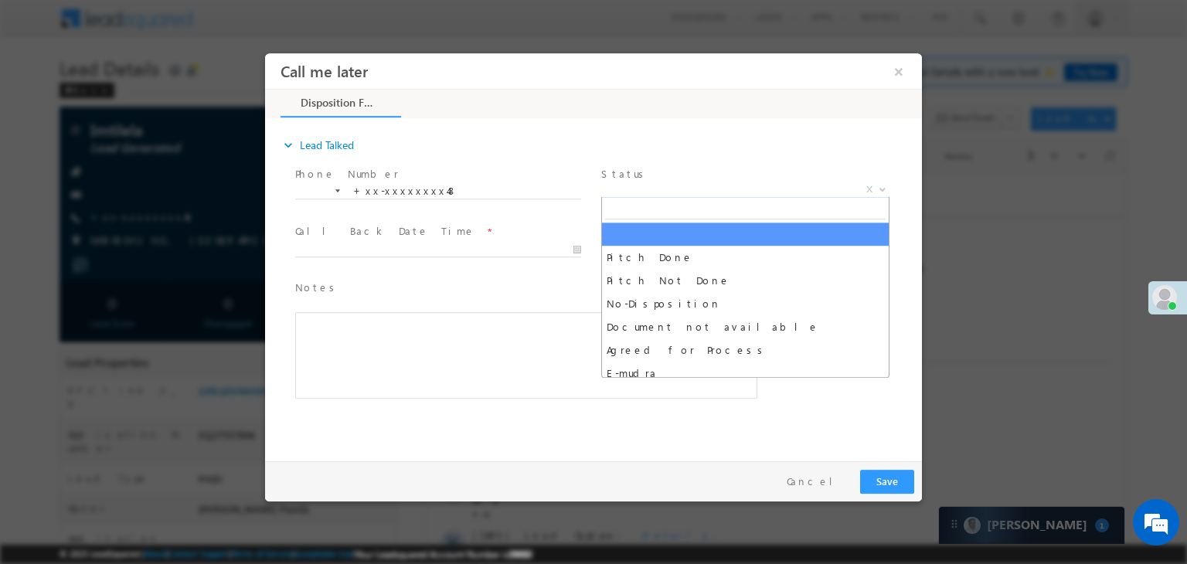
click at [688, 191] on span "X" at bounding box center [745, 189] width 288 height 15
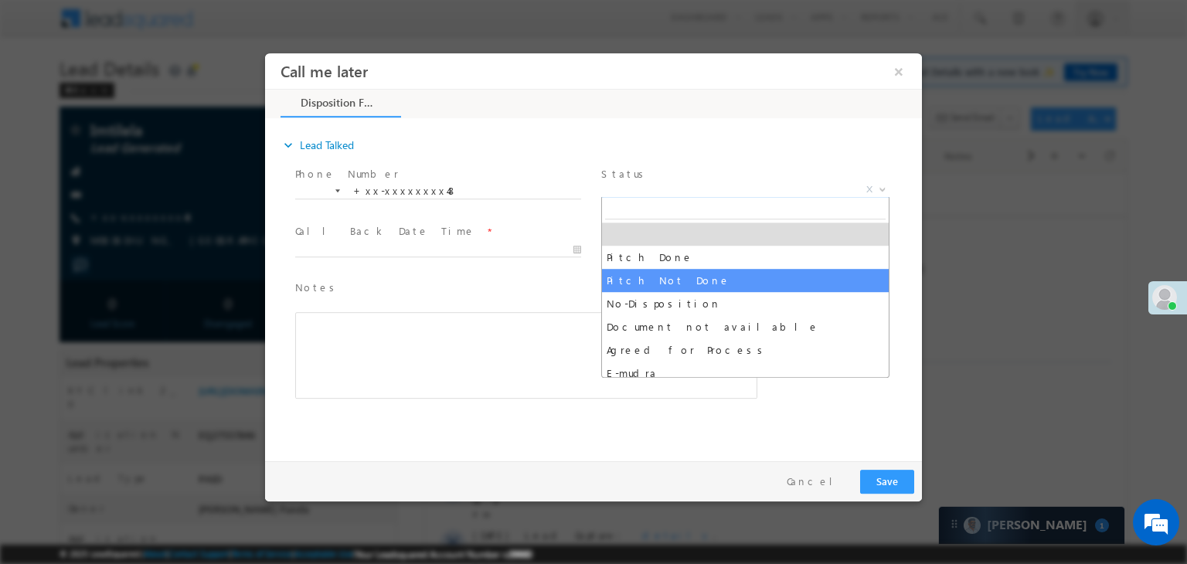
select select "Pitch Not Done"
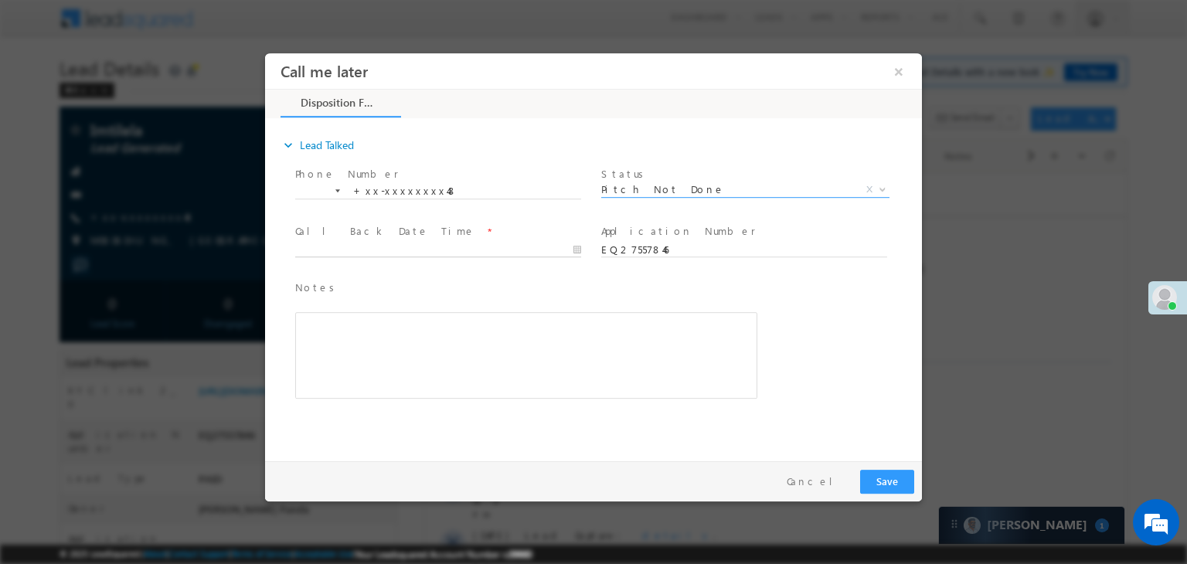
type input "08/22/25 11:17 AM"
click at [524, 250] on input "08/22/25 11:17 AM" at bounding box center [438, 250] width 286 height 15
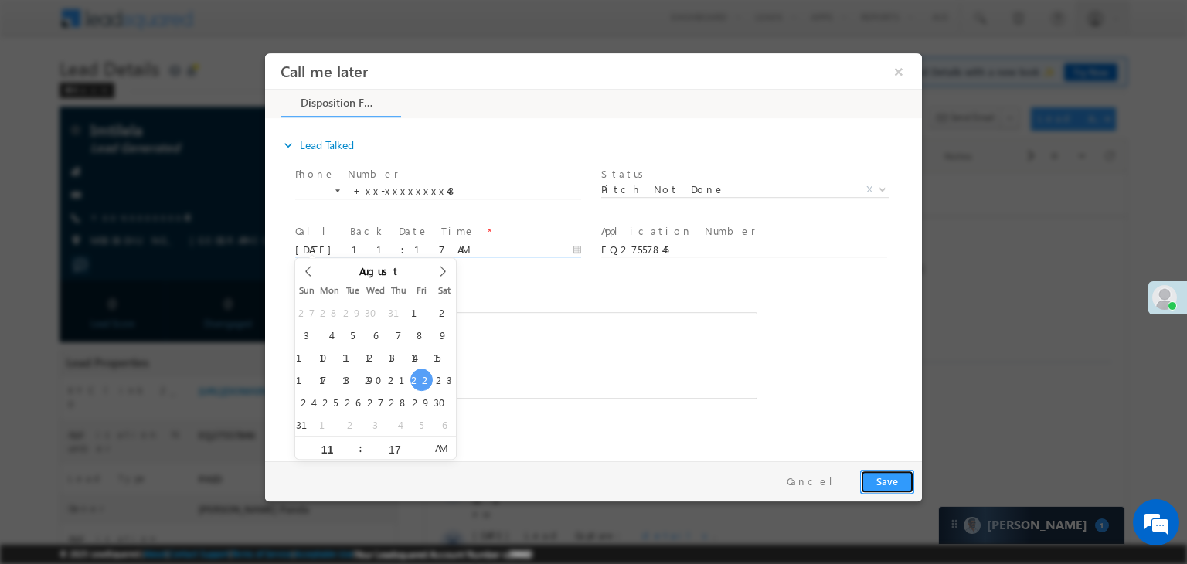
click at [889, 479] on button "Save" at bounding box center [887, 482] width 54 height 24
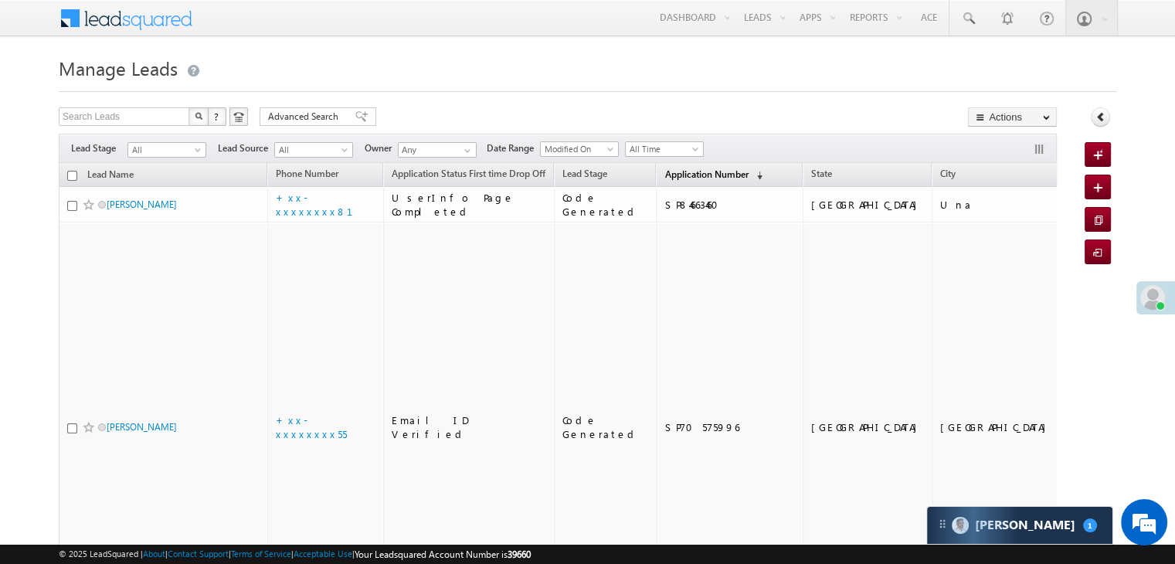
click at [668, 178] on span "Application Number" at bounding box center [706, 174] width 83 height 12
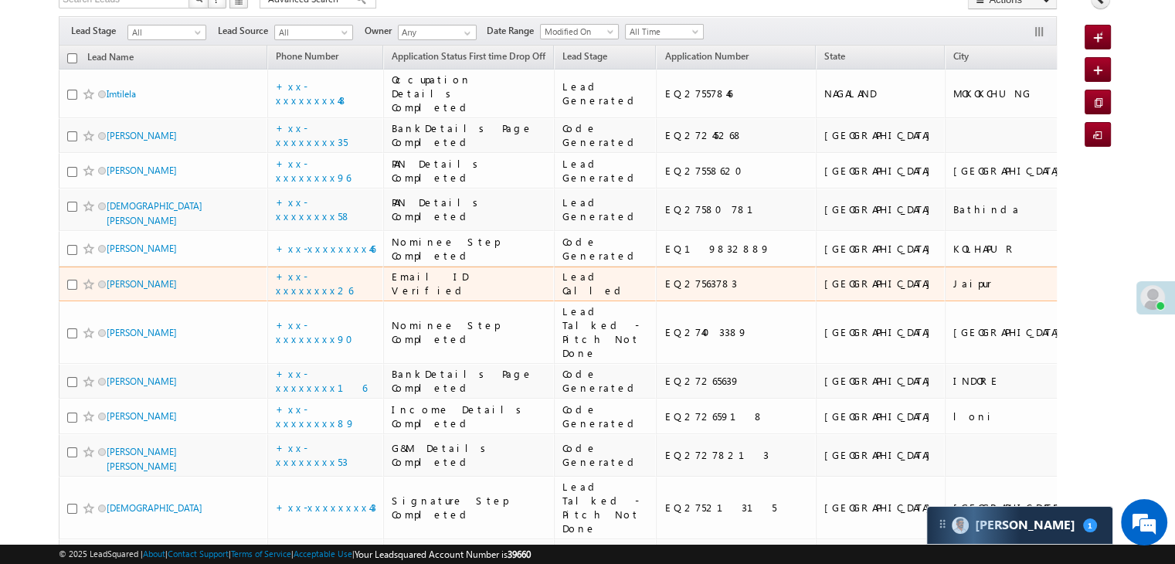
scroll to position [232, 0]
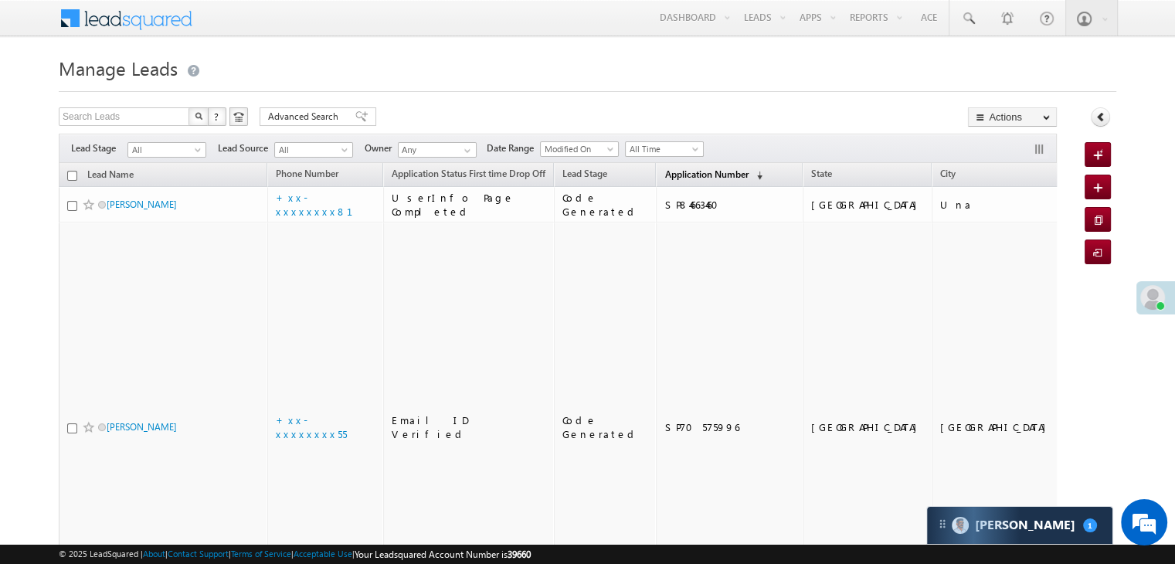
click at [681, 177] on span "Application Number" at bounding box center [706, 174] width 83 height 12
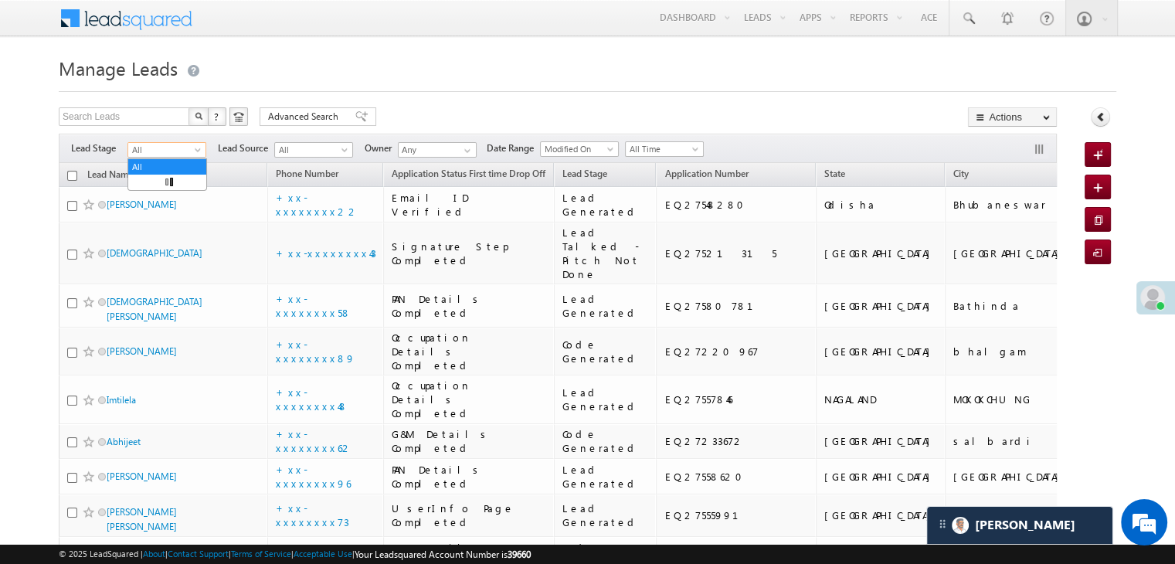
click at [198, 149] on span at bounding box center [199, 153] width 12 height 12
click at [174, 180] on link "Lead Generated" at bounding box center [167, 182] width 78 height 14
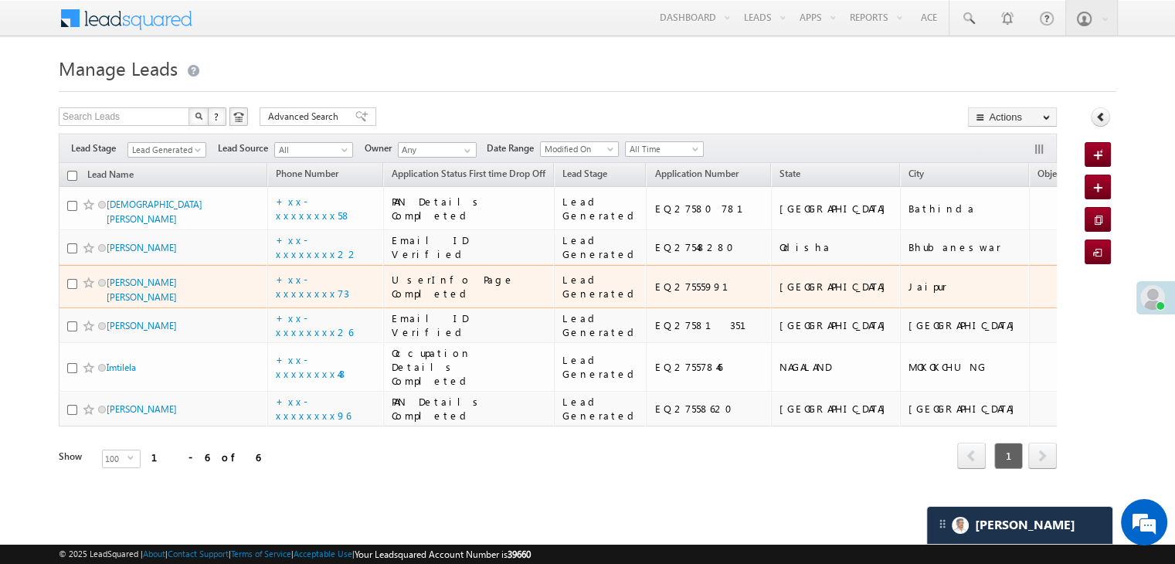
scroll to position [296, 0]
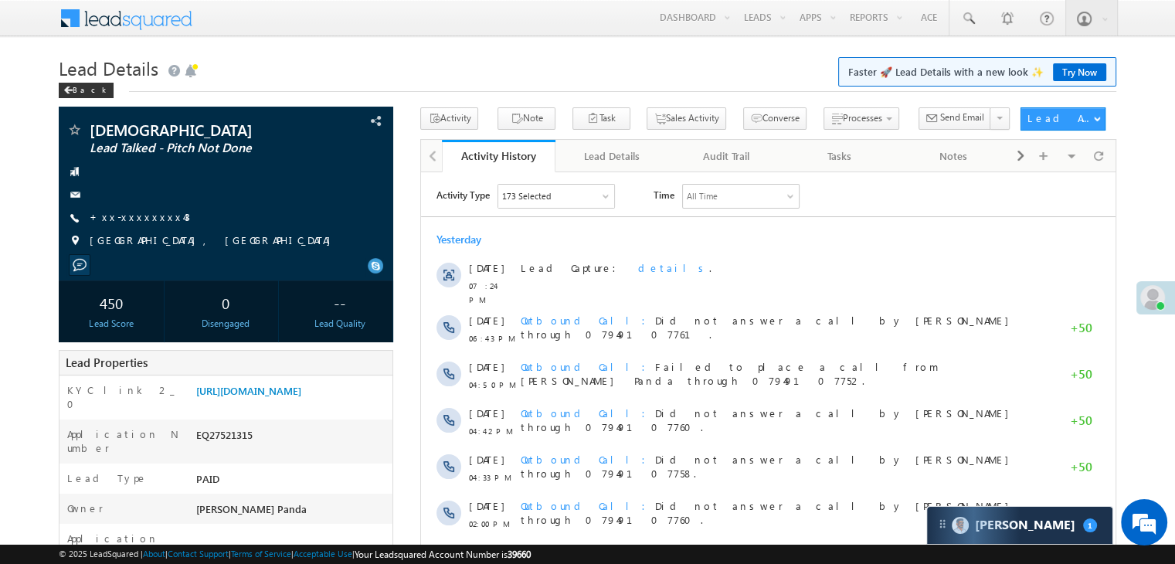
scroll to position [155, 0]
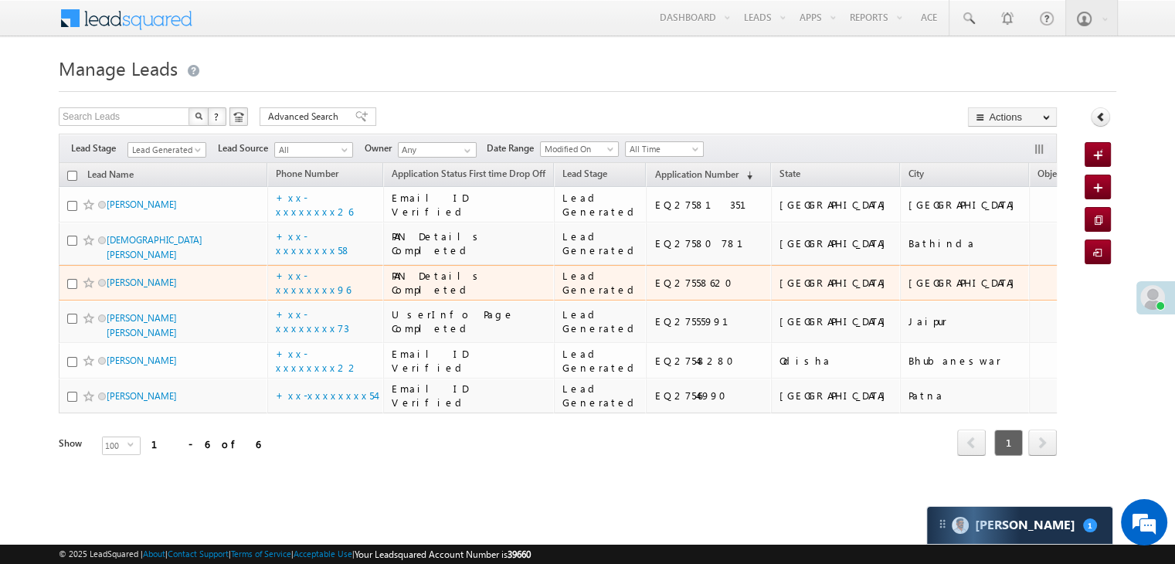
scroll to position [64, 0]
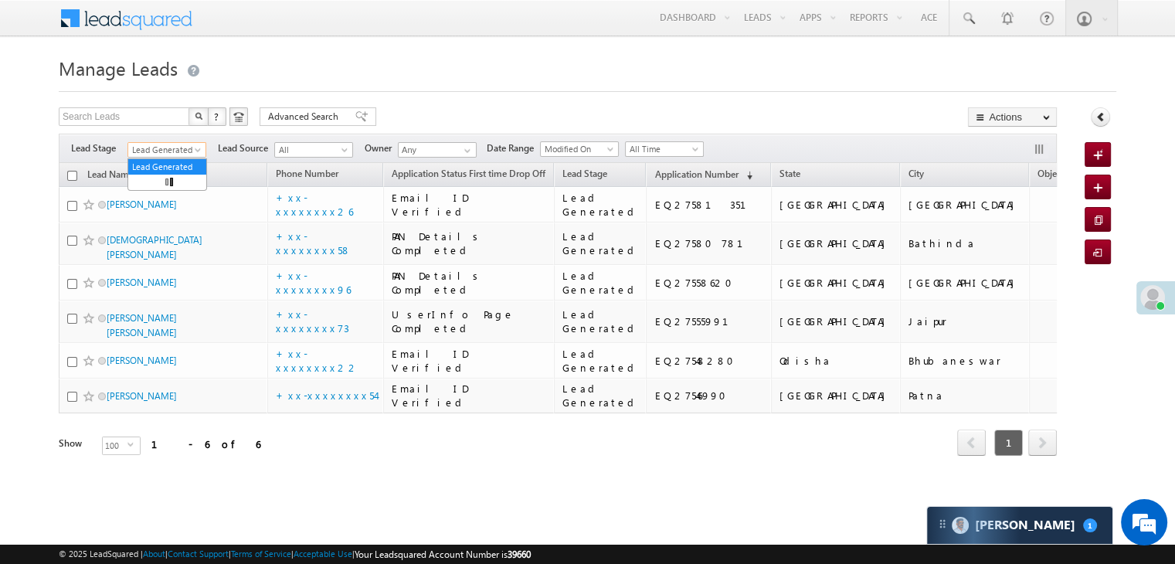
click at [194, 147] on span at bounding box center [199, 153] width 12 height 12
click at [170, 160] on link "All" at bounding box center [167, 167] width 78 height 14
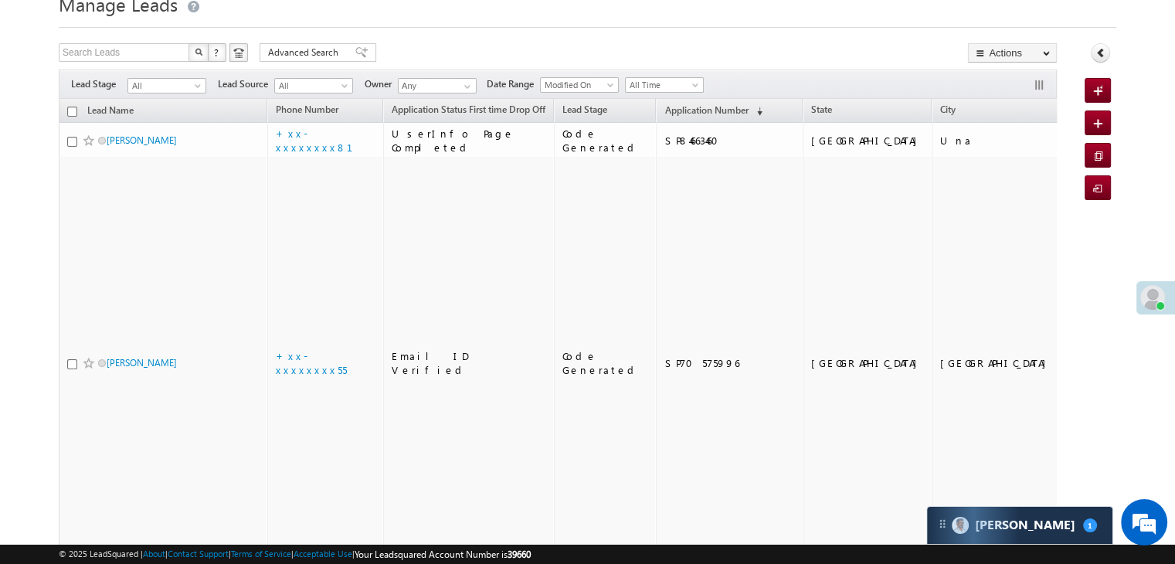
scroll to position [0, 0]
click at [688, 115] on span "Application Number" at bounding box center [706, 110] width 83 height 12
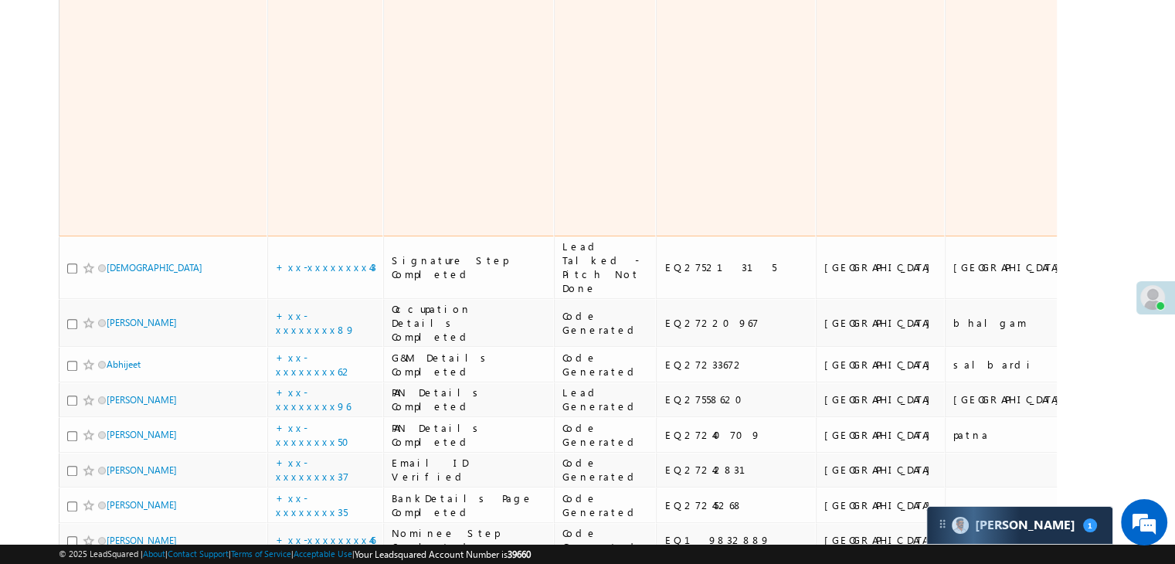
scroll to position [914, 0]
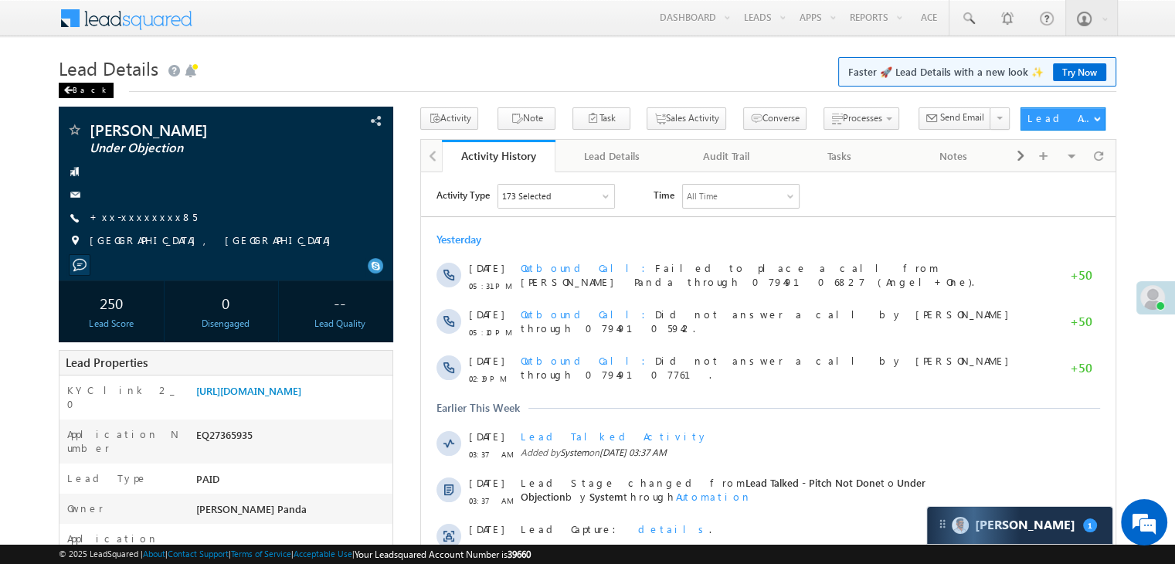
click at [68, 87] on span at bounding box center [67, 91] width 9 height 8
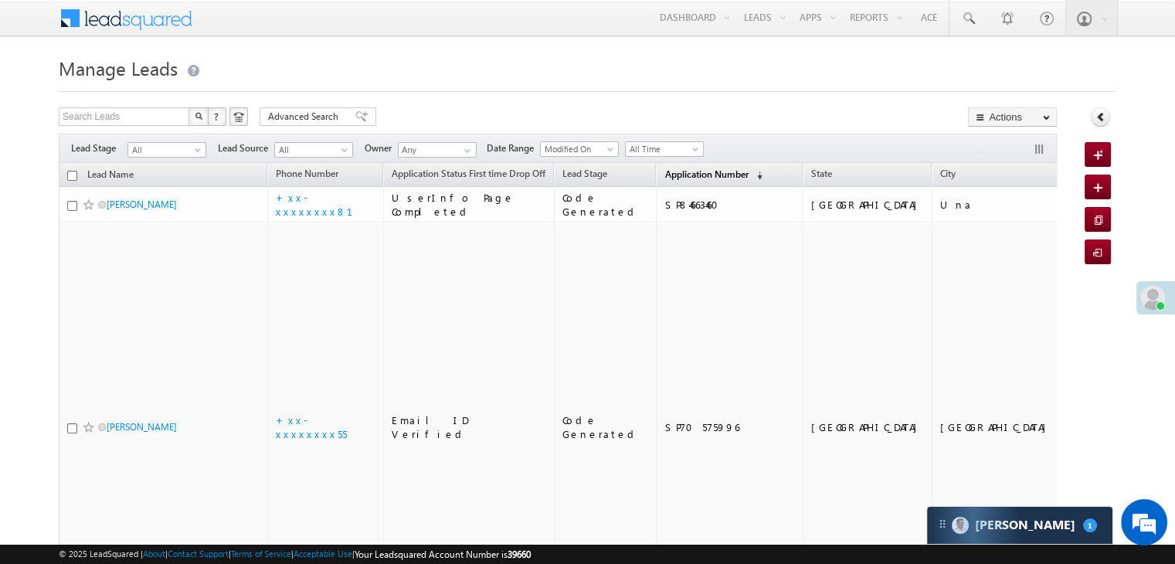
click at [665, 172] on span "Application Number" at bounding box center [706, 174] width 83 height 12
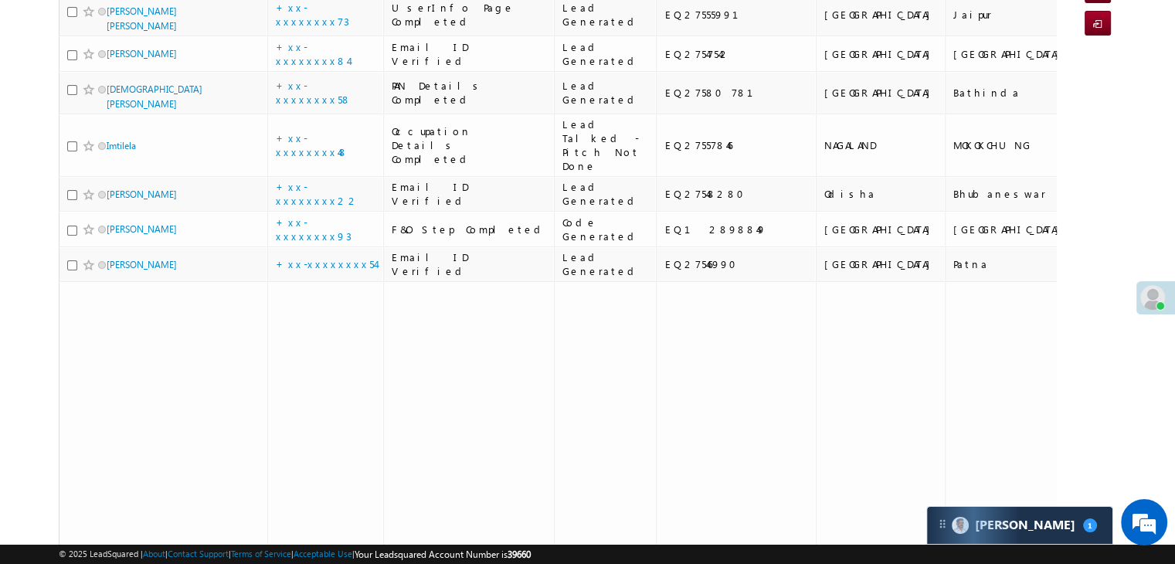
scroll to position [232, 0]
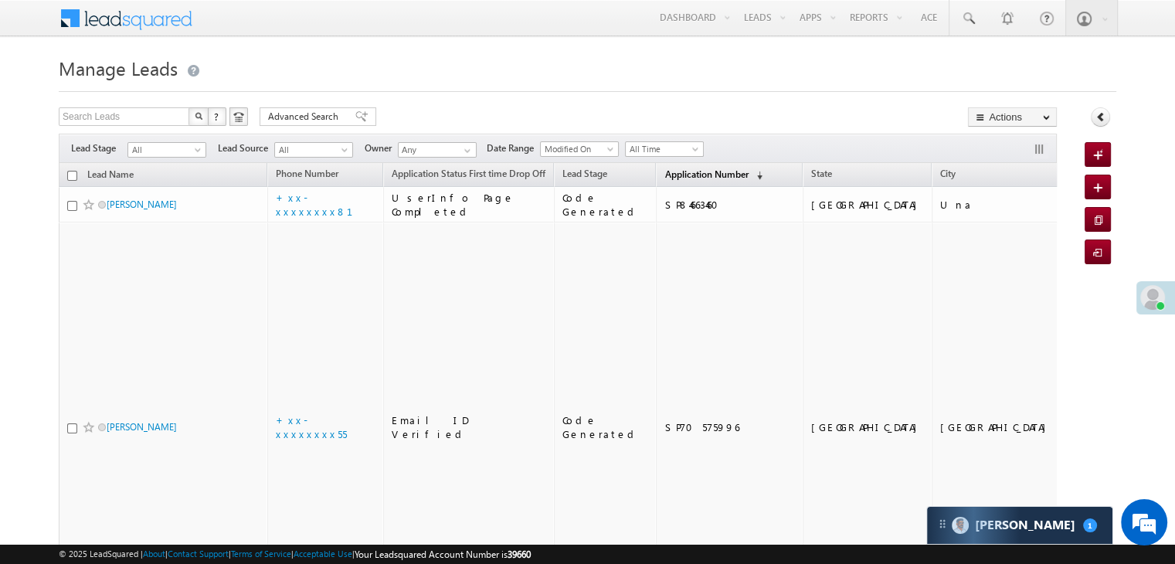
click at [680, 174] on span "Application Number" at bounding box center [706, 174] width 83 height 12
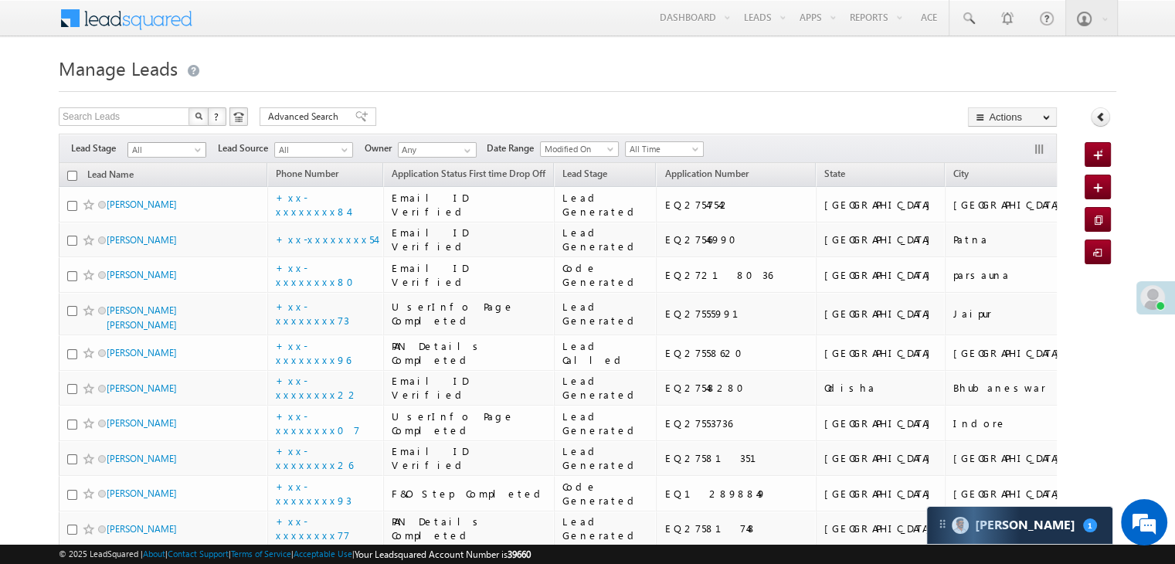
click at [198, 150] on span at bounding box center [199, 153] width 12 height 12
click at [180, 185] on link "Lead Generated" at bounding box center [167, 182] width 78 height 14
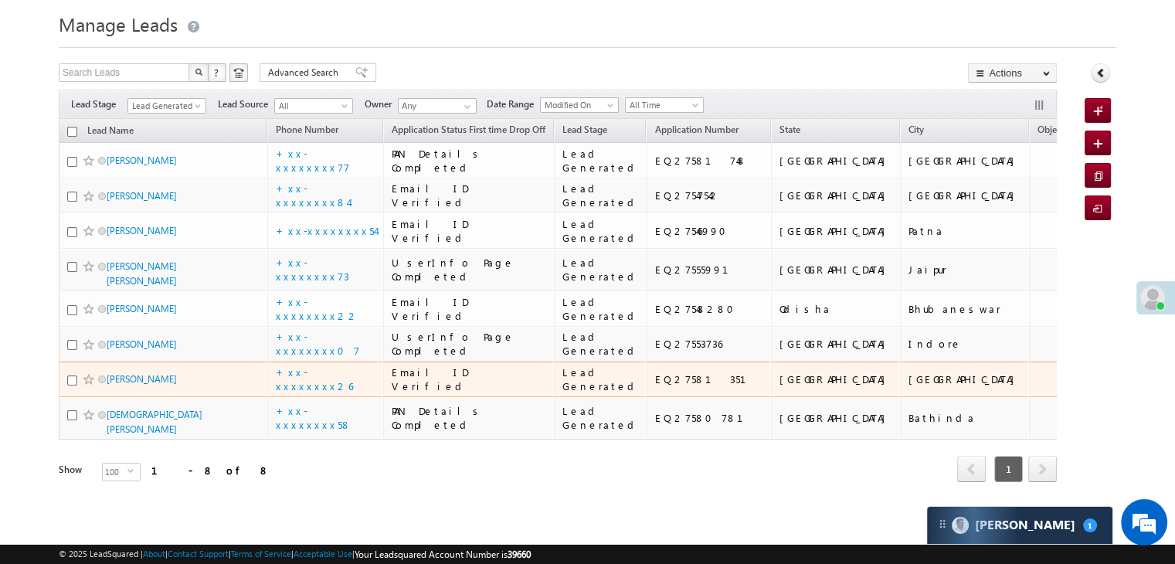
scroll to position [90, 0]
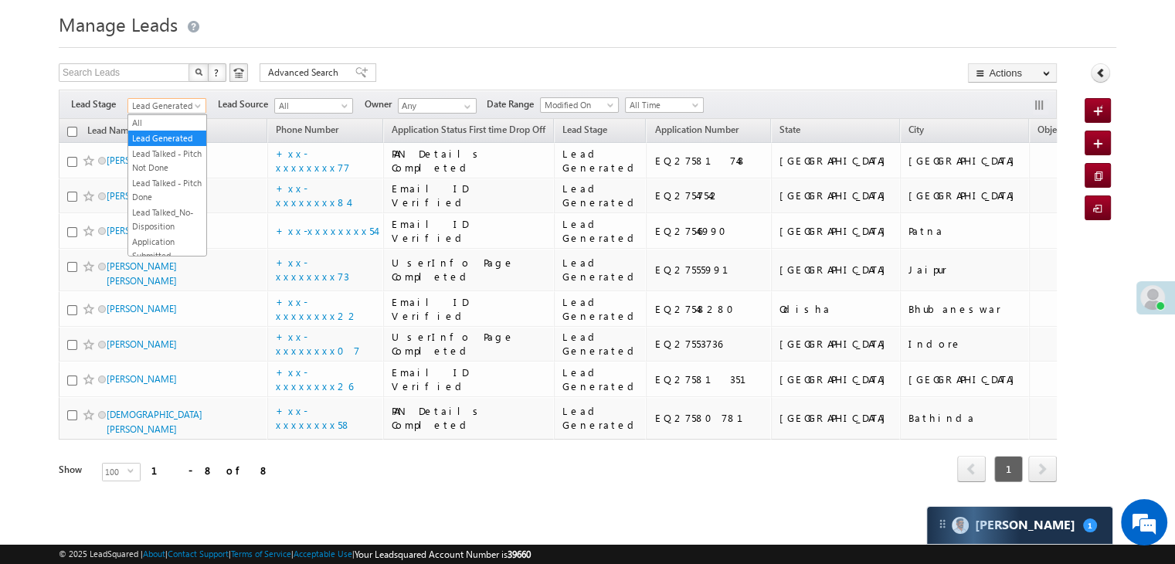
click at [185, 99] on span "Lead Generated" at bounding box center [164, 106] width 73 height 14
click at [170, 116] on link "All" at bounding box center [167, 123] width 78 height 14
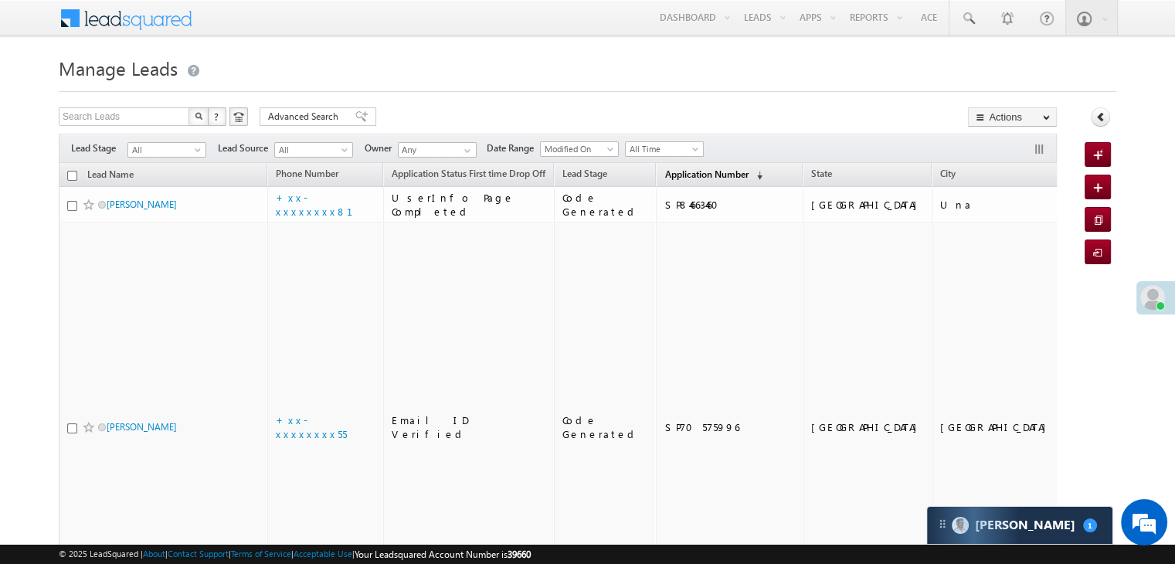
click at [702, 167] on link "Application Number (sorted descending)" at bounding box center [714, 175] width 114 height 20
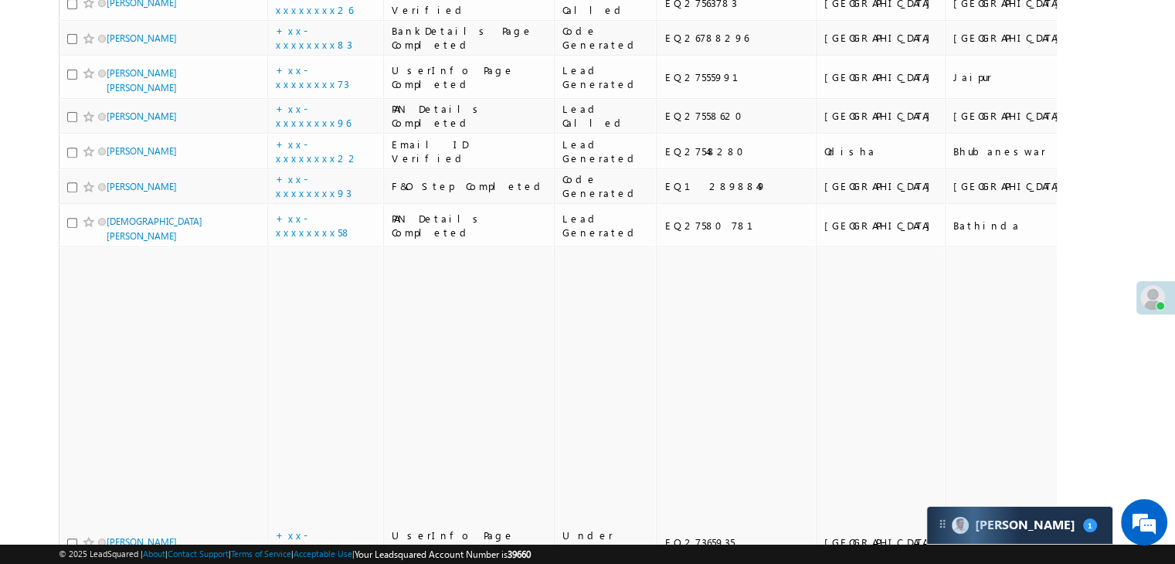
scroll to position [618, 0]
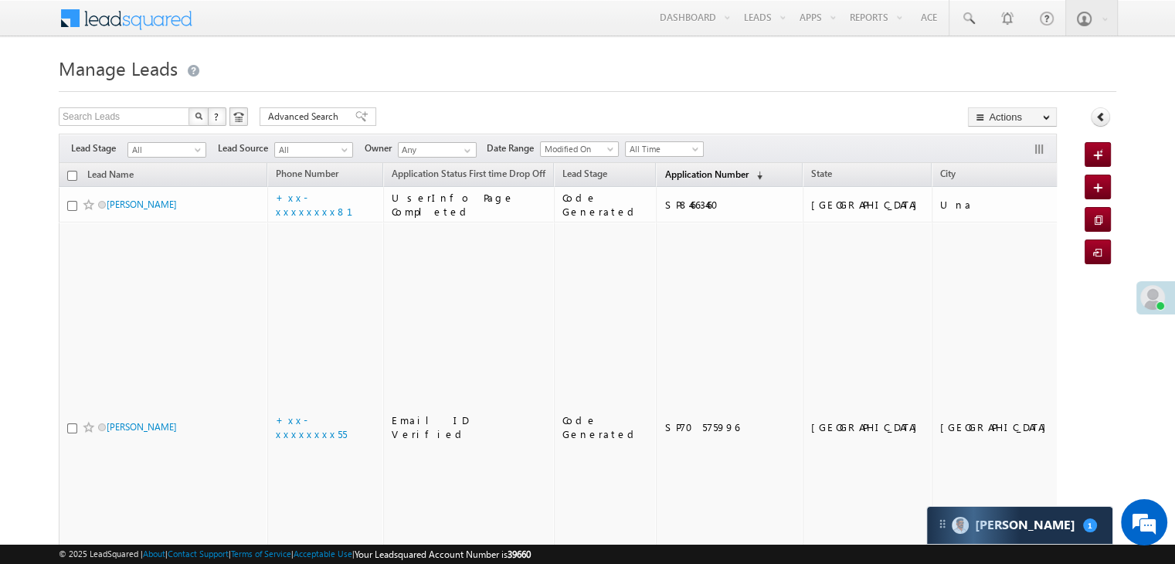
click at [665, 171] on span "Application Number" at bounding box center [706, 174] width 83 height 12
click at [673, 172] on span "Application Number" at bounding box center [706, 174] width 83 height 12
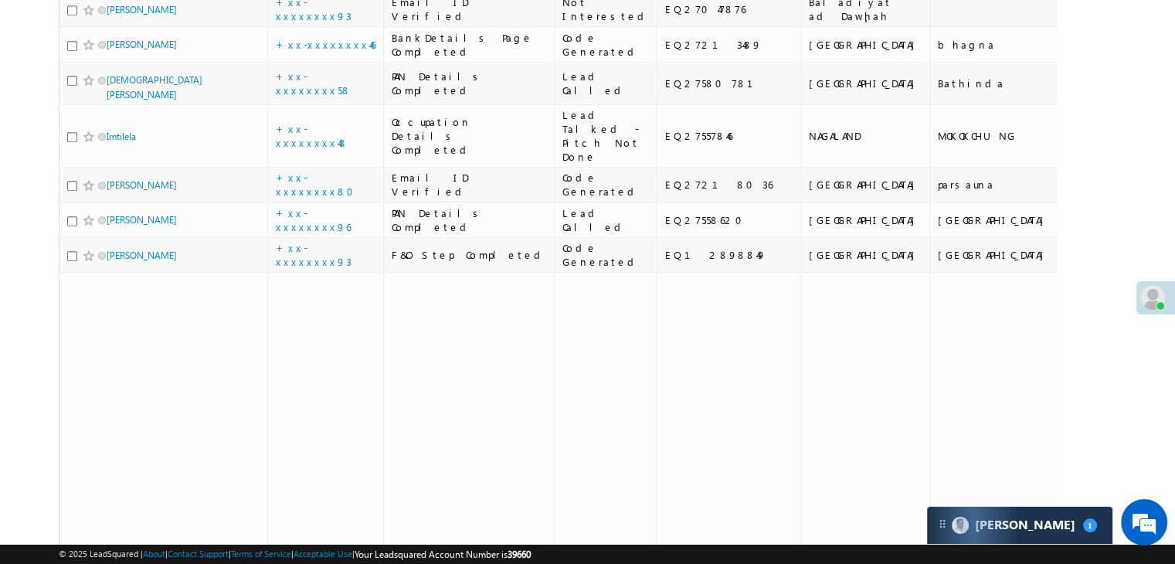
scroll to position [1314, 0]
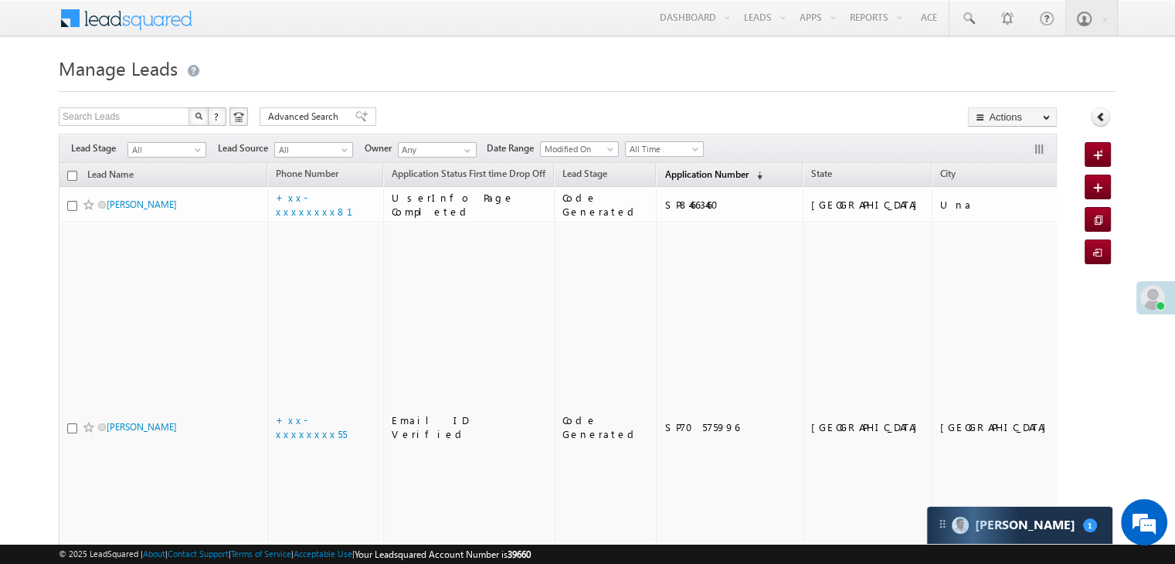
click at [665, 169] on span "Application Number" at bounding box center [706, 174] width 83 height 12
click at [665, 171] on span "Application Number" at bounding box center [706, 174] width 83 height 12
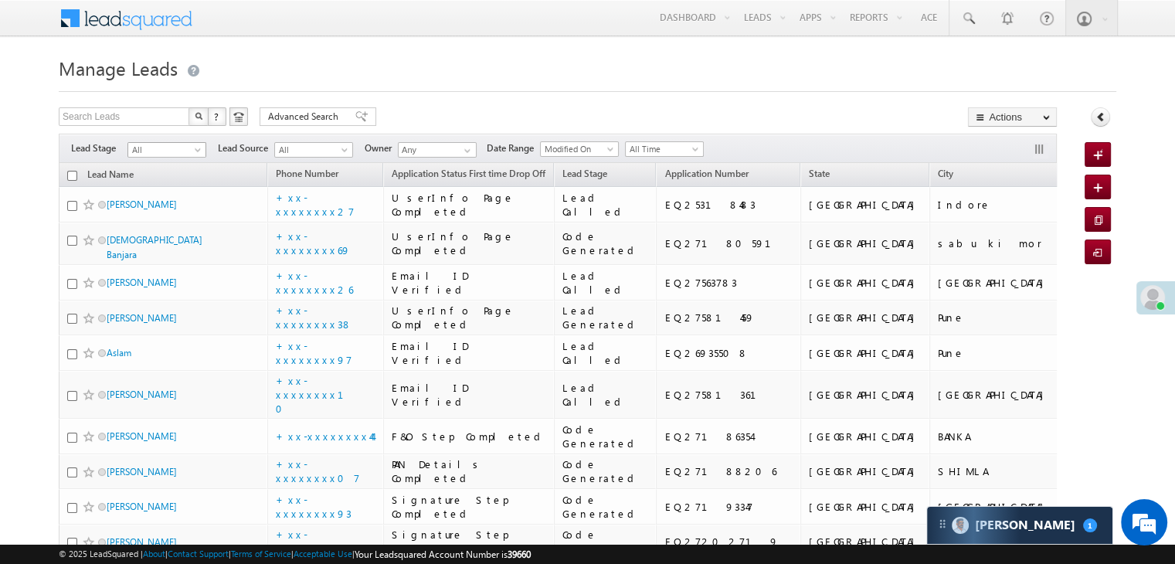
click at [197, 150] on span at bounding box center [199, 153] width 12 height 12
click at [173, 189] on link "Lead Generated" at bounding box center [167, 182] width 78 height 14
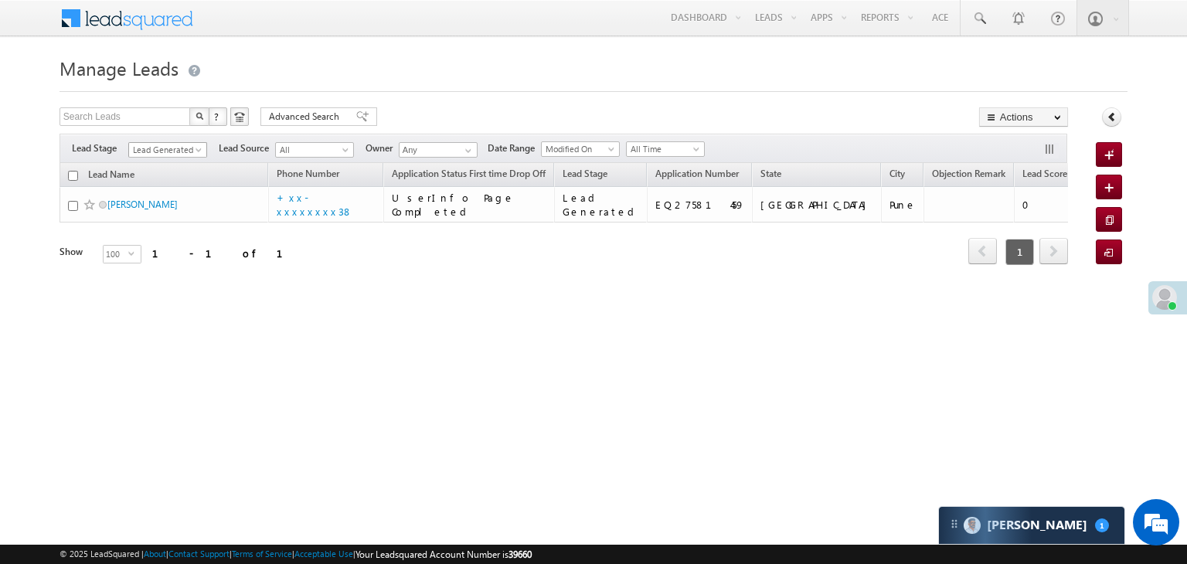
click at [202, 151] on span at bounding box center [200, 153] width 12 height 12
click at [159, 166] on link "All" at bounding box center [168, 167] width 78 height 14
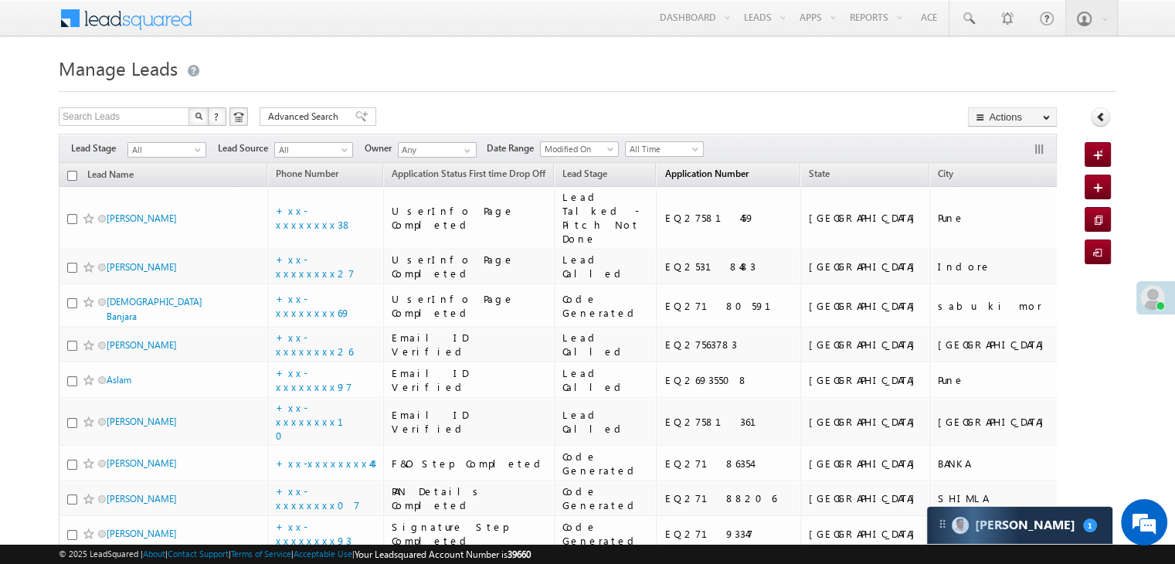
click at [668, 174] on span "Application Number" at bounding box center [706, 174] width 83 height 12
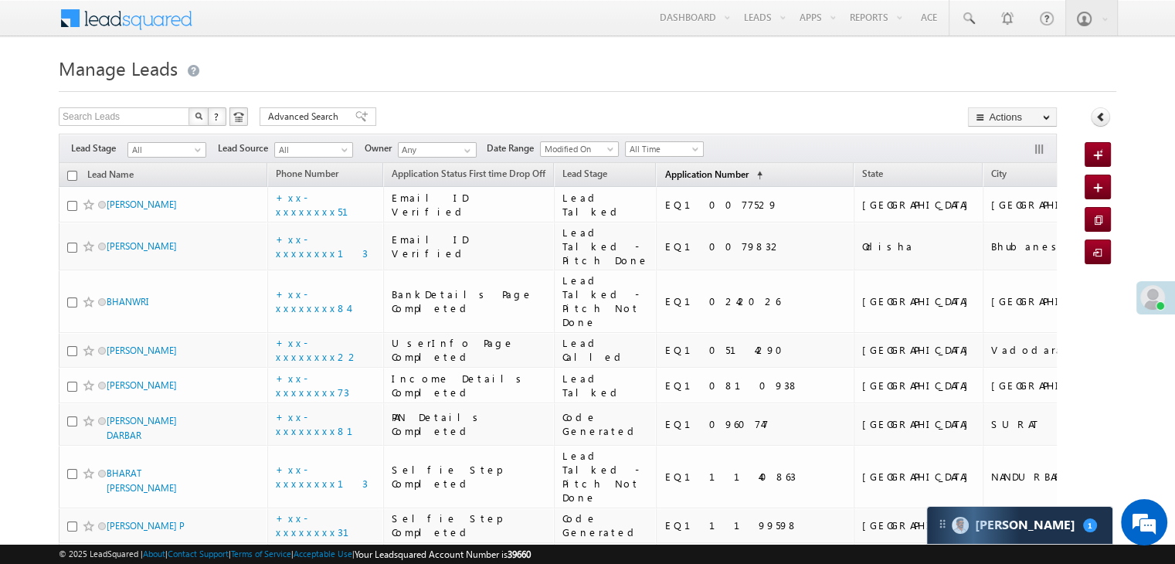
click at [665, 175] on span "Application Number" at bounding box center [706, 174] width 83 height 12
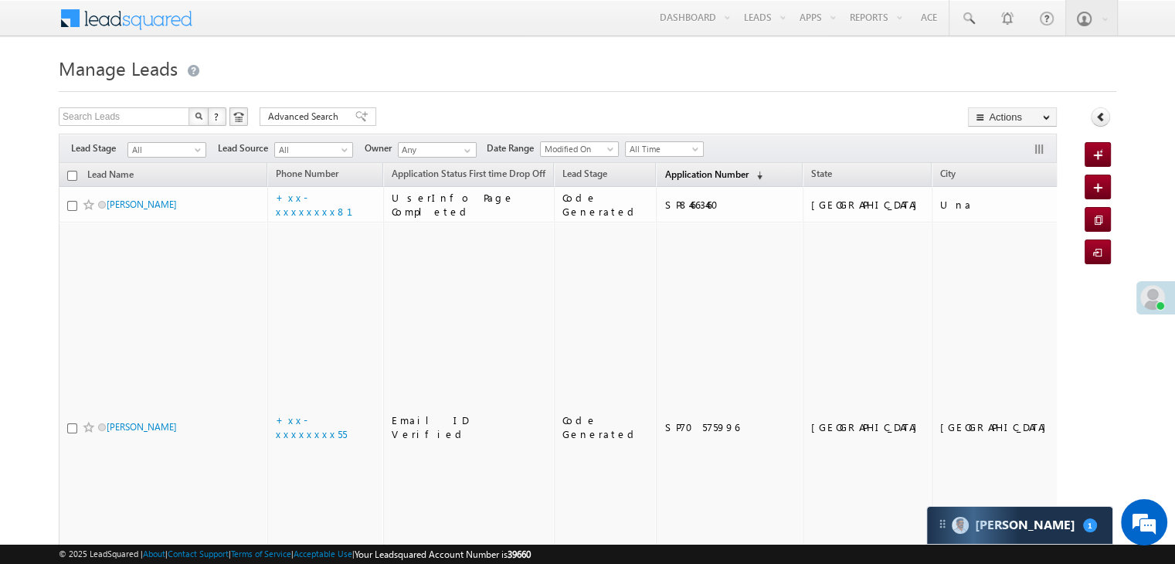
click at [665, 175] on span "Application Number" at bounding box center [706, 174] width 83 height 12
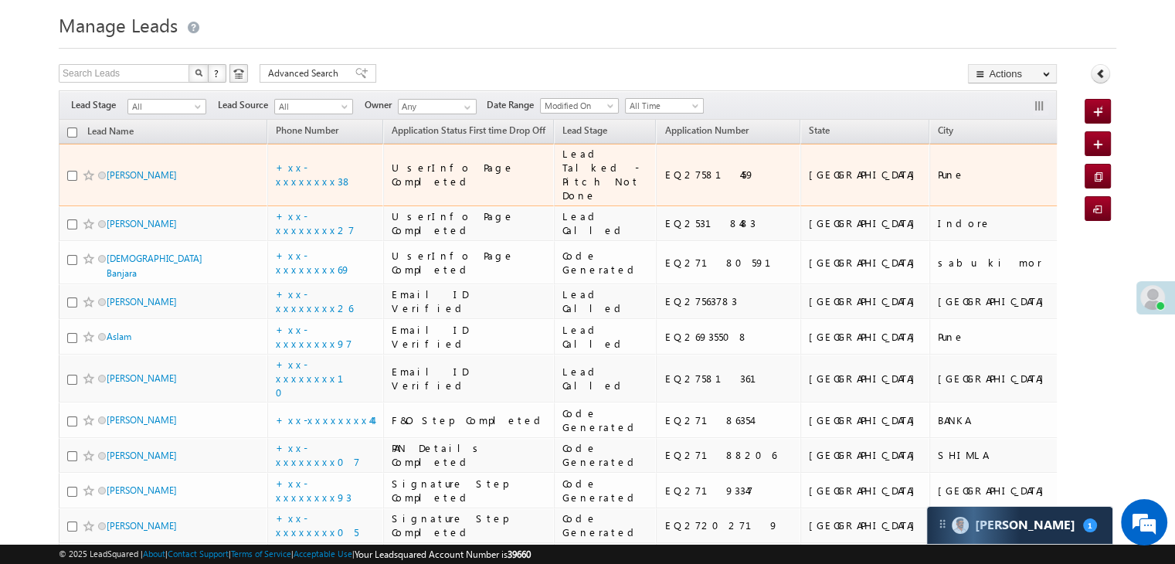
scroll to position [77, 0]
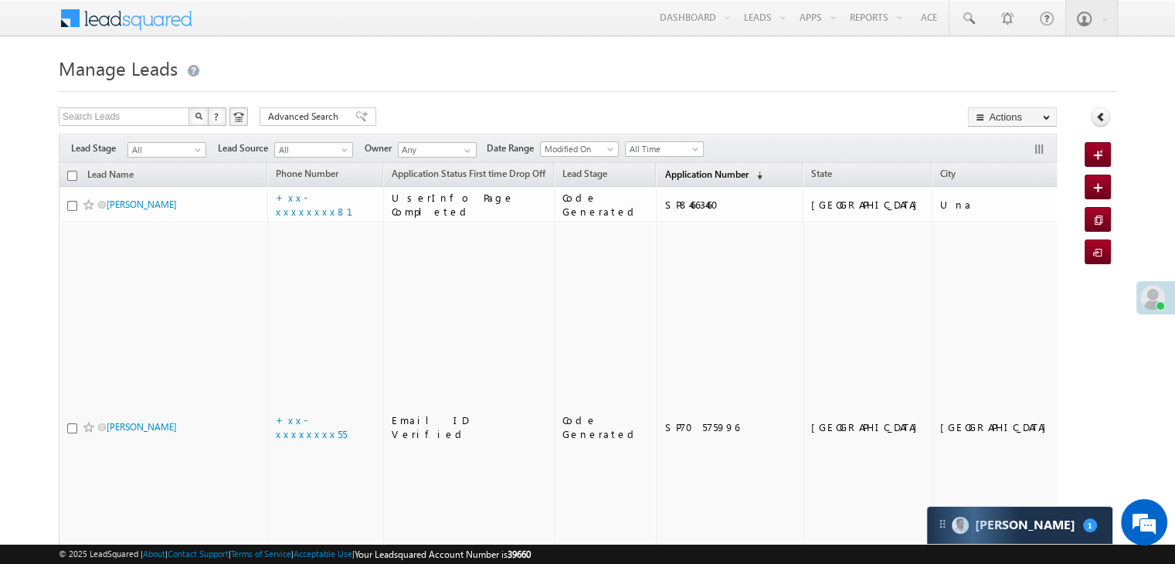
click at [665, 175] on span "Application Number" at bounding box center [706, 174] width 83 height 12
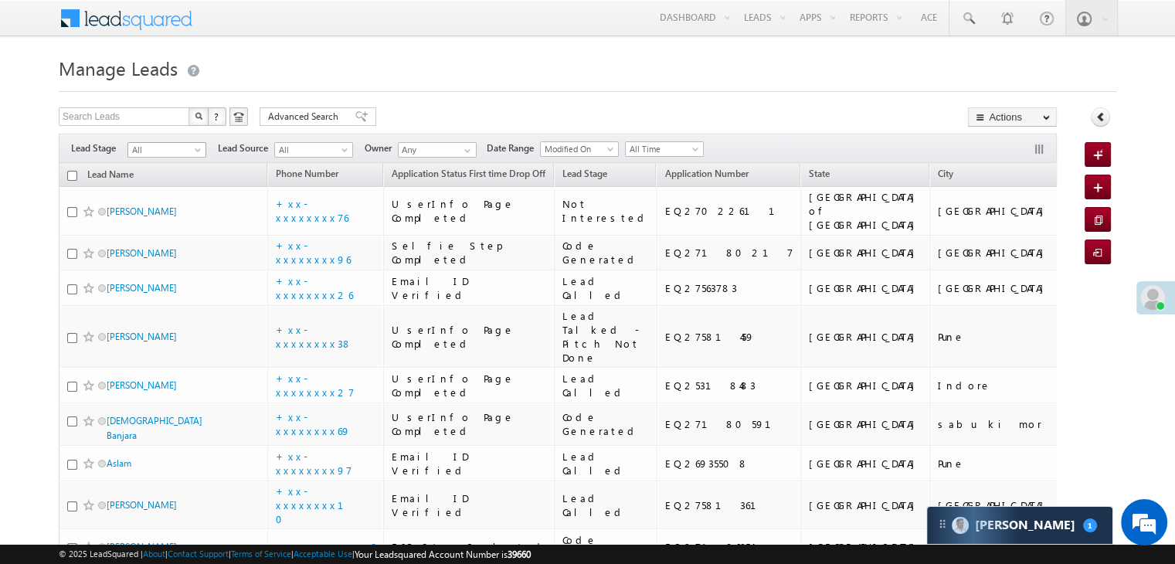
click at [195, 149] on span at bounding box center [199, 153] width 12 height 12
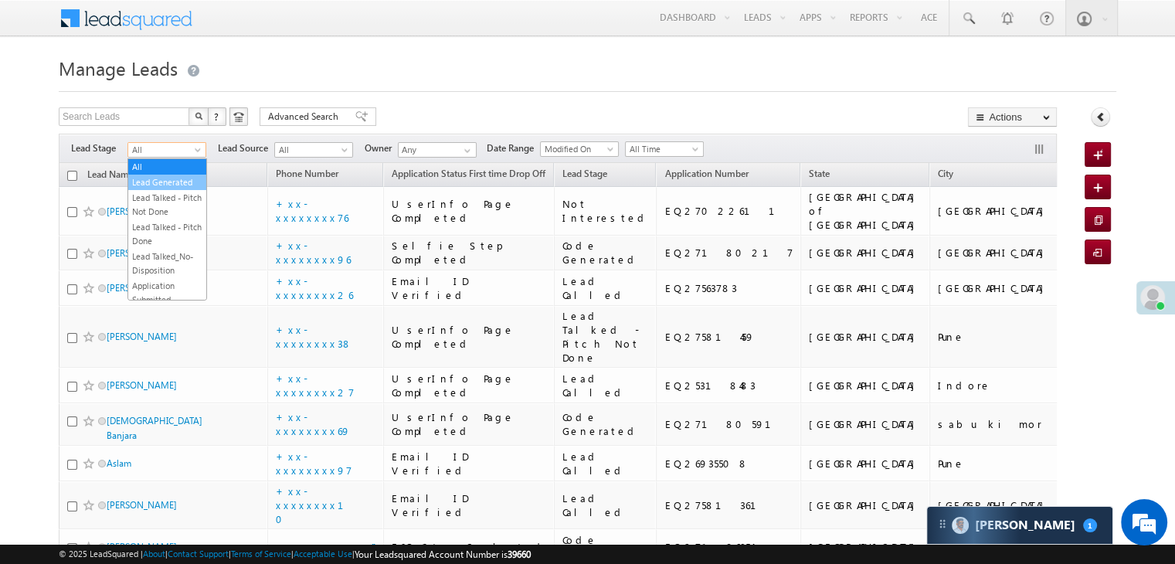
click at [170, 189] on link "Lead Generated" at bounding box center [167, 182] width 78 height 14
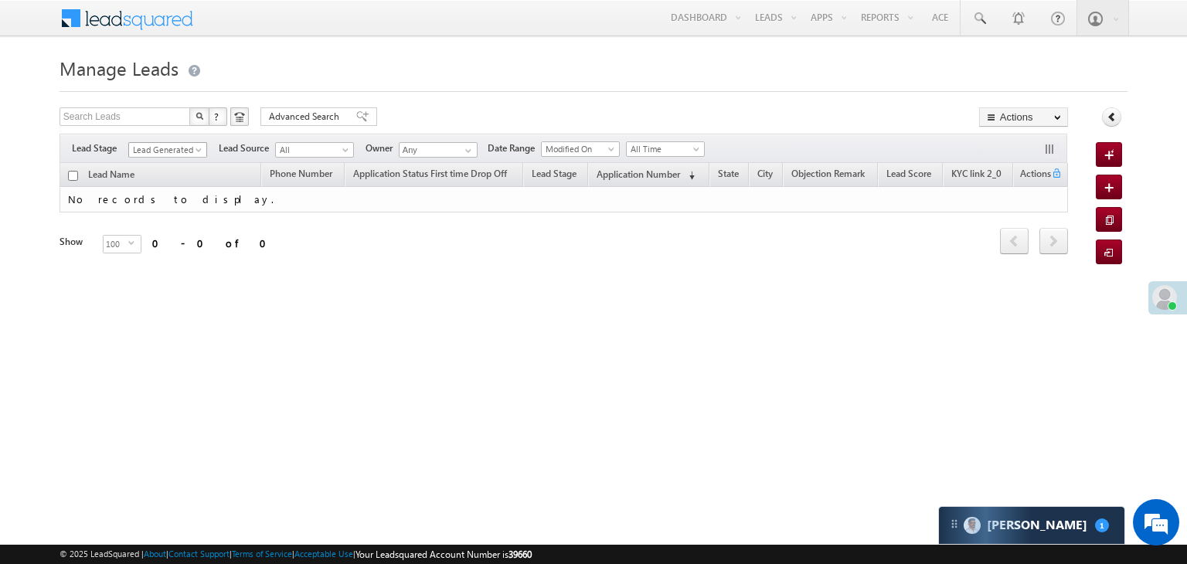
click at [198, 150] on span at bounding box center [200, 153] width 12 height 12
click at [176, 166] on link "All" at bounding box center [168, 167] width 78 height 14
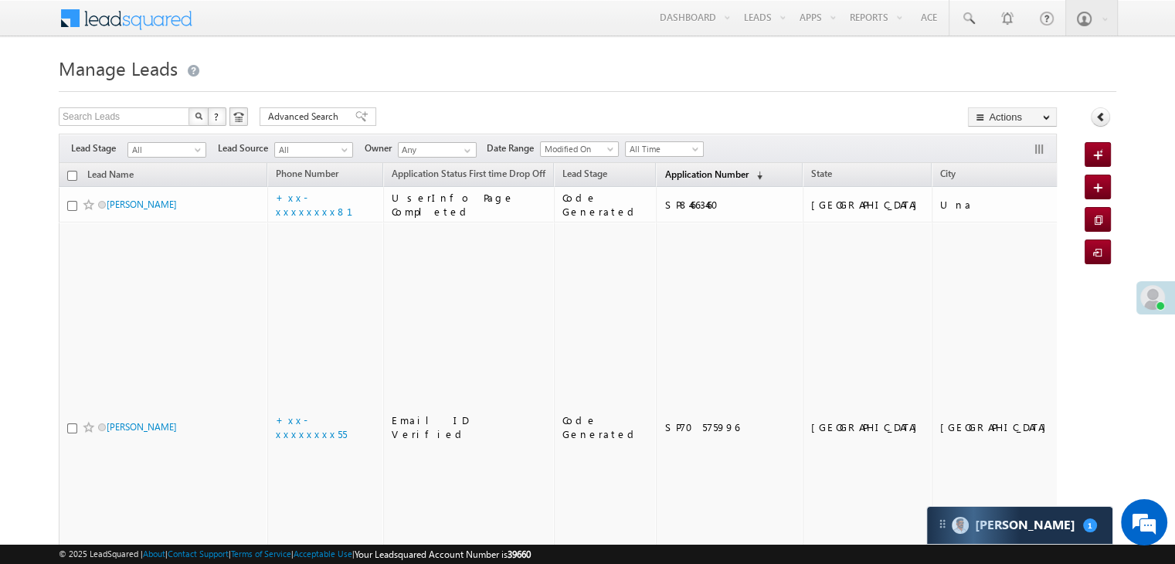
click at [681, 173] on span "Application Number" at bounding box center [706, 174] width 83 height 12
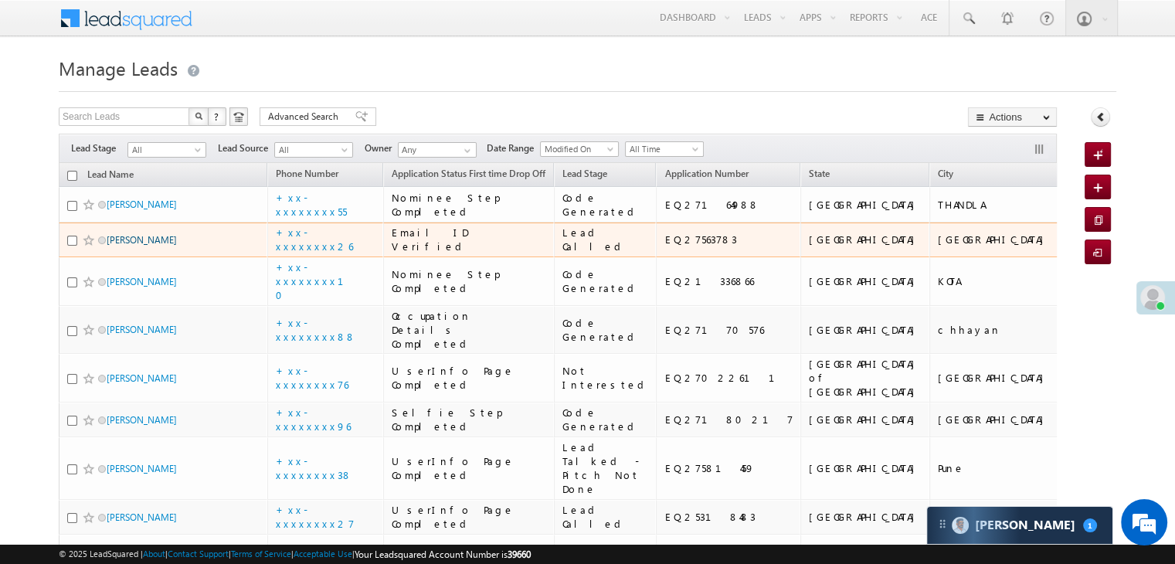
click at [136, 246] on link "[PERSON_NAME]" at bounding box center [142, 240] width 70 height 12
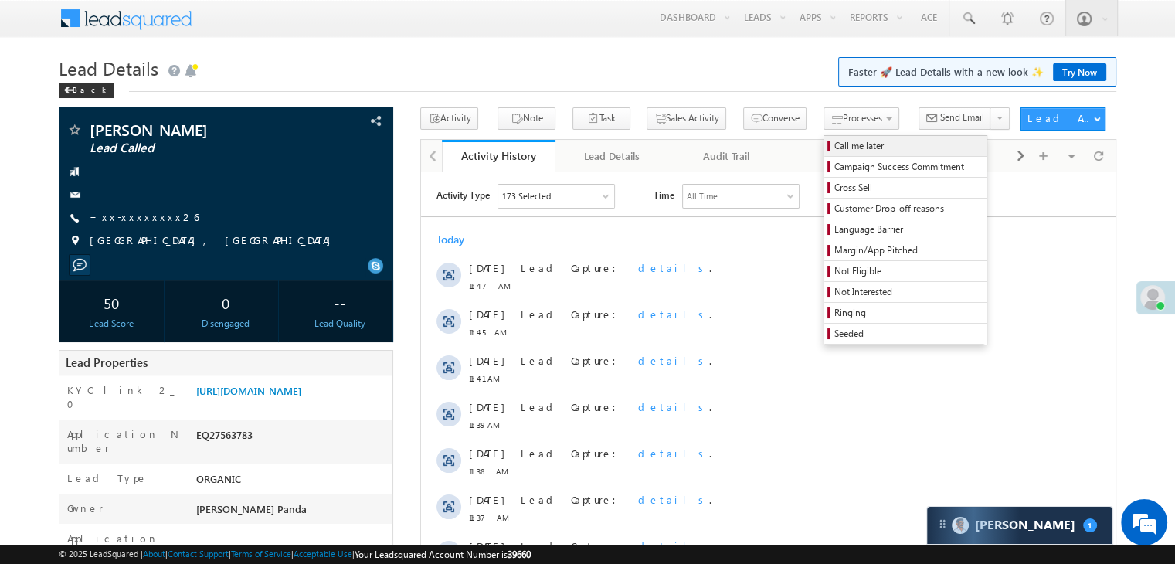
click at [835, 148] on span "Call me later" at bounding box center [908, 146] width 147 height 14
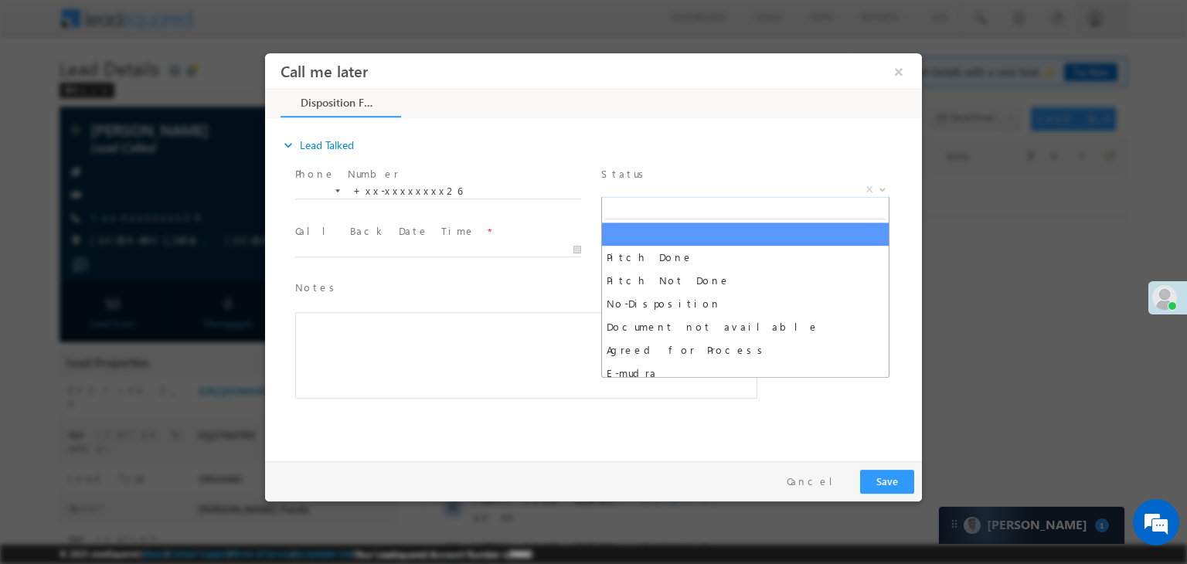
click at [746, 190] on span "X" at bounding box center [745, 189] width 288 height 15
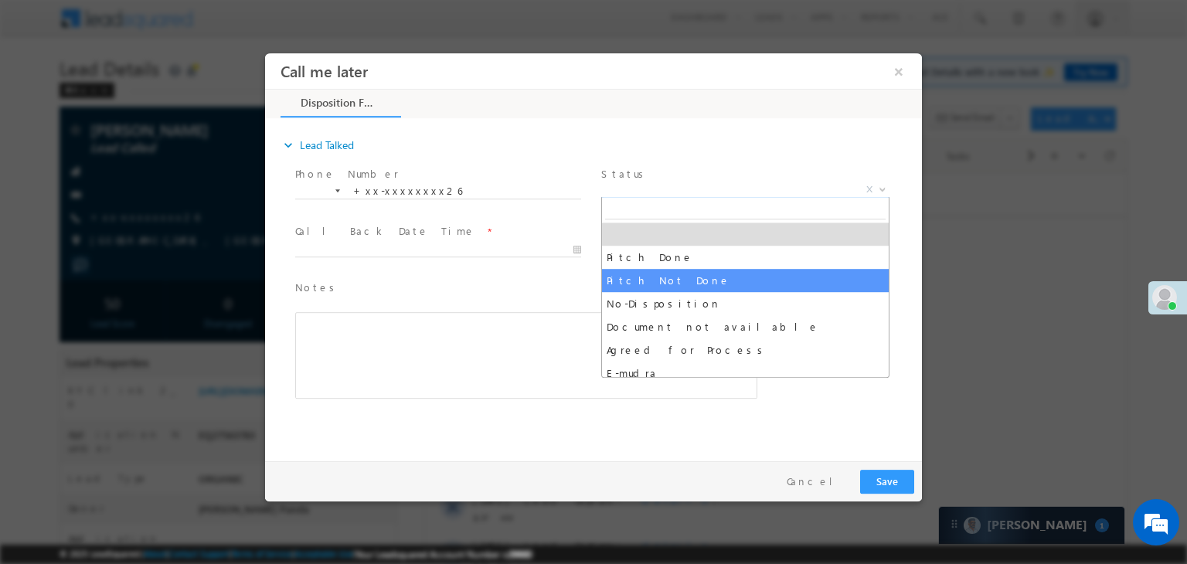
select select "Pitch Not Done"
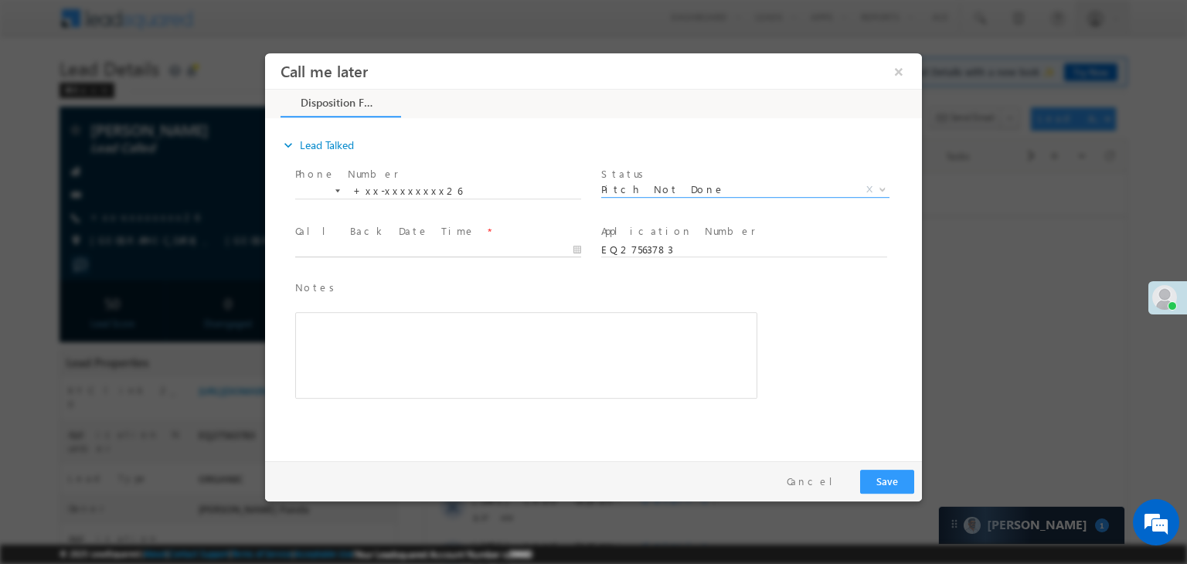
type input "08/22/25 11:49 AM"
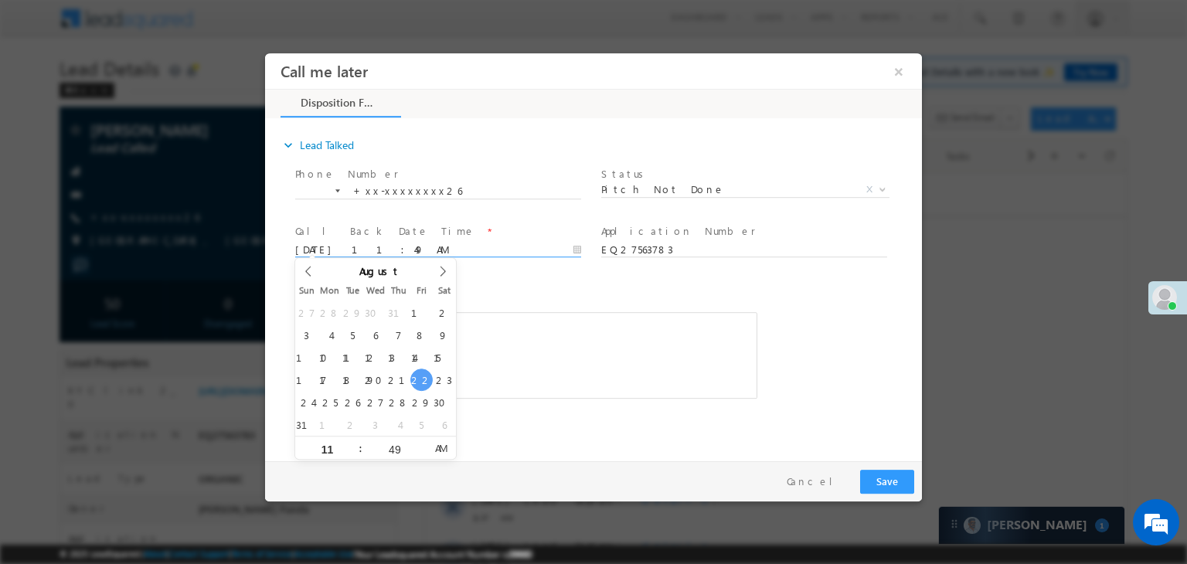
click at [525, 253] on input "08/22/25 11:49 AM" at bounding box center [438, 250] width 286 height 15
click at [888, 477] on button "Save" at bounding box center [887, 482] width 54 height 24
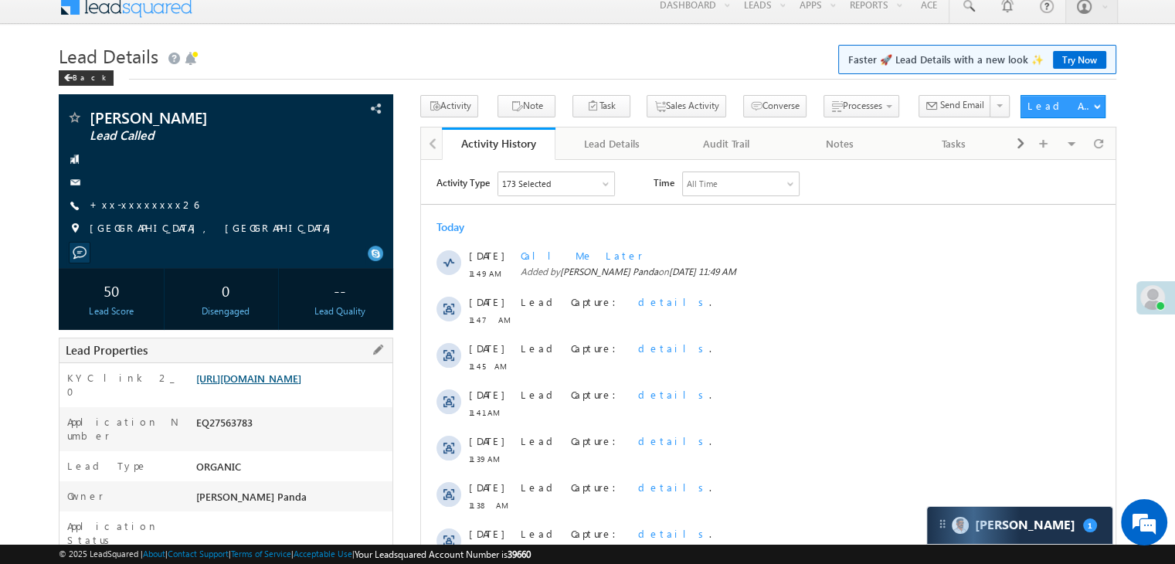
scroll to position [232, 0]
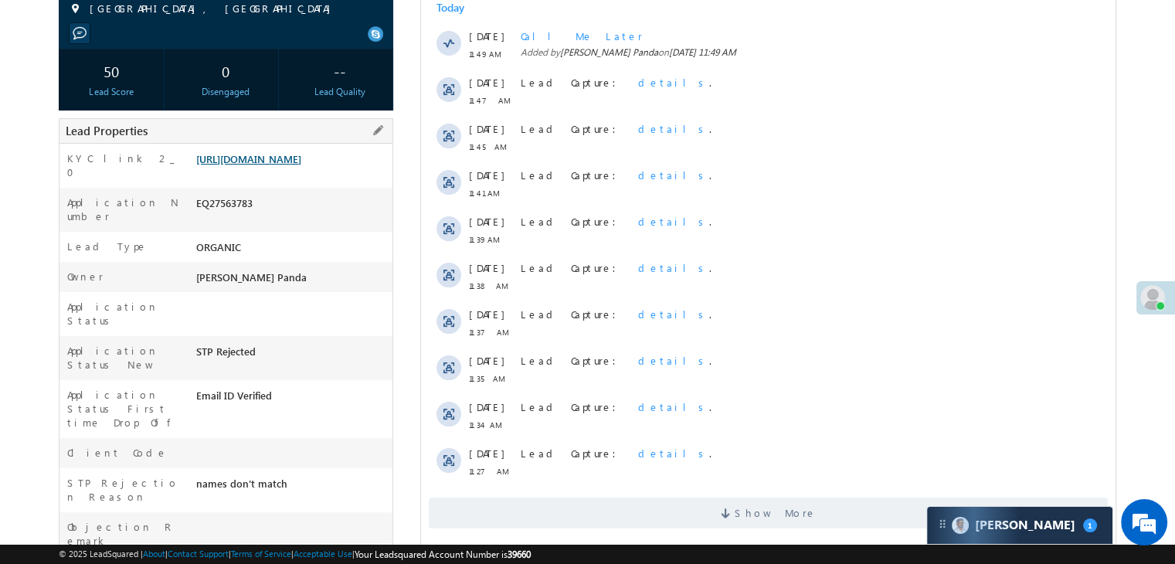
click at [301, 165] on link "https://angelbroking1-pk3em7sa.customui-test.leadsquared.com?leadId=beb42217-07…" at bounding box center [248, 158] width 105 height 13
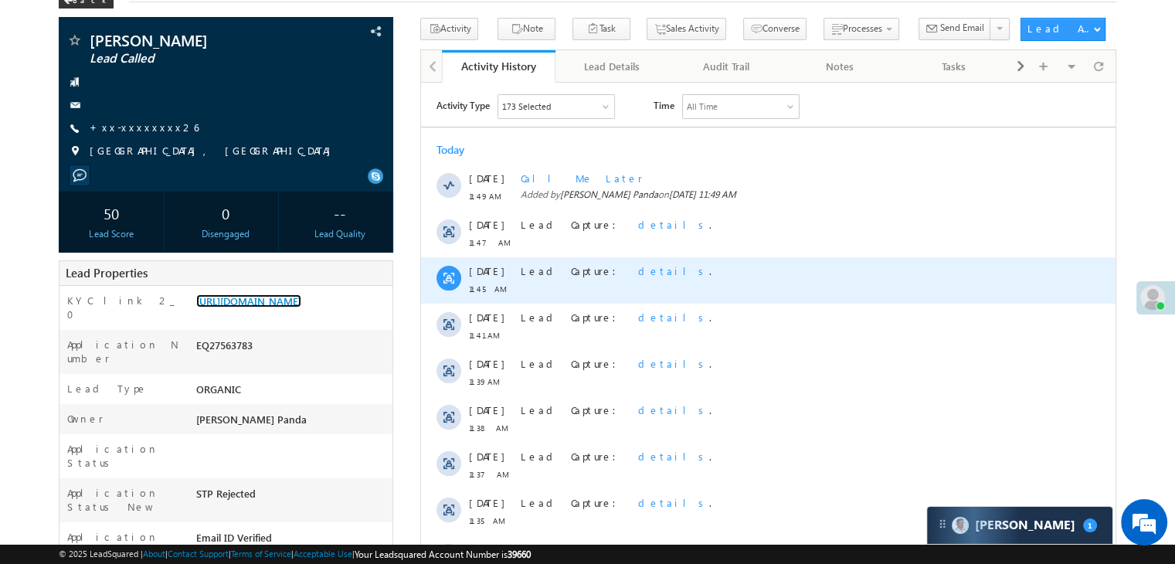
scroll to position [77, 0]
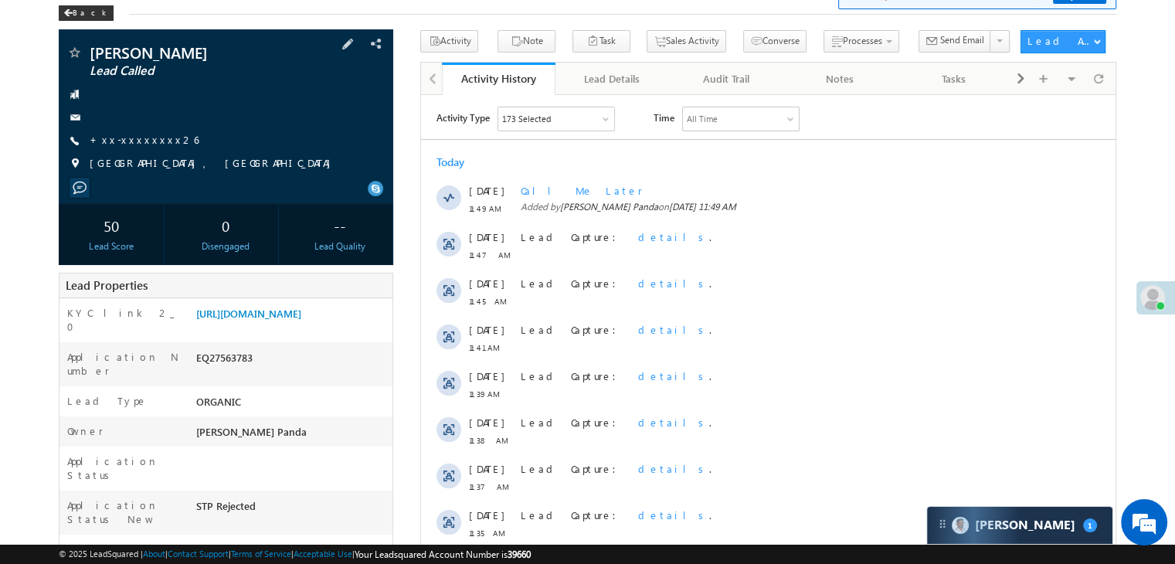
click at [74, 59] on span at bounding box center [73, 53] width 15 height 15
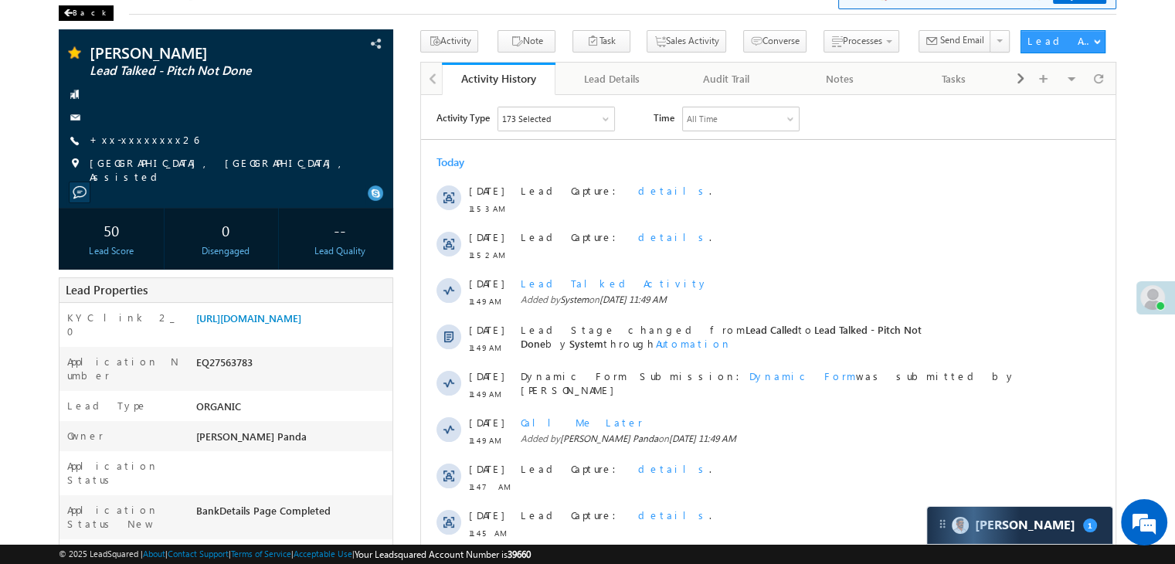
click at [75, 8] on div "Back" at bounding box center [86, 12] width 55 height 15
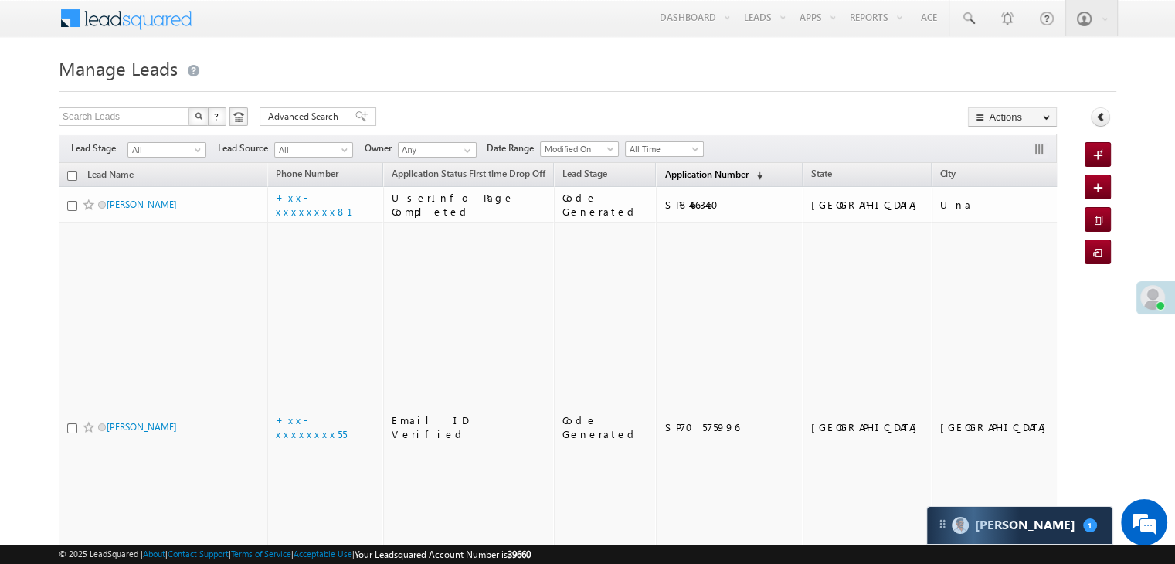
click at [665, 168] on span "Application Number" at bounding box center [706, 174] width 83 height 12
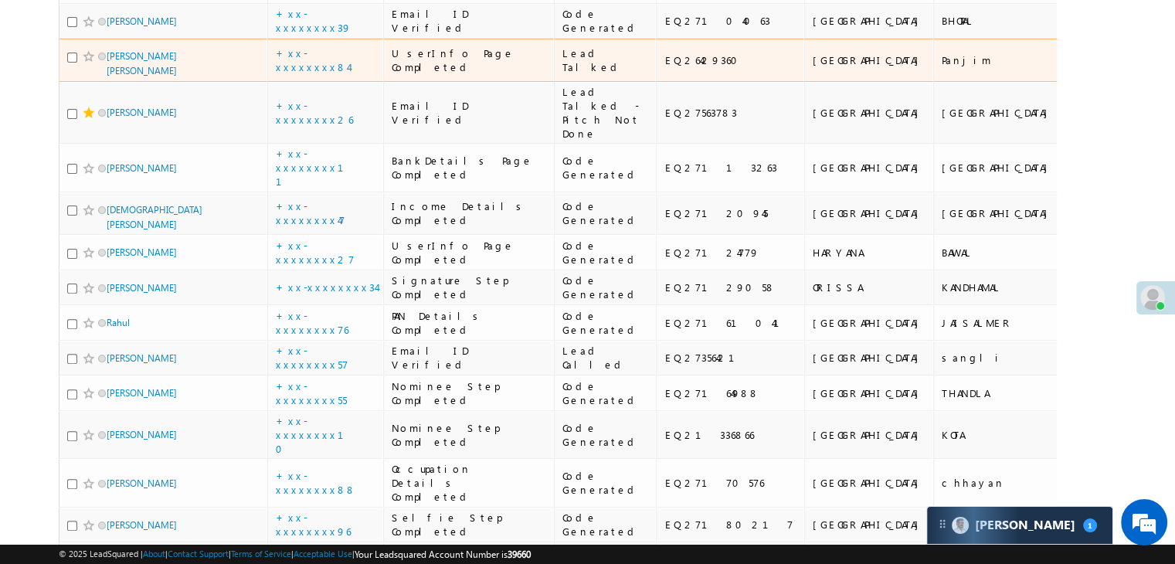
scroll to position [232, 0]
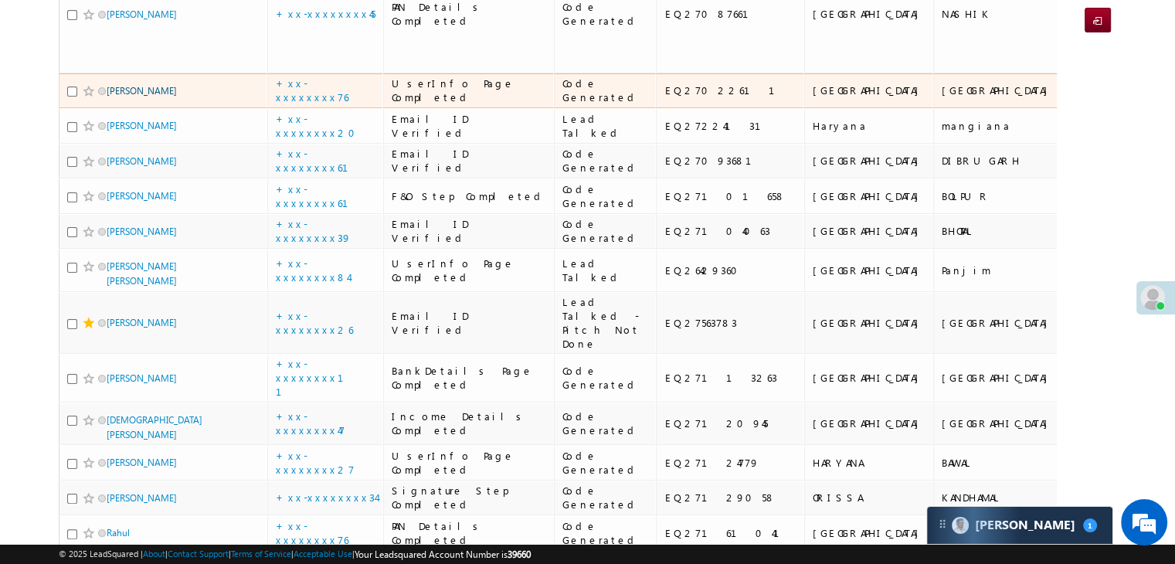
click at [119, 89] on link "[PERSON_NAME]" at bounding box center [142, 91] width 70 height 12
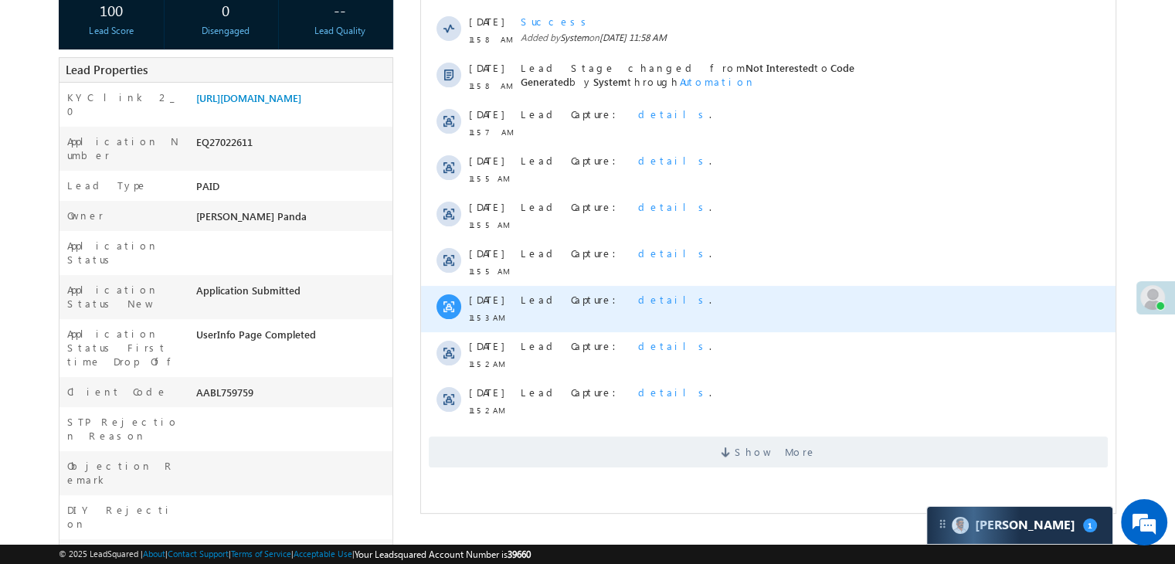
scroll to position [309, 0]
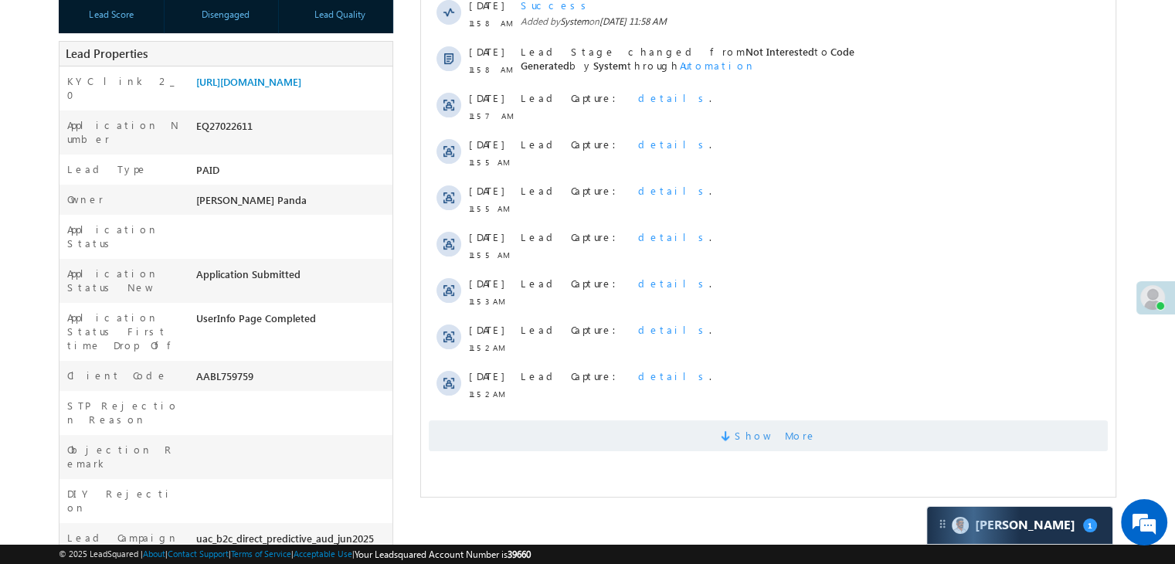
click at [773, 433] on span "Show More" at bounding box center [776, 435] width 82 height 31
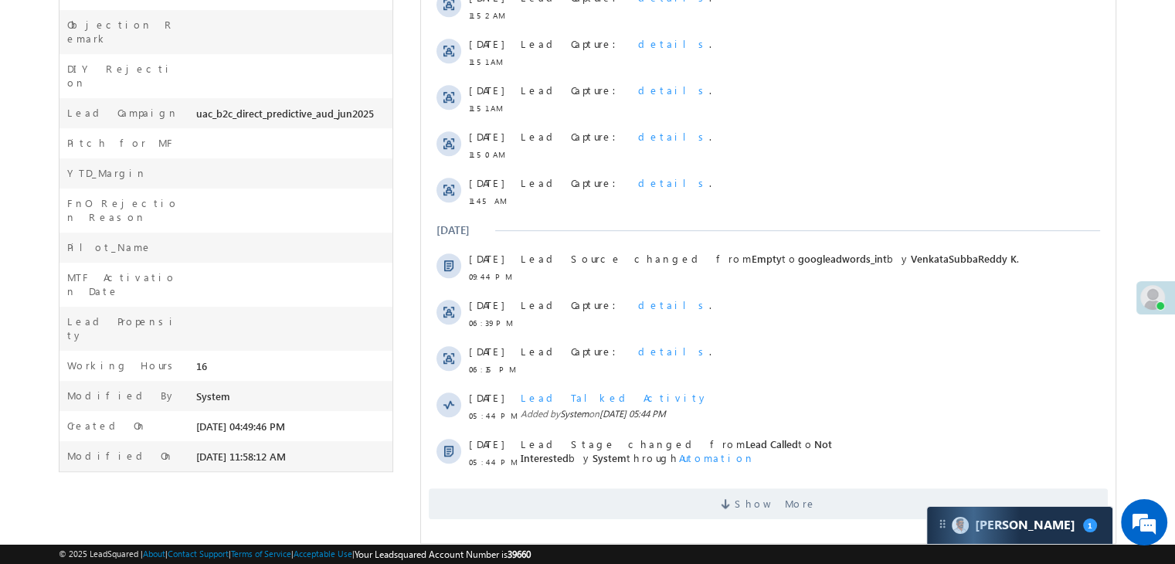
scroll to position [752, 0]
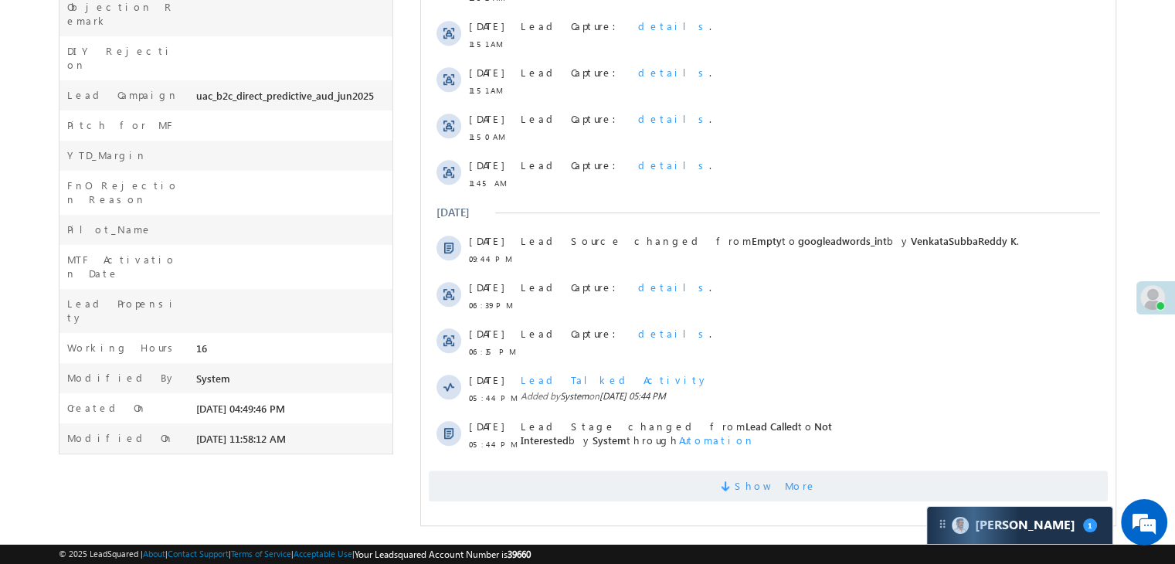
click at [773, 490] on span "Show More" at bounding box center [776, 486] width 82 height 31
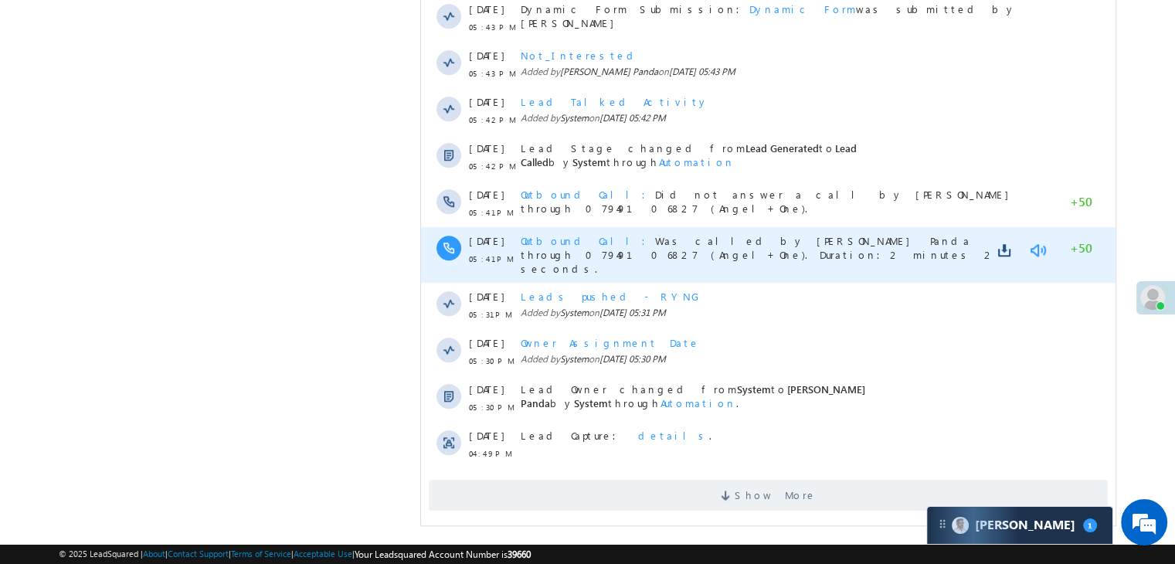
scroll to position [0, 0]
click at [1042, 250] on link at bounding box center [1037, 250] width 19 height 15
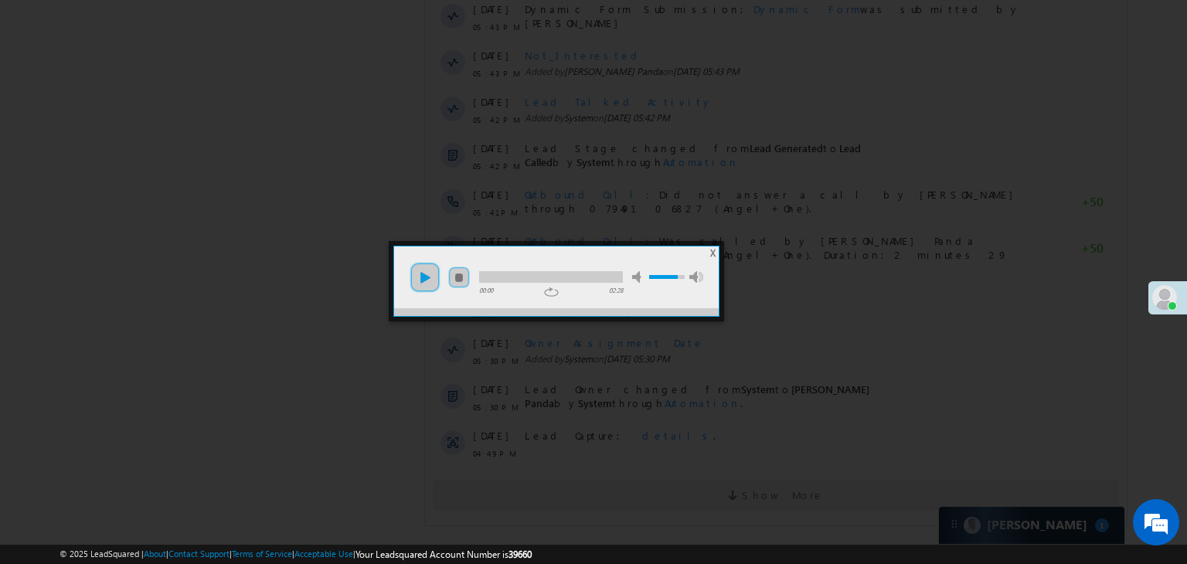
click at [423, 276] on link "play" at bounding box center [425, 277] width 31 height 31
click at [1054, 525] on div at bounding box center [593, 282] width 1187 height 564
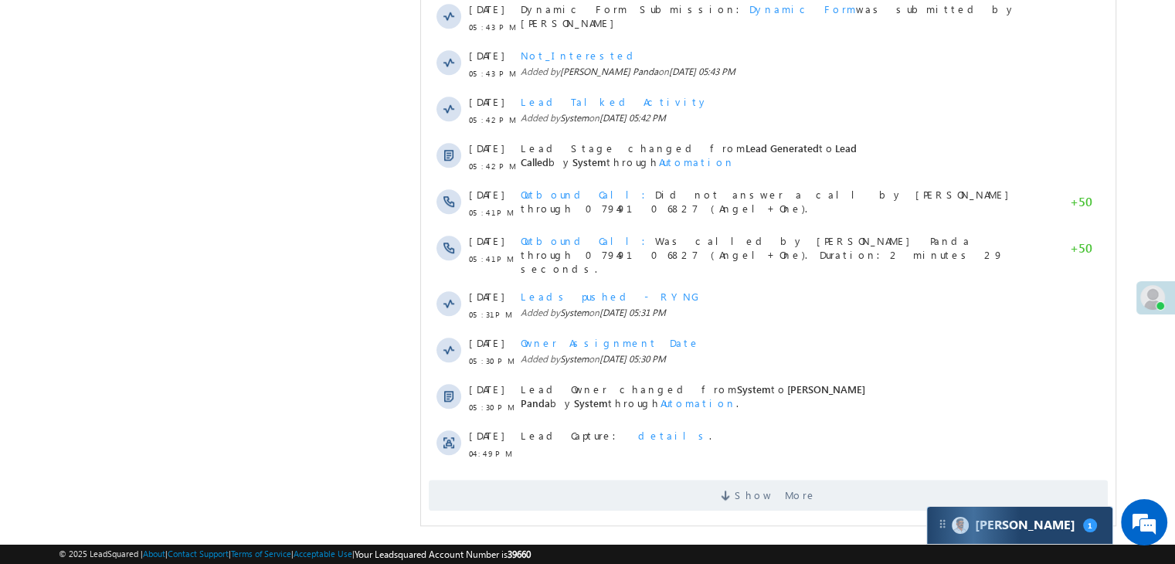
click at [1057, 527] on div "[PERSON_NAME] 1" at bounding box center [1019, 525] width 185 height 37
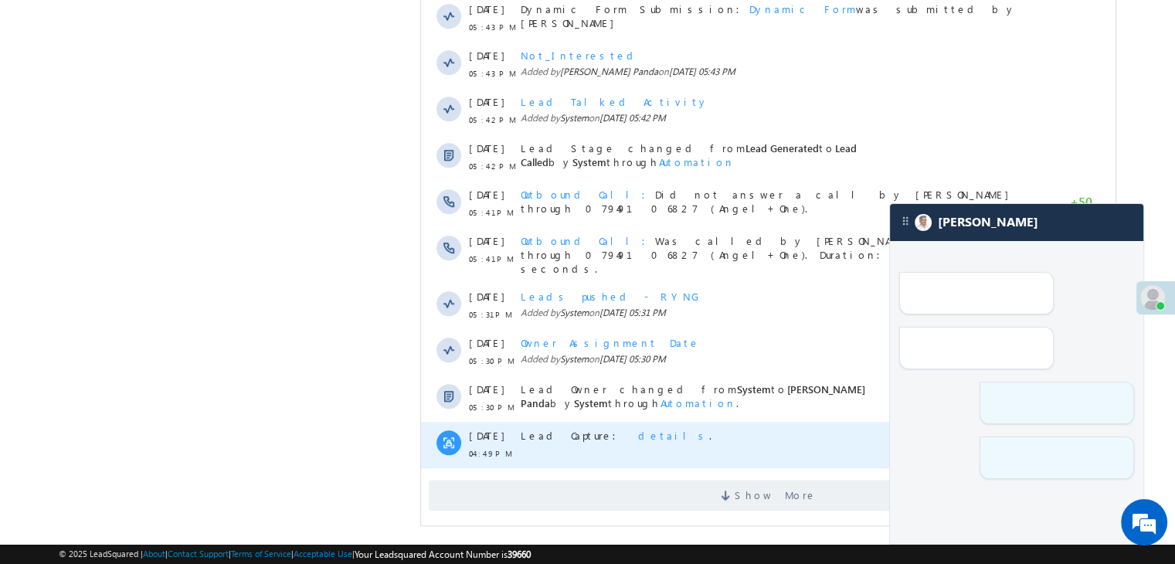
click at [820, 444] on div "Lead Capture: details ." at bounding box center [775, 445] width 509 height 46
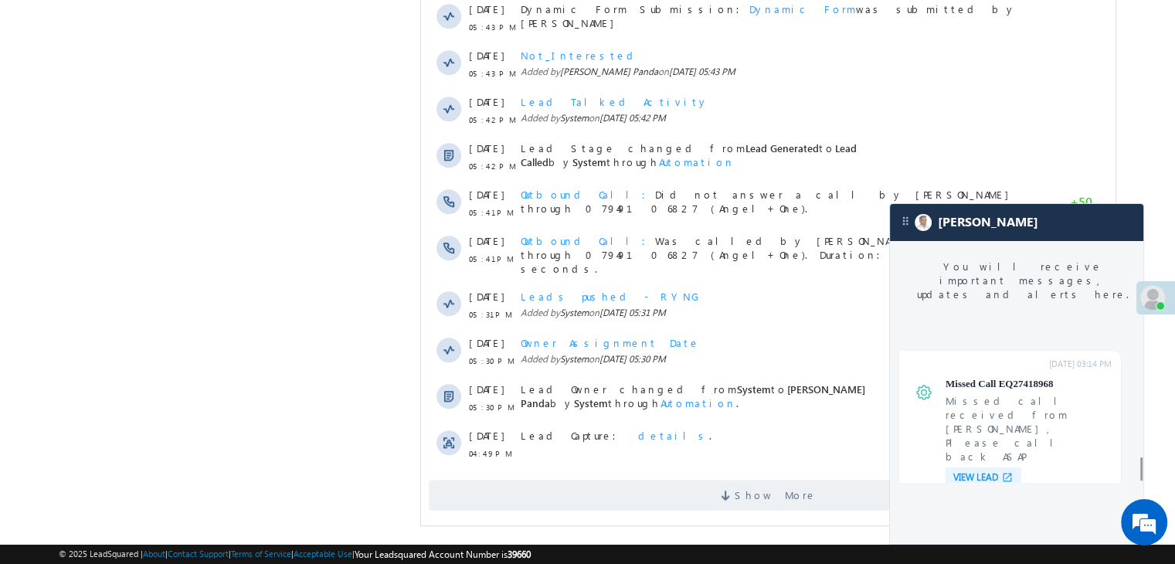
scroll to position [6257, 0]
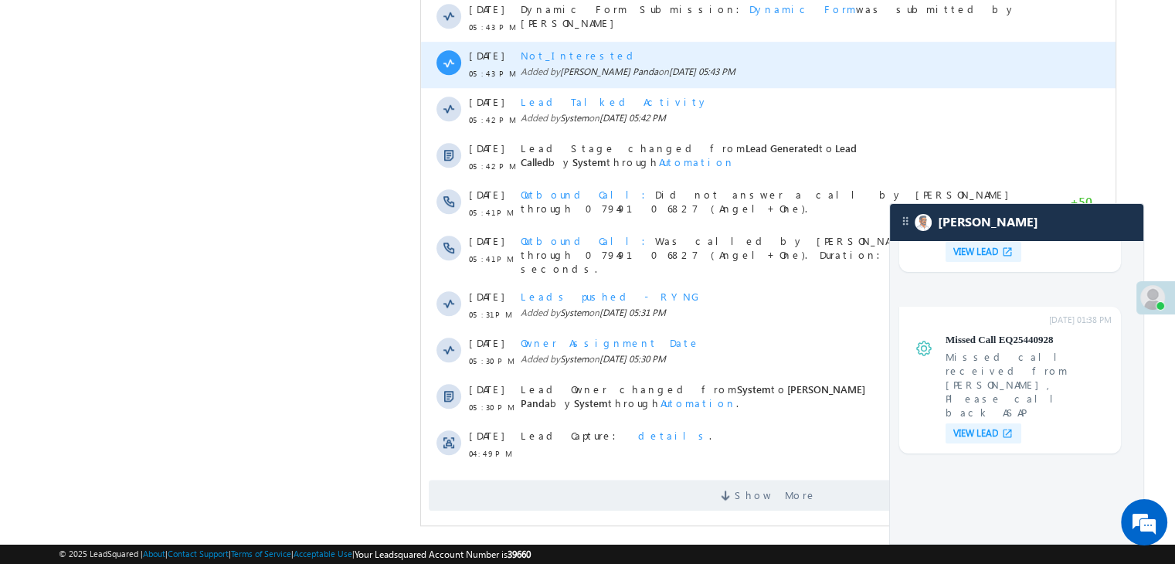
click at [884, 56] on div "Not_Interested" at bounding box center [775, 56] width 509 height 14
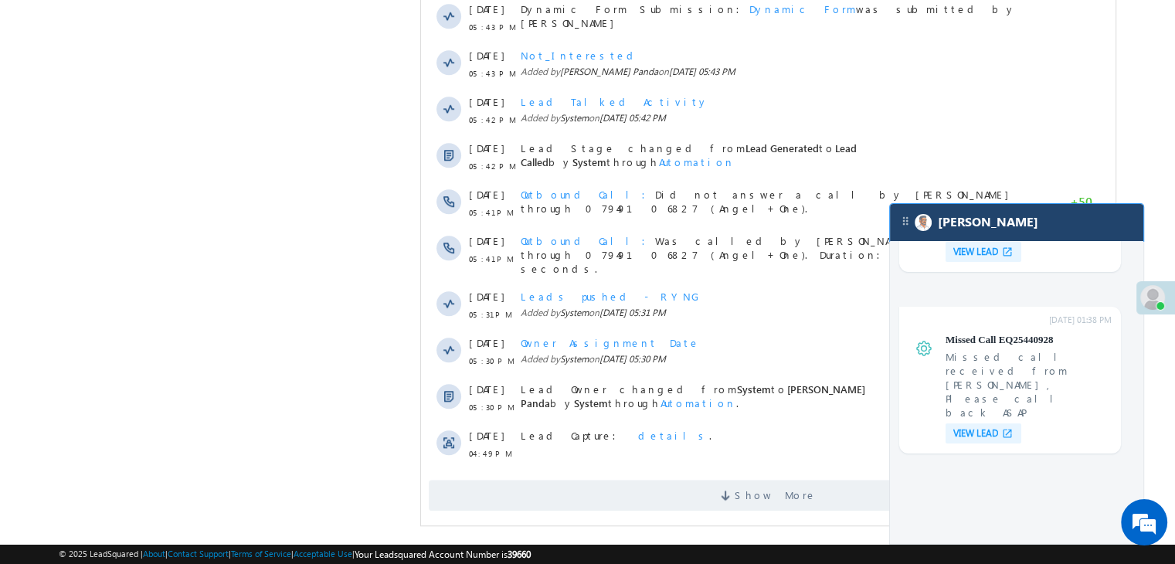
click at [1078, 226] on div "[PERSON_NAME]" at bounding box center [1016, 222] width 253 height 37
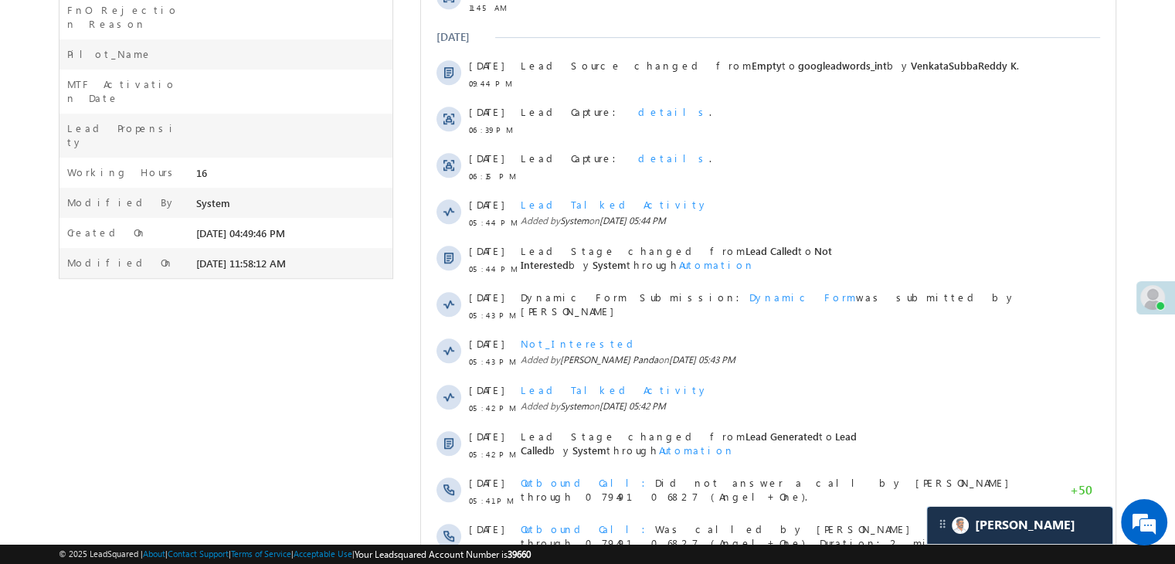
scroll to position [1215, 0]
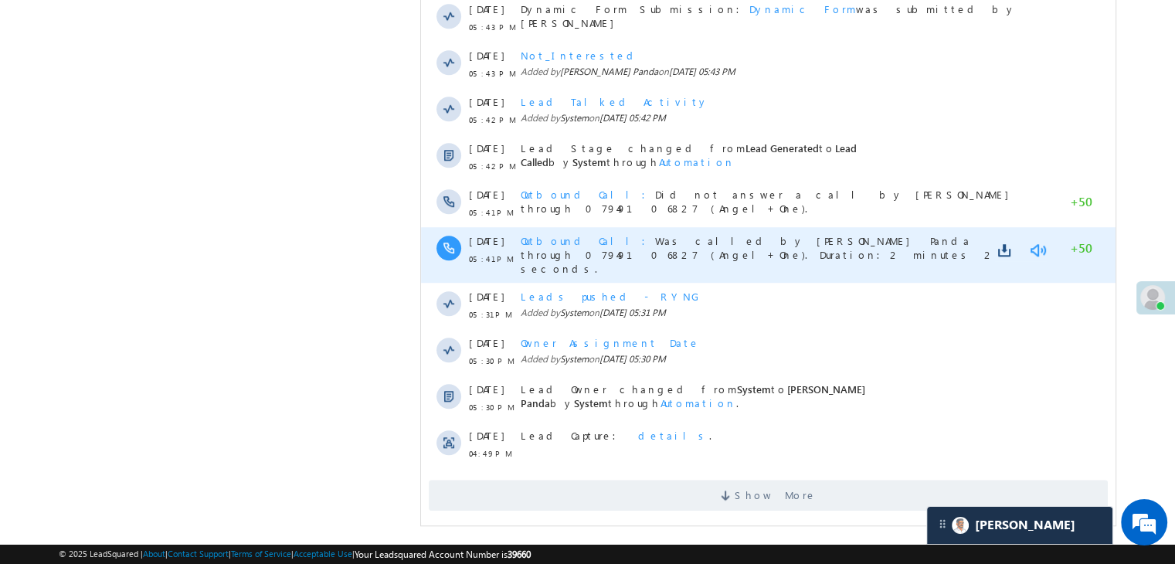
click at [1035, 246] on link at bounding box center [1037, 250] width 19 height 15
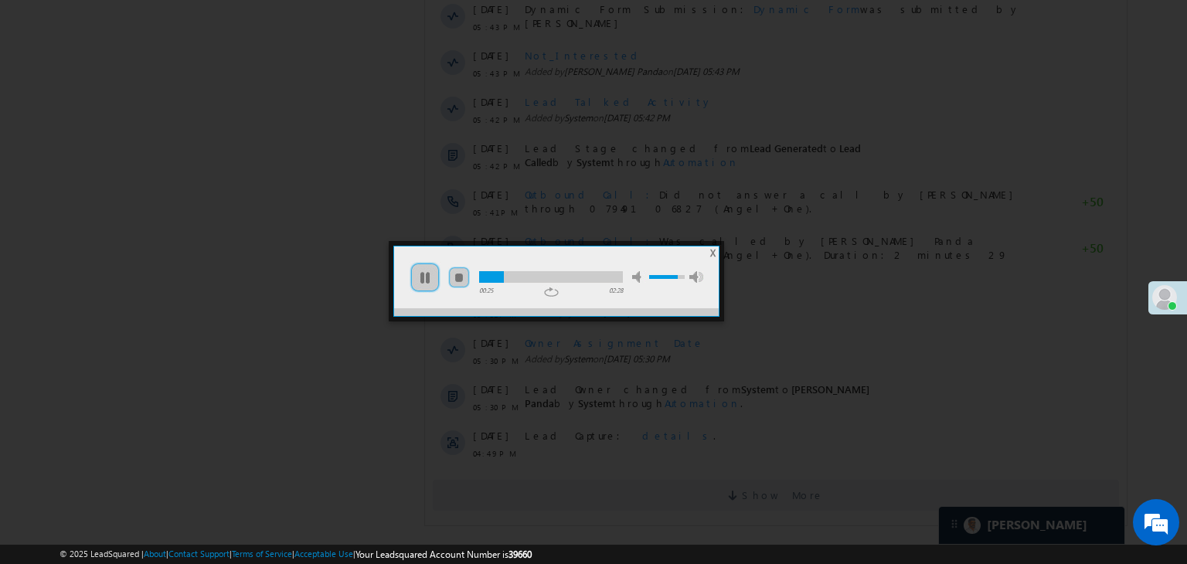
click at [568, 271] on div at bounding box center [551, 277] width 144 height 12
click at [712, 257] on span "X" at bounding box center [712, 253] width 5 height 12
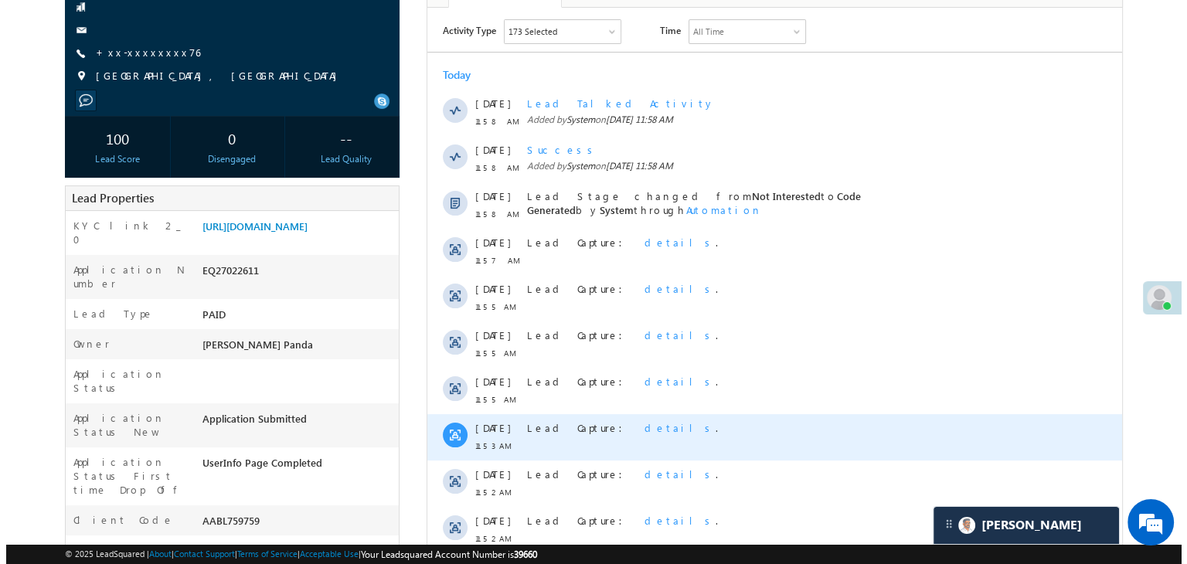
scroll to position [0, 0]
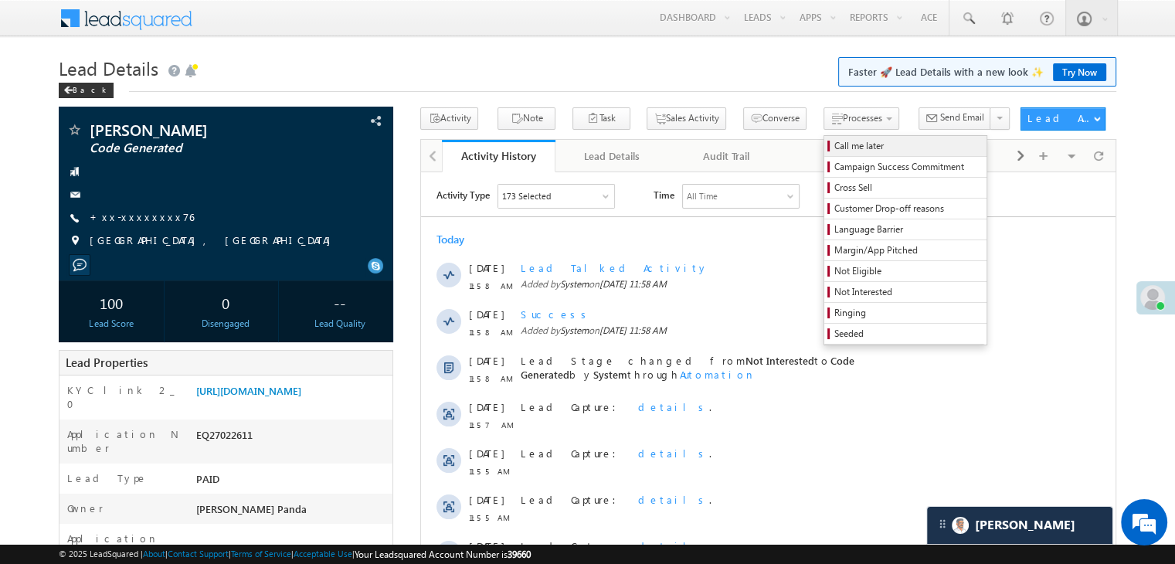
click at [835, 150] on span "Call me later" at bounding box center [908, 146] width 147 height 14
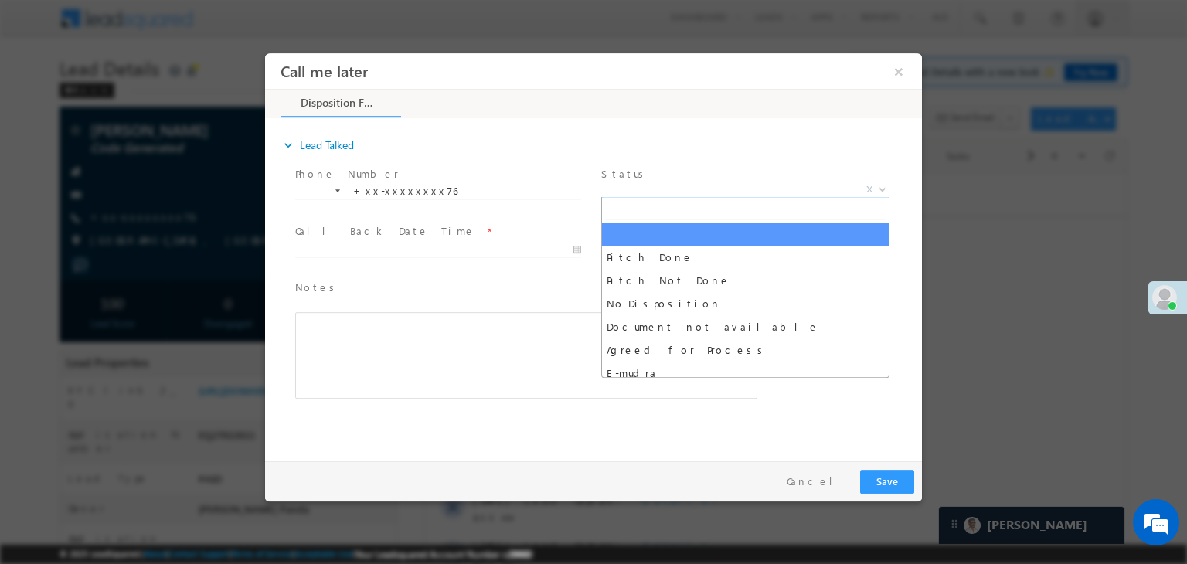
click at [741, 189] on span "X" at bounding box center [745, 189] width 288 height 15
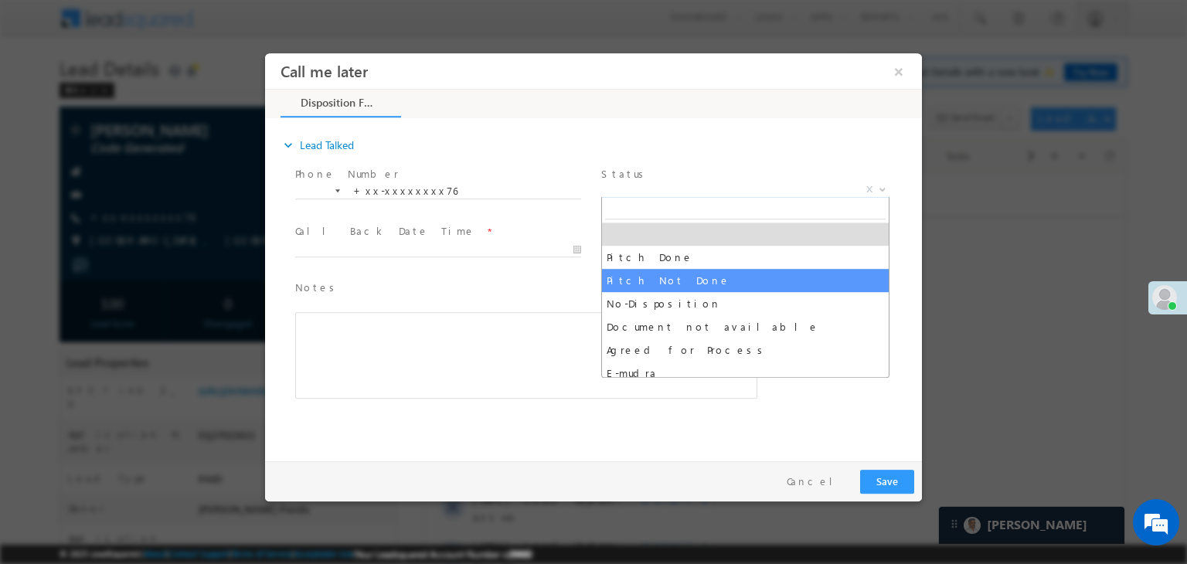
select select "Pitch Not Done"
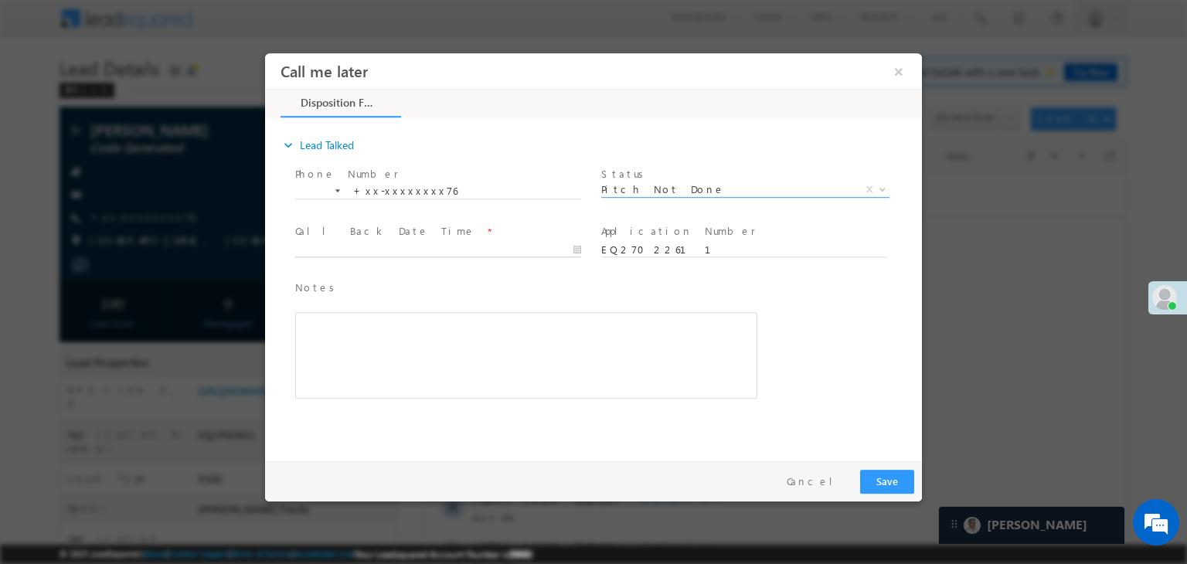
type input "08/22/25 12:01 PM"
click at [527, 243] on input "08/22/25 12:01 PM" at bounding box center [438, 250] width 286 height 15
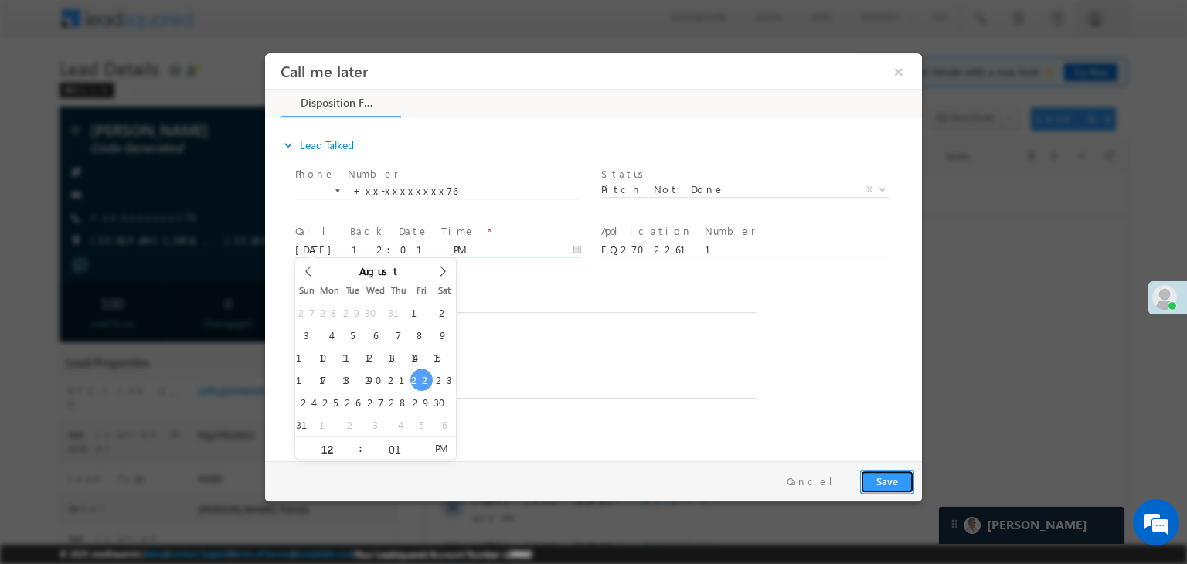
click at [892, 479] on button "Save" at bounding box center [887, 482] width 54 height 24
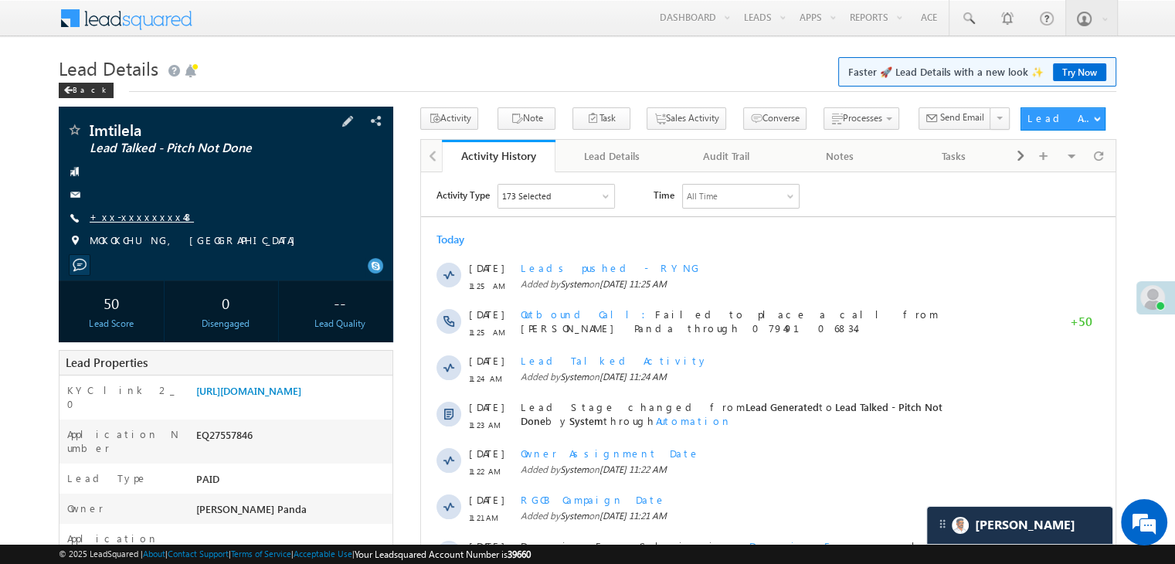
click at [142, 216] on link "+xx-xxxxxxxx48" at bounding box center [142, 216] width 104 height 13
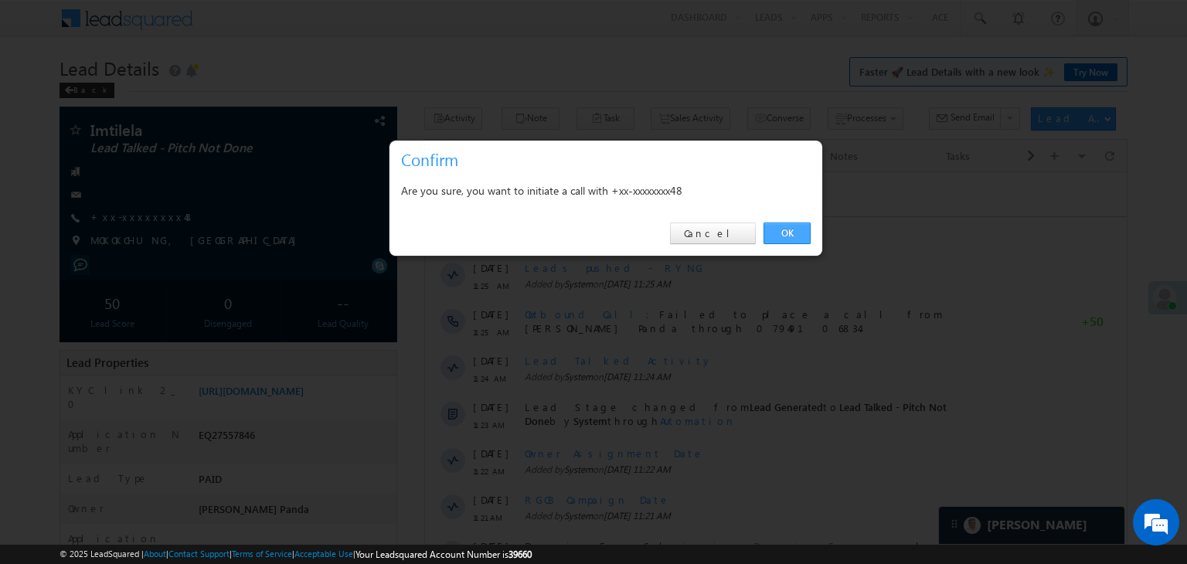
click at [780, 229] on link "OK" at bounding box center [786, 234] width 47 height 22
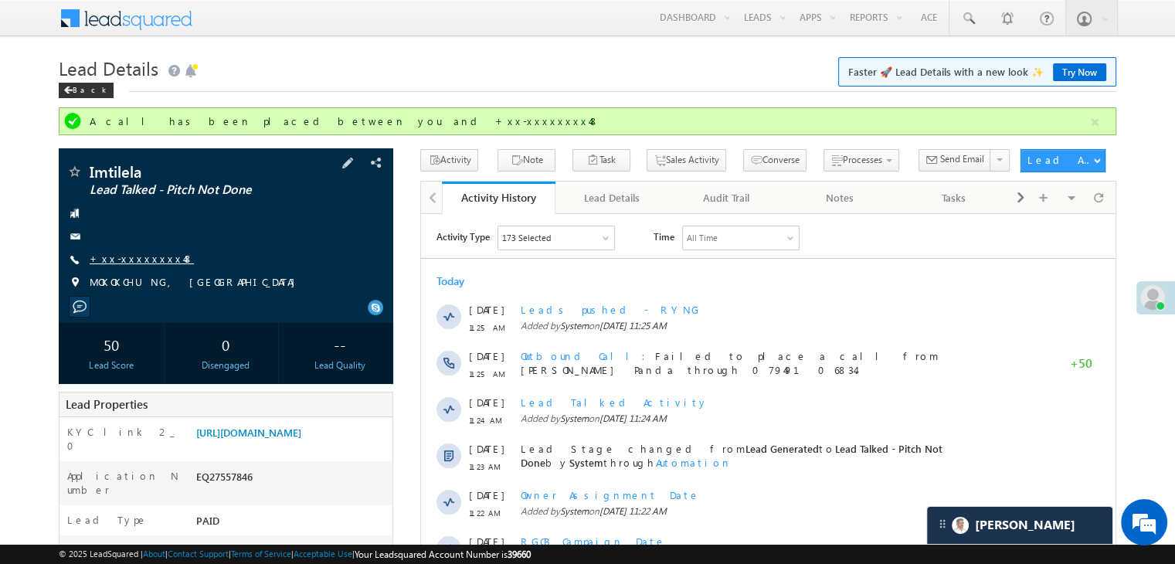
click at [138, 260] on link "+xx-xxxxxxxx48" at bounding box center [142, 258] width 104 height 13
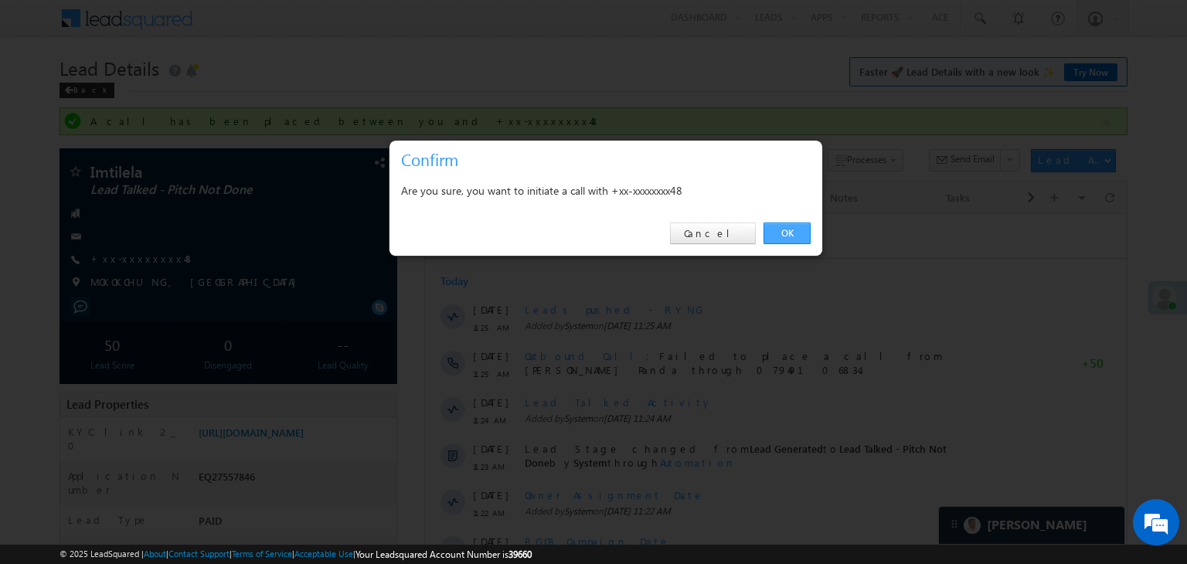
click at [787, 229] on link "OK" at bounding box center [786, 234] width 47 height 22
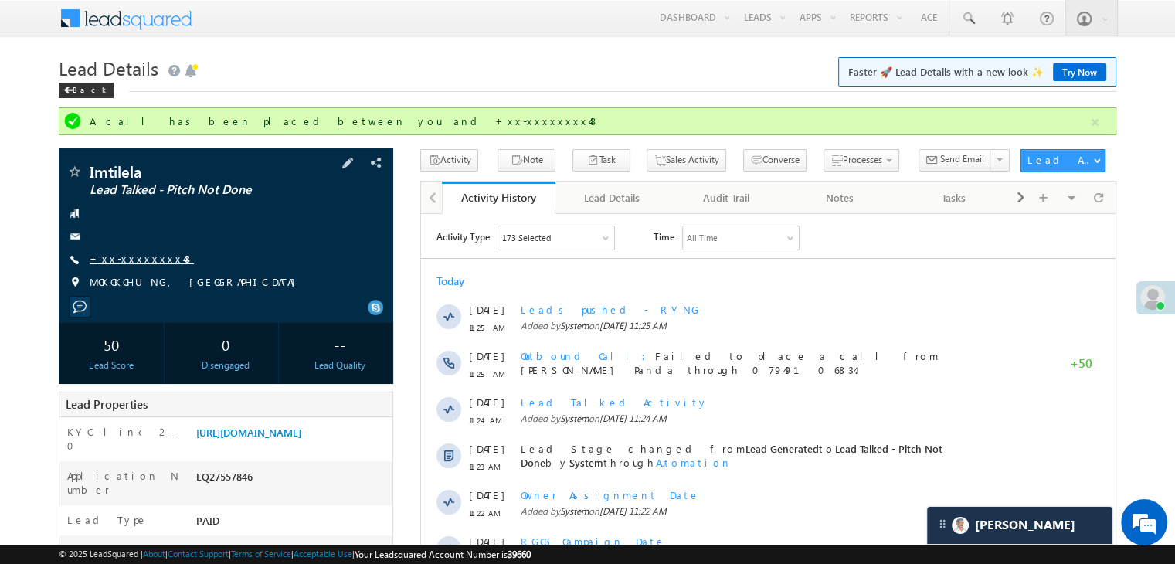
click at [142, 259] on link "+xx-xxxxxxxx48" at bounding box center [142, 258] width 104 height 13
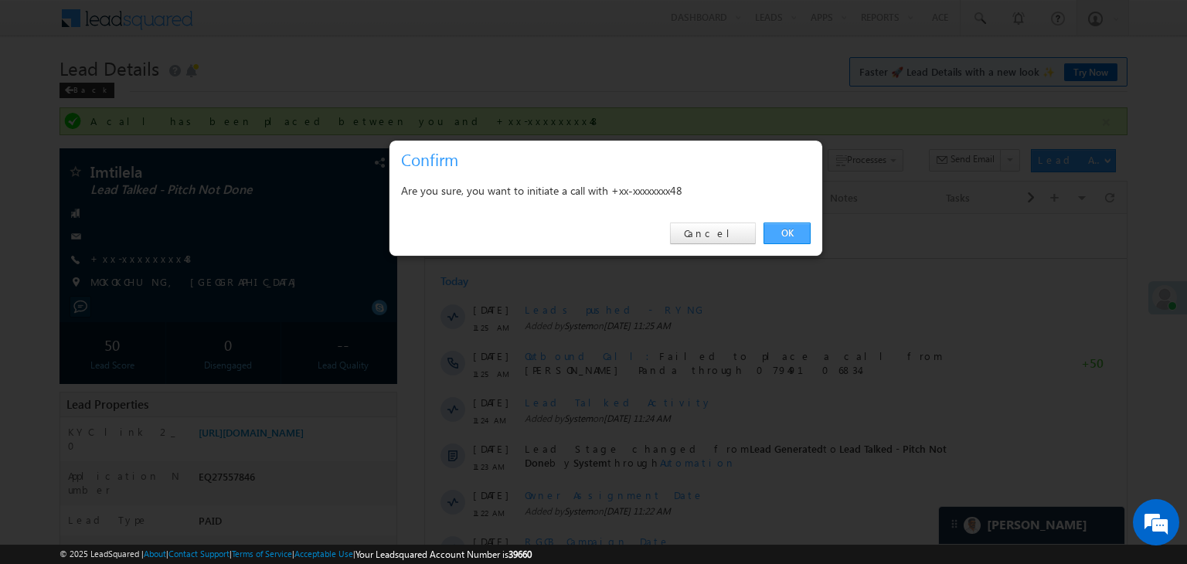
click at [784, 229] on link "OK" at bounding box center [786, 234] width 47 height 22
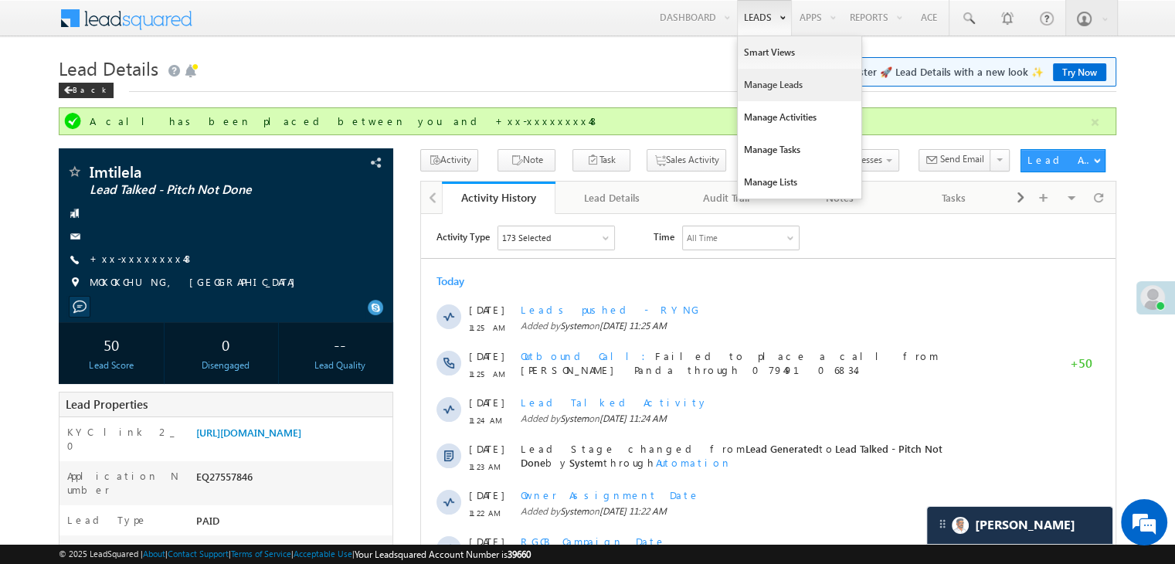
click at [763, 81] on link "Manage Leads" at bounding box center [800, 85] width 124 height 32
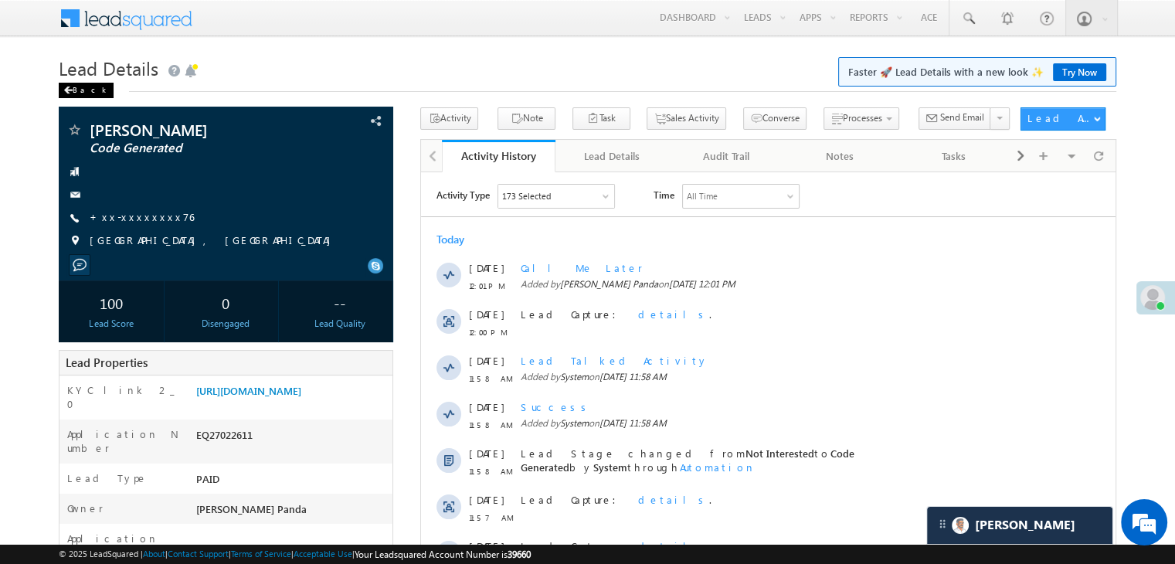
click at [83, 89] on div "Back" at bounding box center [86, 90] width 55 height 15
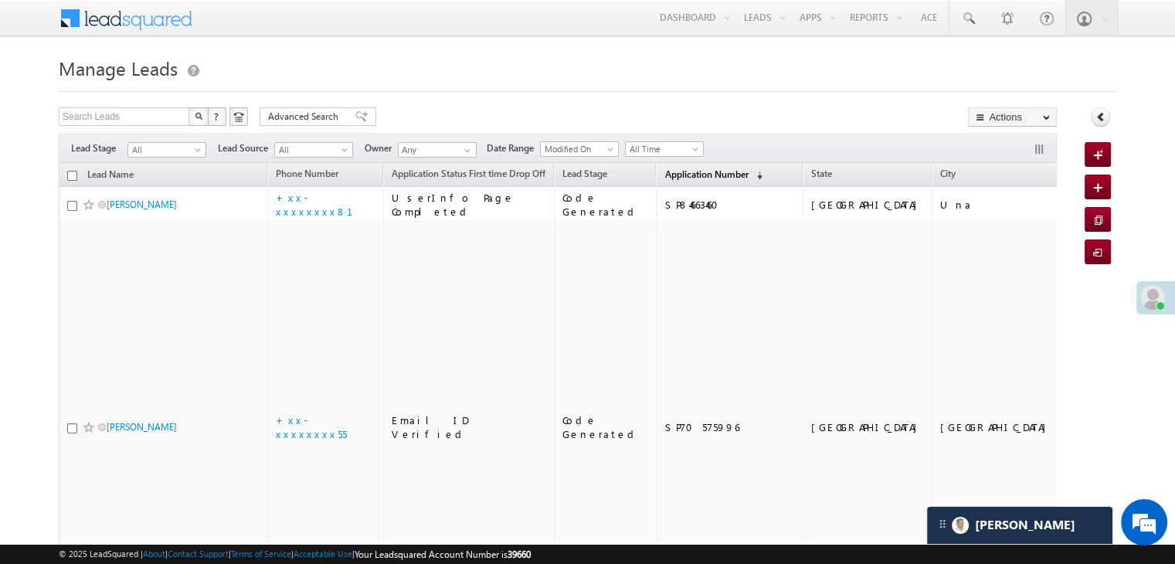
click at [672, 175] on span "Application Number" at bounding box center [706, 174] width 83 height 12
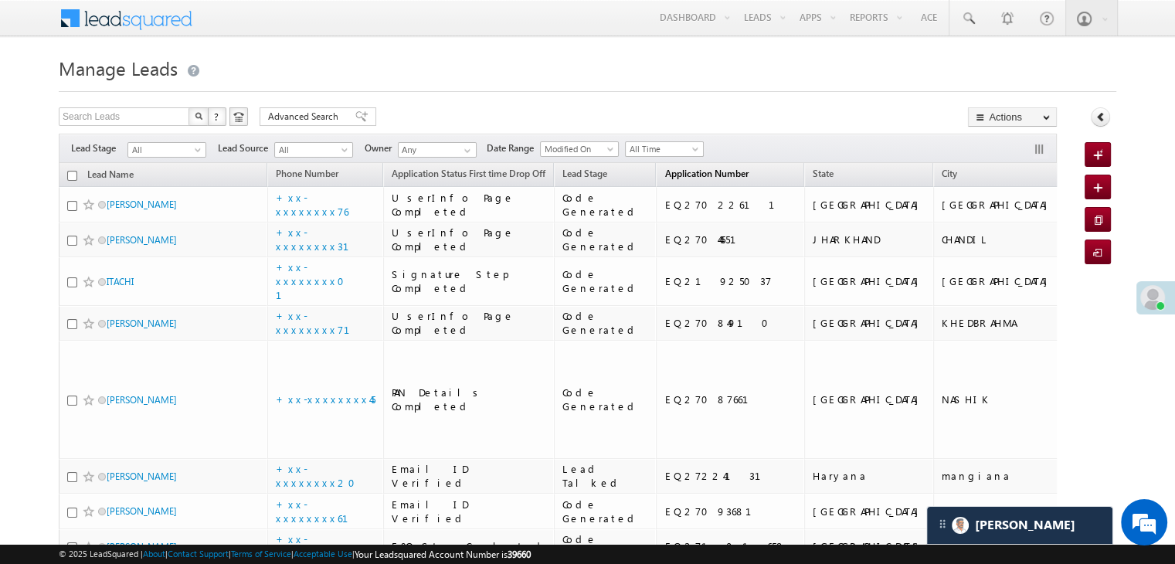
click at [665, 174] on span "Application Number" at bounding box center [706, 174] width 83 height 12
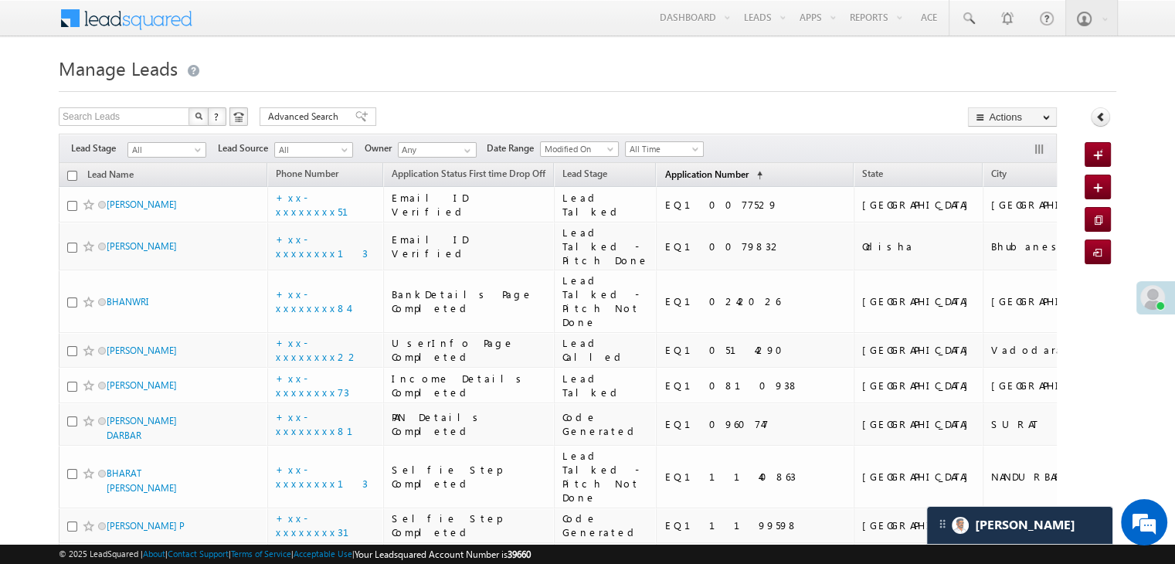
click at [665, 174] on span "Application Number" at bounding box center [706, 174] width 83 height 12
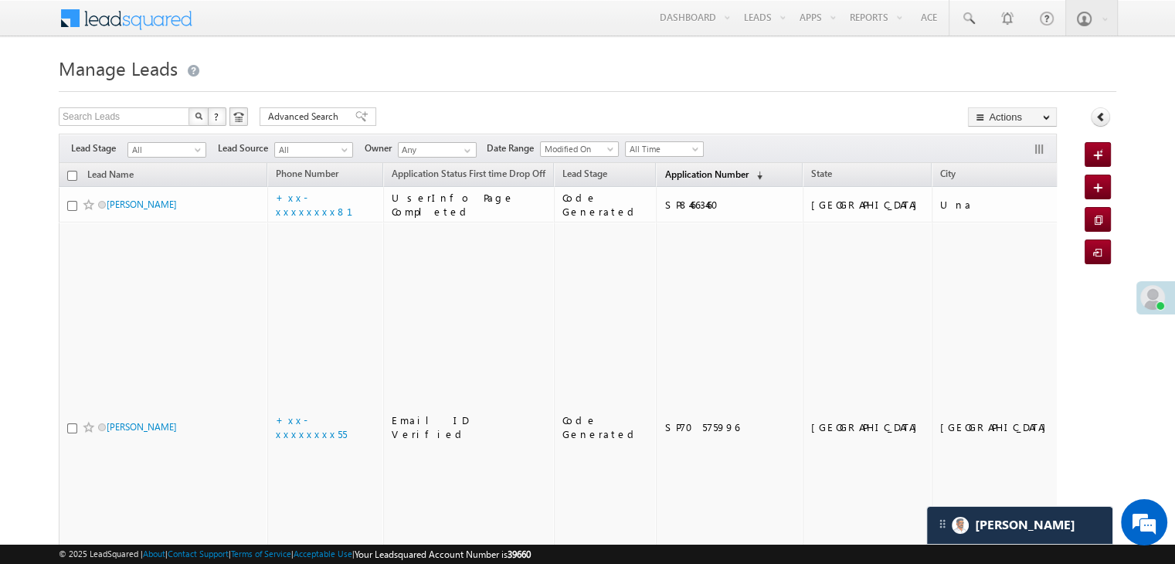
click at [665, 174] on span "Application Number" at bounding box center [706, 174] width 83 height 12
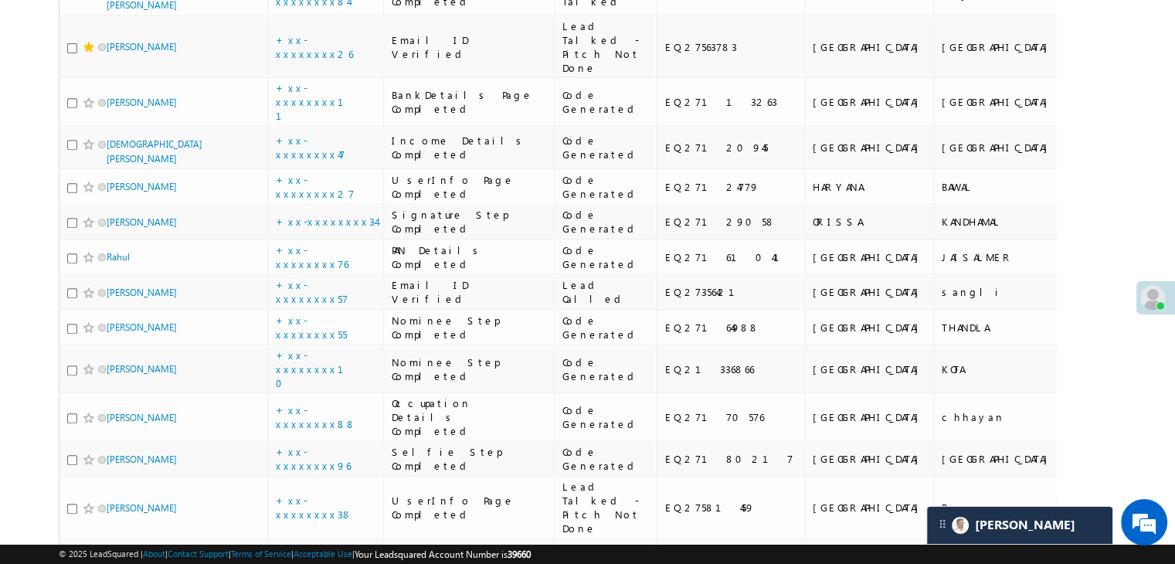
scroll to position [773, 0]
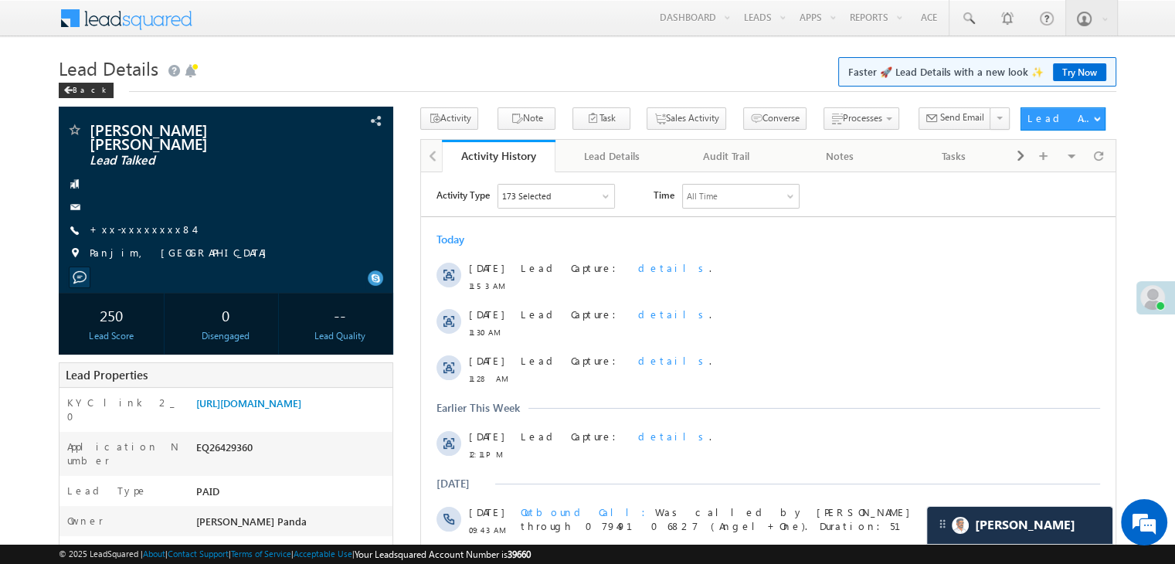
scroll to position [232, 0]
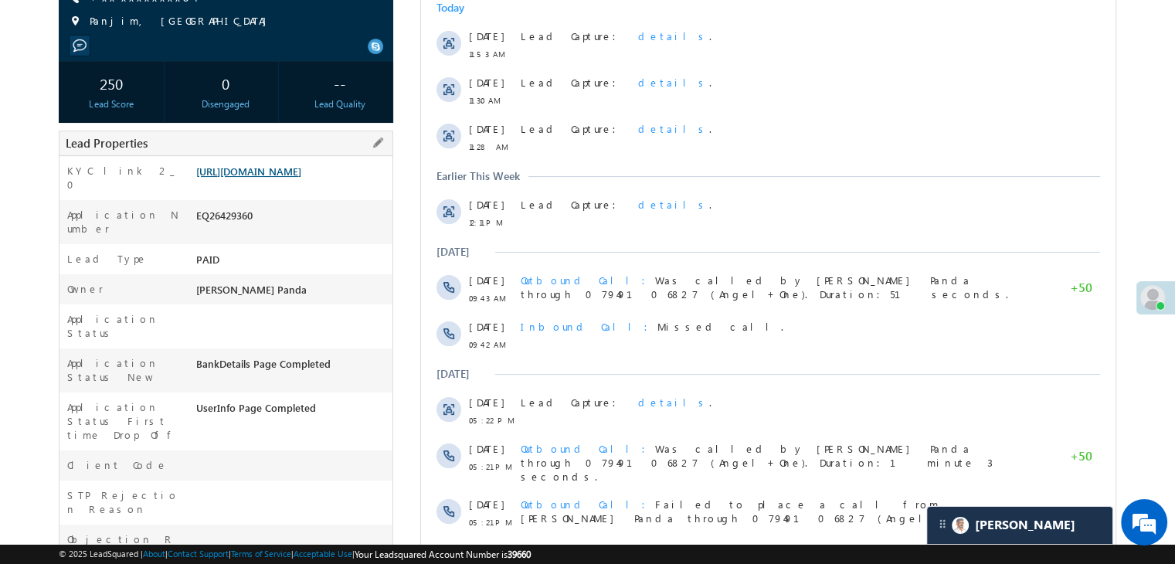
click at [250, 175] on link "[URL][DOMAIN_NAME]" at bounding box center [248, 171] width 105 height 13
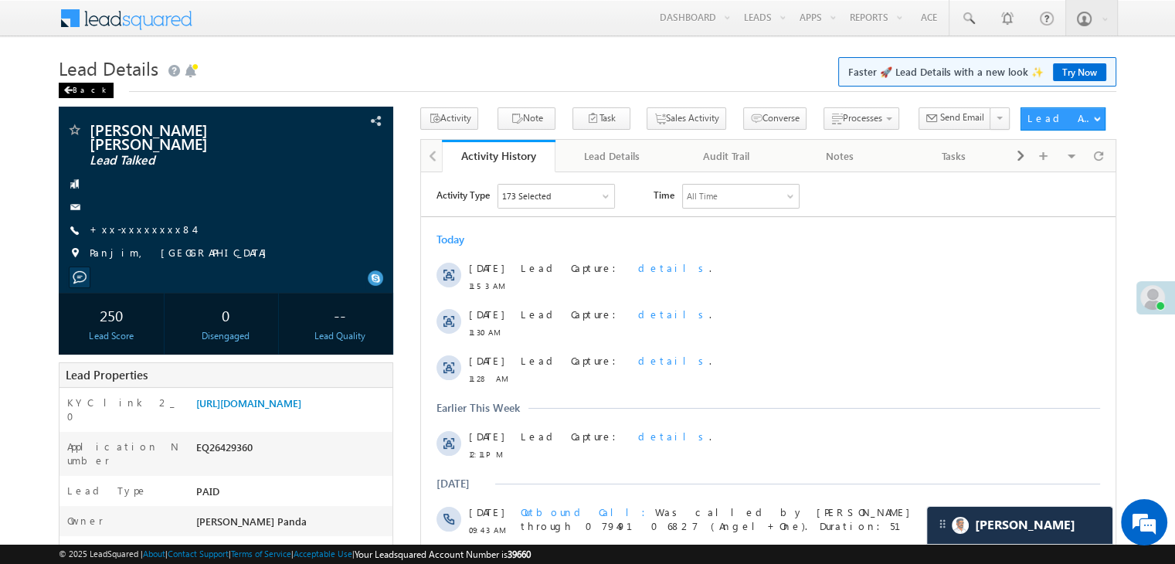
click at [71, 88] on span at bounding box center [67, 91] width 9 height 8
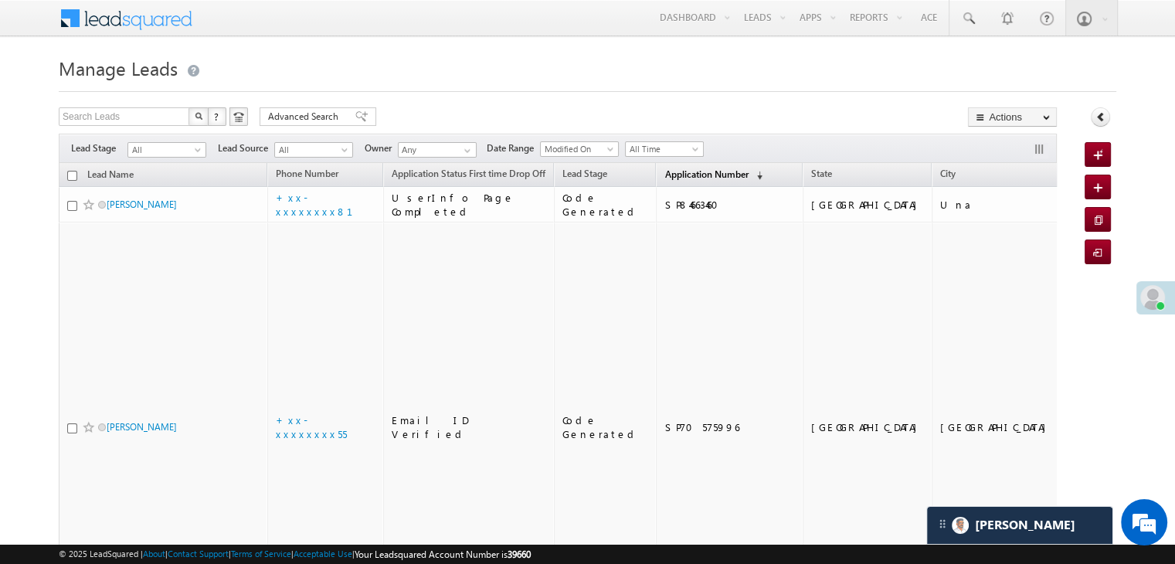
click at [665, 171] on span "Application Number" at bounding box center [706, 174] width 83 height 12
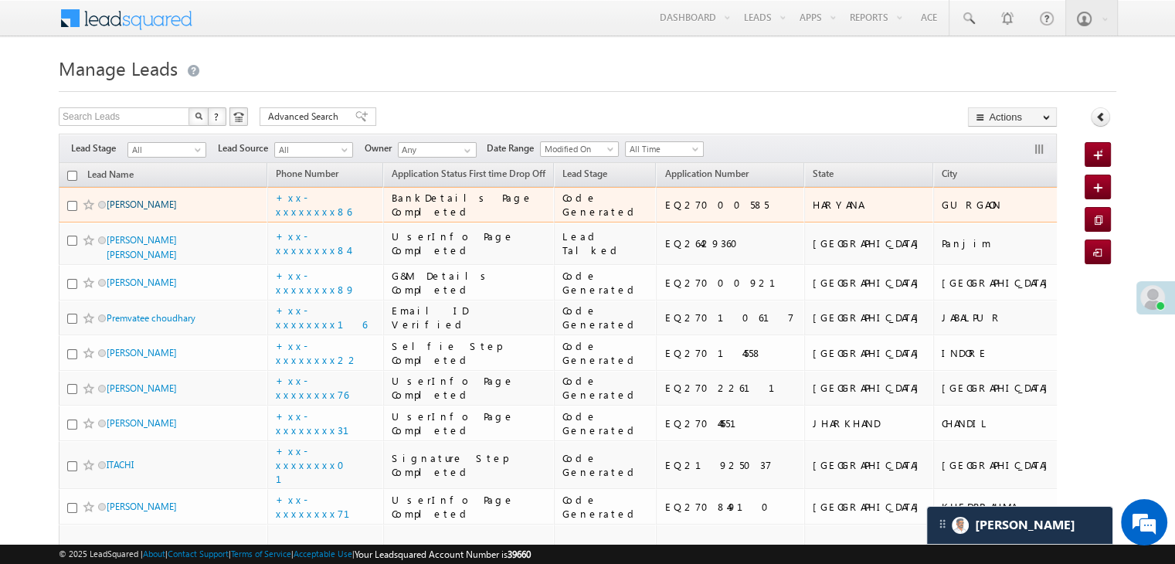
click at [146, 210] on link "[PERSON_NAME]" at bounding box center [142, 205] width 70 height 12
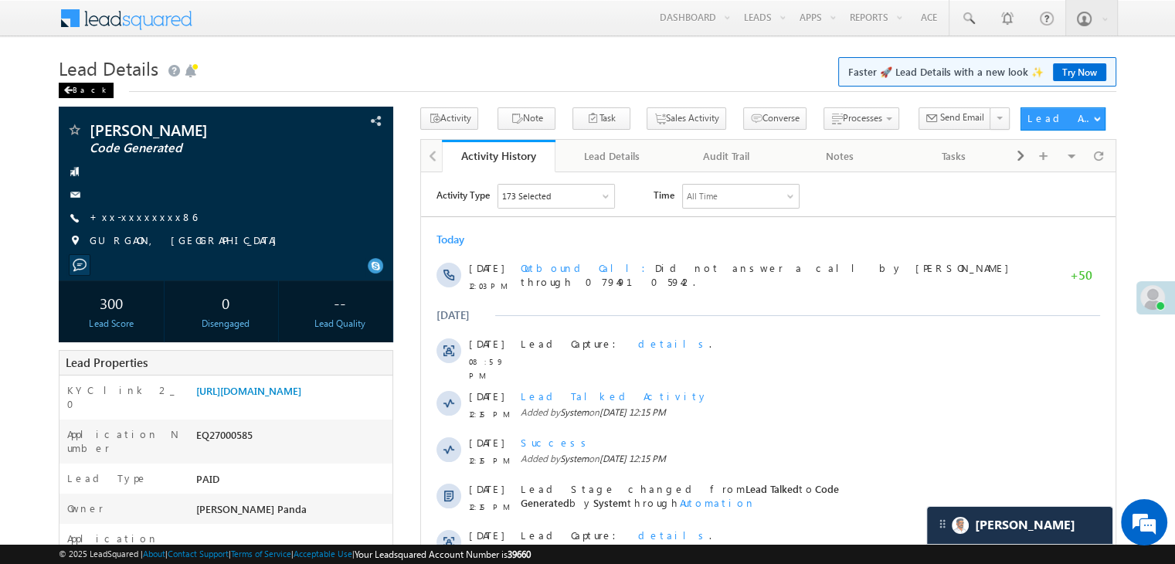
click at [76, 90] on div "Back" at bounding box center [86, 90] width 55 height 15
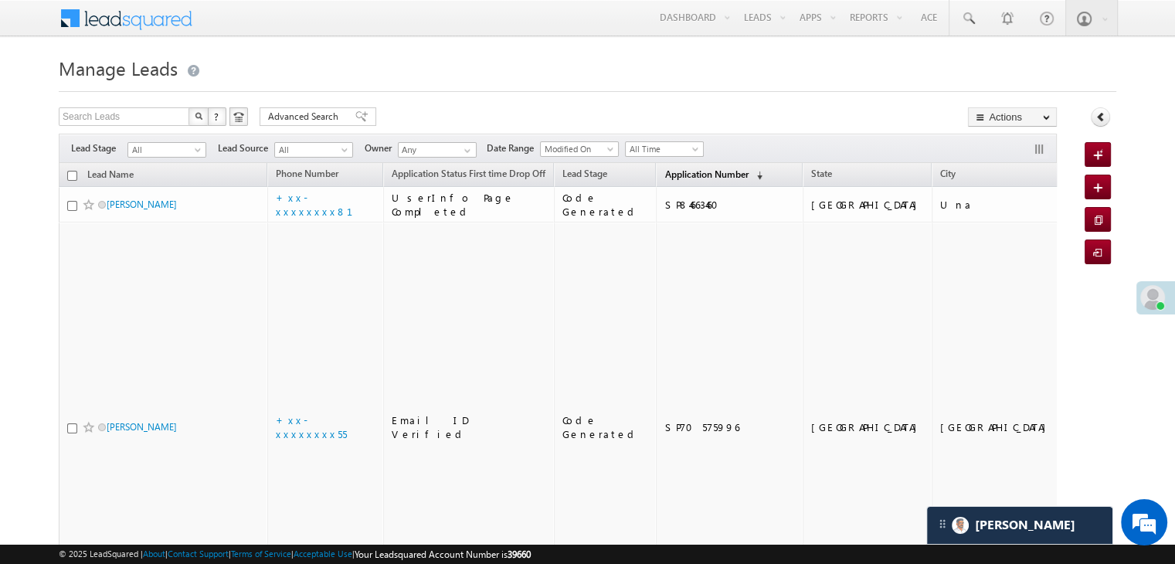
click at [685, 179] on span "Application Number" at bounding box center [706, 174] width 83 height 12
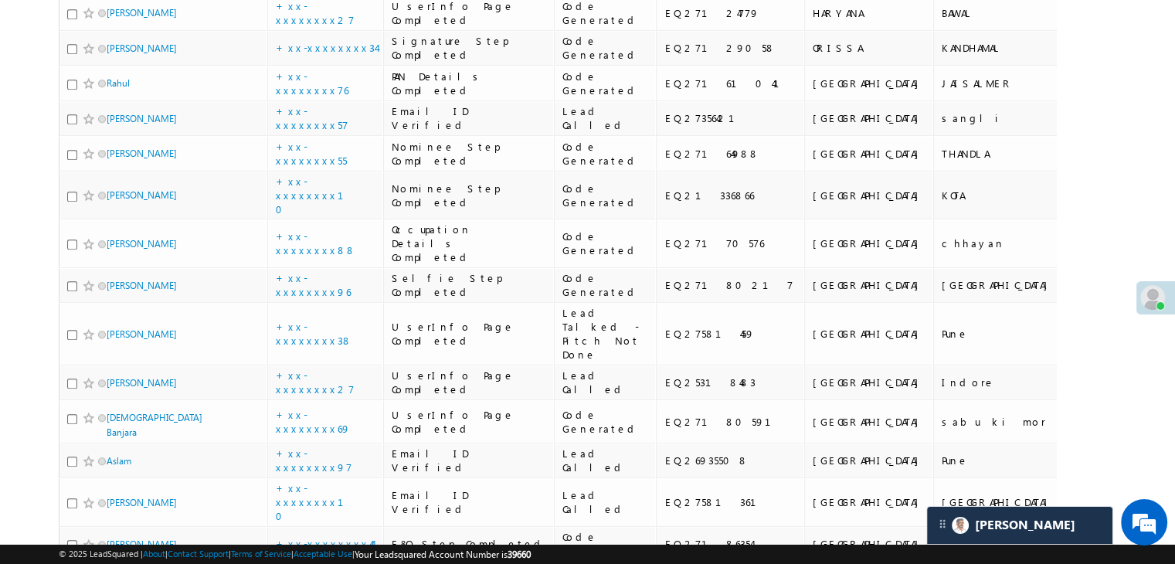
scroll to position [1082, 0]
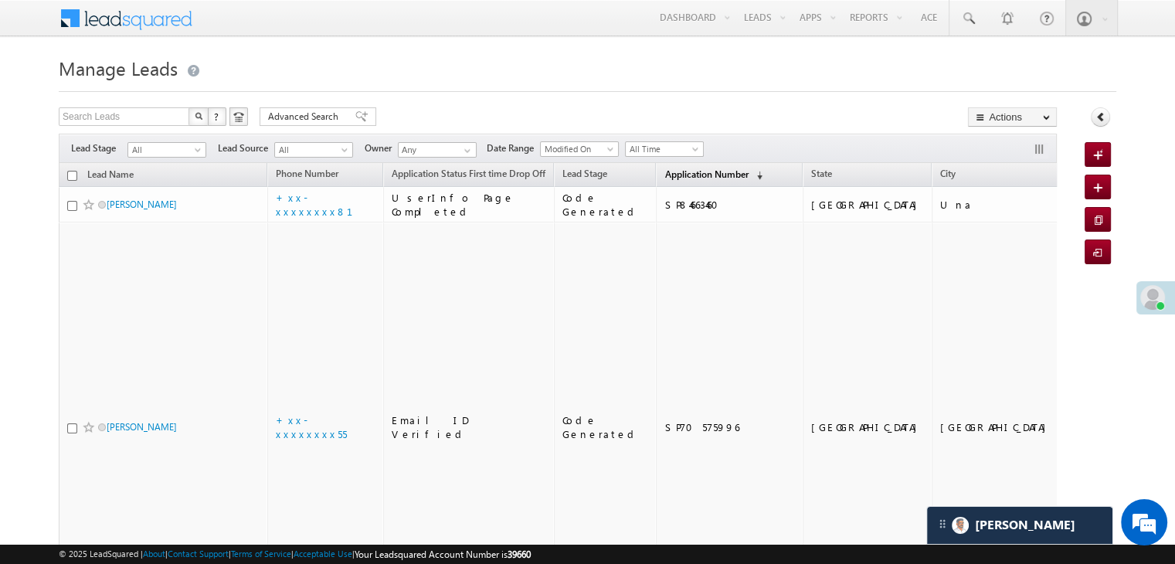
click at [678, 171] on span "Application Number" at bounding box center [706, 174] width 83 height 12
click at [677, 180] on link "Application Number (sorted descending)" at bounding box center [714, 175] width 114 height 20
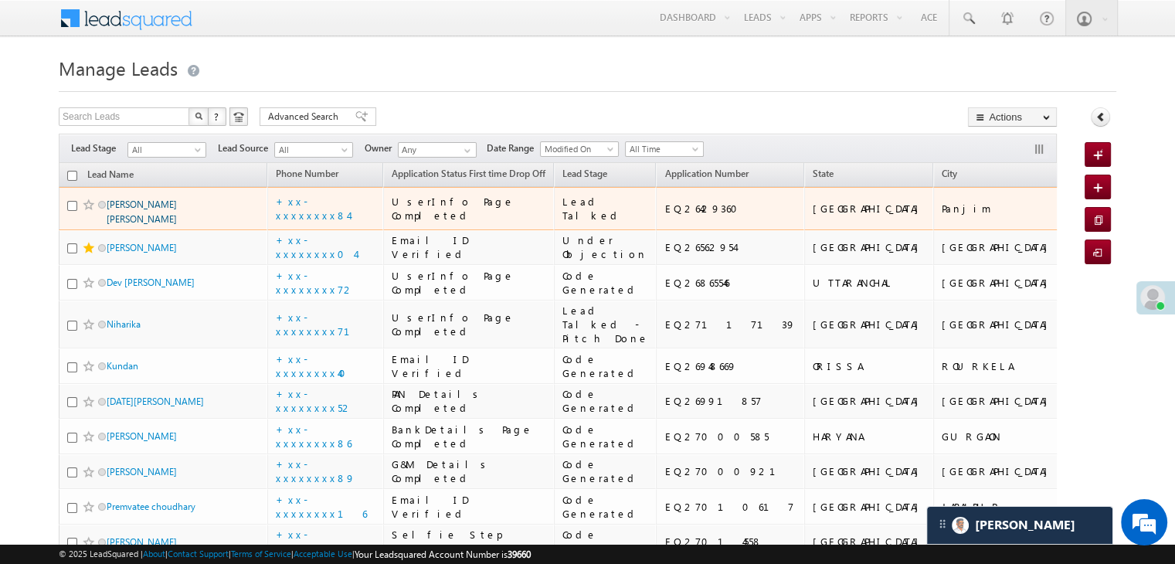
click at [151, 225] on link "[PERSON_NAME] [PERSON_NAME]" at bounding box center [142, 212] width 70 height 26
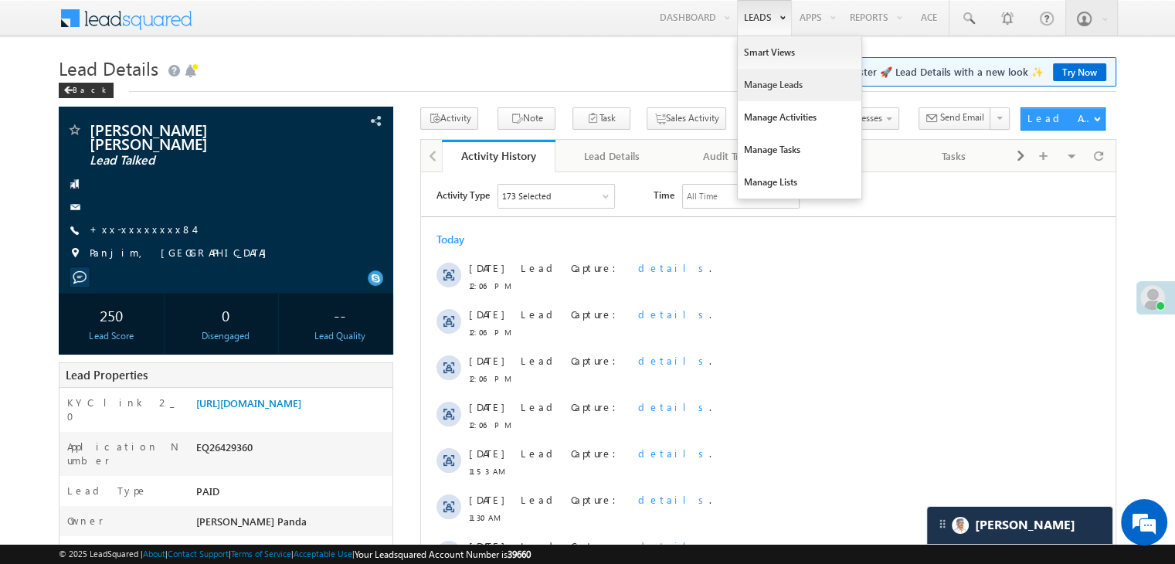
click at [776, 88] on link "Manage Leads" at bounding box center [800, 85] width 124 height 32
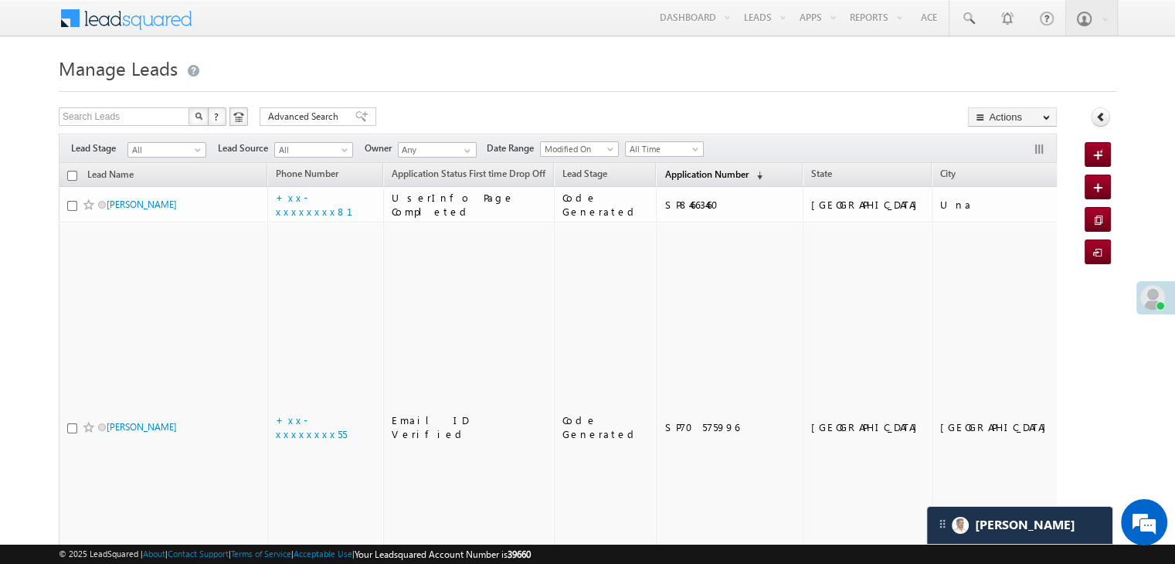
click at [671, 178] on span "Application Number" at bounding box center [706, 174] width 83 height 12
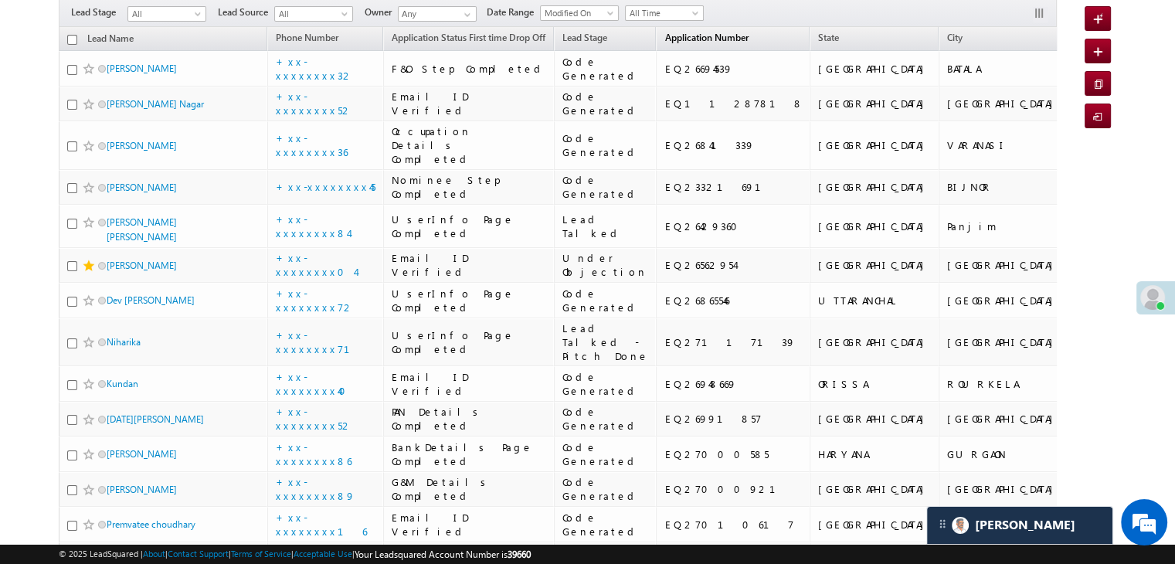
scroll to position [155, 0]
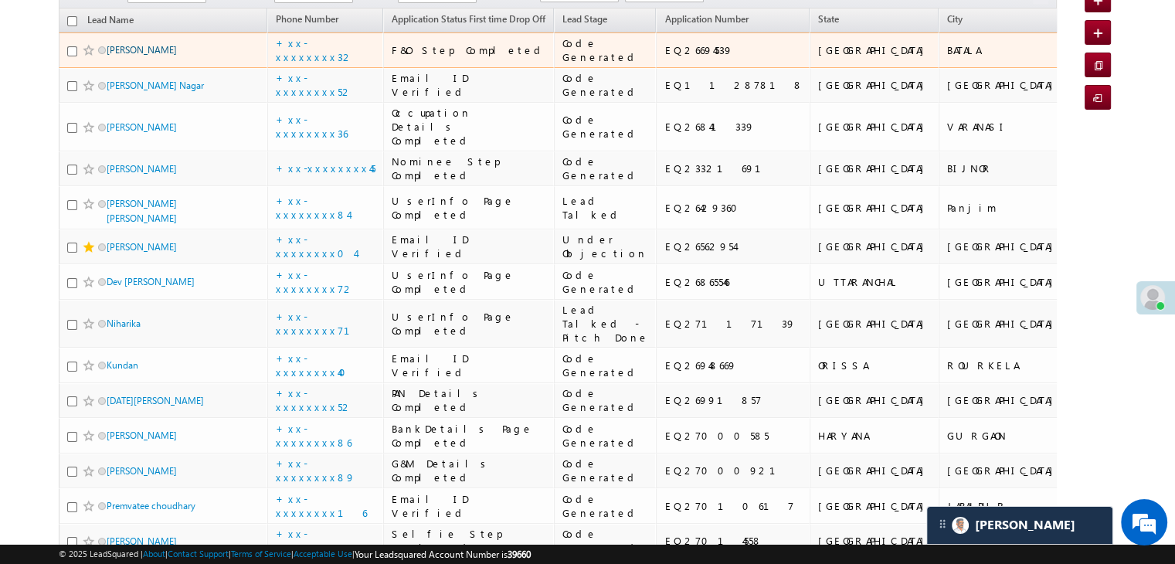
click at [145, 56] on link "[PERSON_NAME]" at bounding box center [142, 50] width 70 height 12
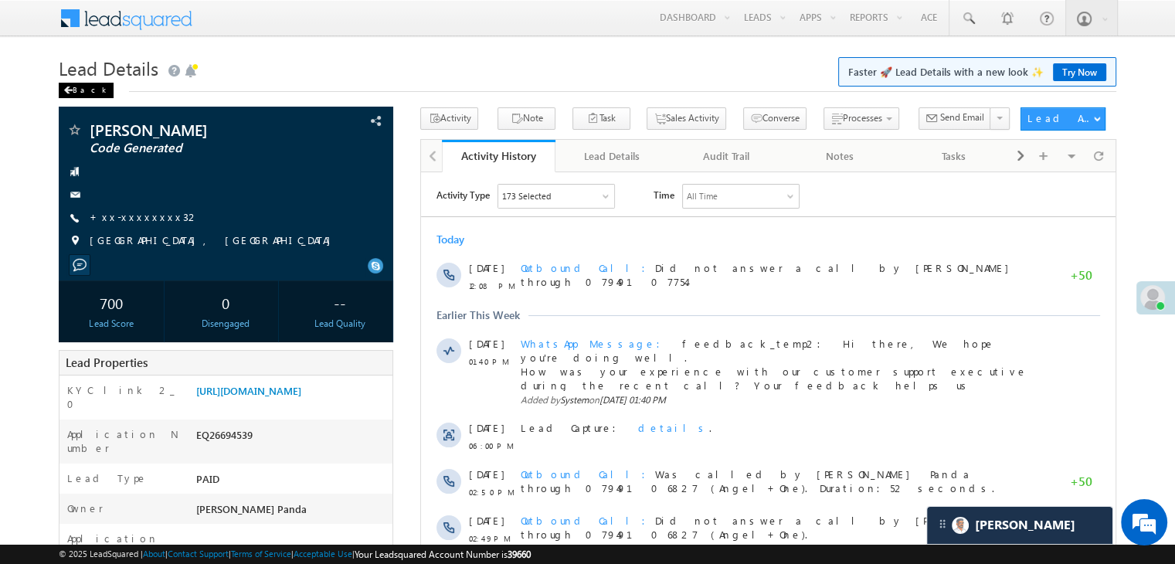
click at [71, 87] on div "Back" at bounding box center [86, 90] width 55 height 15
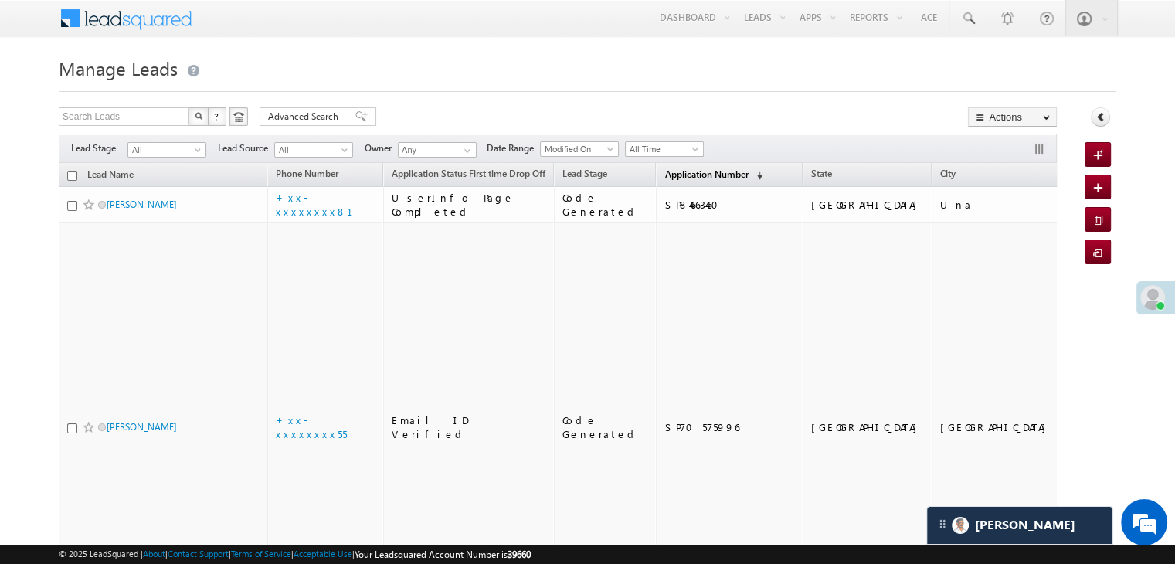
click at [665, 175] on span "Application Number" at bounding box center [706, 174] width 83 height 12
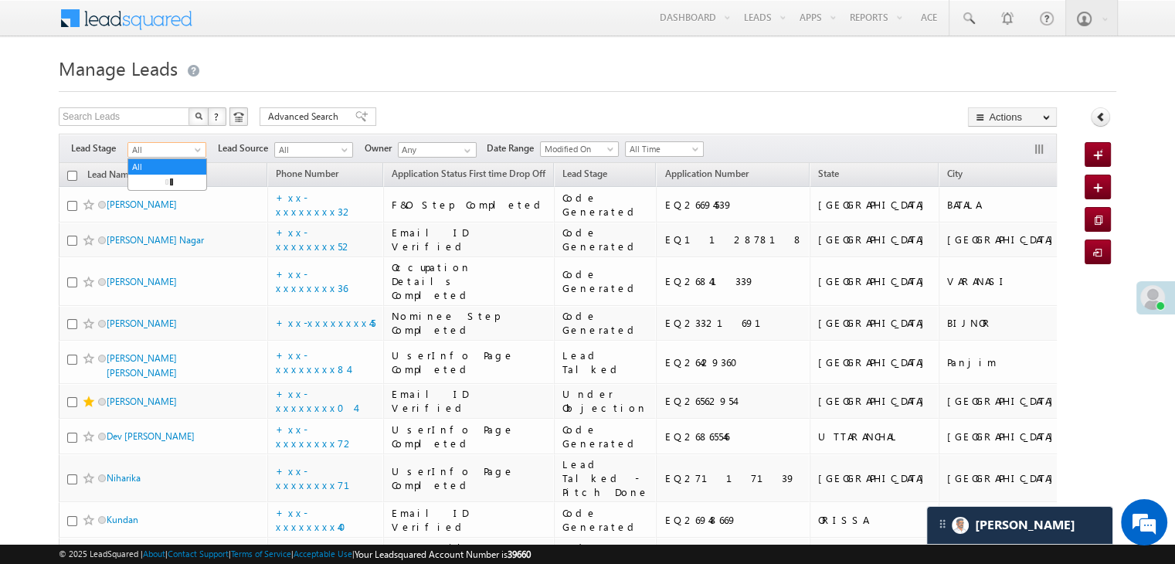
click at [196, 151] on span at bounding box center [199, 153] width 12 height 12
click at [179, 189] on link "Lead Generated" at bounding box center [167, 182] width 78 height 14
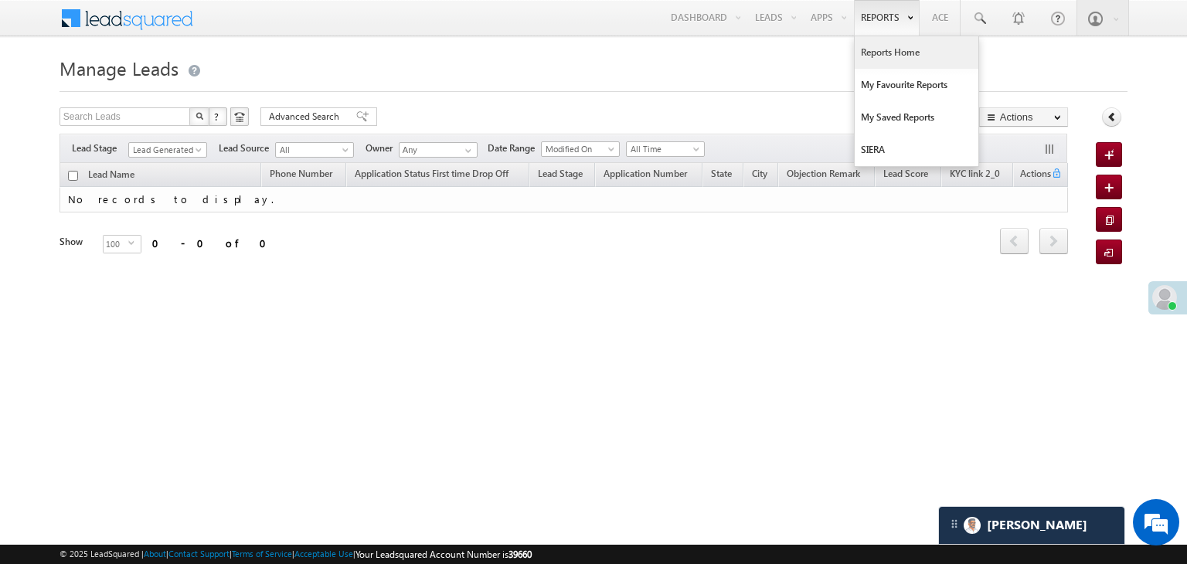
click at [882, 57] on link "Reports Home" at bounding box center [917, 52] width 124 height 32
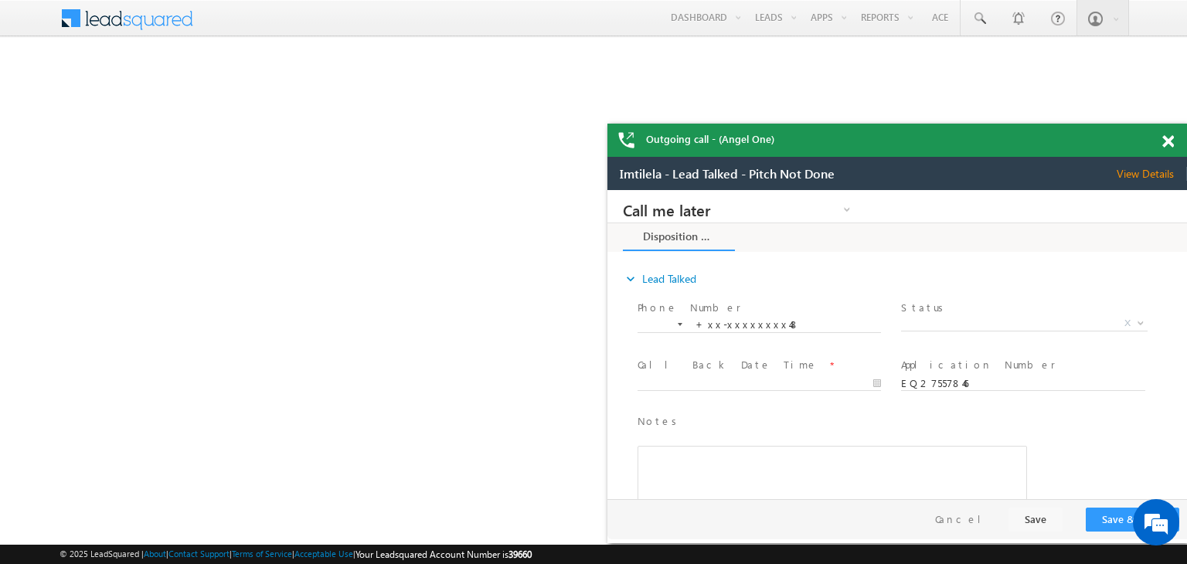
click at [1168, 143] on span at bounding box center [1168, 141] width 12 height 13
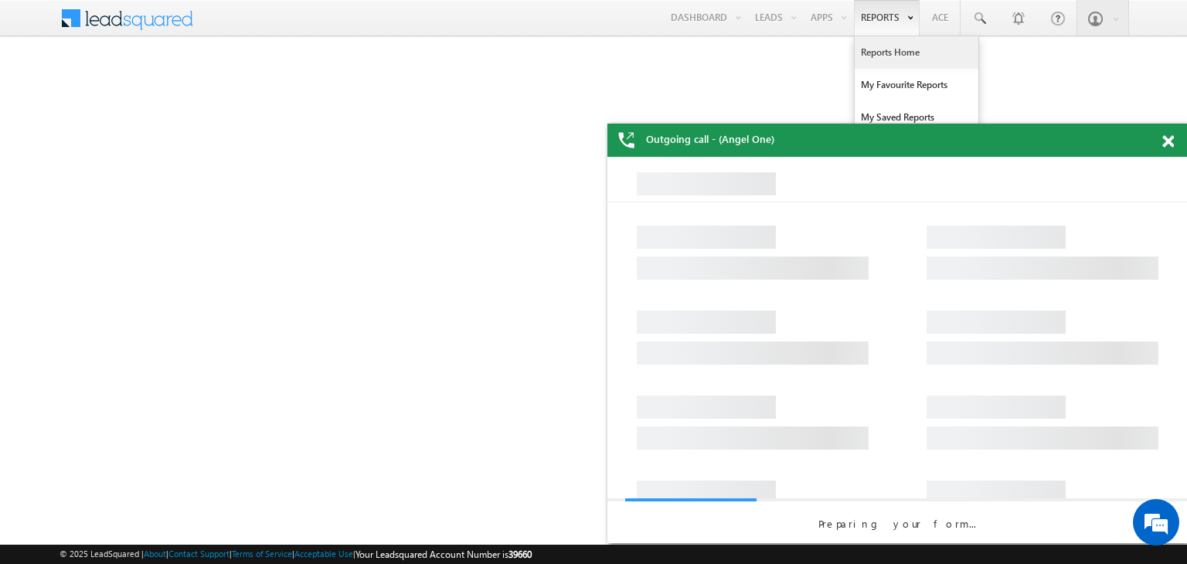
click at [889, 48] on link "Reports Home" at bounding box center [917, 52] width 124 height 32
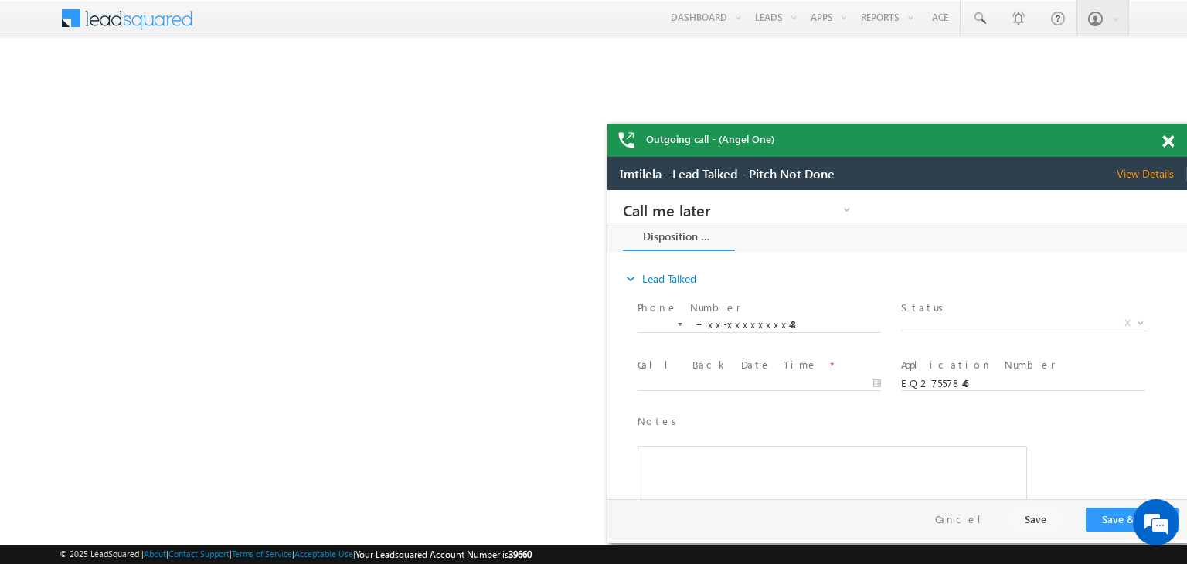
click at [1170, 137] on span at bounding box center [1168, 141] width 12 height 13
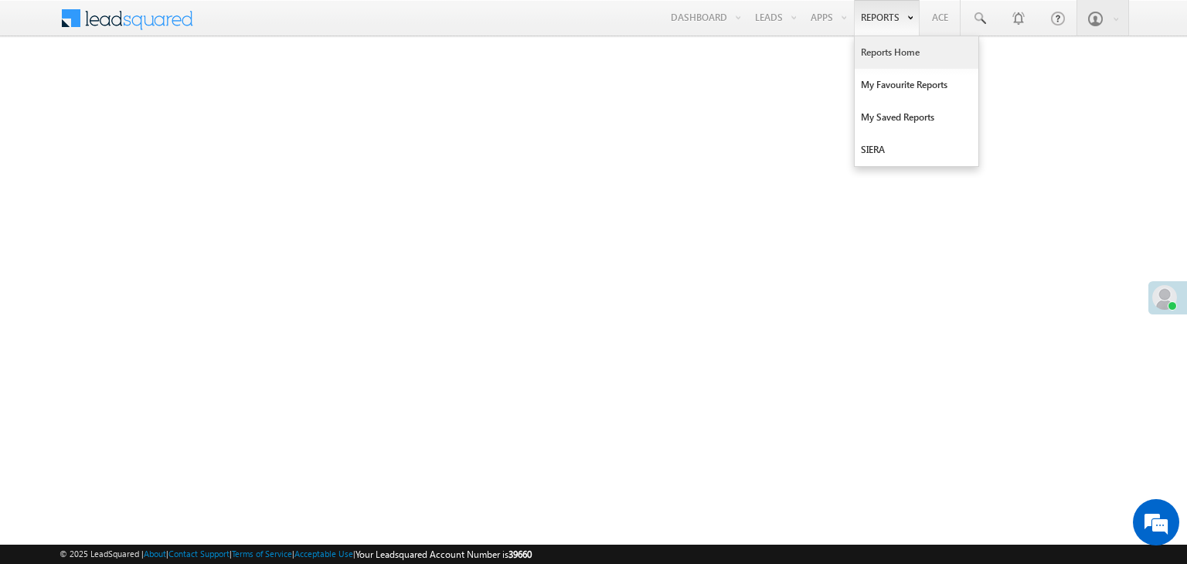
click at [883, 50] on link "Reports Home" at bounding box center [917, 52] width 124 height 32
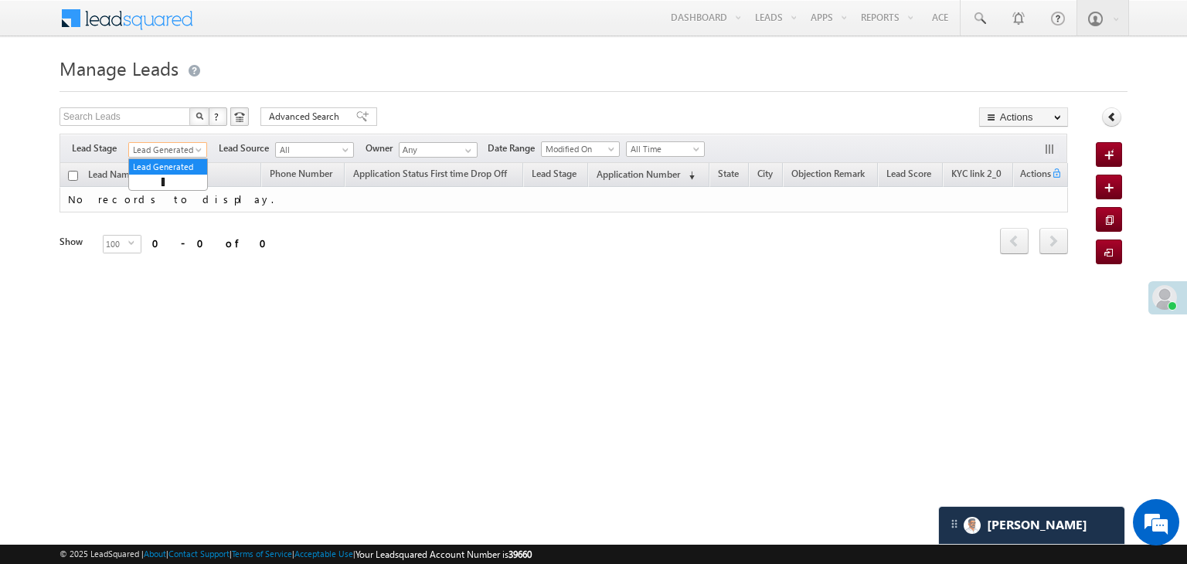
click at [203, 152] on span at bounding box center [200, 153] width 12 height 12
click at [172, 167] on link "All" at bounding box center [168, 167] width 78 height 14
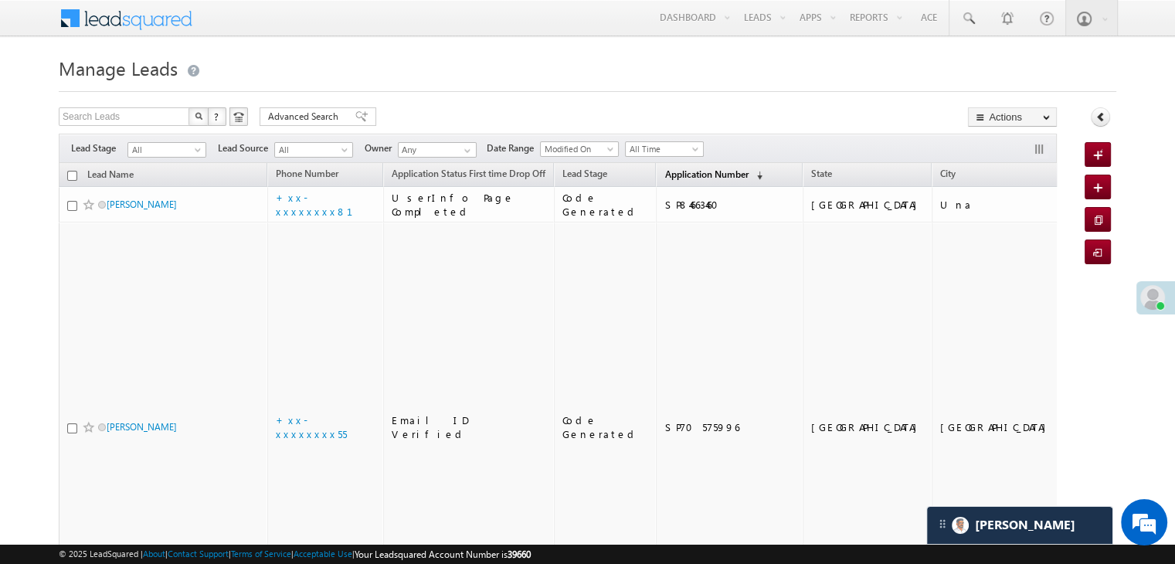
click at [657, 183] on link "Application Number (sorted descending)" at bounding box center [714, 175] width 114 height 20
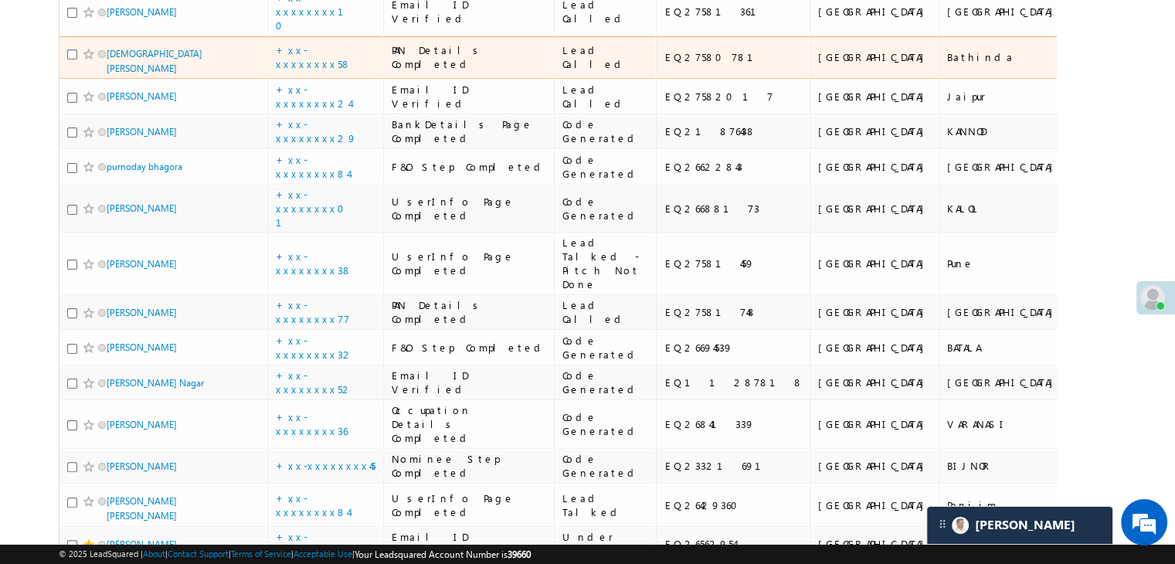
scroll to position [309, 0]
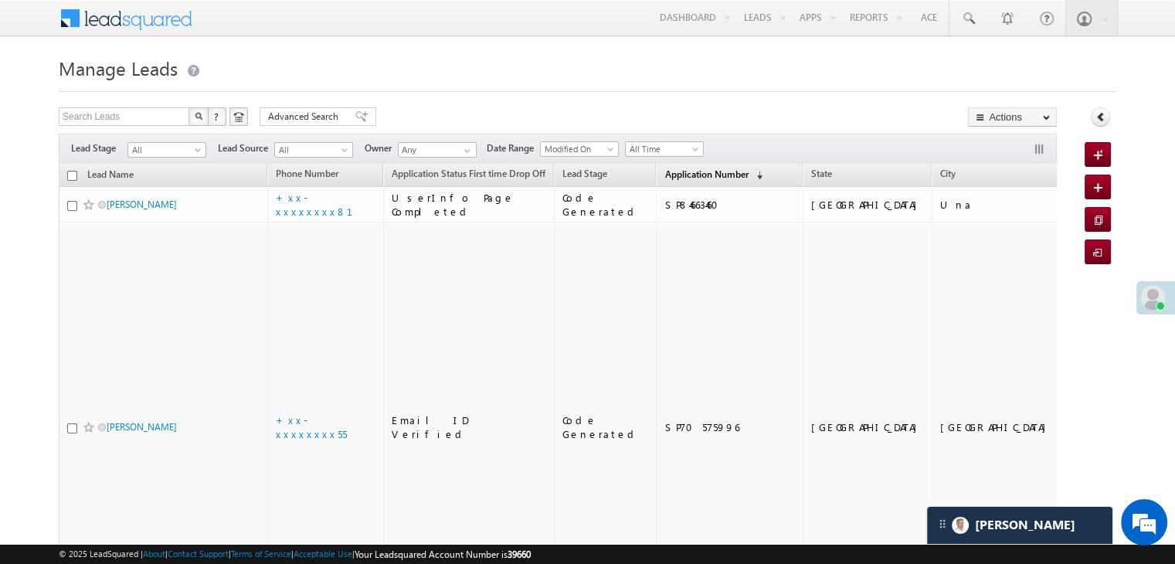
click at [665, 165] on link "Application Number (sorted descending)" at bounding box center [714, 175] width 114 height 20
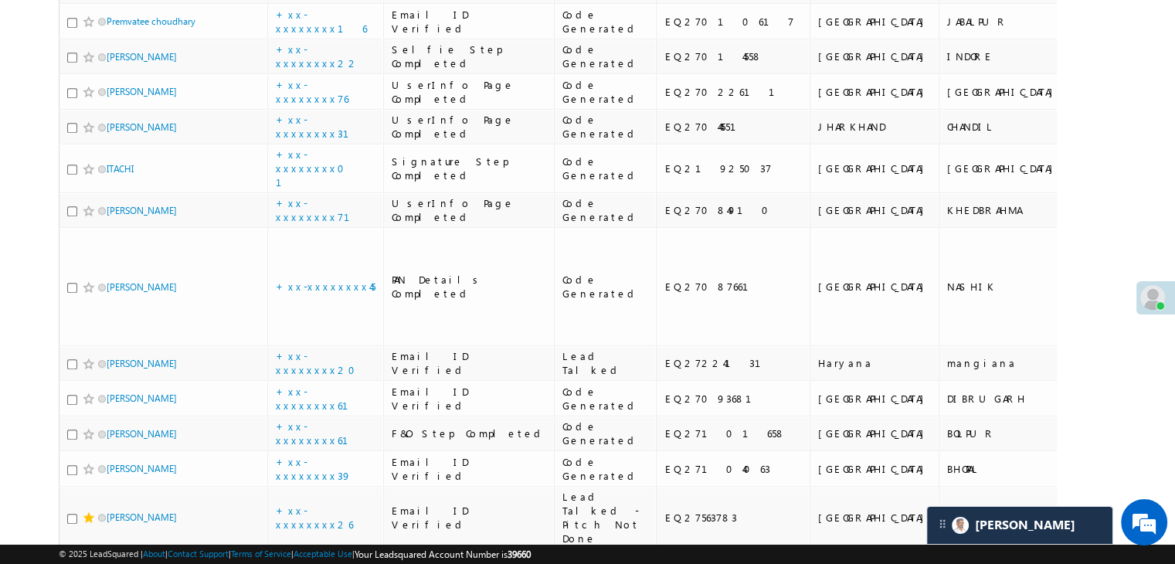
scroll to position [1082, 0]
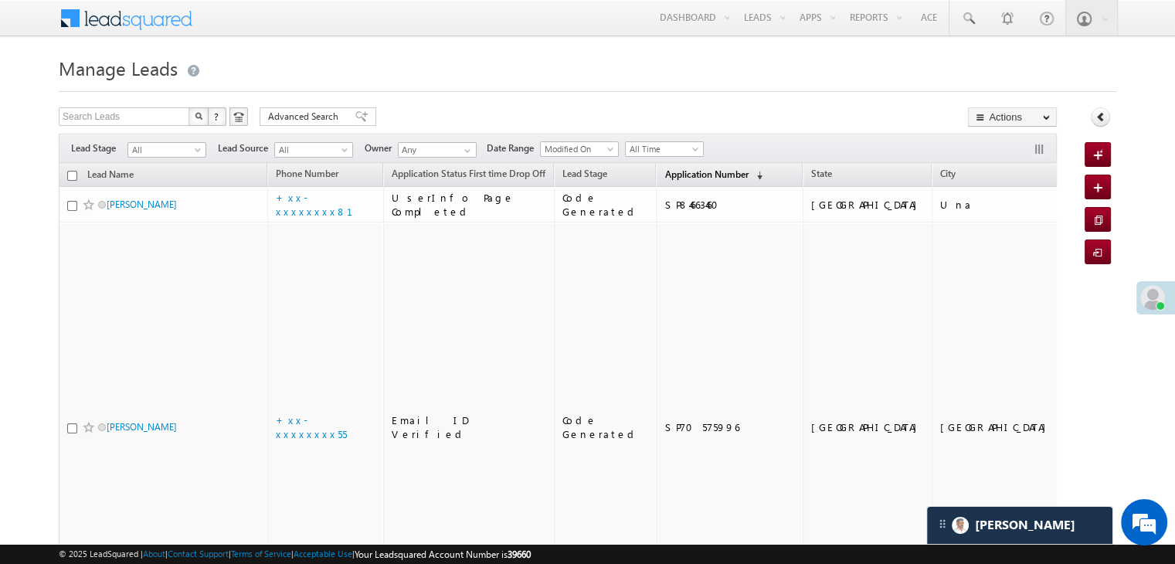
click at [683, 172] on span "Application Number" at bounding box center [706, 174] width 83 height 12
click at [679, 173] on span "Application Number" at bounding box center [706, 174] width 83 height 12
click at [668, 172] on span "Application Number" at bounding box center [706, 174] width 83 height 12
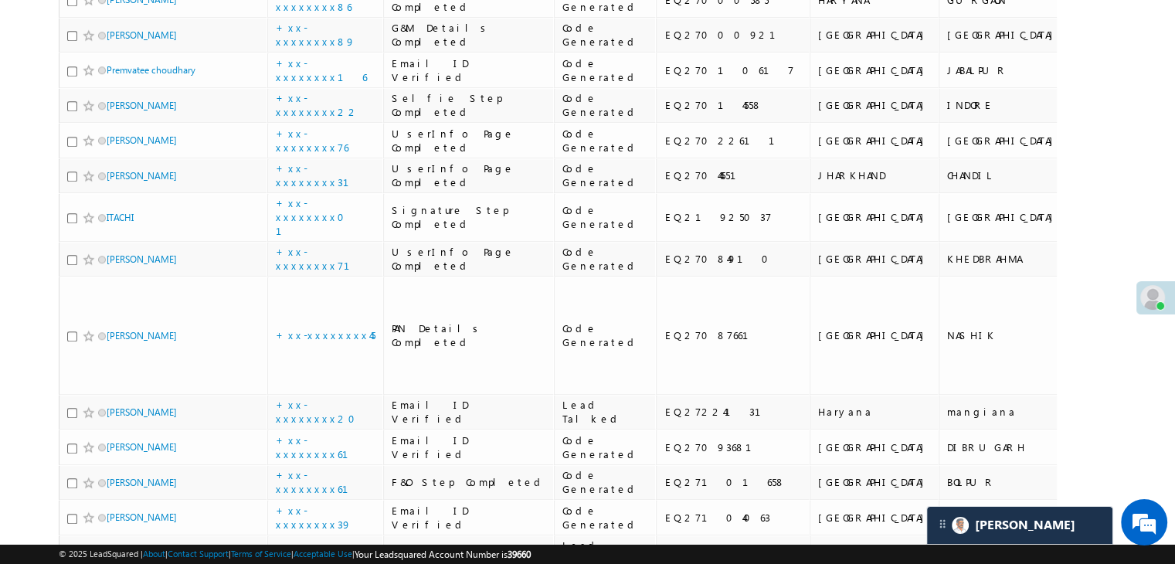
scroll to position [1236, 0]
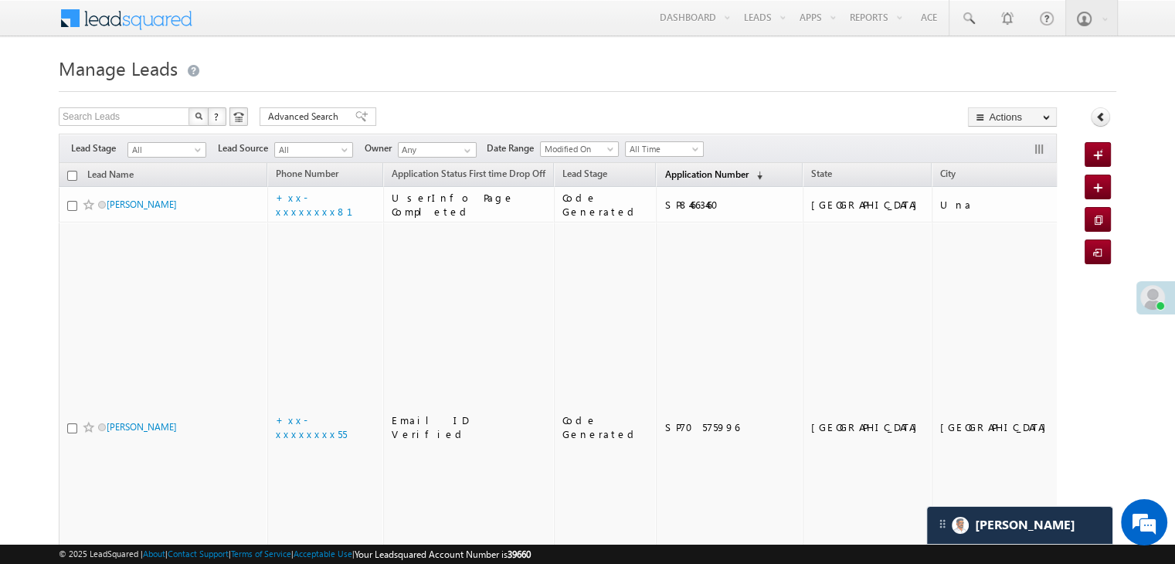
click at [686, 173] on span "Application Number" at bounding box center [706, 174] width 83 height 12
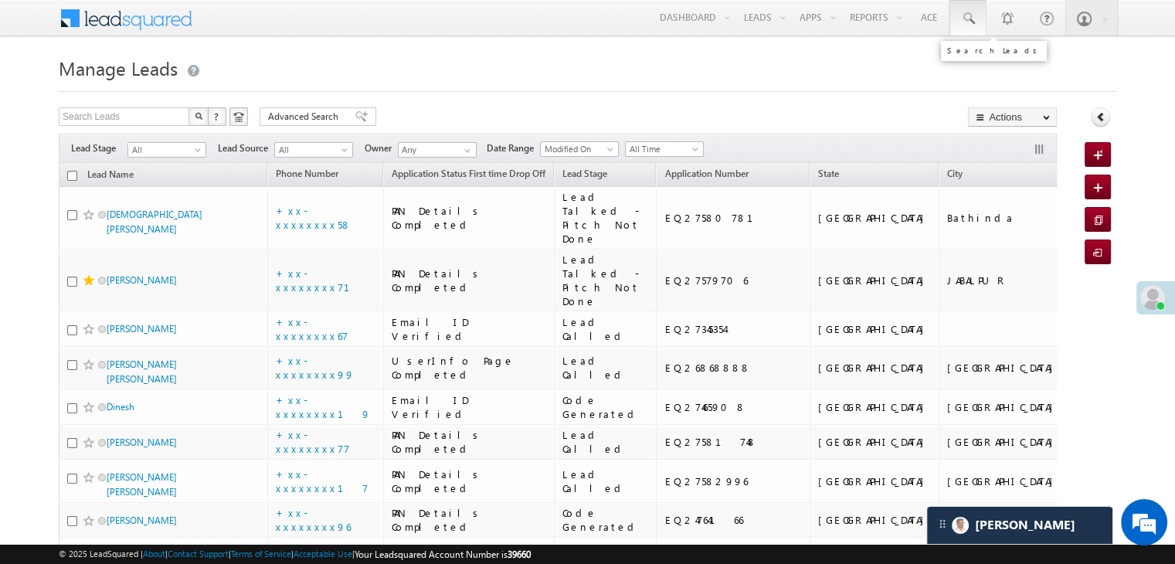
click at [967, 15] on span at bounding box center [967, 18] width 15 height 15
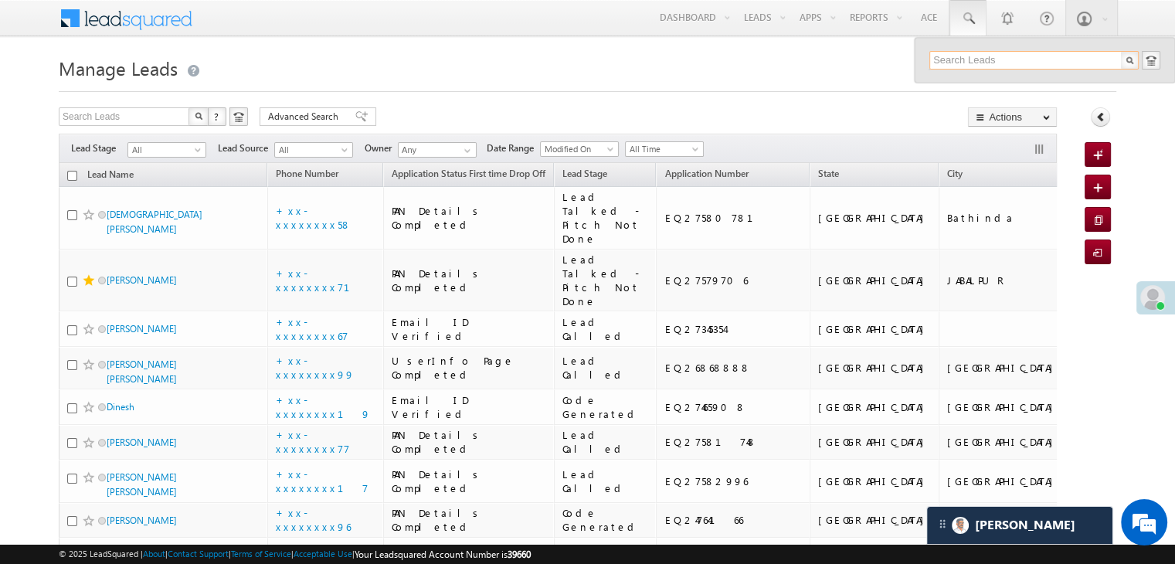
paste input "EQ20666369"
type input "EQ20666369"
click at [972, 85] on div "[PERSON_NAME]" at bounding box center [1040, 82] width 207 height 17
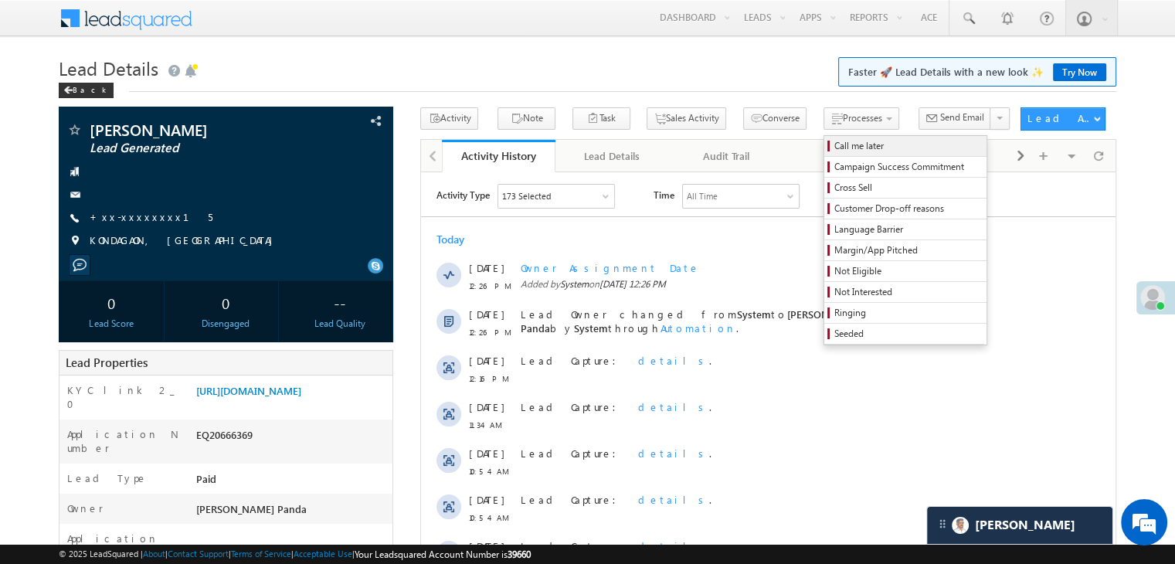
click at [835, 146] on span "Call me later" at bounding box center [908, 146] width 147 height 14
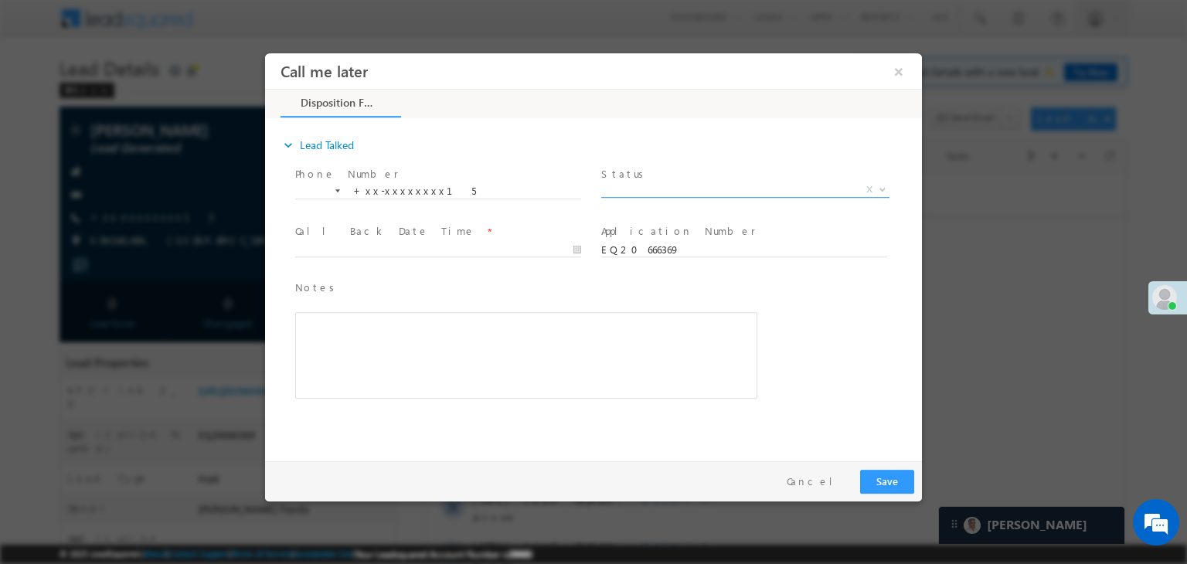
click at [785, 193] on span "X" at bounding box center [745, 189] width 288 height 15
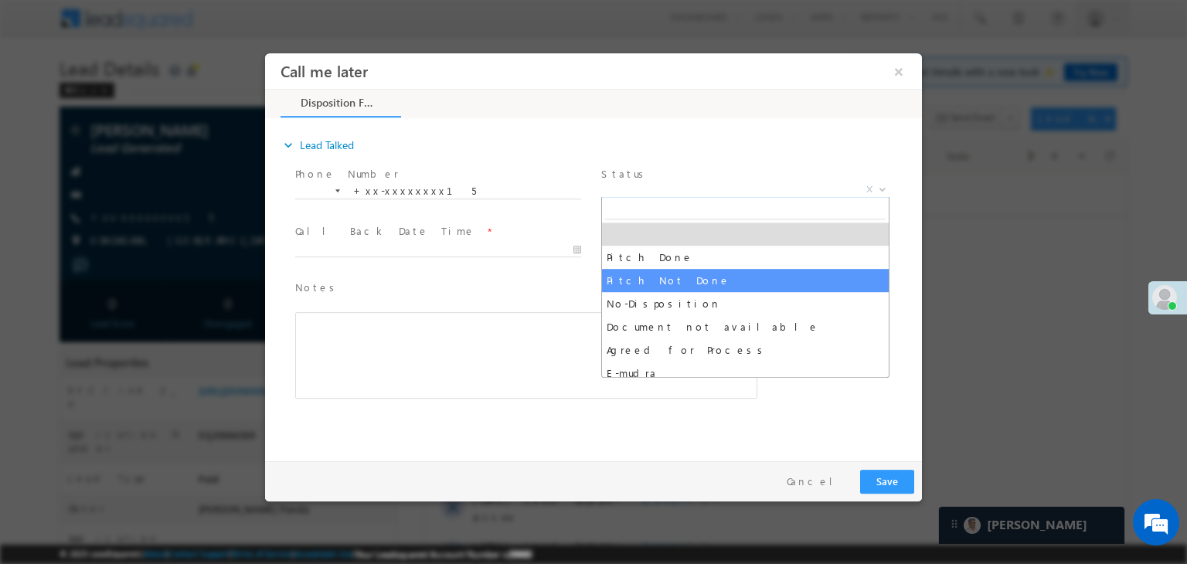
select select "Pitch Not Done"
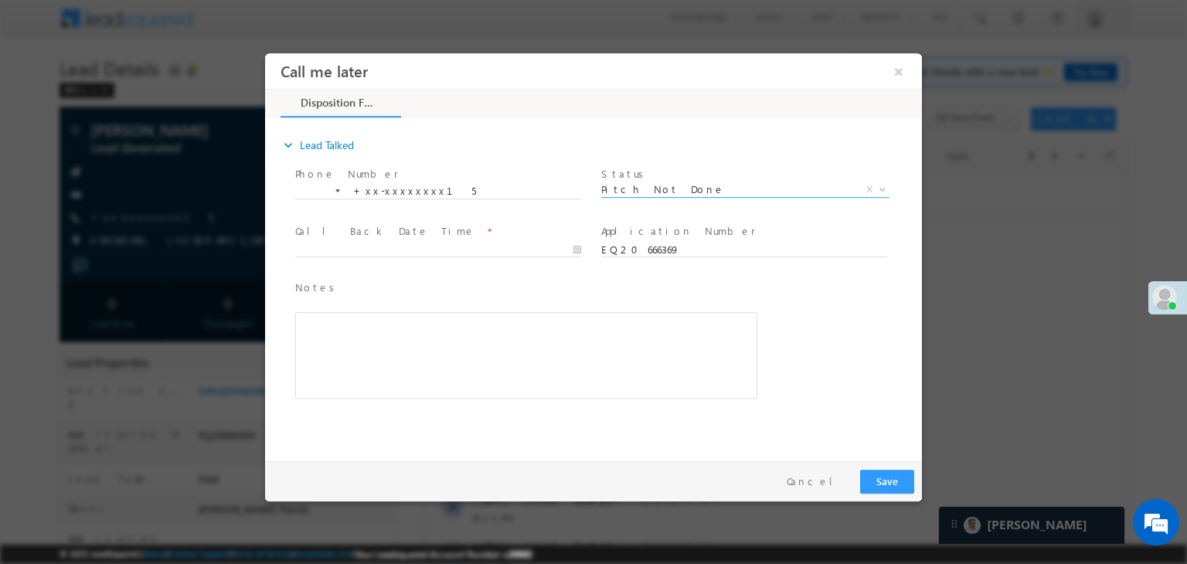
click at [537, 257] on span at bounding box center [437, 265] width 285 height 17
type input "08/22/25 12:27 PM"
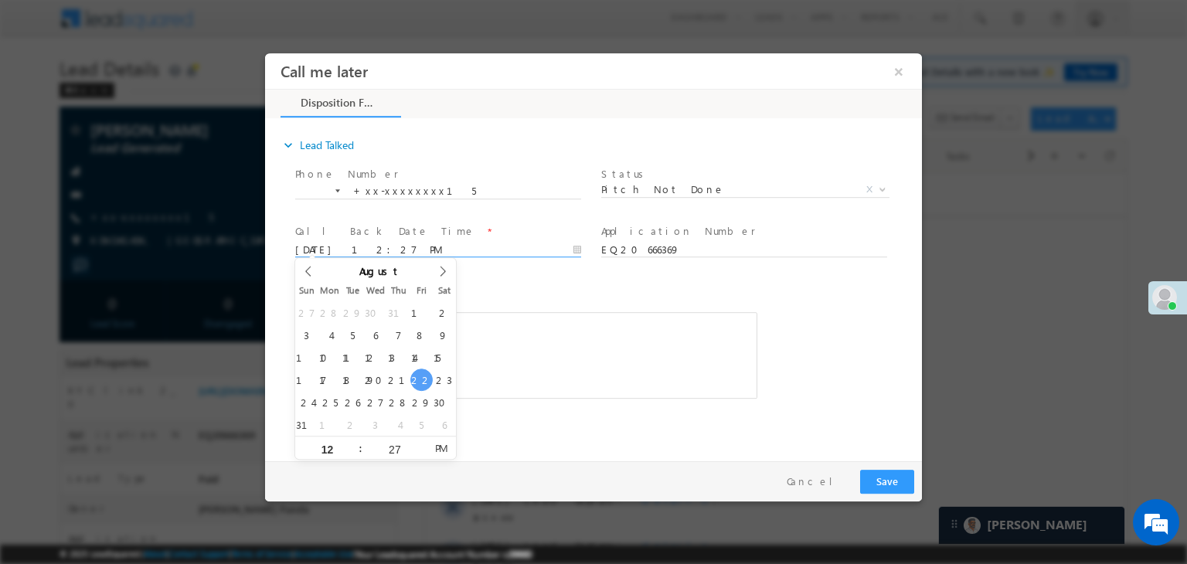
click at [507, 250] on input "08/22/25 12:27 PM" at bounding box center [438, 250] width 286 height 15
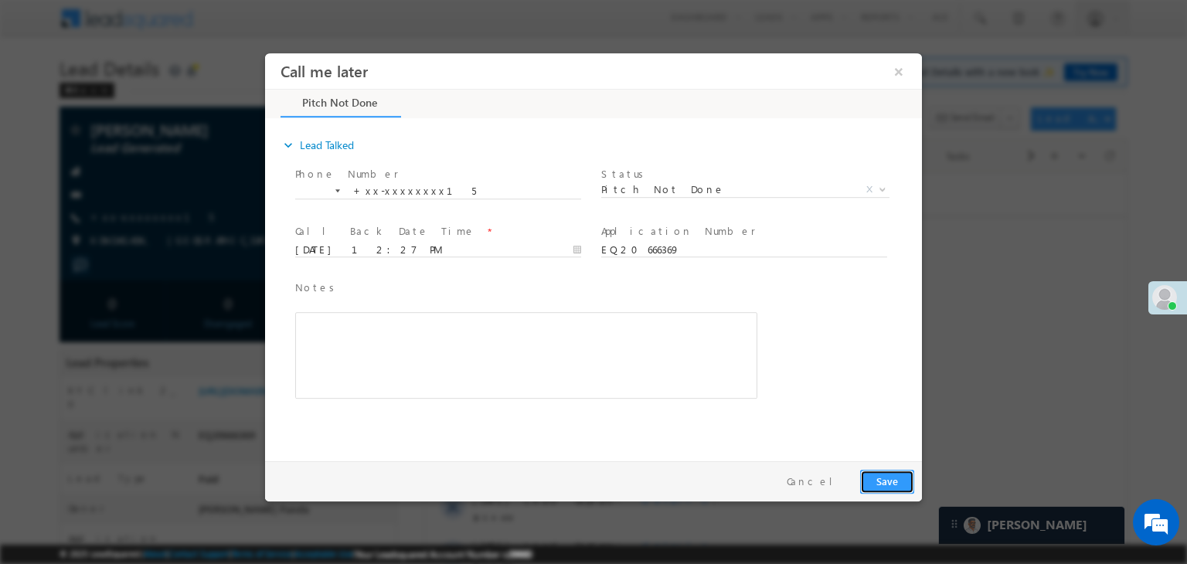
click at [880, 482] on button "Save" at bounding box center [887, 482] width 54 height 24
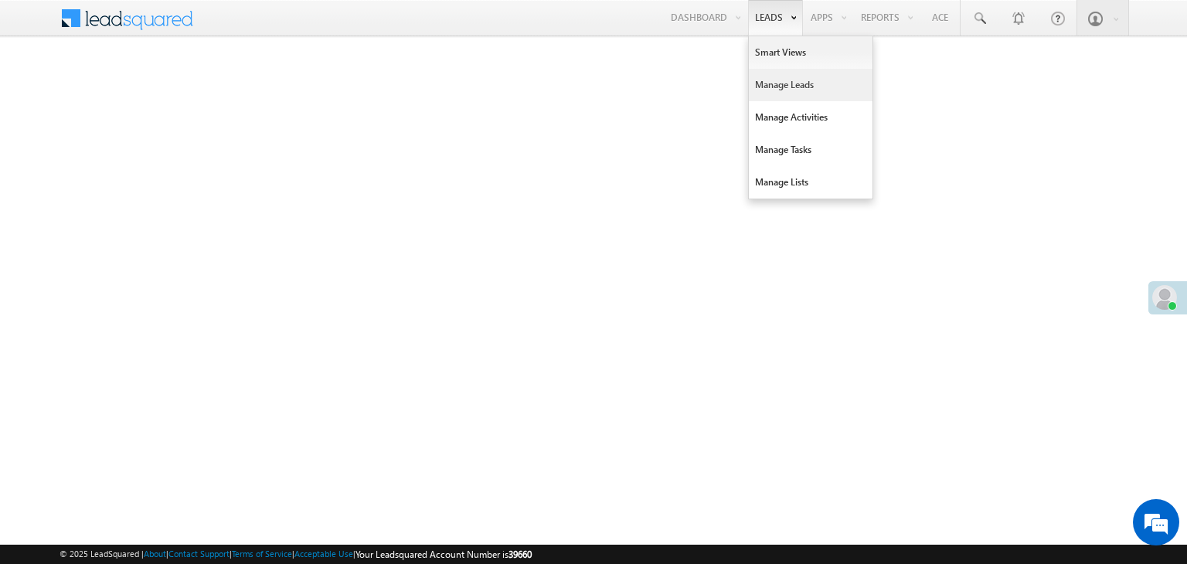
click at [770, 84] on link "Manage Leads" at bounding box center [811, 85] width 124 height 32
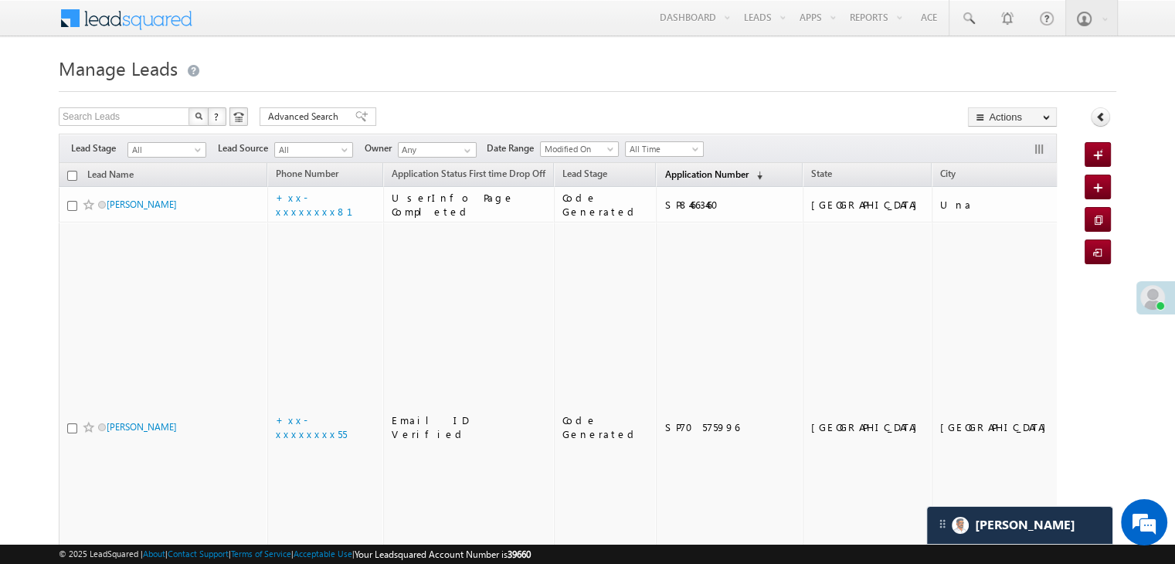
click at [686, 174] on span "Application Number" at bounding box center [706, 174] width 83 height 12
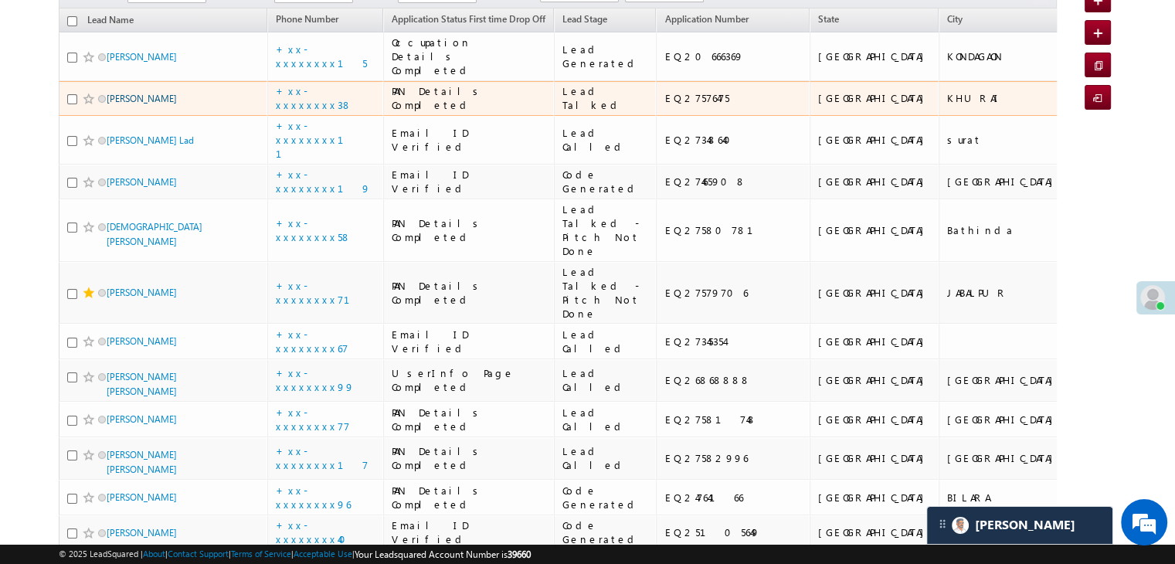
click at [146, 104] on link "Mohit singh thakur" at bounding box center [142, 99] width 70 height 12
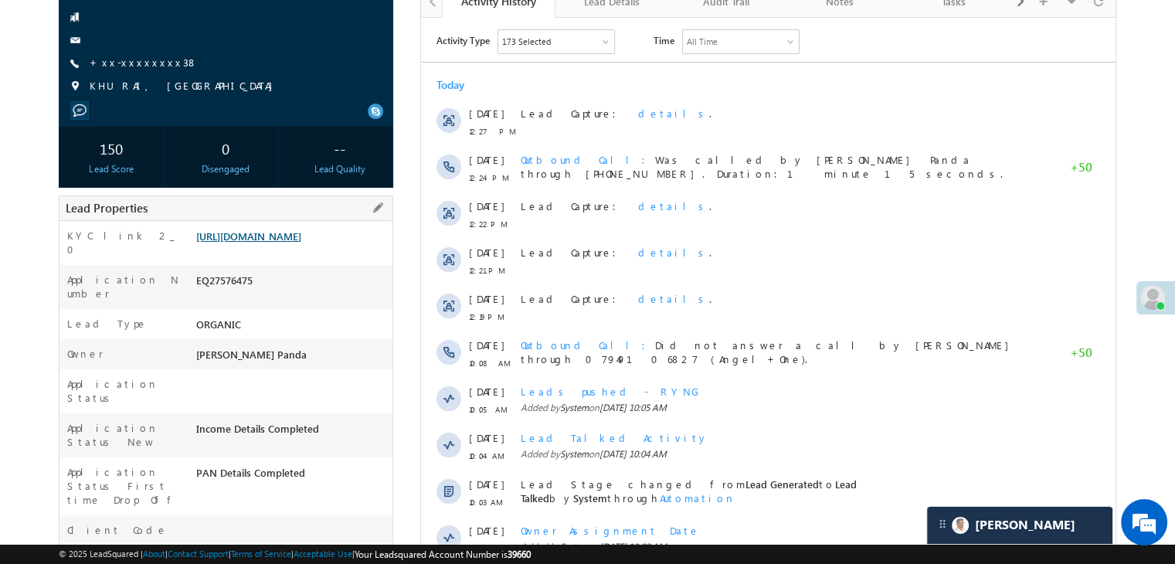
click at [299, 243] on link "[URL][DOMAIN_NAME]" at bounding box center [248, 235] width 105 height 13
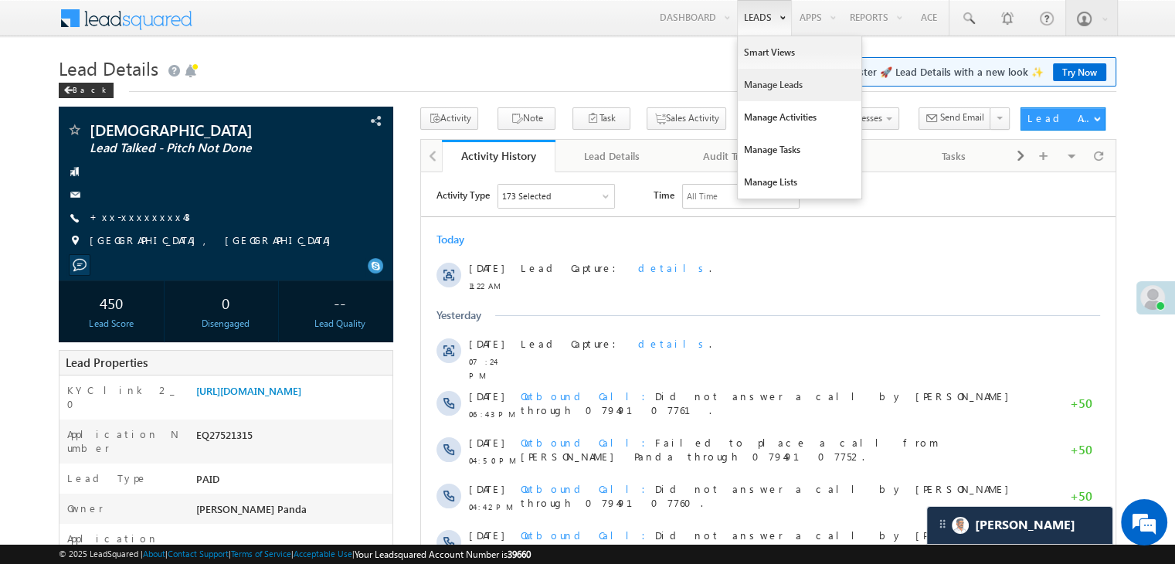
click at [753, 83] on link "Manage Leads" at bounding box center [800, 85] width 124 height 32
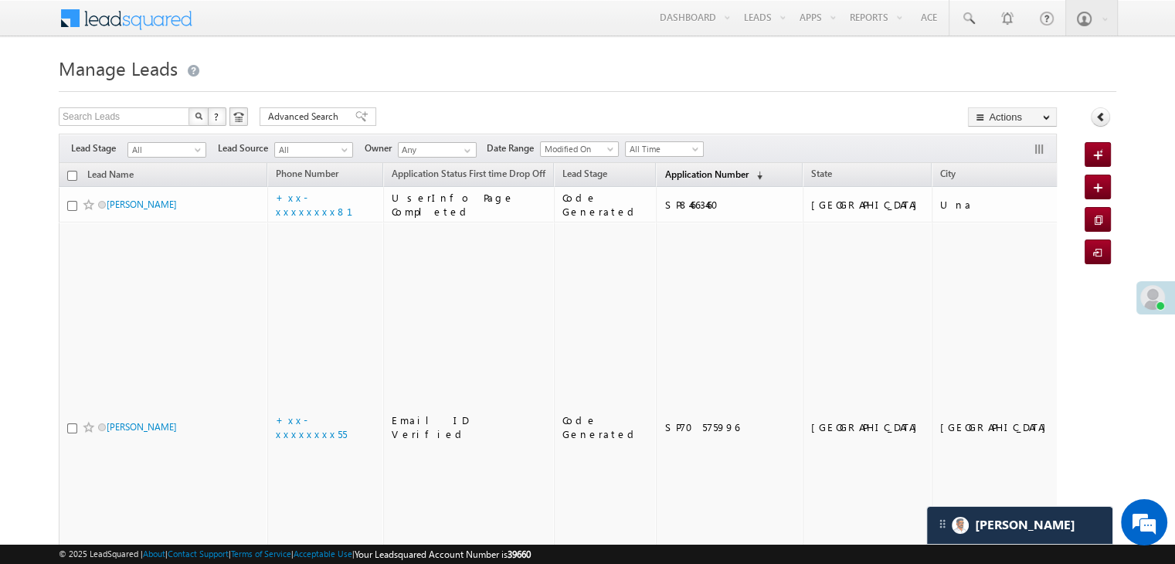
click at [665, 174] on span "Application Number" at bounding box center [706, 174] width 83 height 12
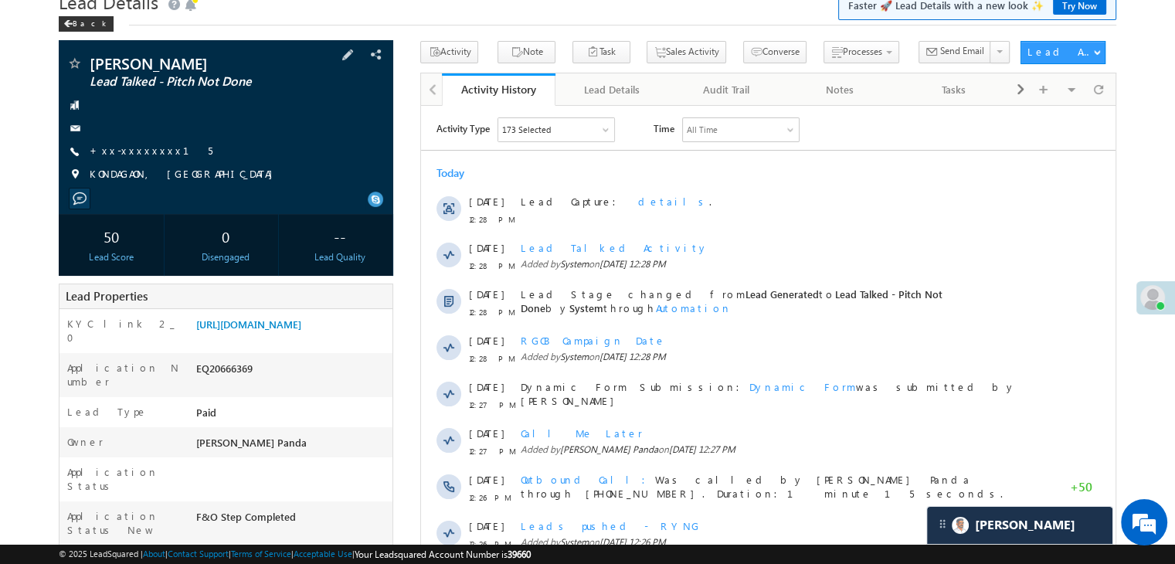
scroll to position [155, 0]
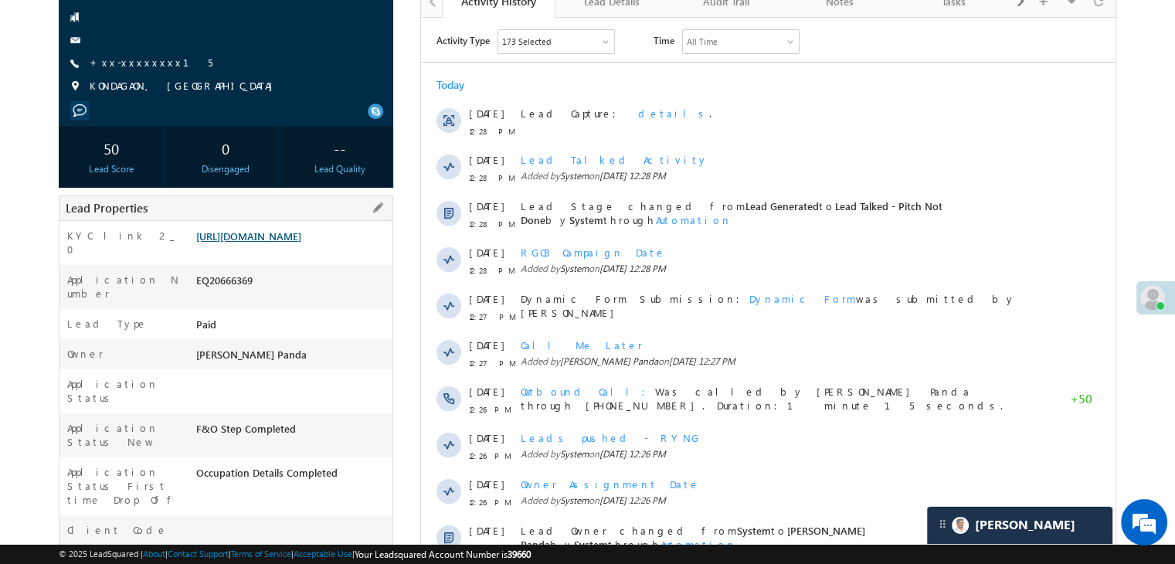
click at [294, 243] on link "[URL][DOMAIN_NAME]" at bounding box center [248, 235] width 105 height 13
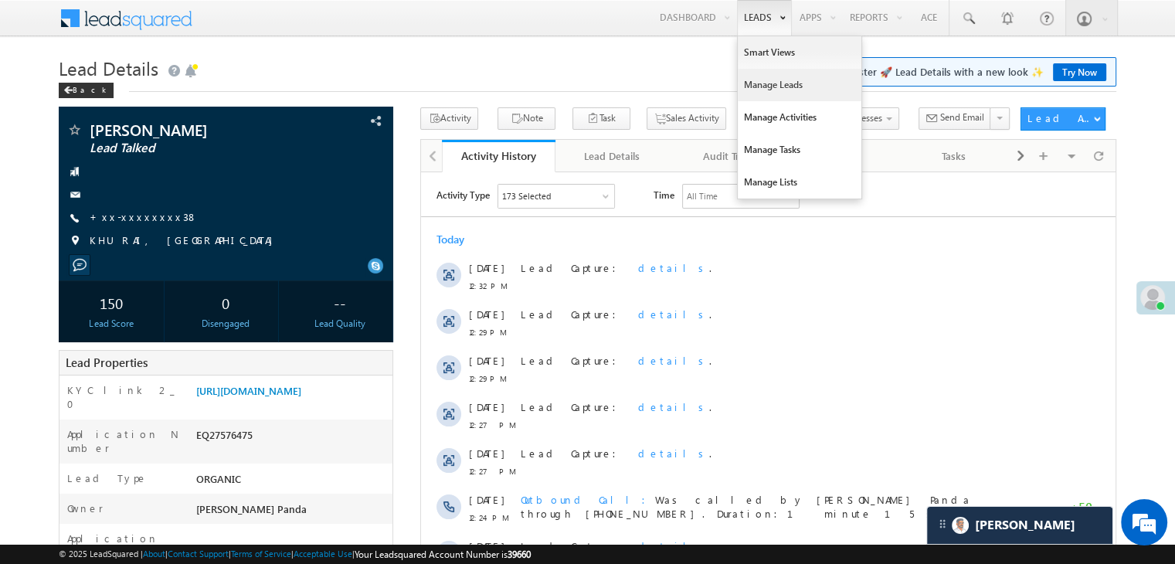
click at [770, 83] on link "Manage Leads" at bounding box center [800, 85] width 124 height 32
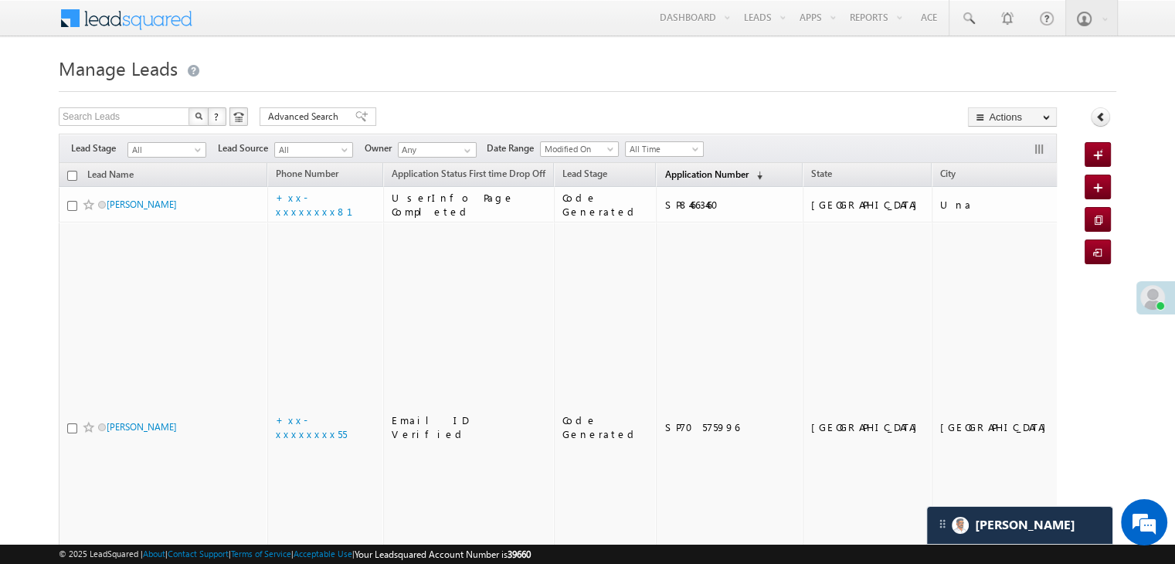
click at [658, 181] on link "Application Number (sorted descending)" at bounding box center [714, 175] width 114 height 20
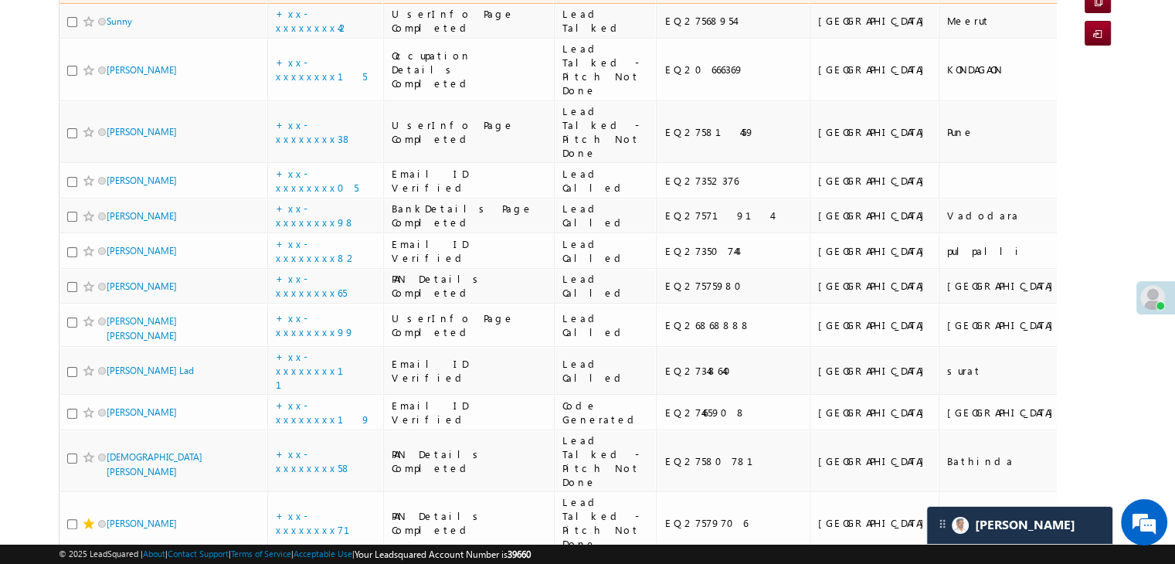
scroll to position [232, 0]
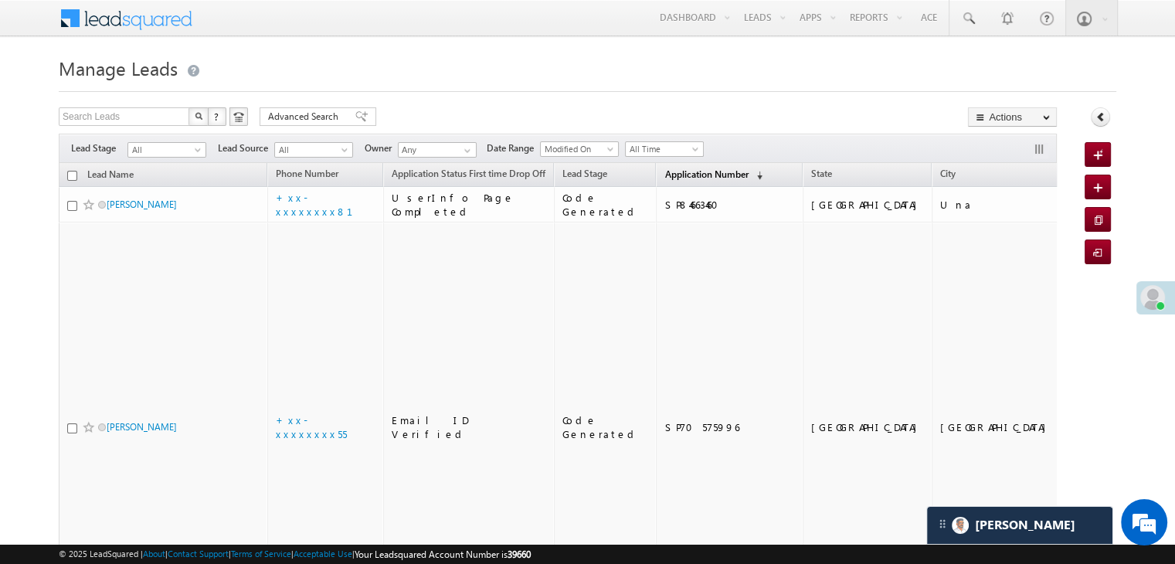
click at [665, 174] on span "Application Number" at bounding box center [706, 174] width 83 height 12
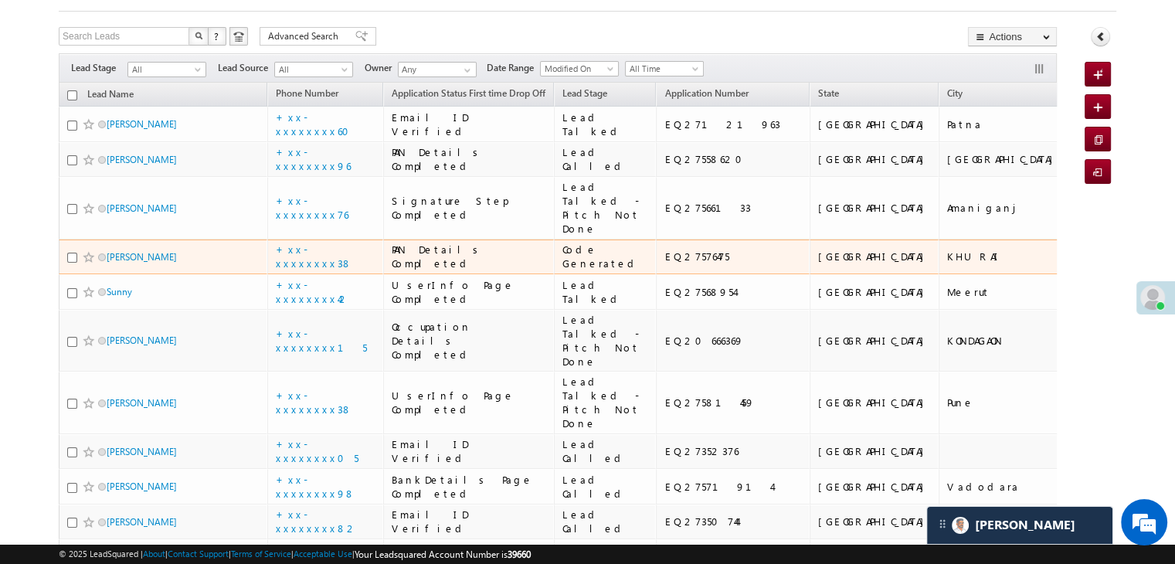
scroll to position [77, 0]
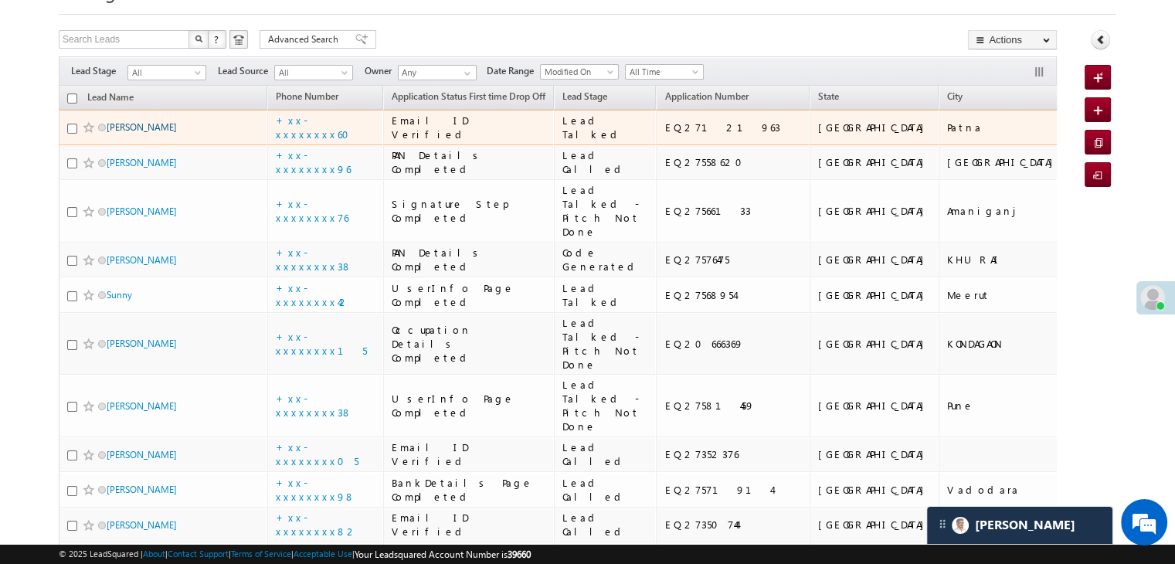
click at [147, 133] on link "Bharat sharma" at bounding box center [142, 127] width 70 height 12
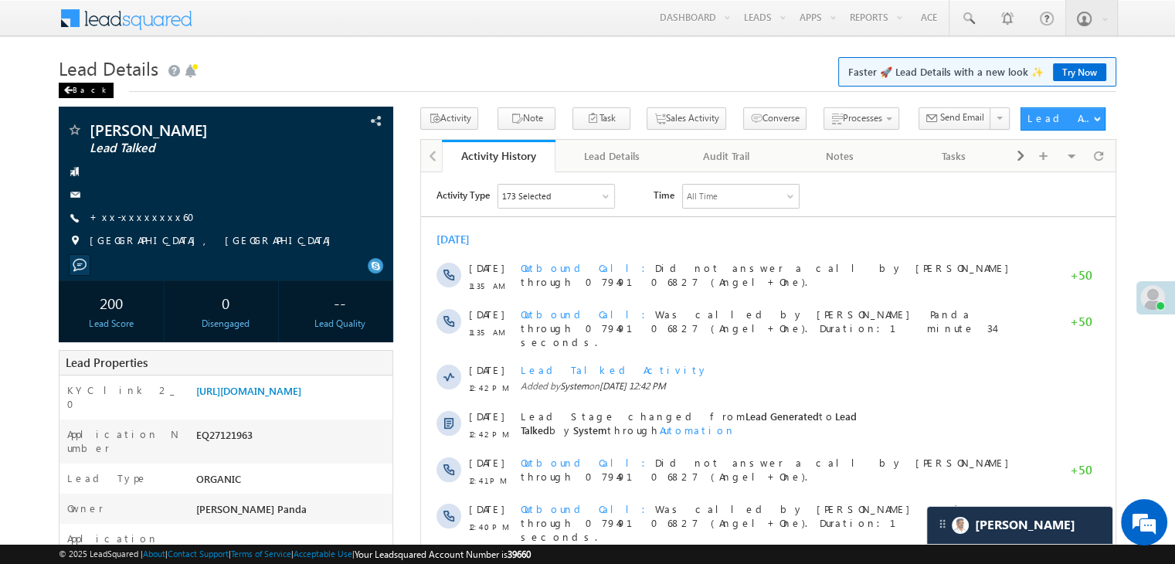
click at [70, 90] on span at bounding box center [67, 91] width 9 height 8
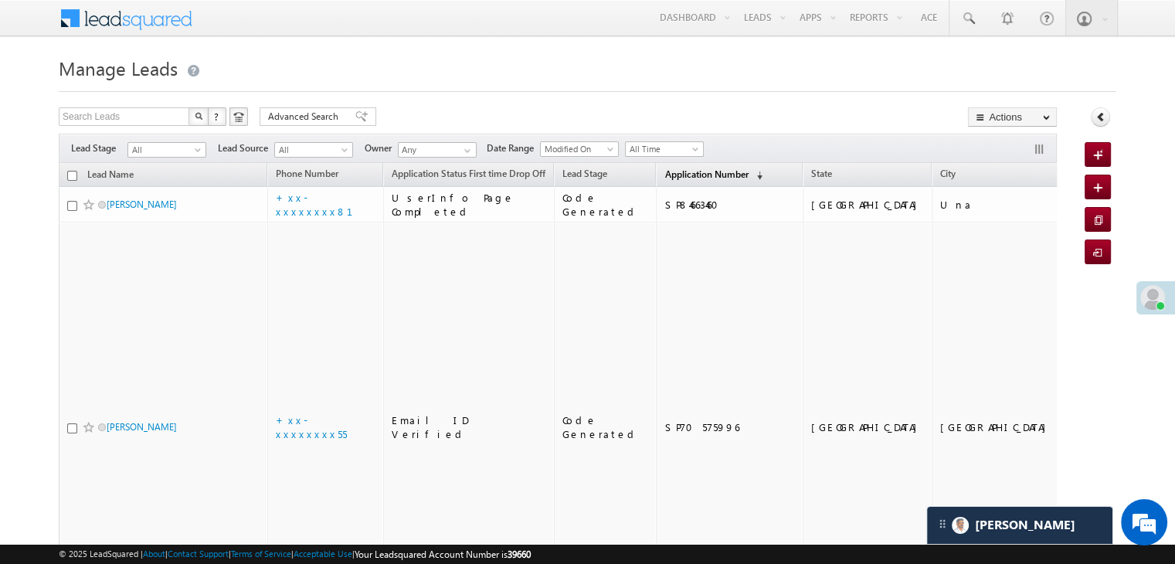
click at [671, 175] on span "Application Number" at bounding box center [706, 174] width 83 height 12
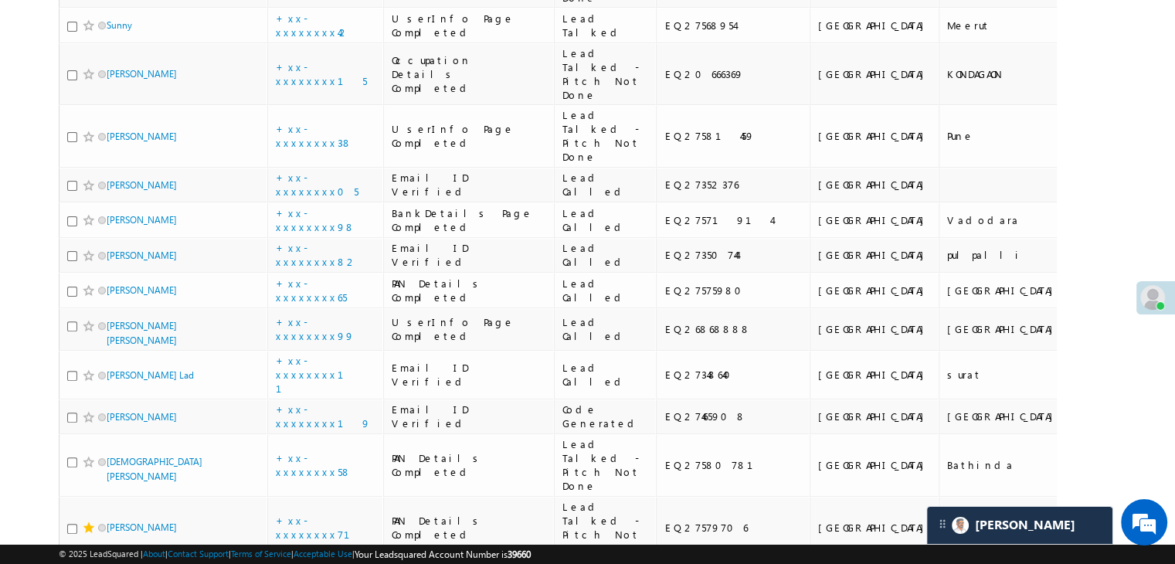
scroll to position [464, 0]
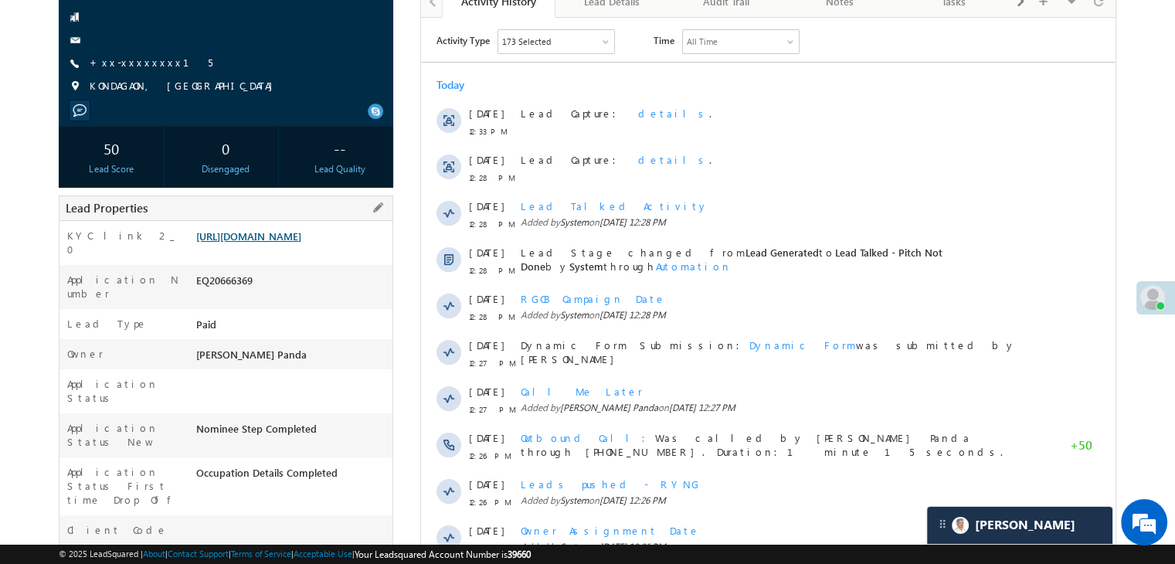
click at [287, 236] on link "https://angelbroking1-pk3em7sa.customui-test.leadsquared.com?leadId=17ce4674-34…" at bounding box center [248, 235] width 105 height 13
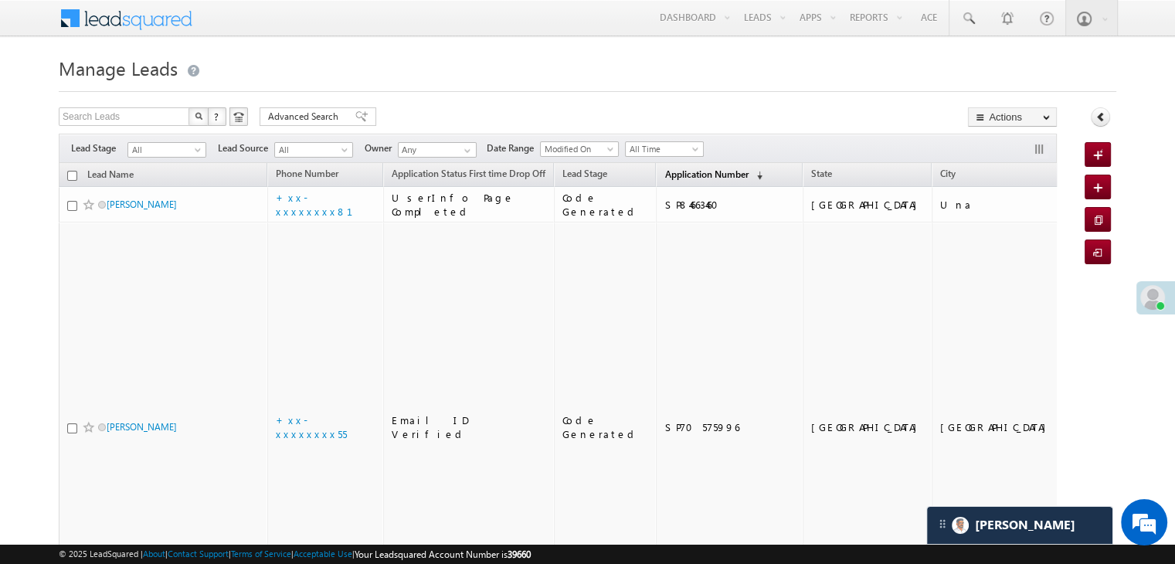
click at [674, 178] on span "Application Number" at bounding box center [706, 174] width 83 height 12
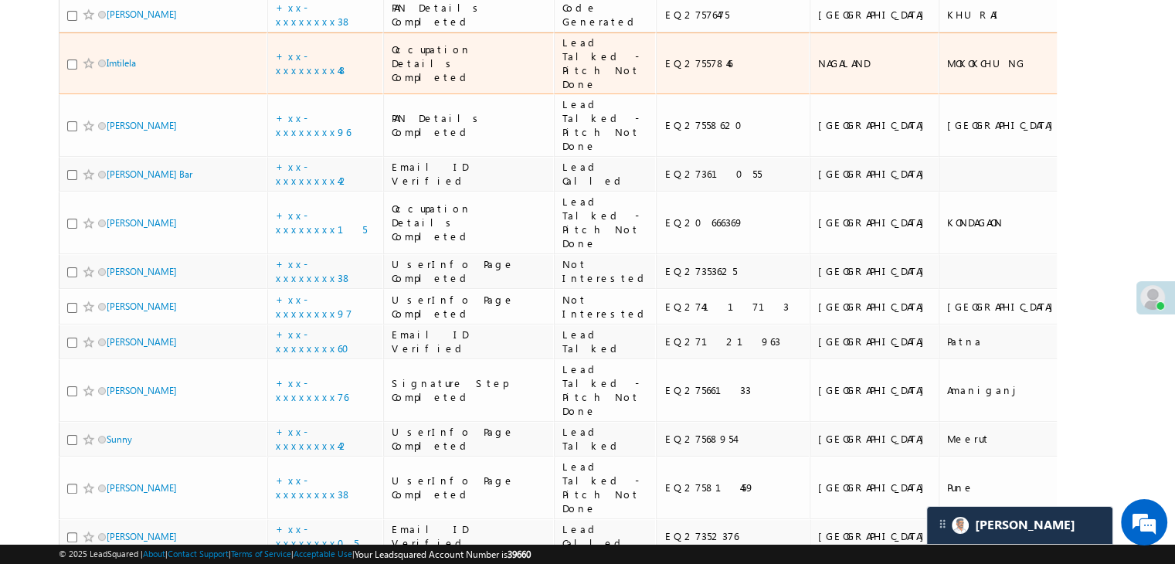
scroll to position [309, 0]
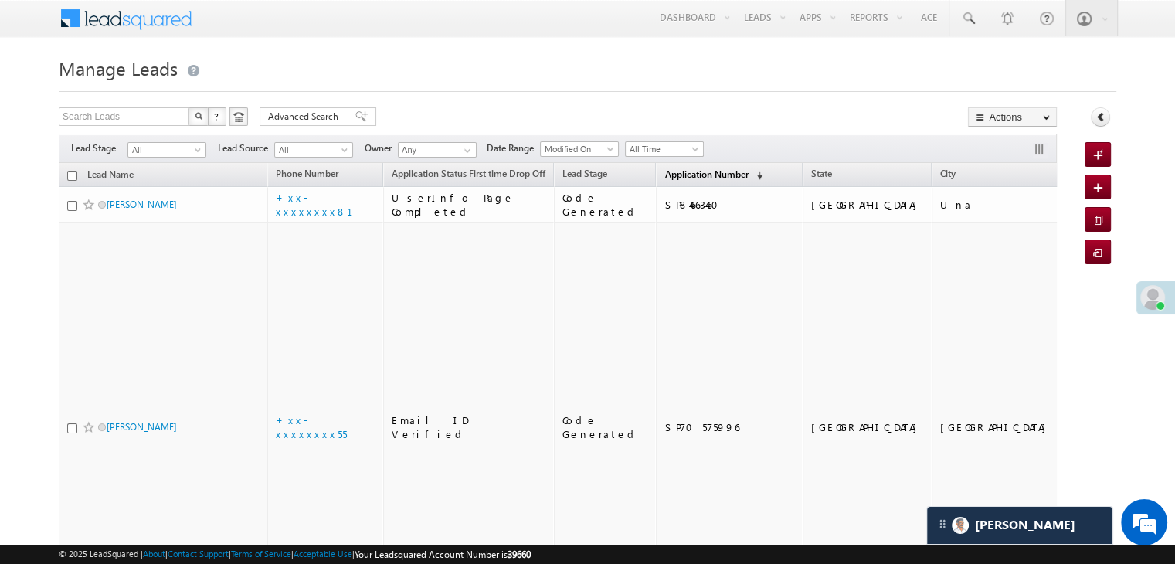
click at [696, 181] on link "Application Number (sorted descending)" at bounding box center [714, 175] width 114 height 20
click at [677, 175] on span "Application Number" at bounding box center [706, 174] width 83 height 12
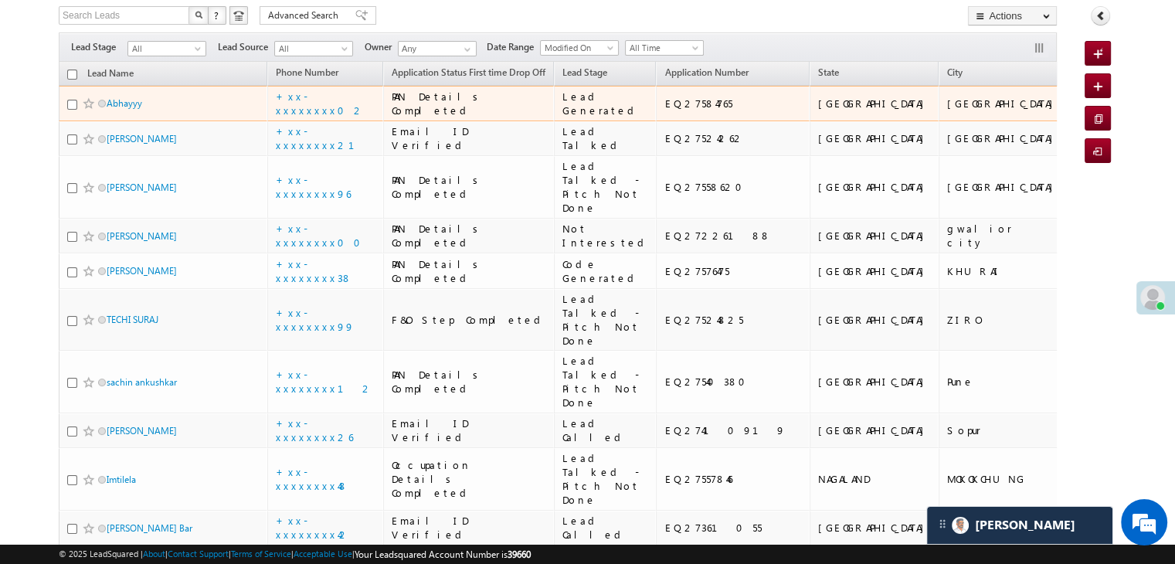
scroll to position [232, 0]
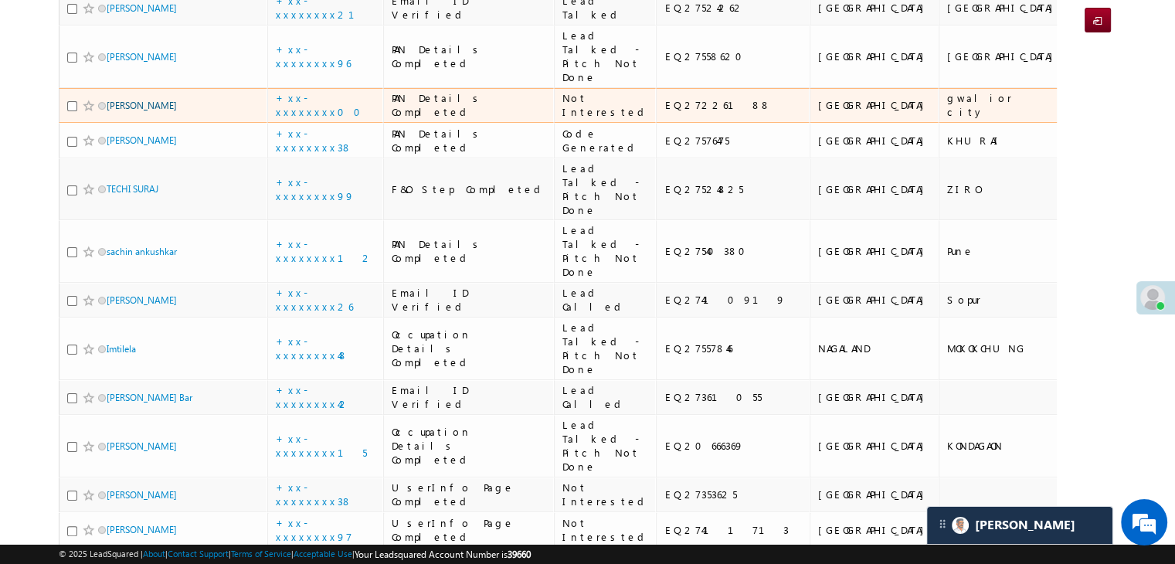
click at [117, 111] on link "[PERSON_NAME]" at bounding box center [142, 106] width 70 height 12
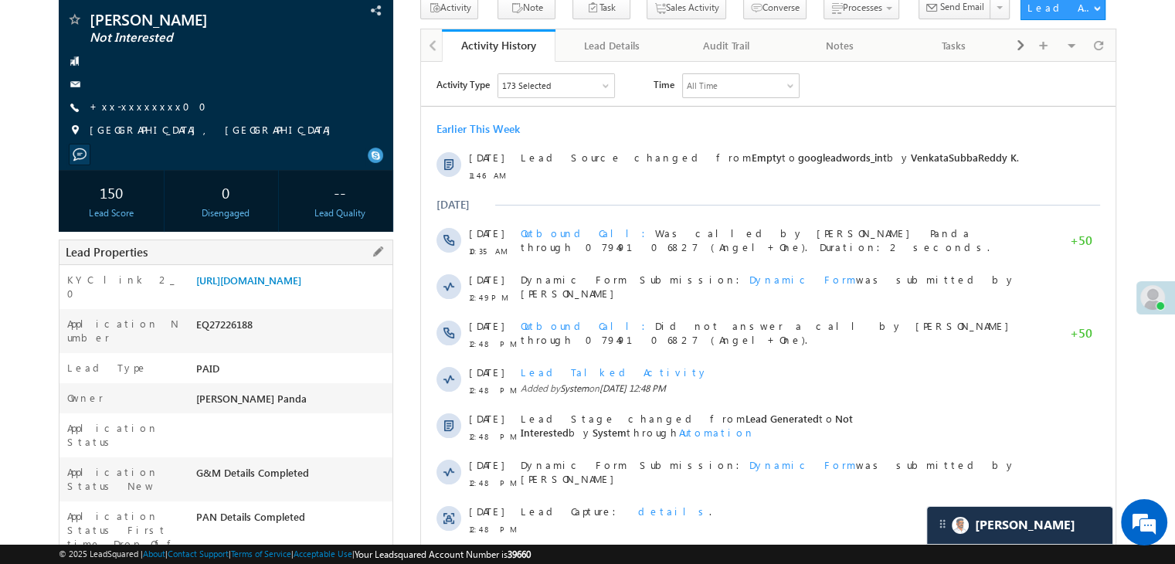
scroll to position [155, 0]
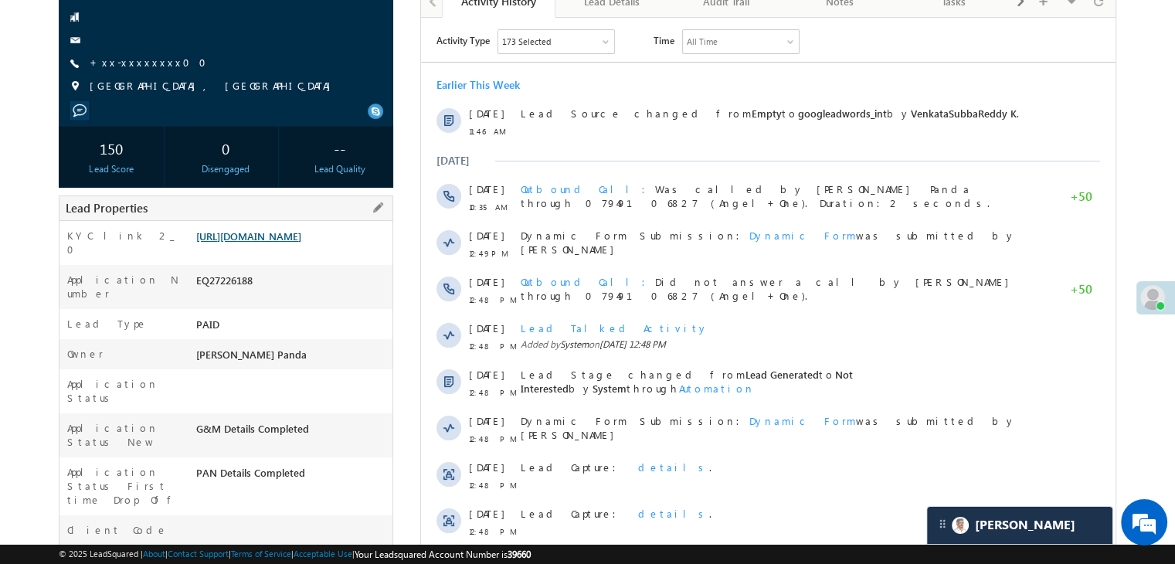
click at [272, 243] on link "[URL][DOMAIN_NAME]" at bounding box center [248, 235] width 105 height 13
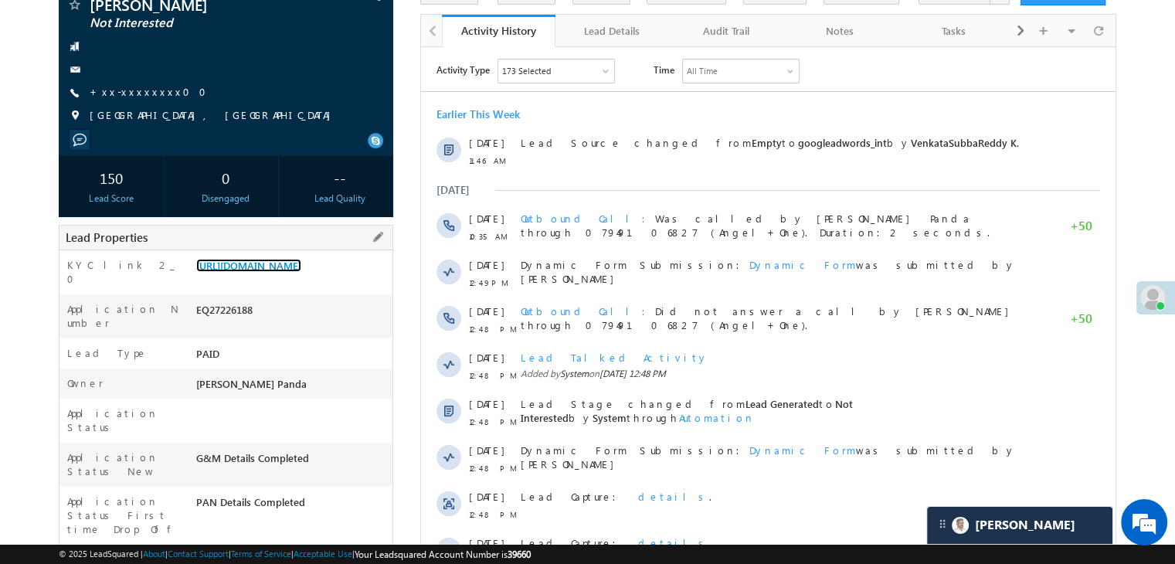
scroll to position [0, 0]
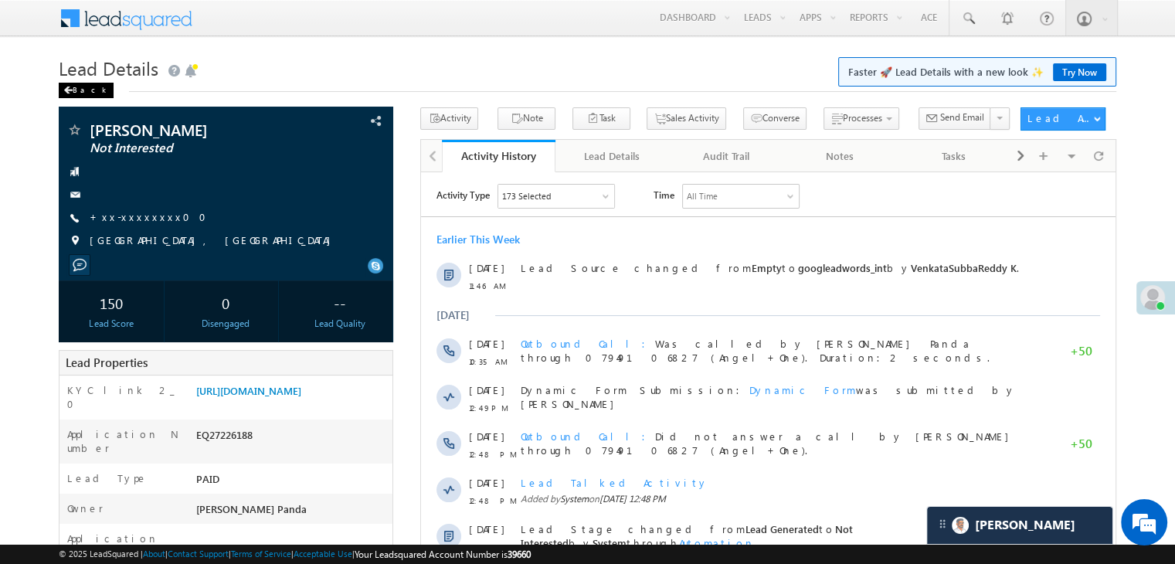
click at [78, 97] on div "Back" at bounding box center [86, 90] width 55 height 15
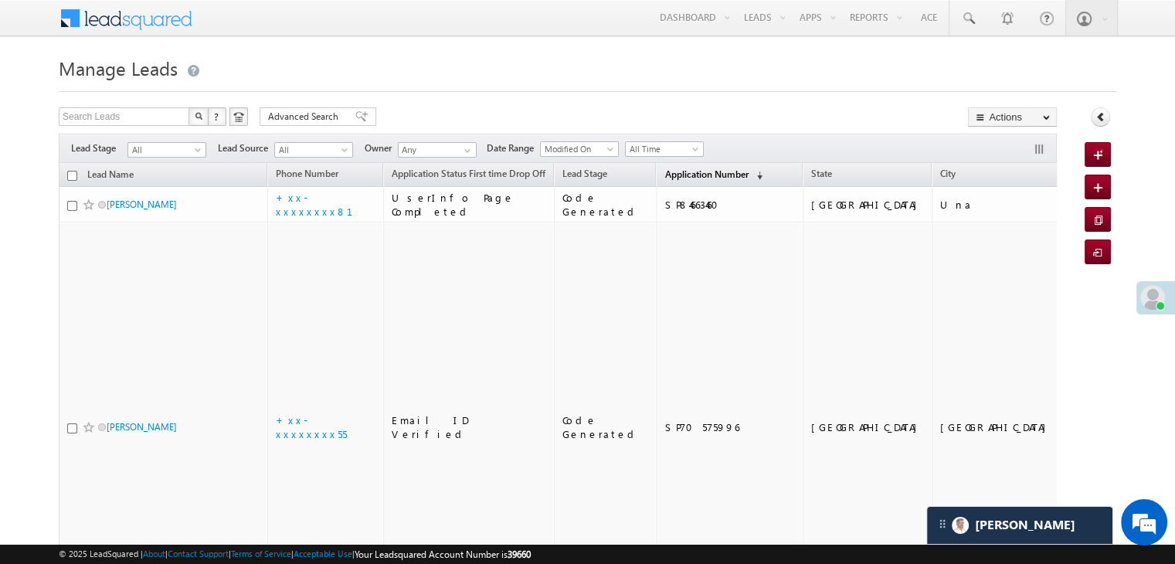
click at [674, 181] on link "Application Number (sorted descending)" at bounding box center [714, 175] width 114 height 20
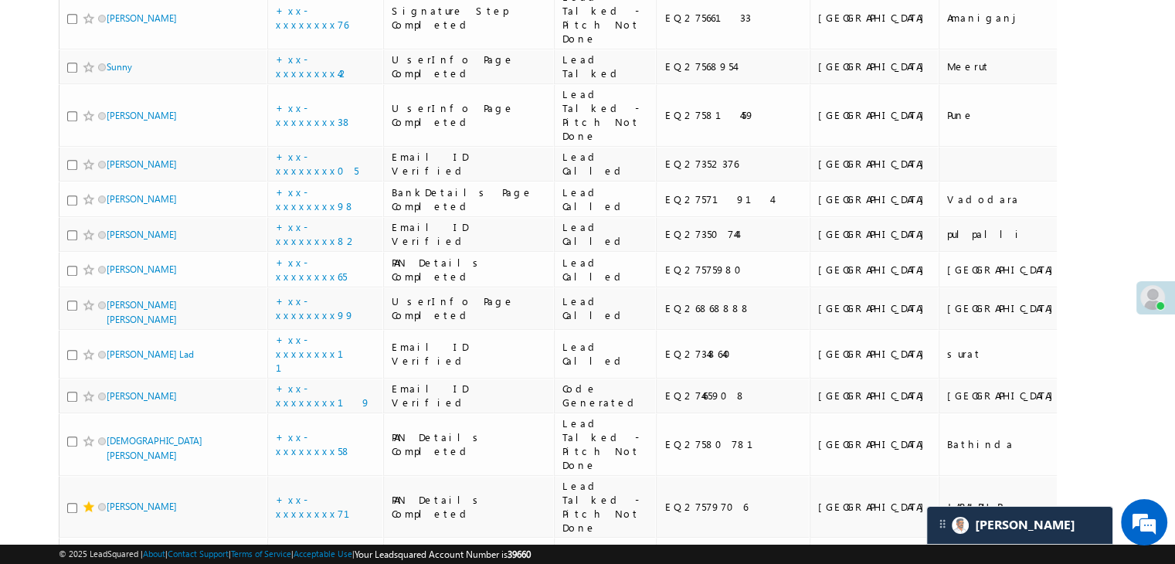
scroll to position [927, 0]
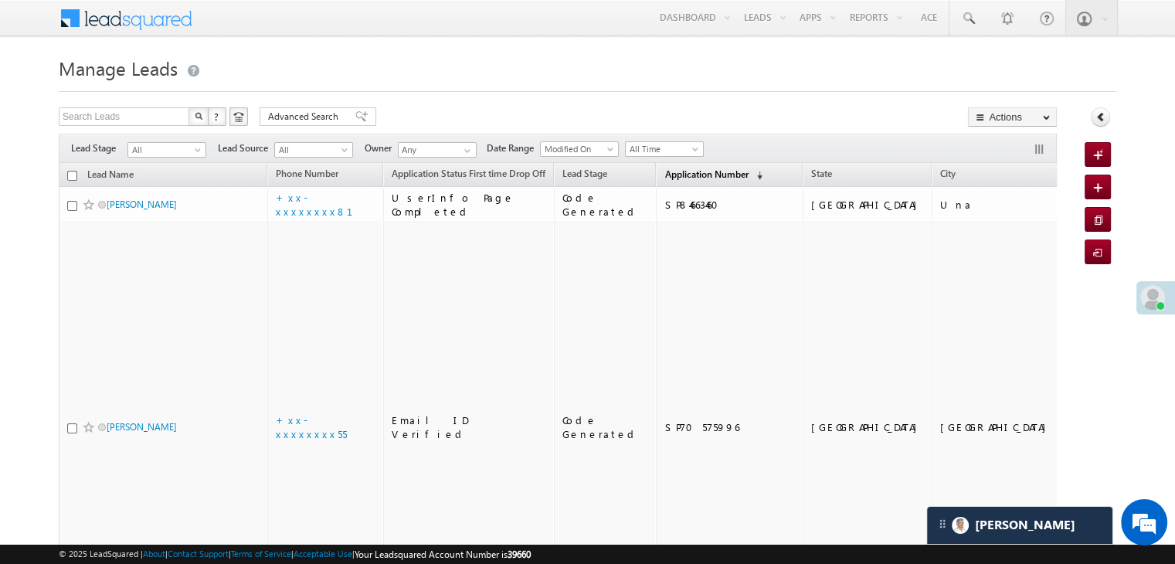
click at [671, 168] on span "Application Number" at bounding box center [706, 174] width 83 height 12
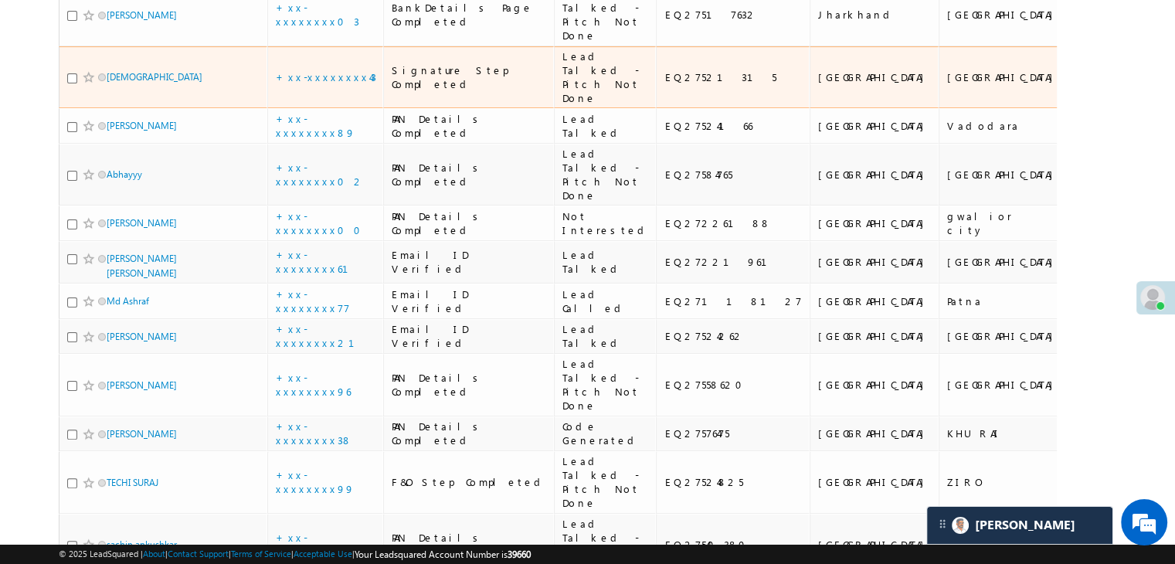
scroll to position [309, 0]
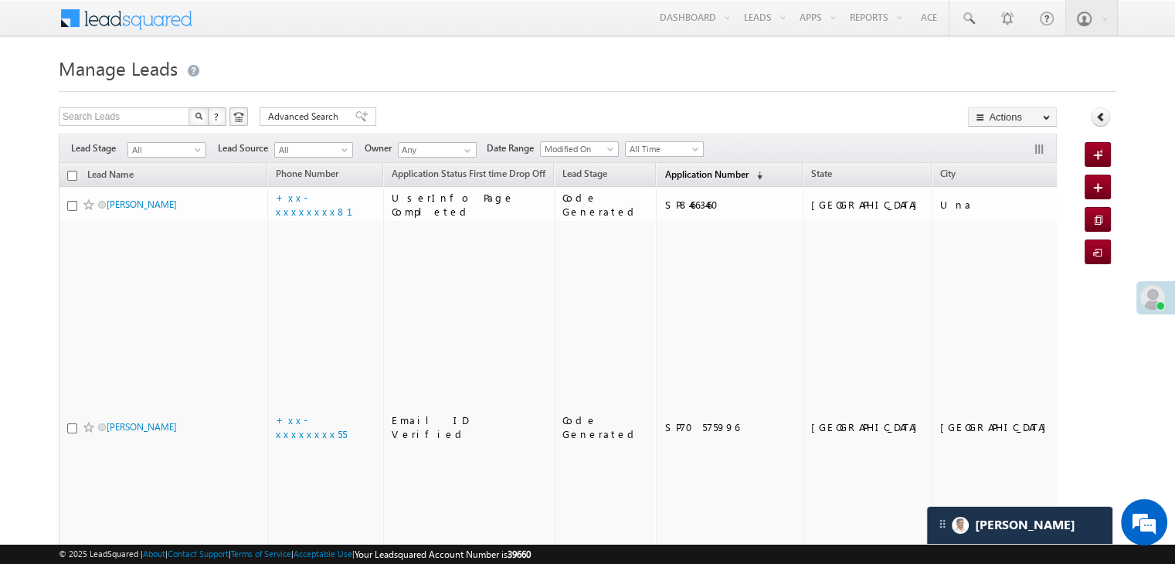
click at [665, 177] on span "Application Number" at bounding box center [706, 174] width 83 height 12
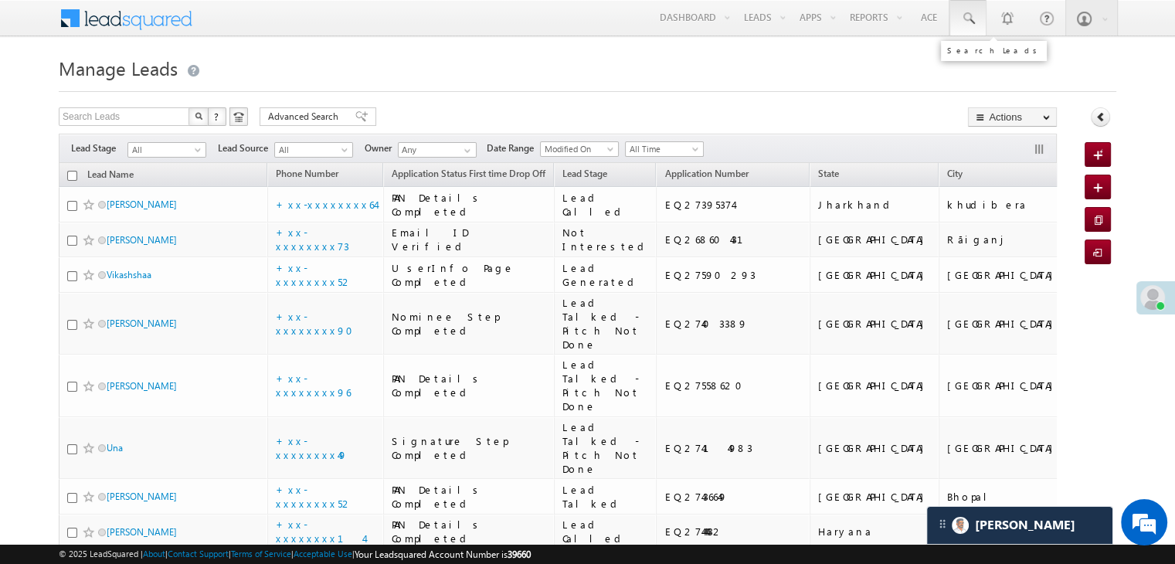
click at [967, 18] on span at bounding box center [967, 18] width 15 height 15
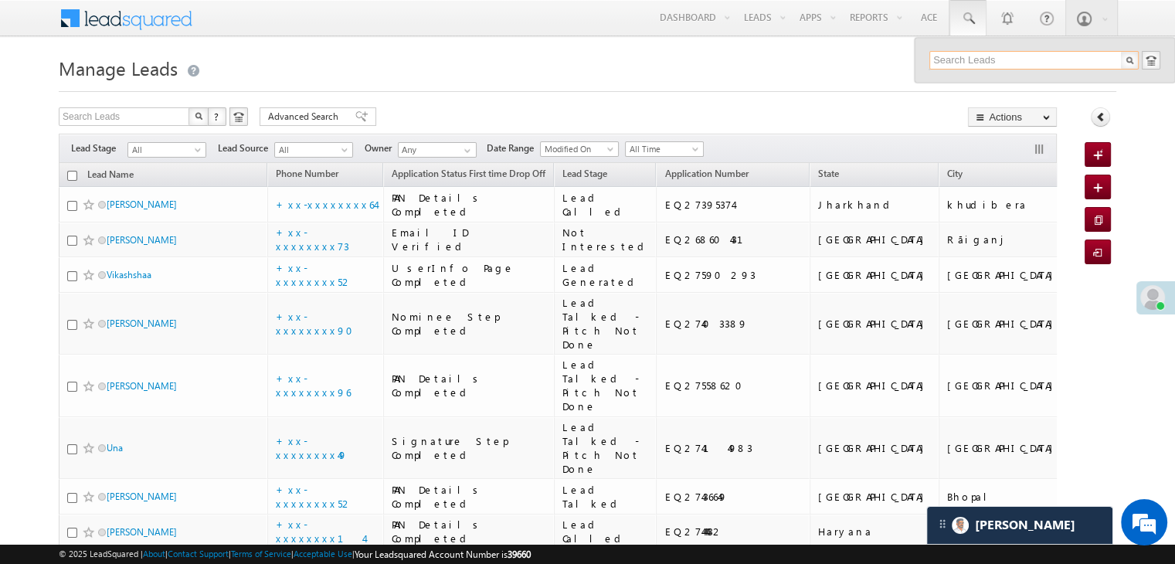
paste input "9648468876"
type input "9648468876"
click at [973, 83] on div "Jatin Bajpai" at bounding box center [1040, 82] width 207 height 17
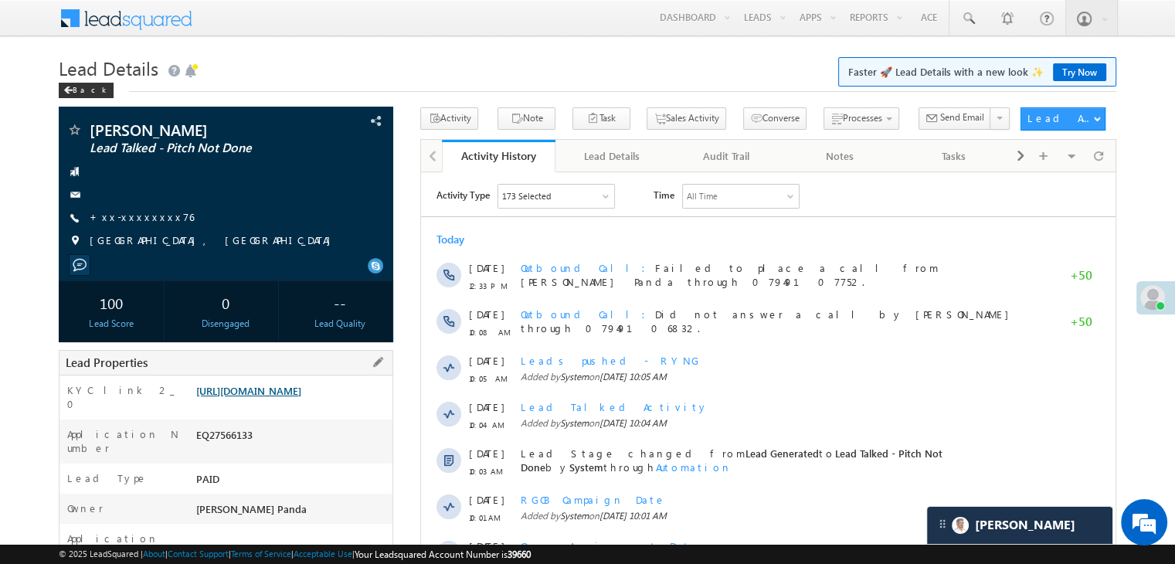
click at [264, 393] on link "[URL][DOMAIN_NAME]" at bounding box center [248, 390] width 105 height 13
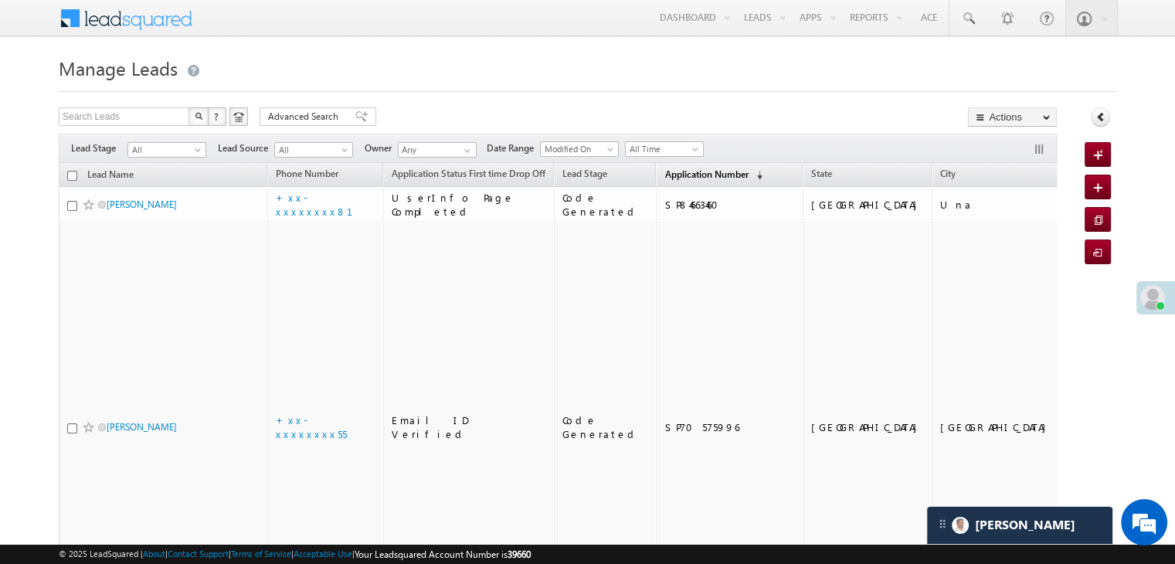
click at [686, 178] on span "Application Number" at bounding box center [706, 174] width 83 height 12
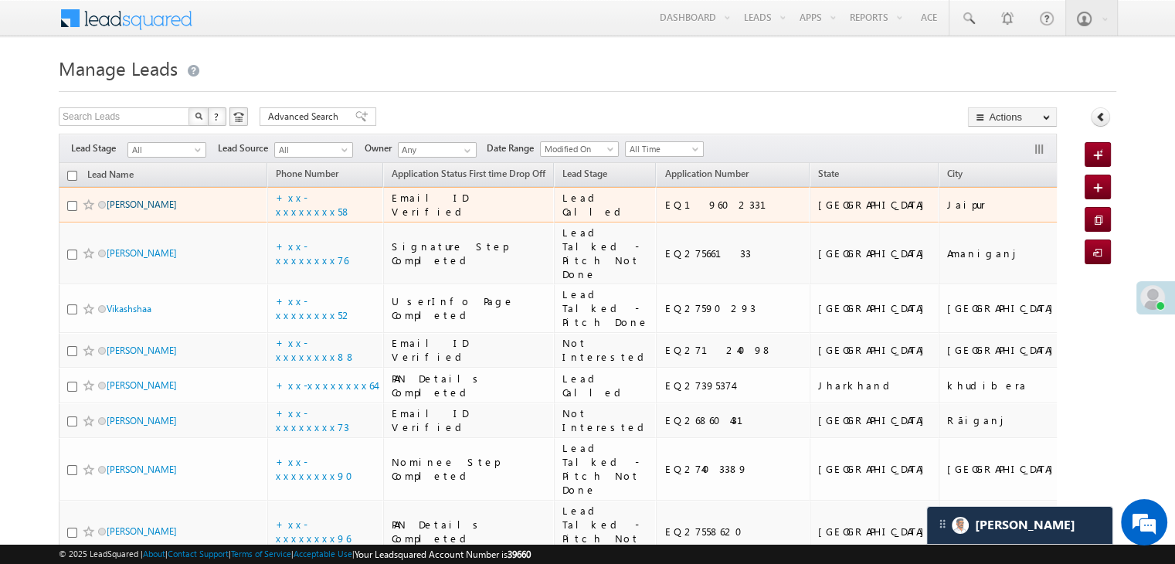
click at [165, 210] on link "[PERSON_NAME]" at bounding box center [142, 205] width 70 height 12
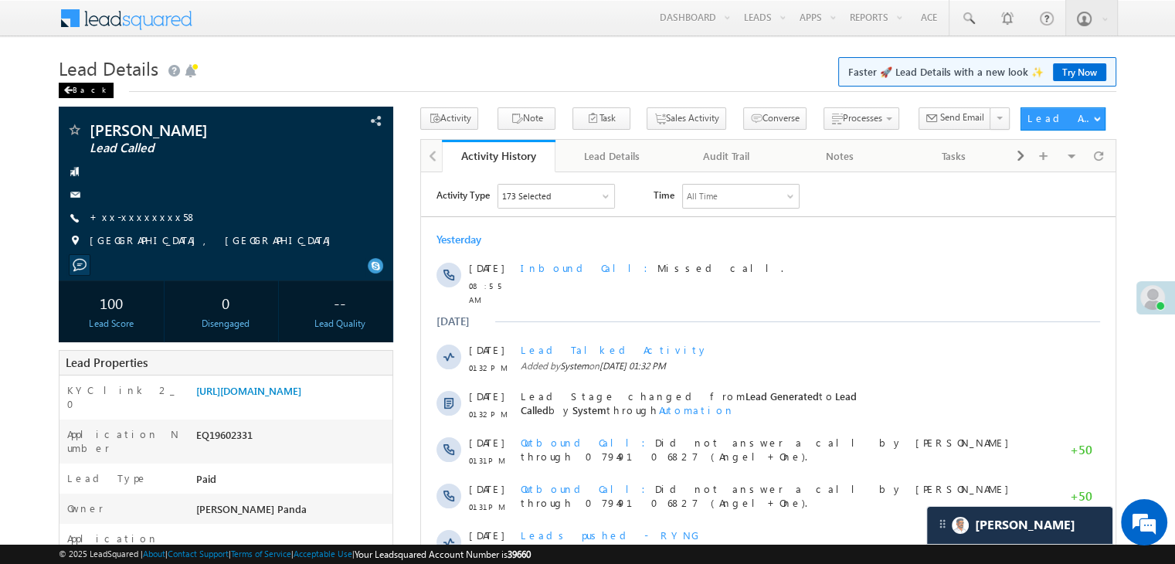
click at [73, 93] on div "Back" at bounding box center [86, 90] width 55 height 15
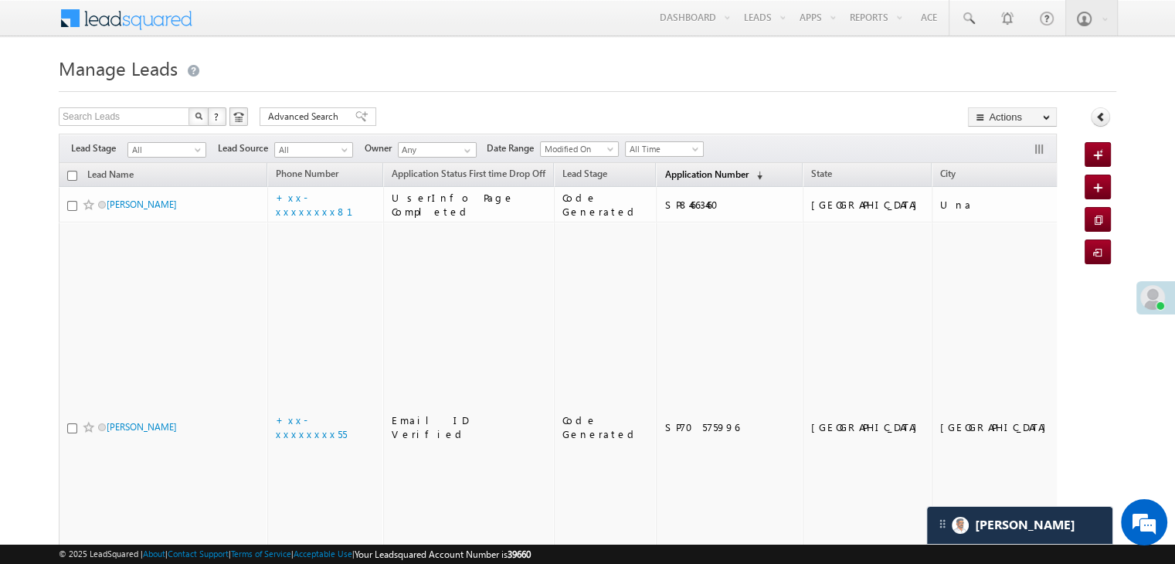
click at [665, 174] on span "Application Number" at bounding box center [706, 174] width 83 height 12
click at [683, 172] on span "Application Number" at bounding box center [706, 174] width 83 height 12
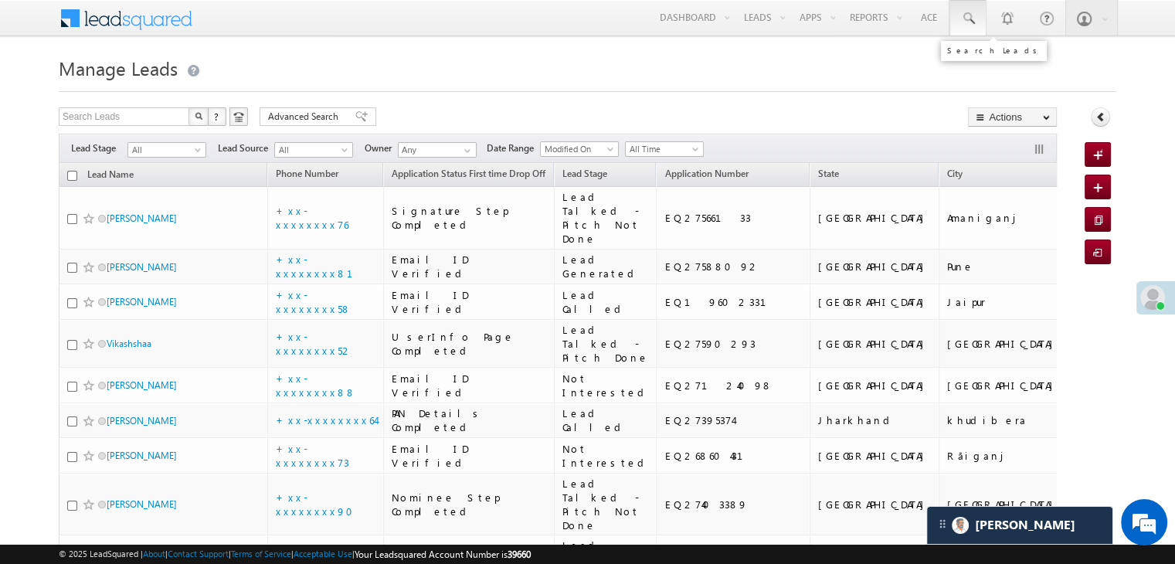
click at [971, 16] on span at bounding box center [967, 18] width 15 height 15
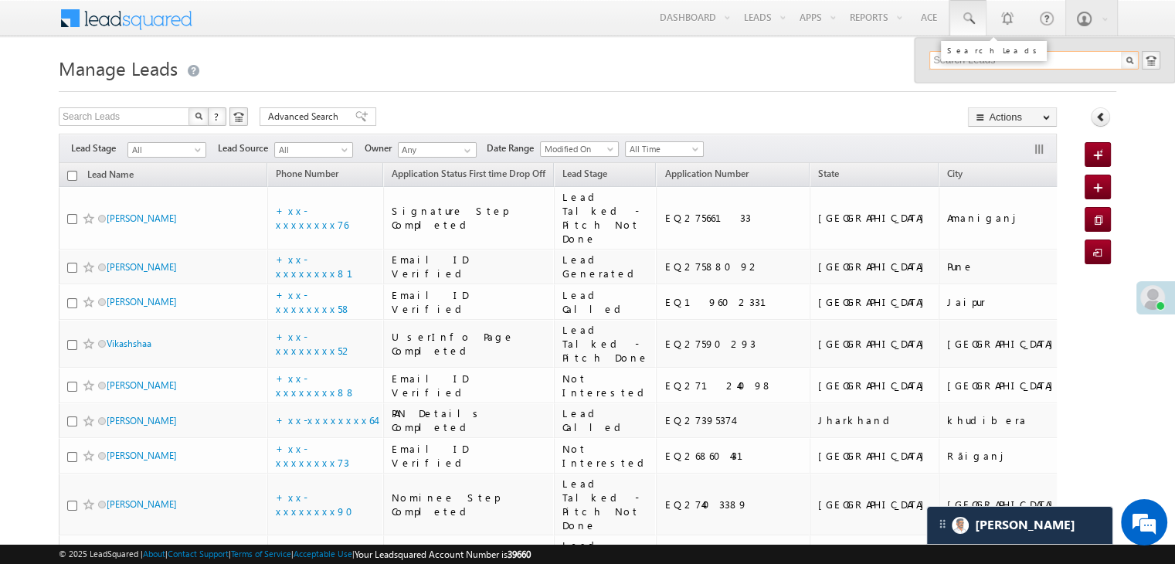
paste input "7802834598"
type input "7802834598"
click at [983, 83] on div "[PERSON_NAME]" at bounding box center [1040, 82] width 207 height 17
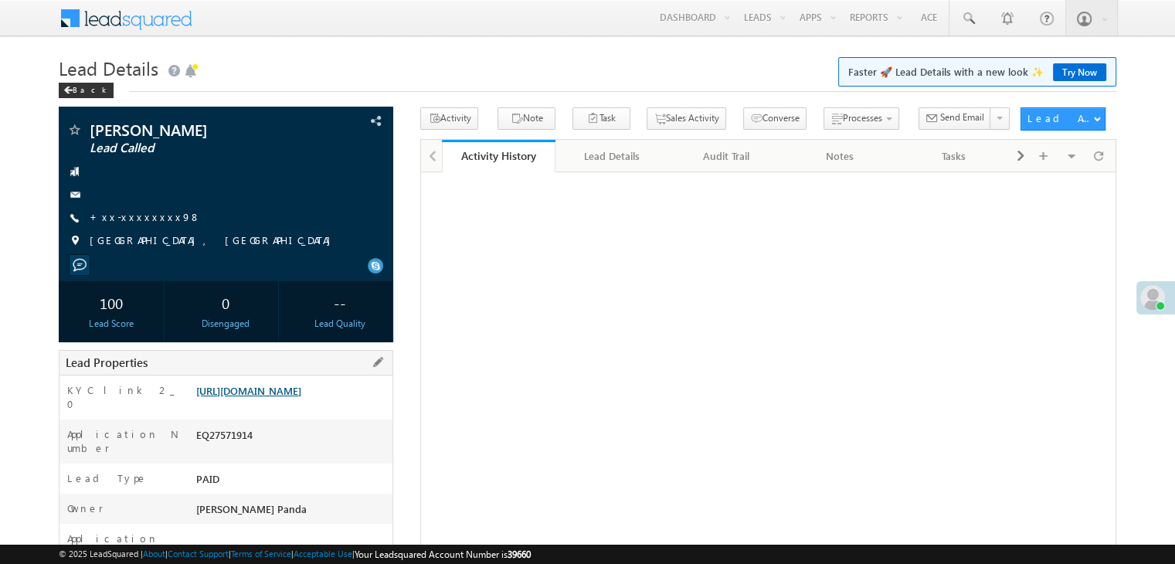
click at [301, 394] on link "[URL][DOMAIN_NAME]" at bounding box center [248, 390] width 105 height 13
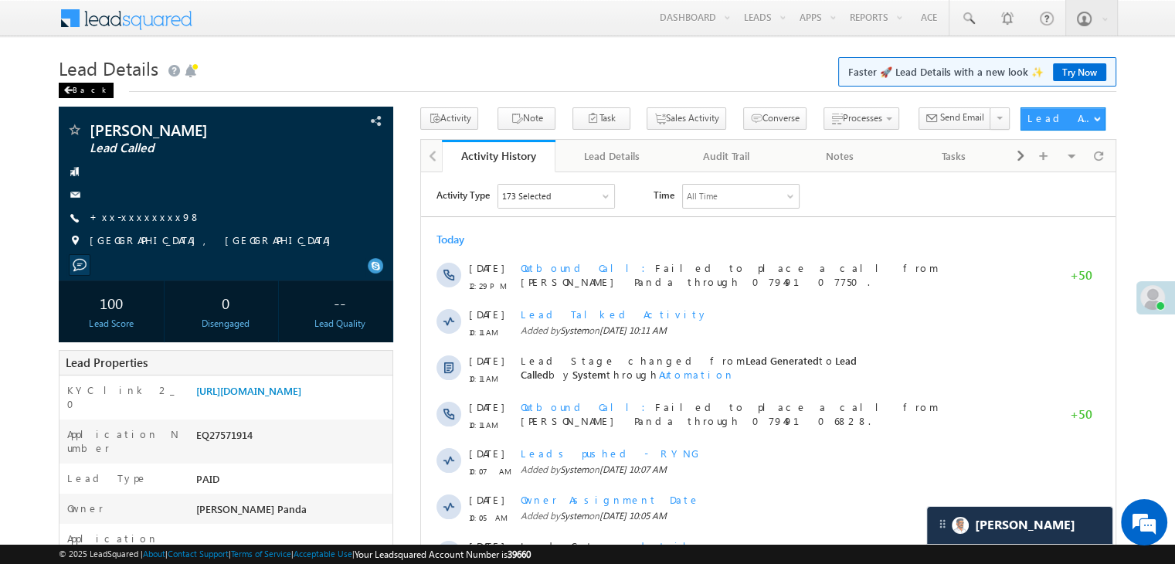
click at [83, 90] on div "Back" at bounding box center [86, 90] width 55 height 15
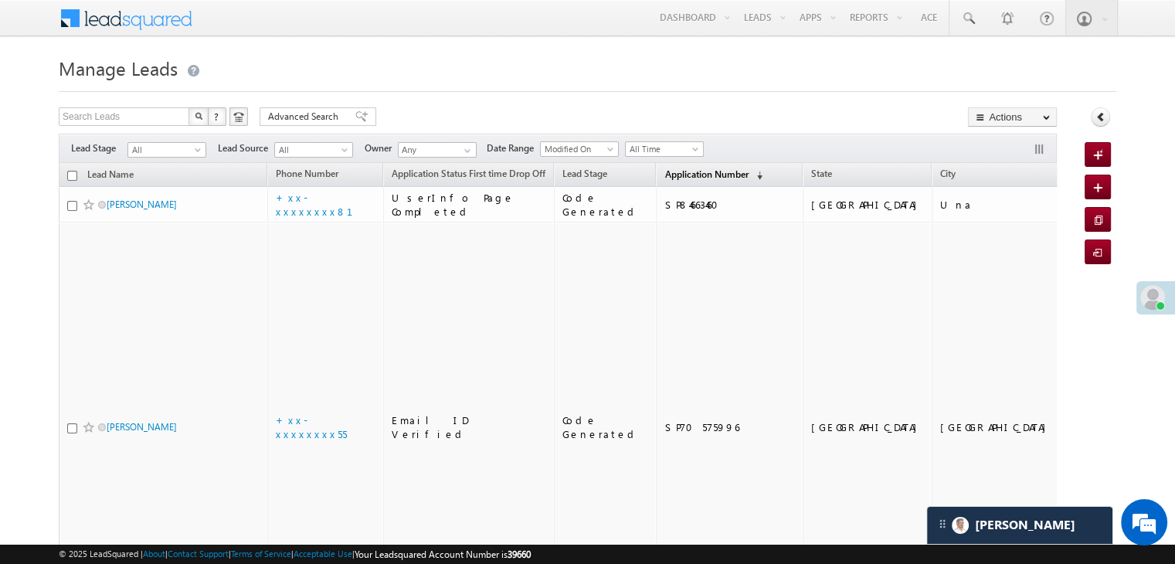
click at [669, 175] on span "Application Number" at bounding box center [706, 174] width 83 height 12
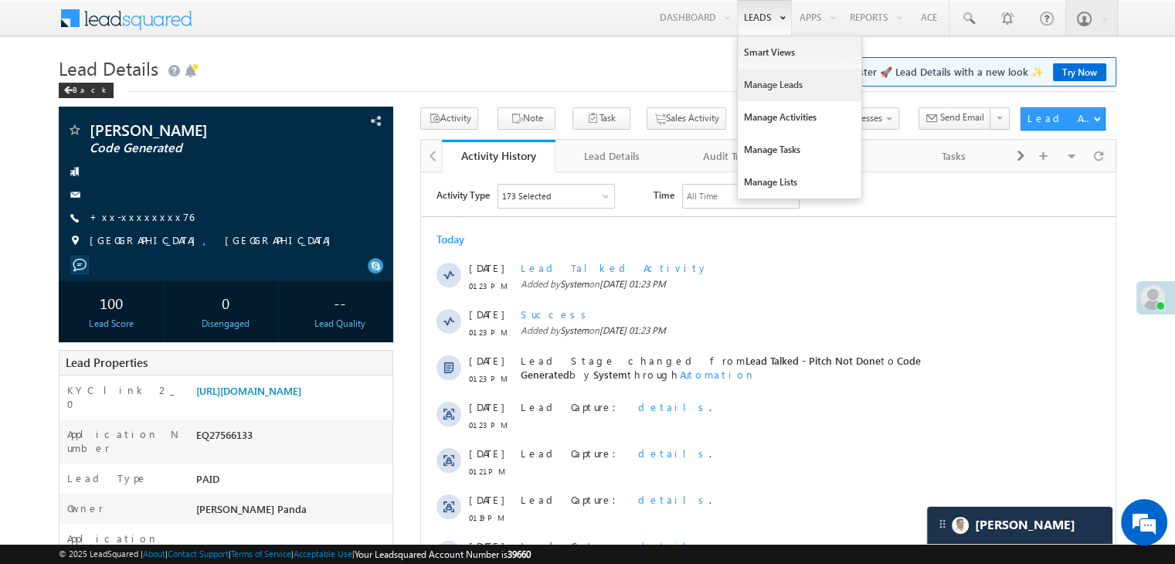
click at [764, 87] on link "Manage Leads" at bounding box center [800, 85] width 124 height 32
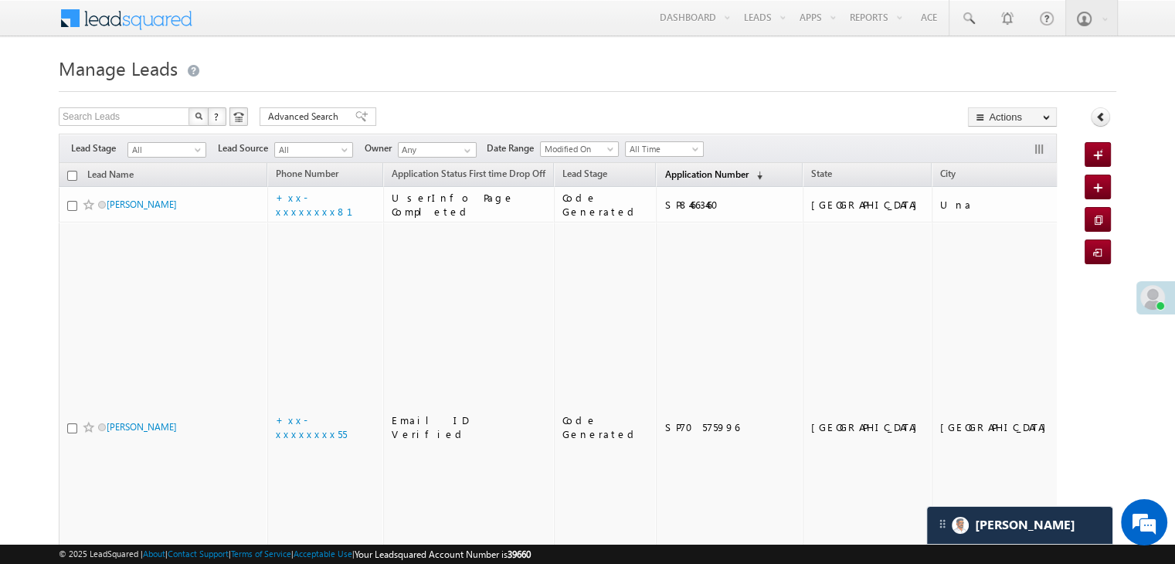
click at [665, 174] on span "Application Number" at bounding box center [706, 174] width 83 height 12
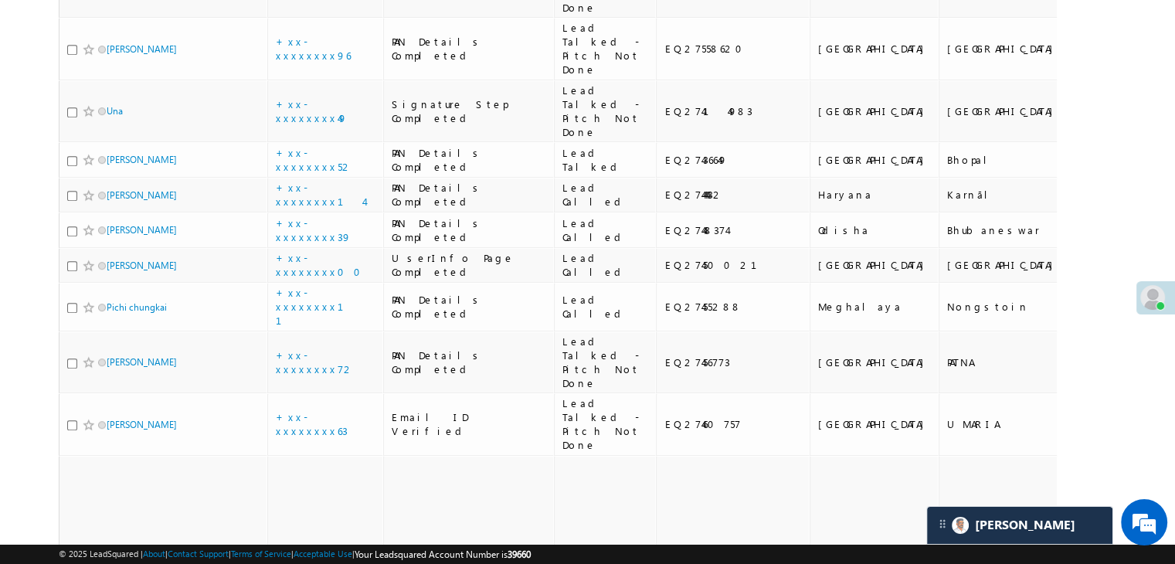
scroll to position [850, 0]
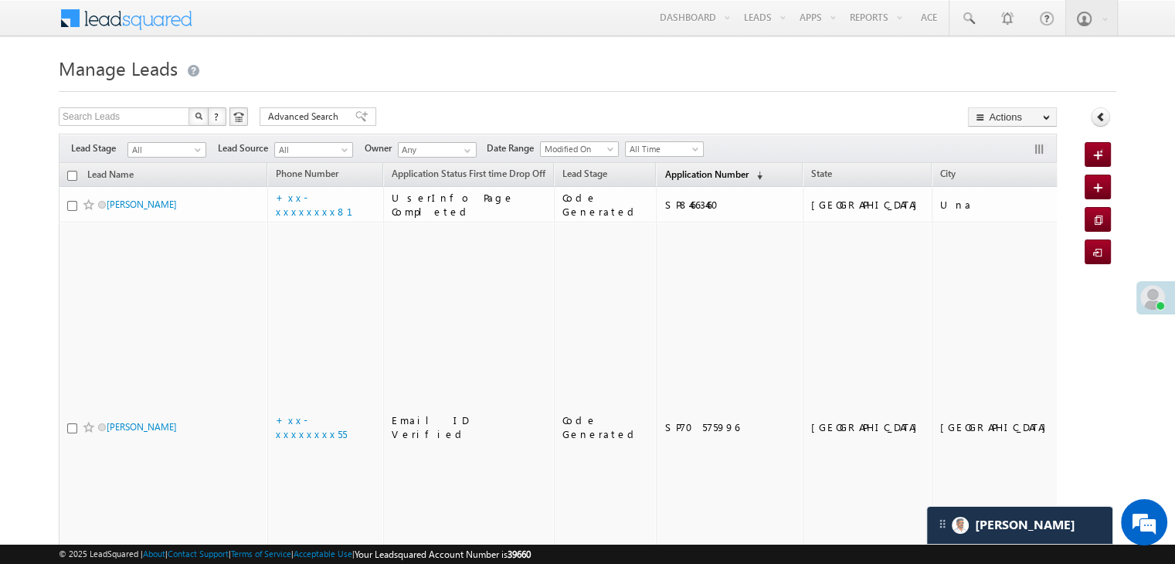
click at [665, 174] on span "Application Number" at bounding box center [706, 174] width 83 height 12
click at [683, 168] on span "Application Number" at bounding box center [706, 174] width 83 height 12
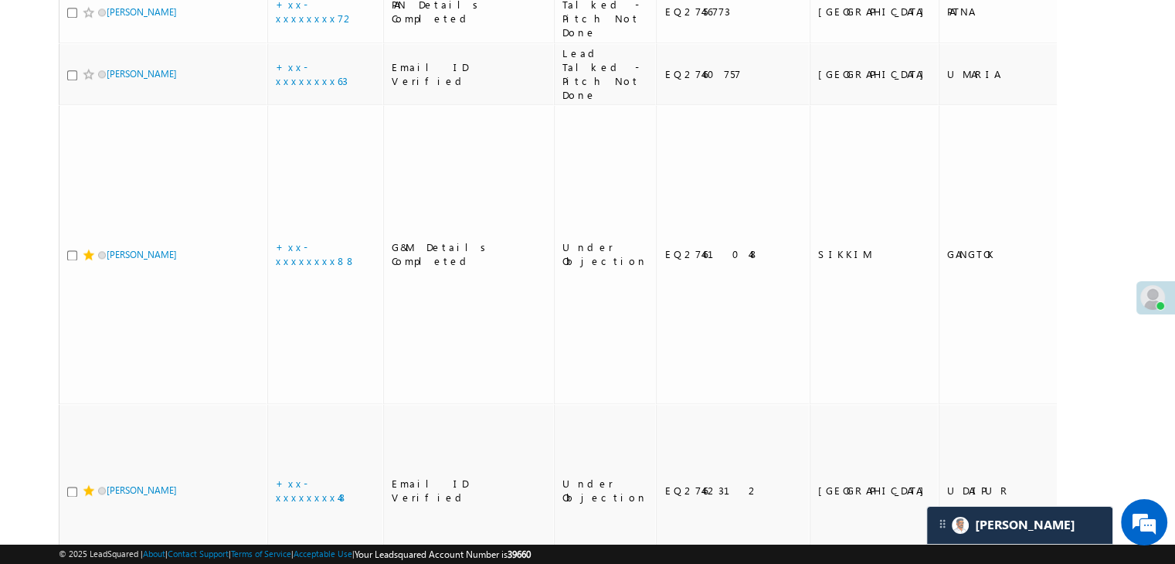
scroll to position [2009, 0]
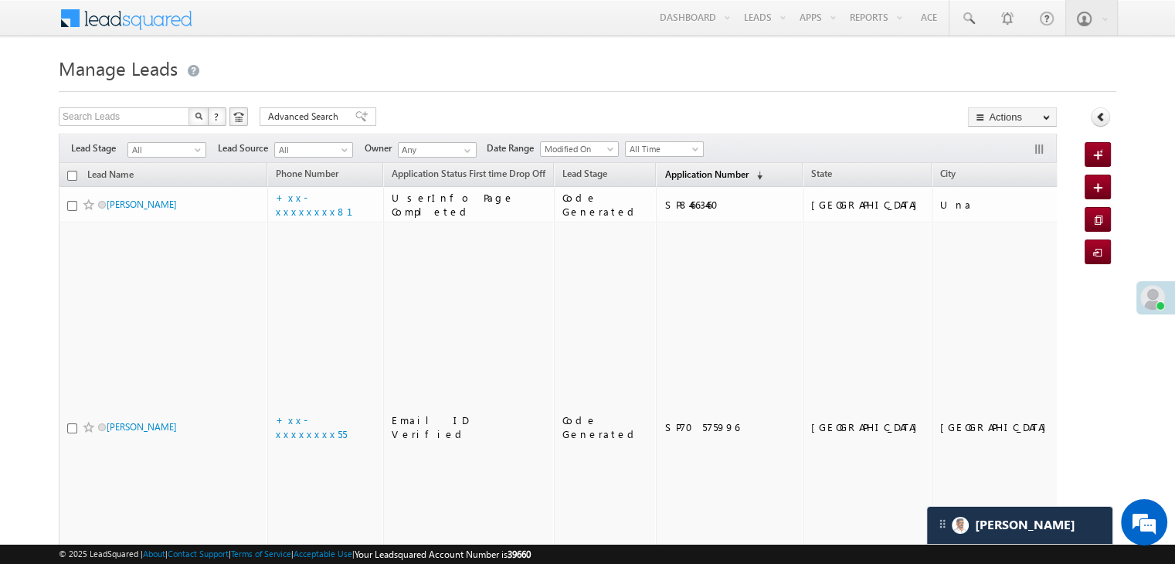
click at [683, 168] on span "Application Number" at bounding box center [706, 174] width 83 height 12
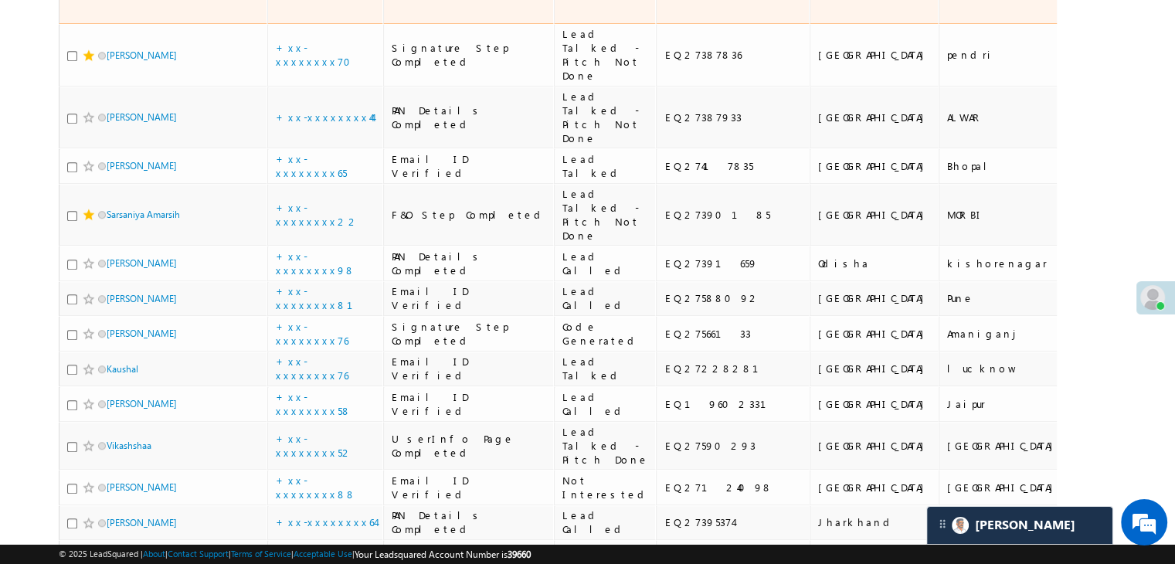
scroll to position [1314, 0]
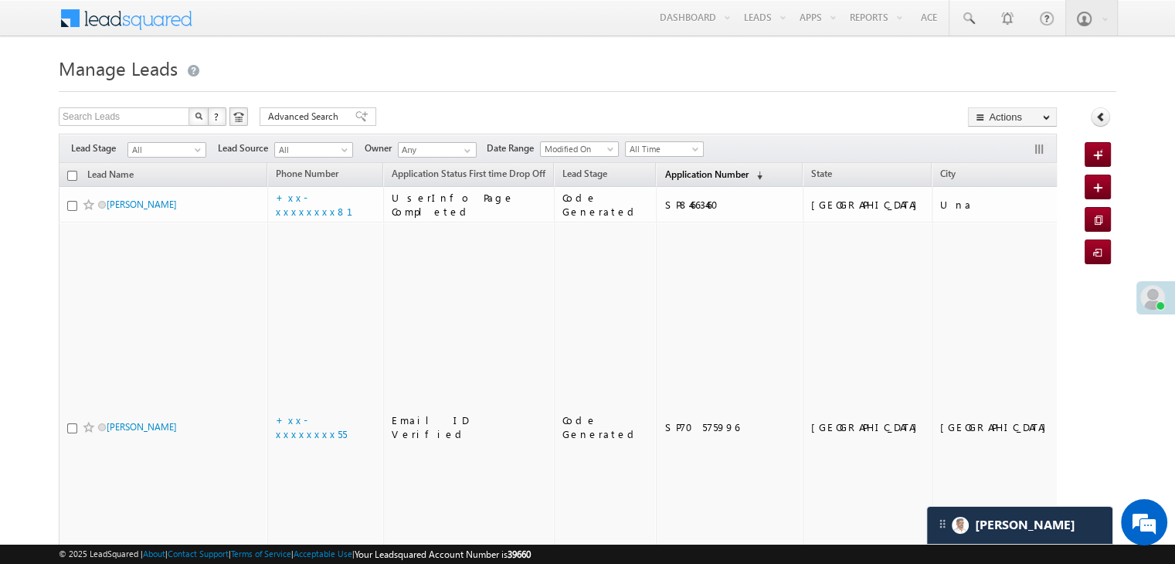
click at [668, 172] on span "Application Number" at bounding box center [706, 174] width 83 height 12
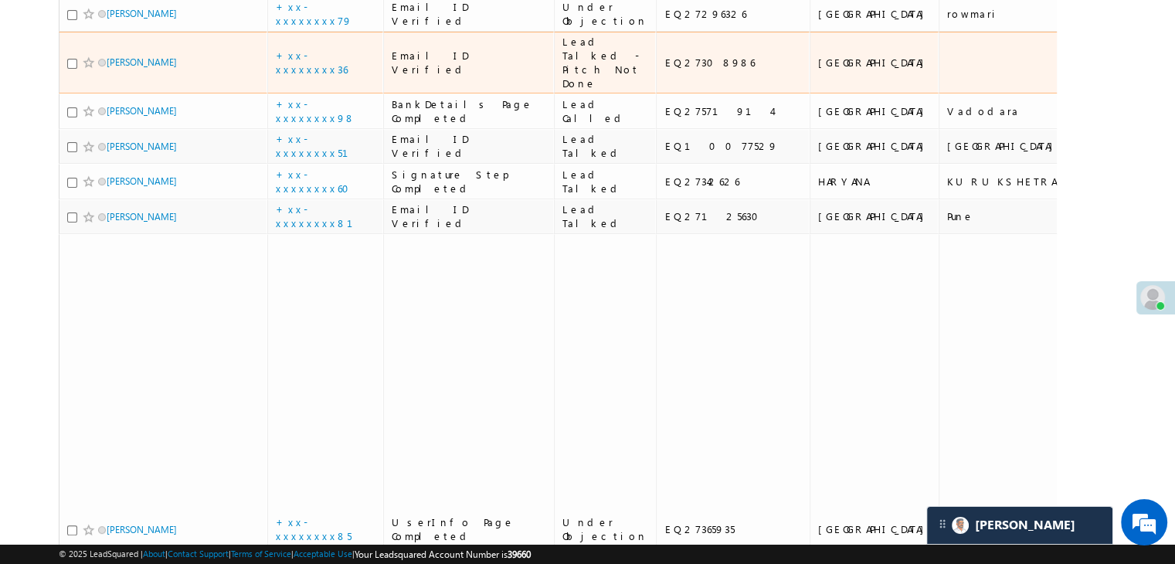
scroll to position [386, 0]
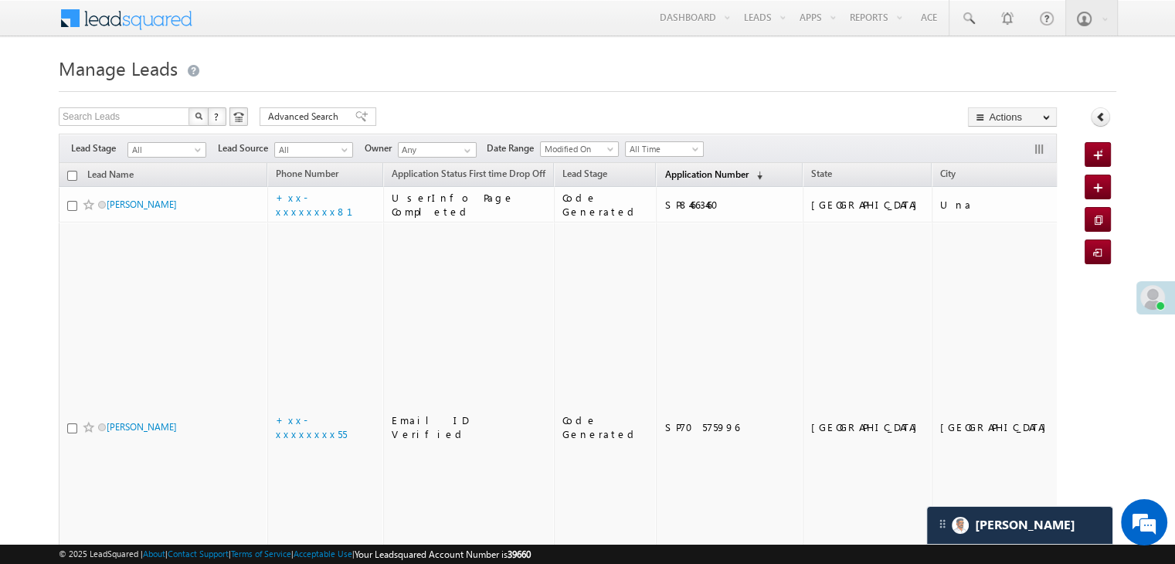
click at [665, 174] on span "Application Number" at bounding box center [706, 174] width 83 height 12
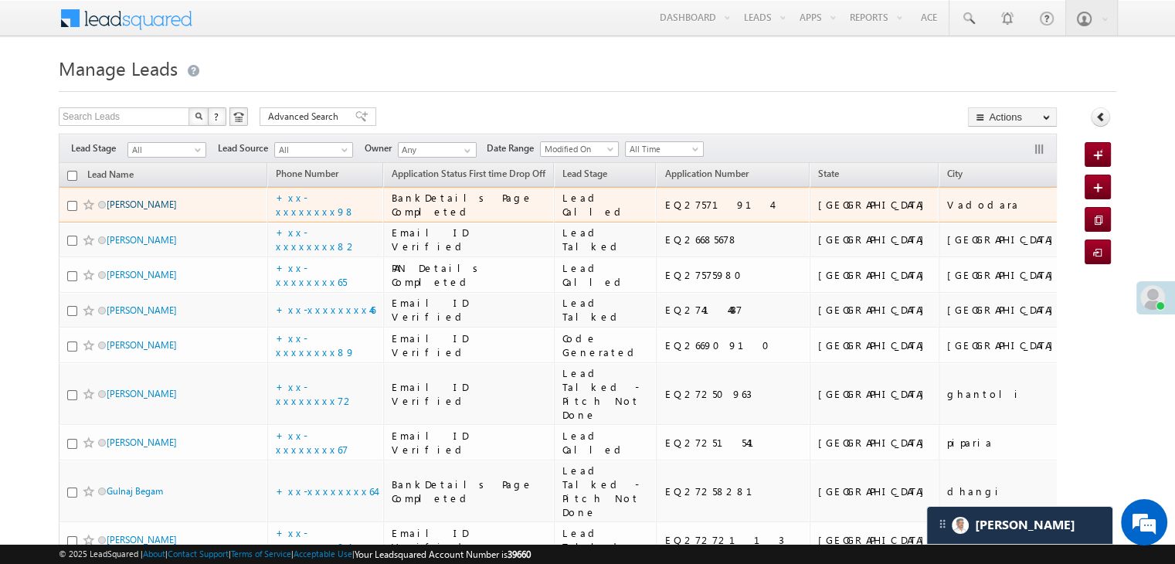
click at [141, 210] on link "[PERSON_NAME]" at bounding box center [142, 205] width 70 height 12
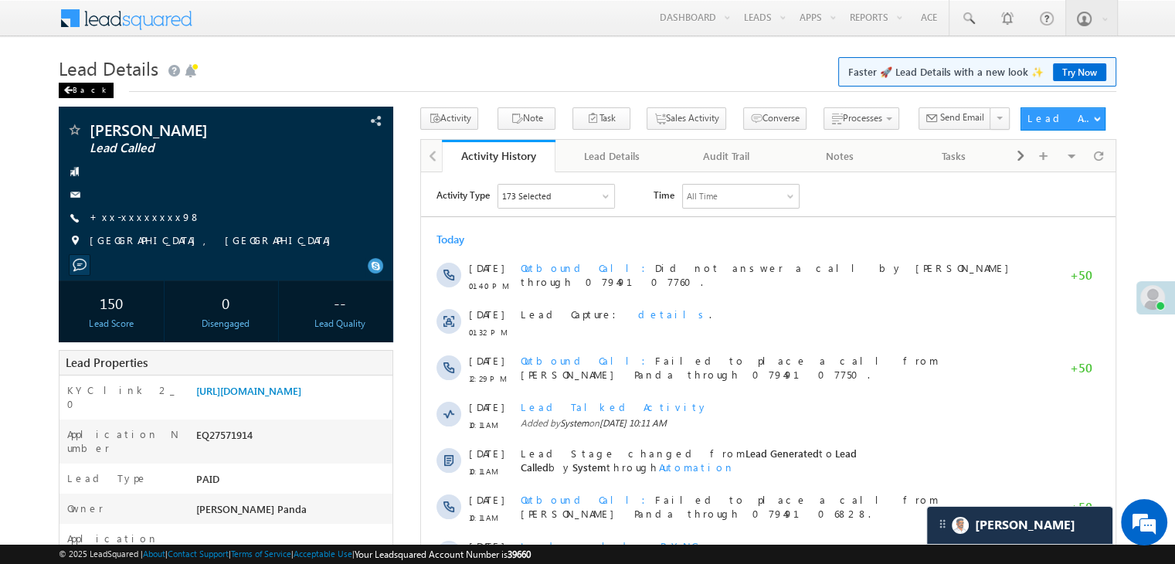
click at [74, 89] on div "Back" at bounding box center [86, 90] width 55 height 15
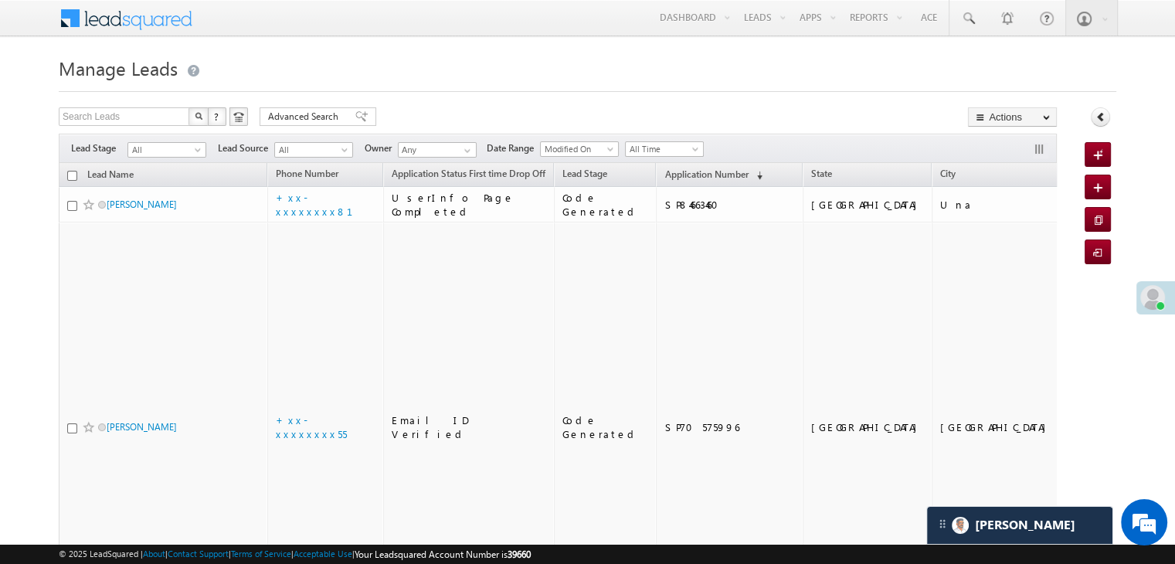
click at [668, 163] on th "Application Number (sorted descending)" at bounding box center [729, 175] width 147 height 24
click at [665, 172] on span "Application Number" at bounding box center [706, 174] width 83 height 12
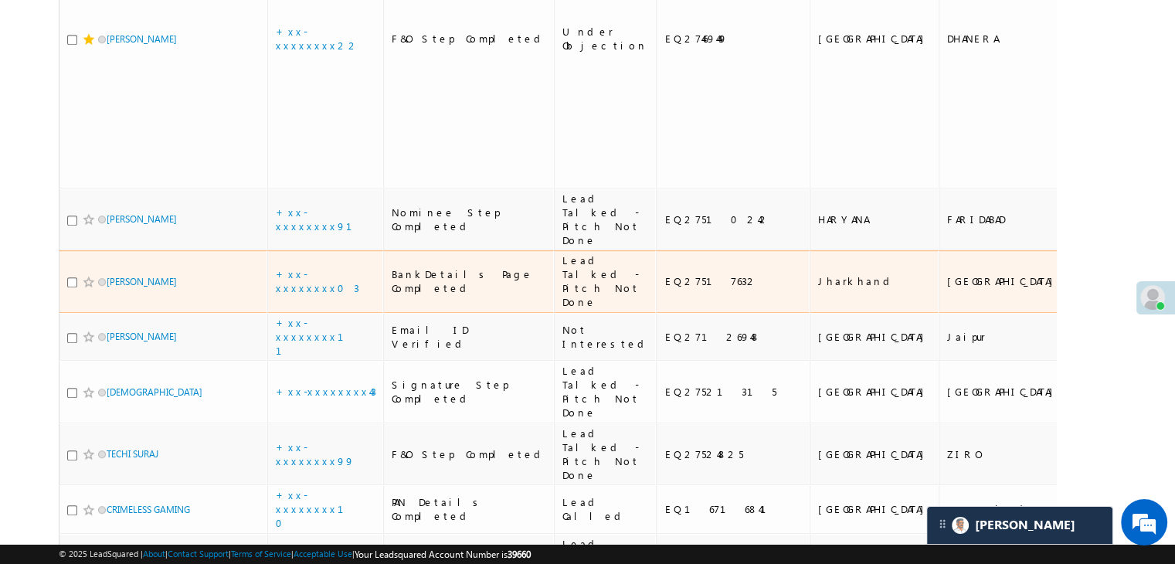
scroll to position [773, 0]
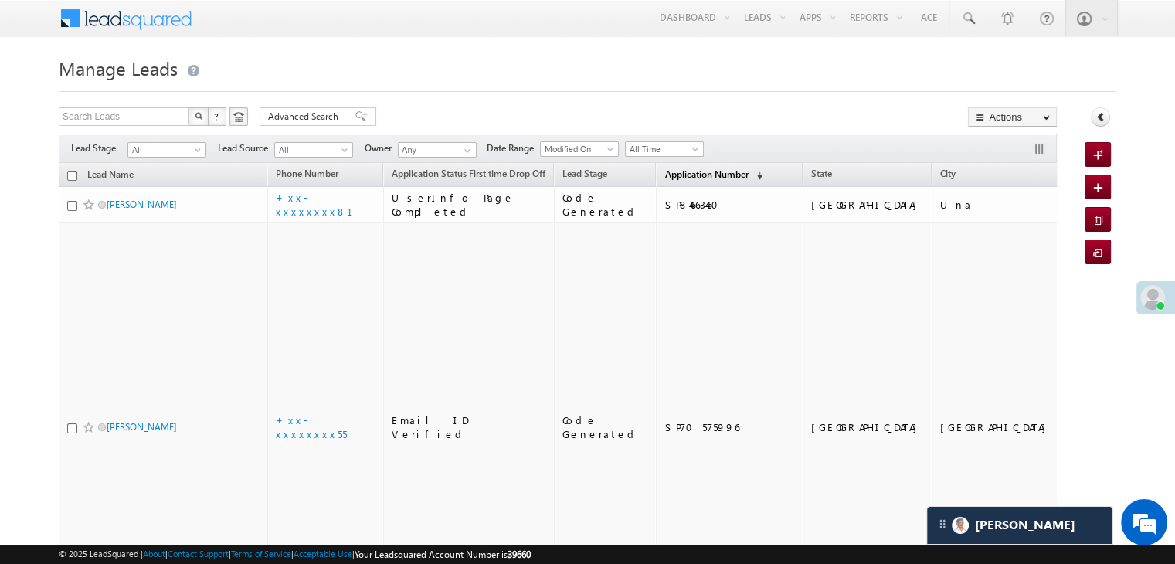
click at [674, 177] on span "Application Number" at bounding box center [706, 174] width 83 height 12
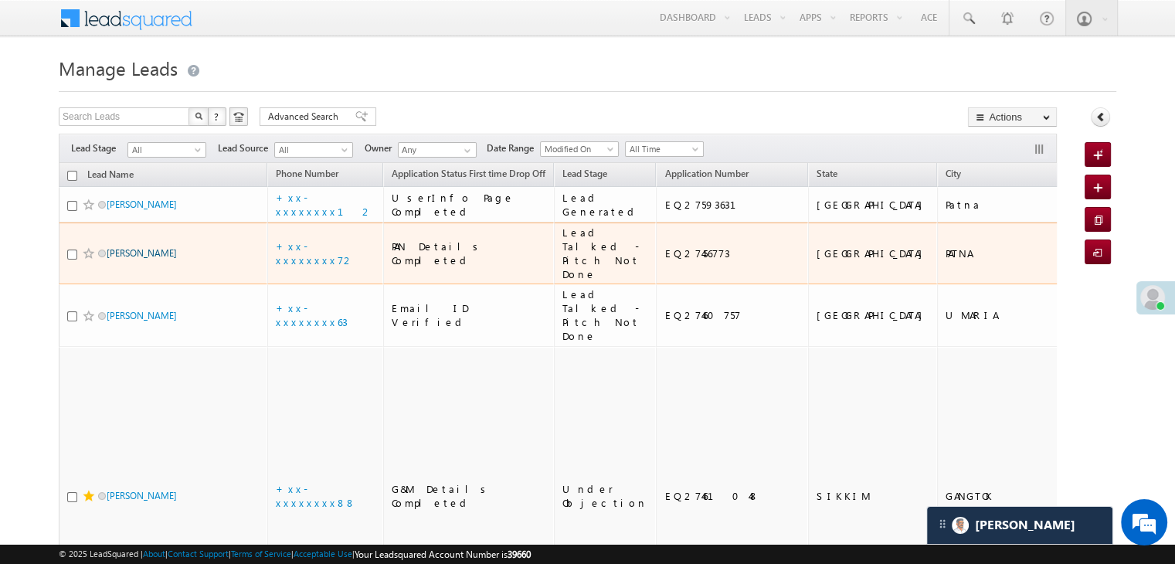
click at [148, 259] on link "Uttam Kumar" at bounding box center [142, 253] width 70 height 12
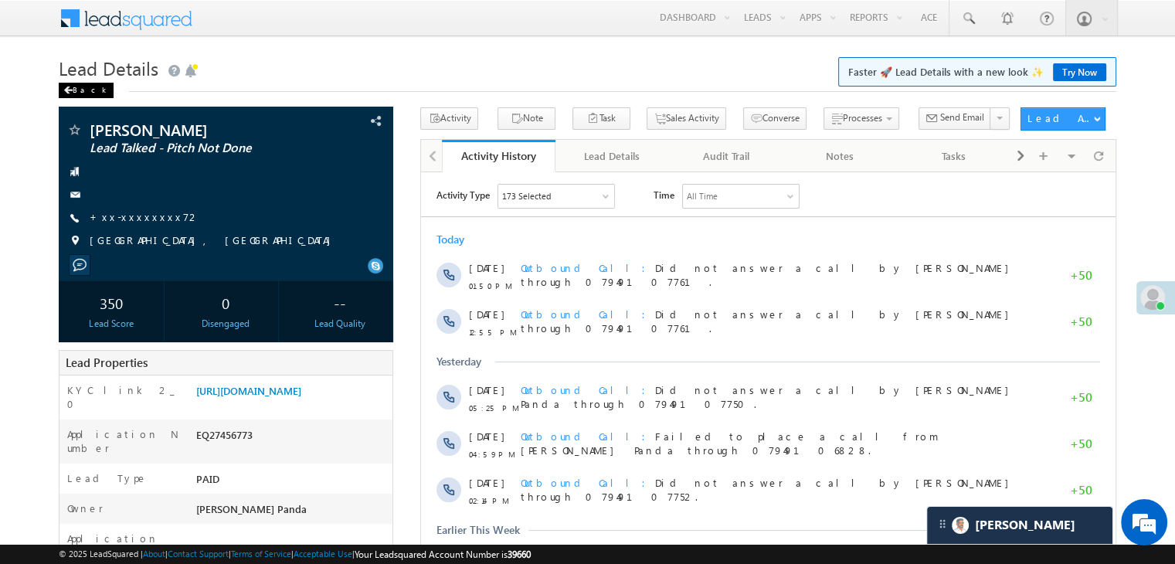
click at [70, 93] on span at bounding box center [67, 91] width 9 height 8
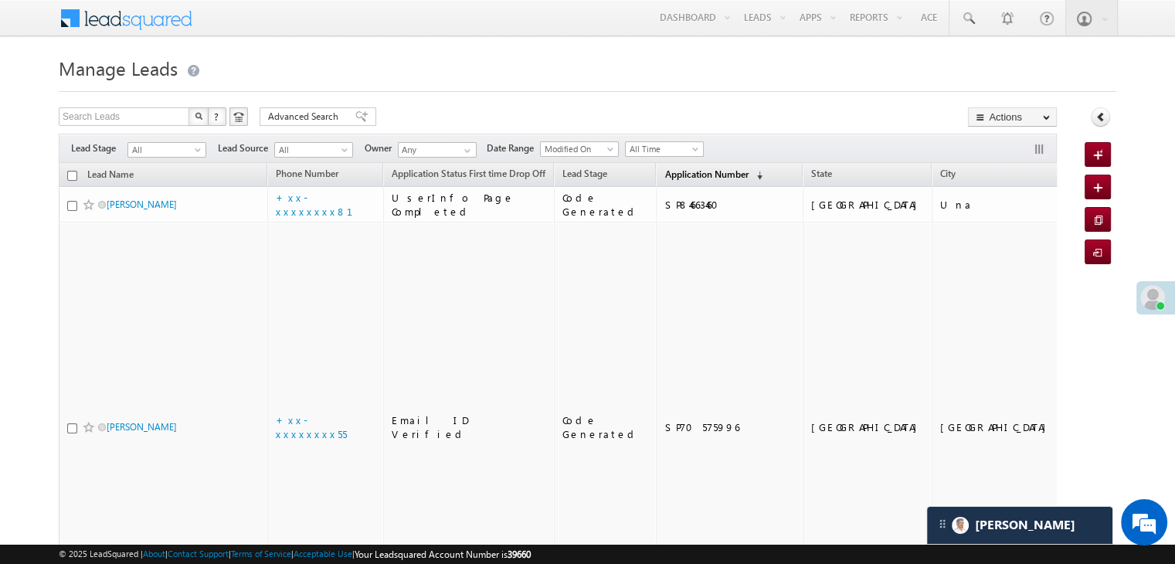
click at [698, 178] on span "Application Number" at bounding box center [706, 174] width 83 height 12
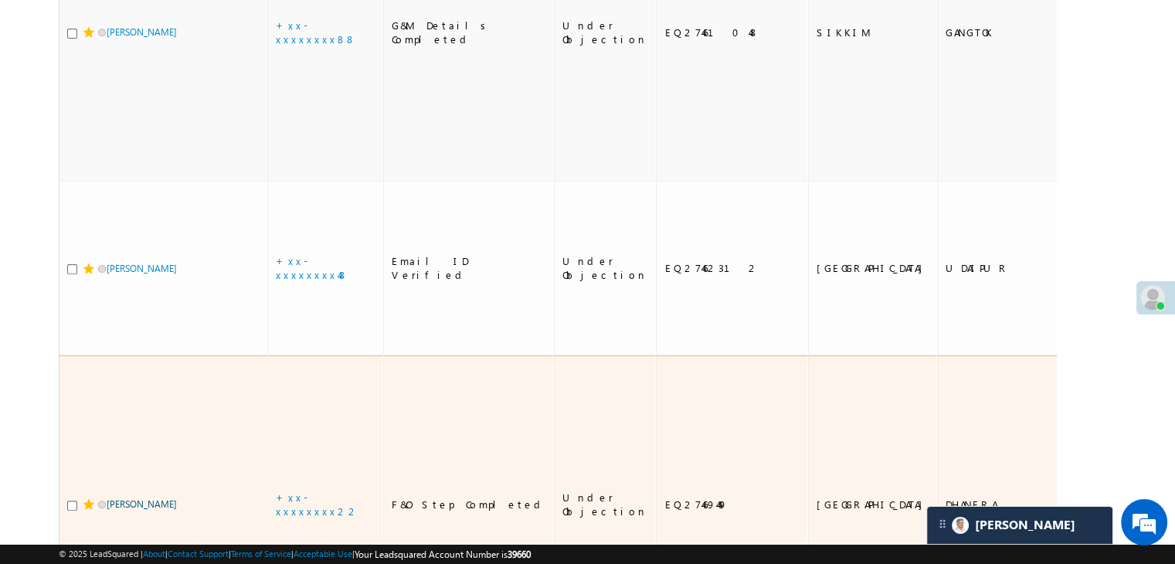
click at [128, 498] on link "Prakash Chaudhary" at bounding box center [142, 504] width 70 height 12
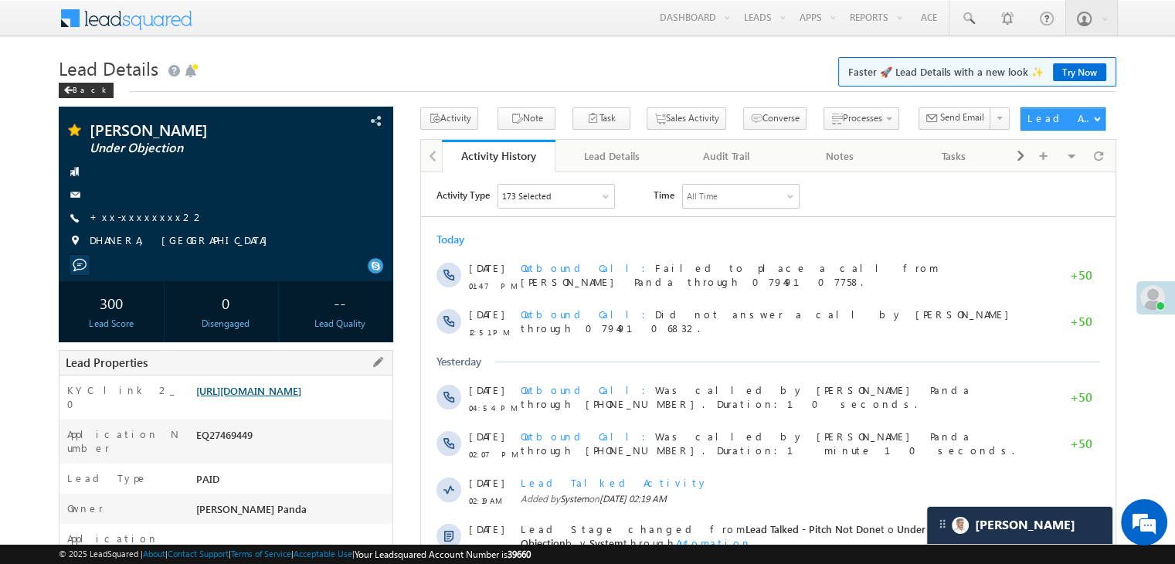
click at [301, 397] on link "[URL][DOMAIN_NAME]" at bounding box center [248, 390] width 105 height 13
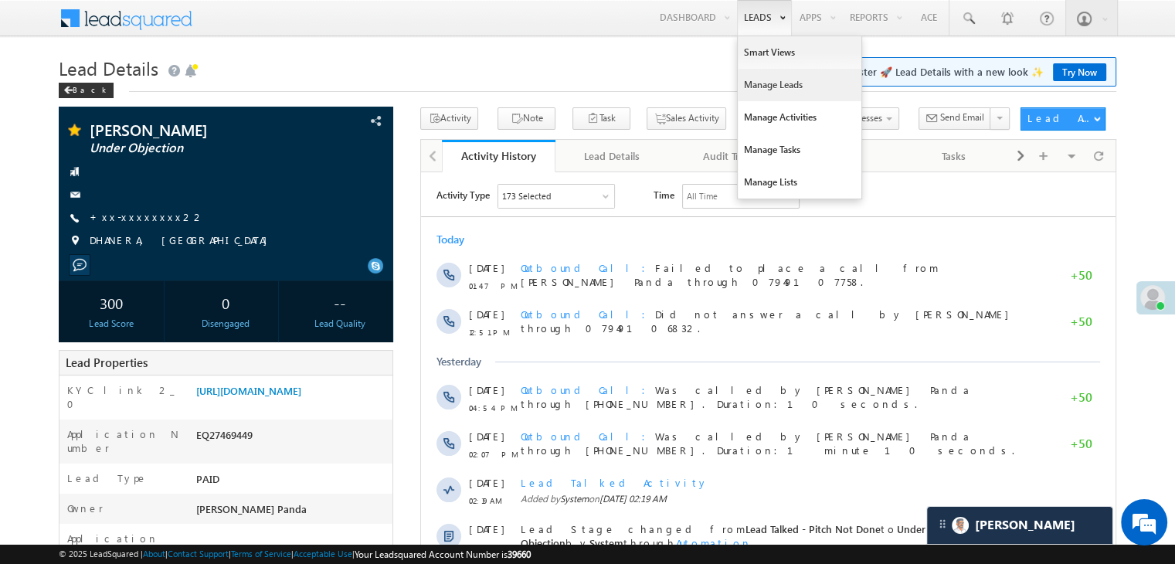
click at [773, 93] on link "Manage Leads" at bounding box center [800, 85] width 124 height 32
